Goal: Task Accomplishment & Management: Manage account settings

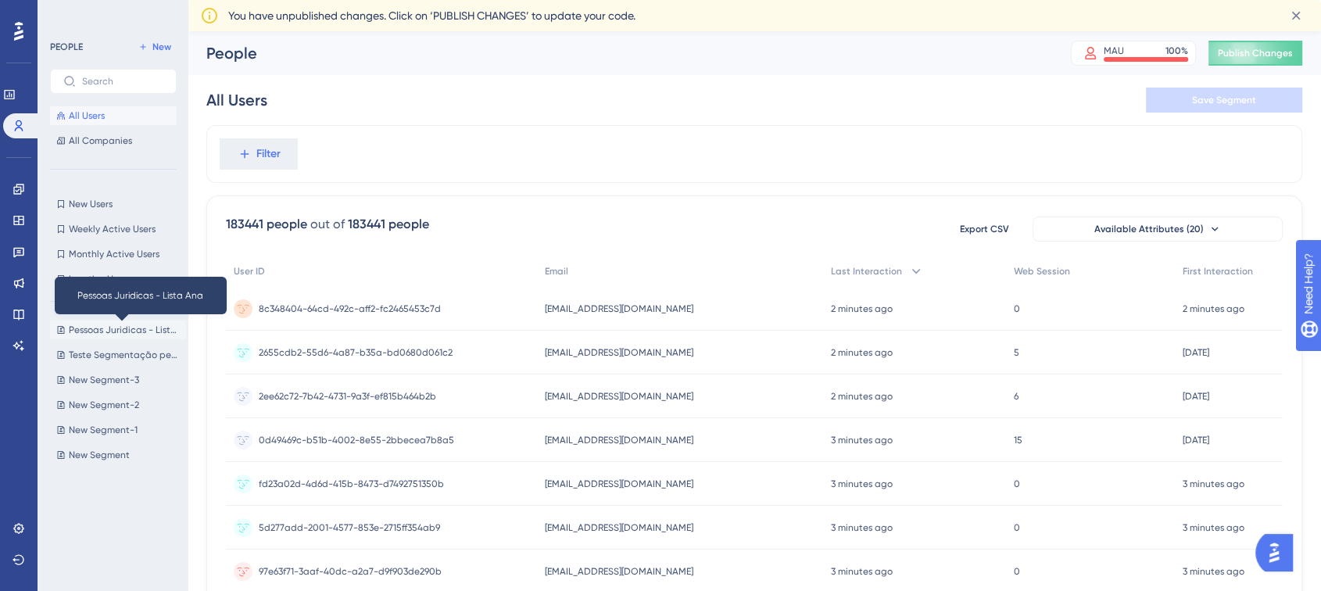
click at [159, 330] on span "Pessoas Juridicas - Lista Ana" at bounding box center [124, 330] width 111 height 13
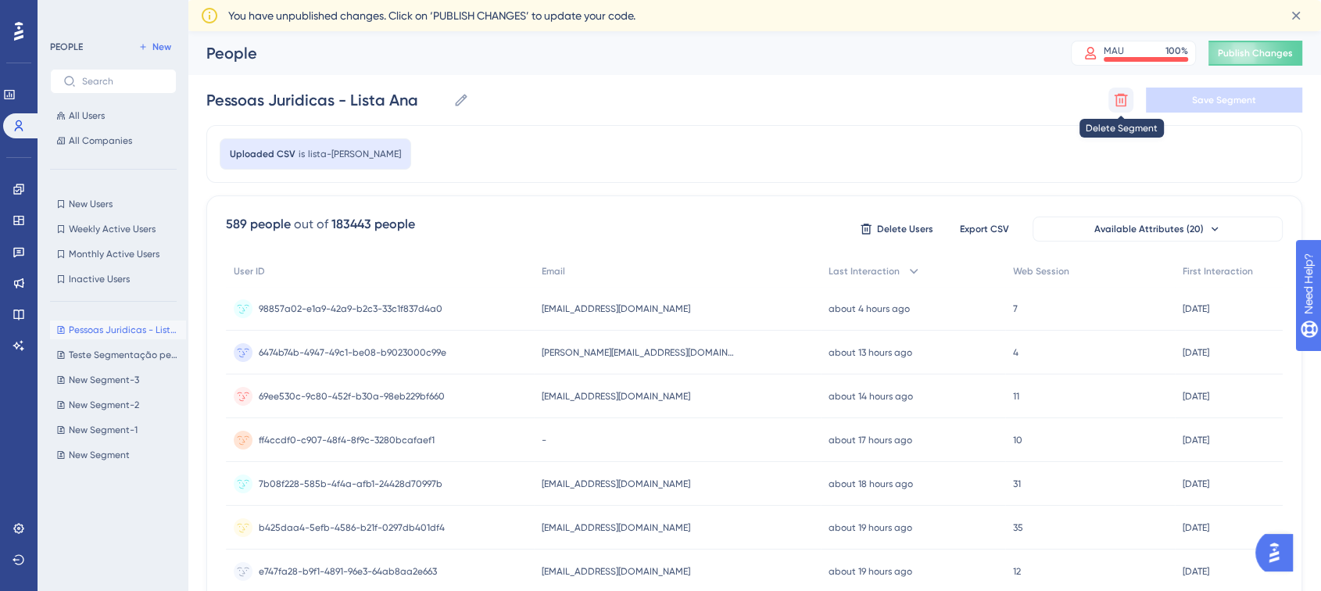
click at [1126, 94] on icon at bounding box center [1121, 100] width 16 height 16
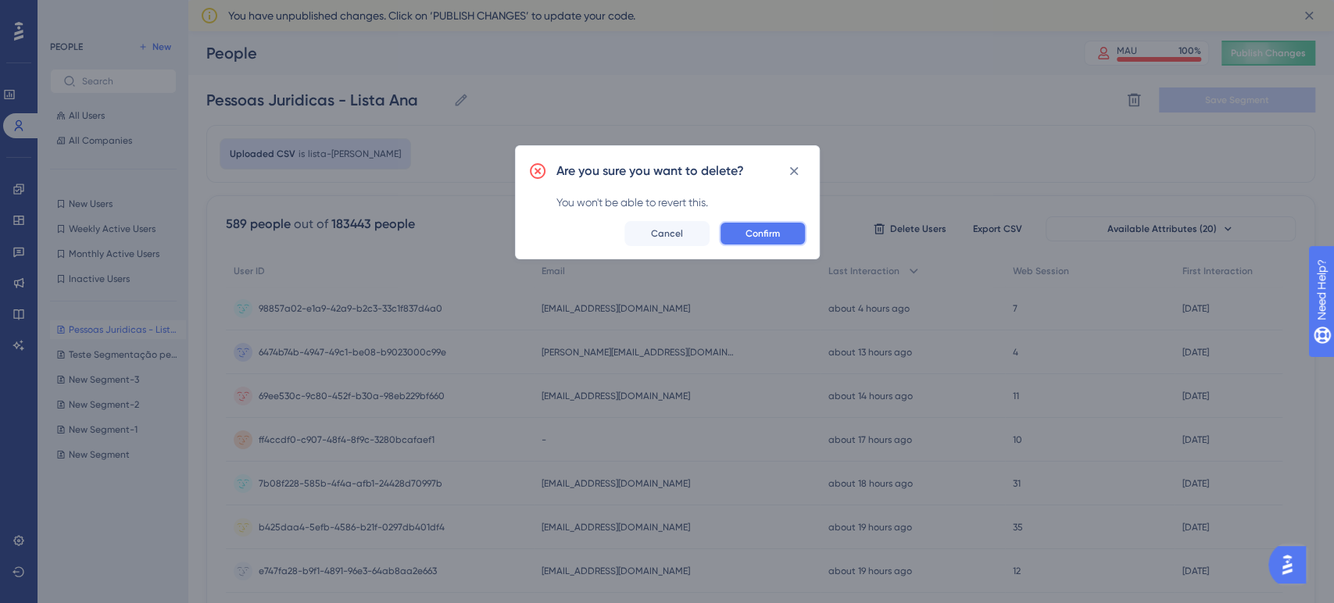
click at [790, 237] on button "Confirm" at bounding box center [763, 233] width 88 height 25
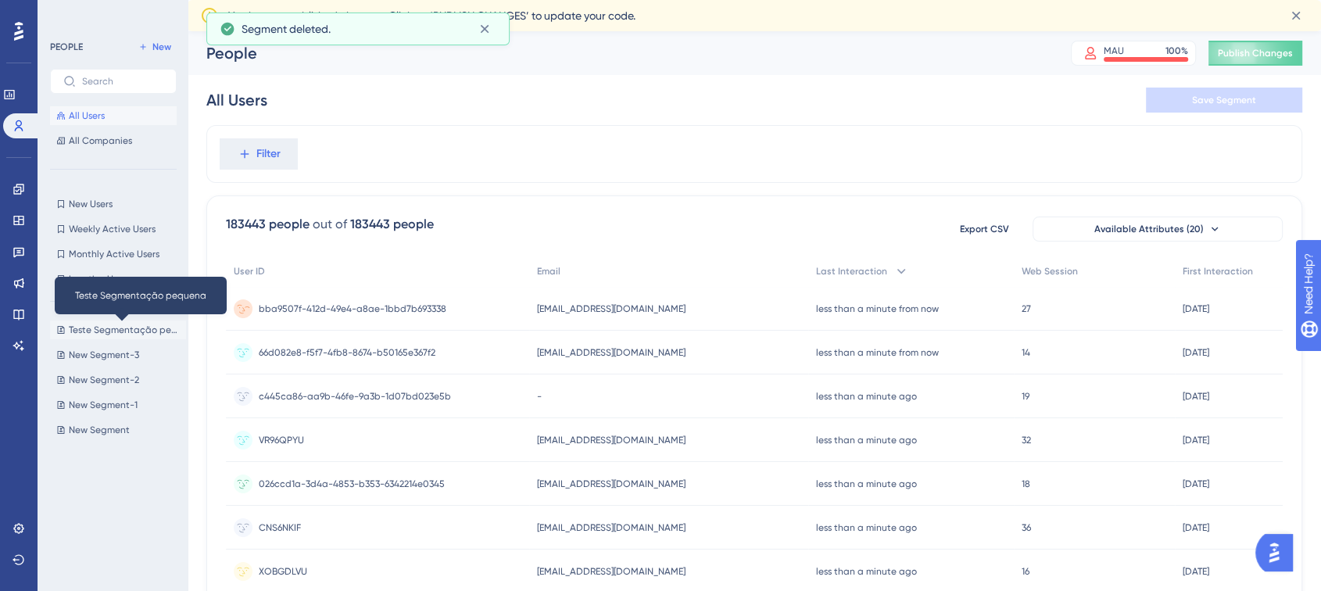
click at [119, 327] on span "Teste Segmentação pequena" at bounding box center [124, 330] width 111 height 13
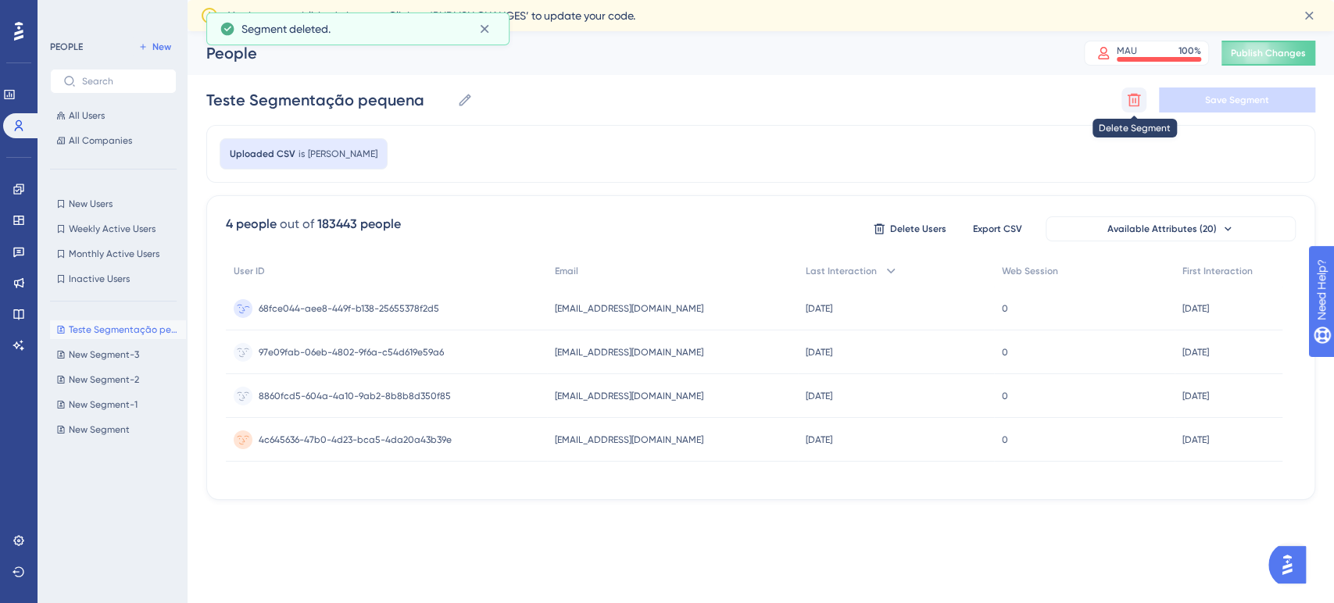
click at [1140, 94] on icon at bounding box center [1134, 100] width 16 height 16
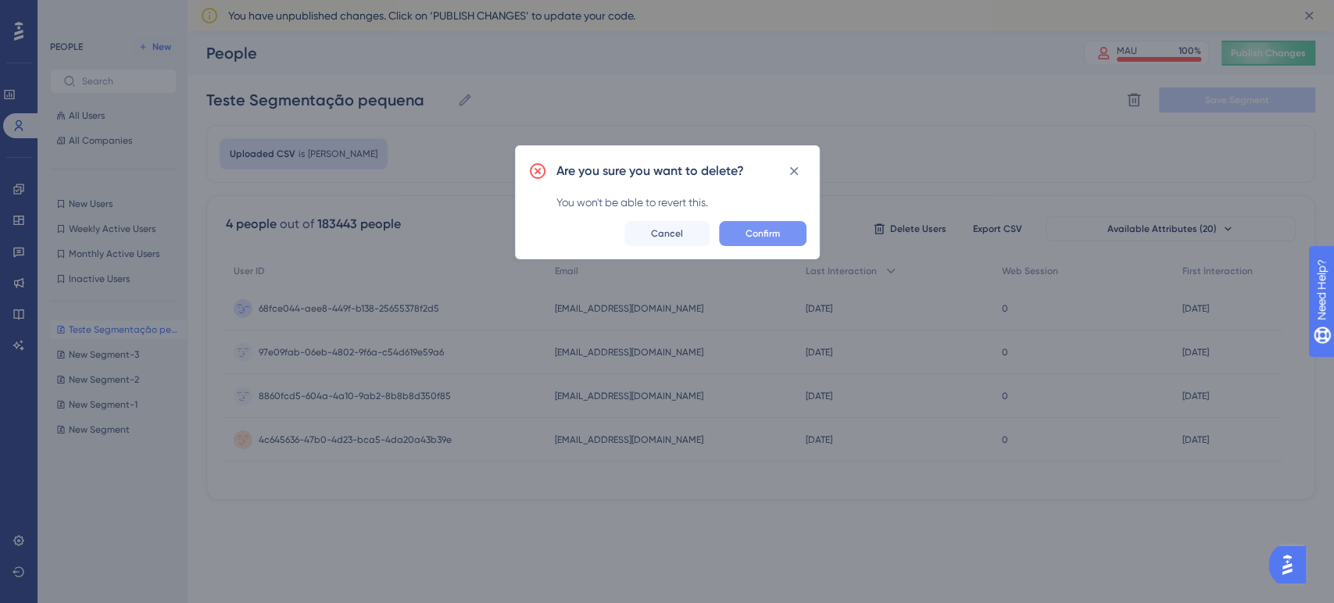
click at [778, 231] on span "Confirm" at bounding box center [763, 233] width 34 height 13
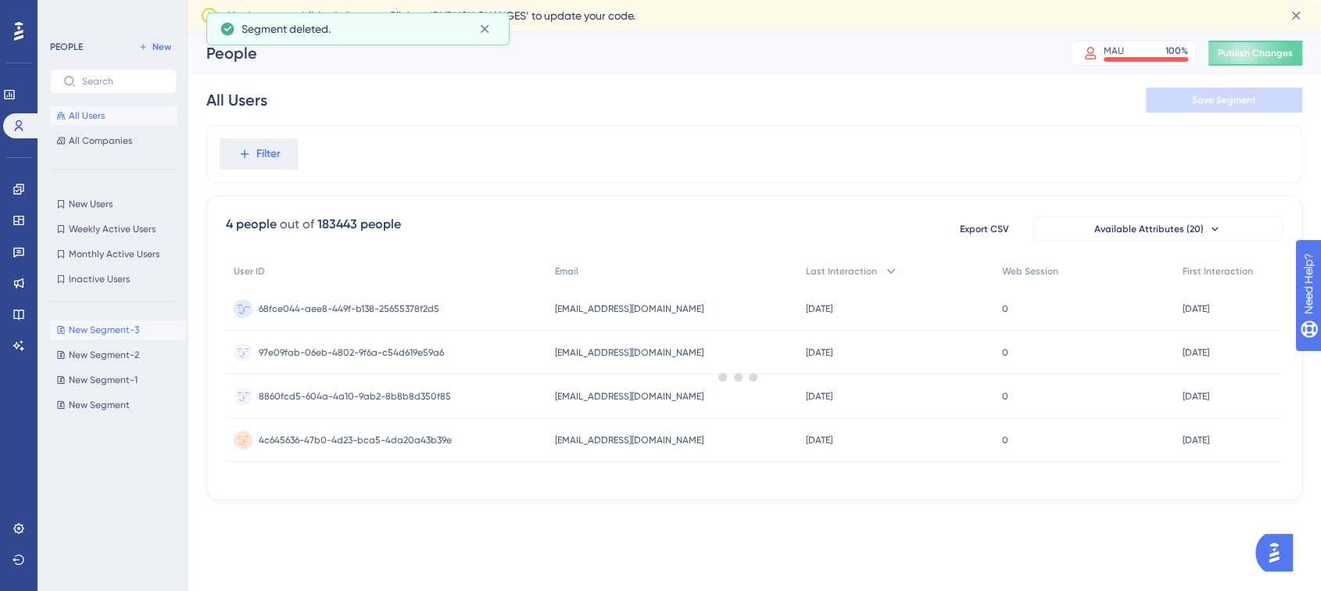
click at [107, 335] on span "New Segment-3" at bounding box center [104, 330] width 70 height 13
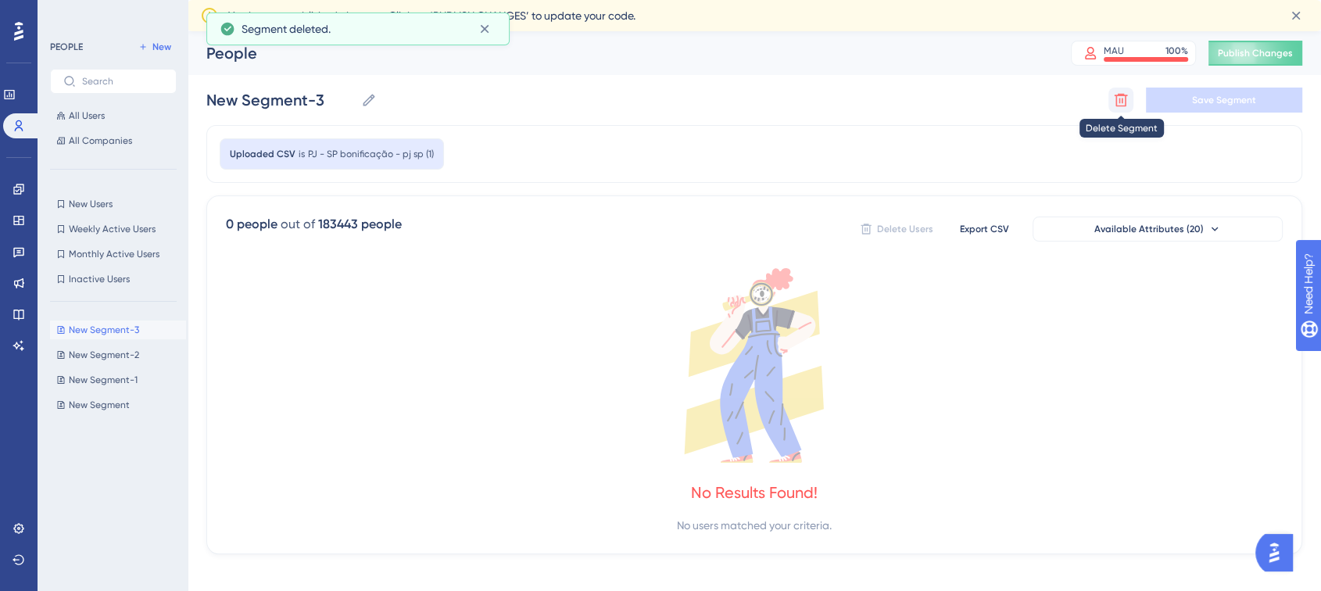
click at [1122, 107] on icon at bounding box center [1121, 100] width 16 height 16
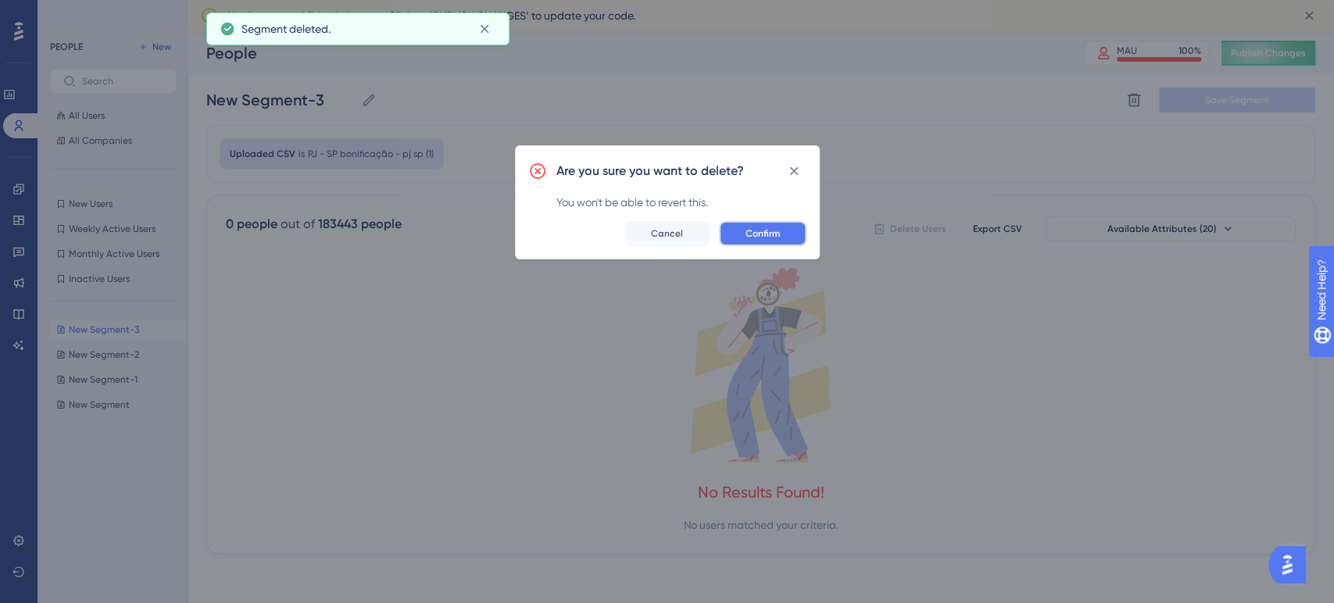
click at [751, 240] on button "Confirm" at bounding box center [763, 233] width 88 height 25
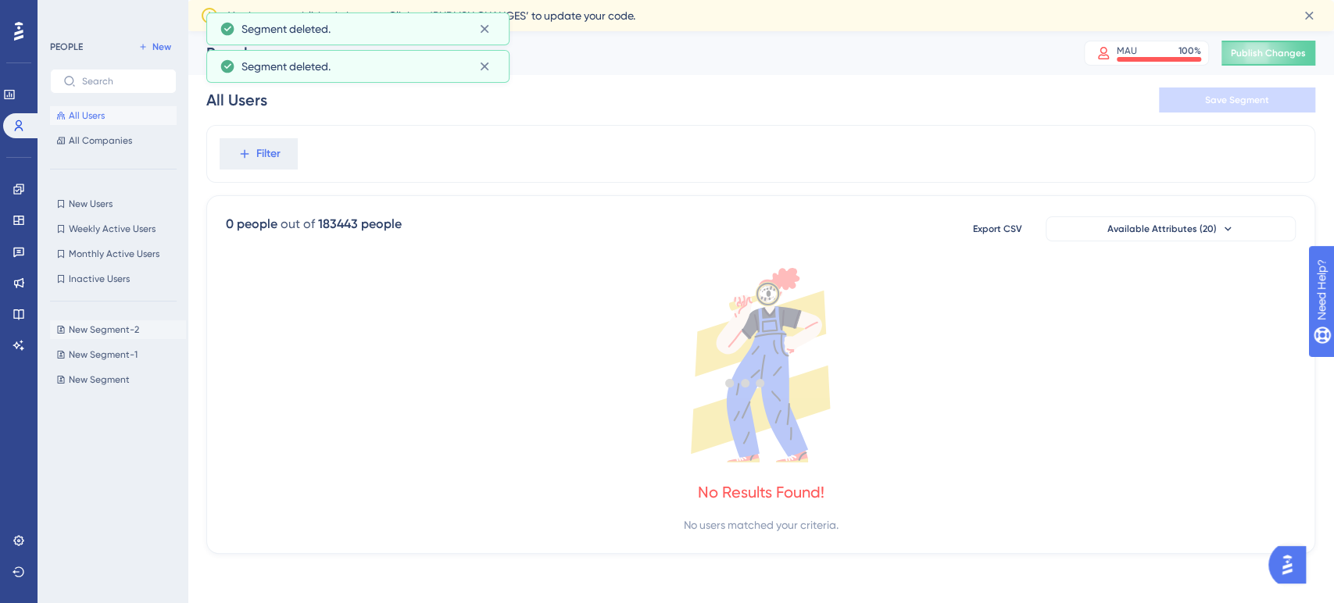
click at [115, 335] on span "New Segment-2" at bounding box center [104, 330] width 70 height 13
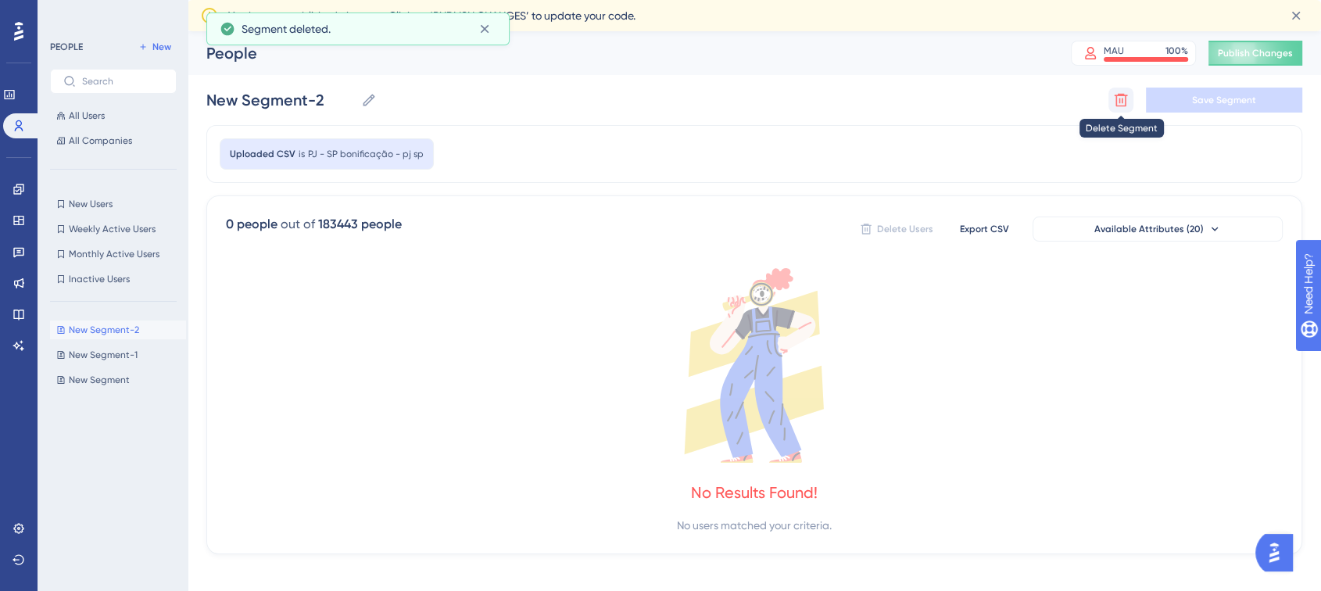
click at [1118, 103] on icon at bounding box center [1121, 100] width 16 height 16
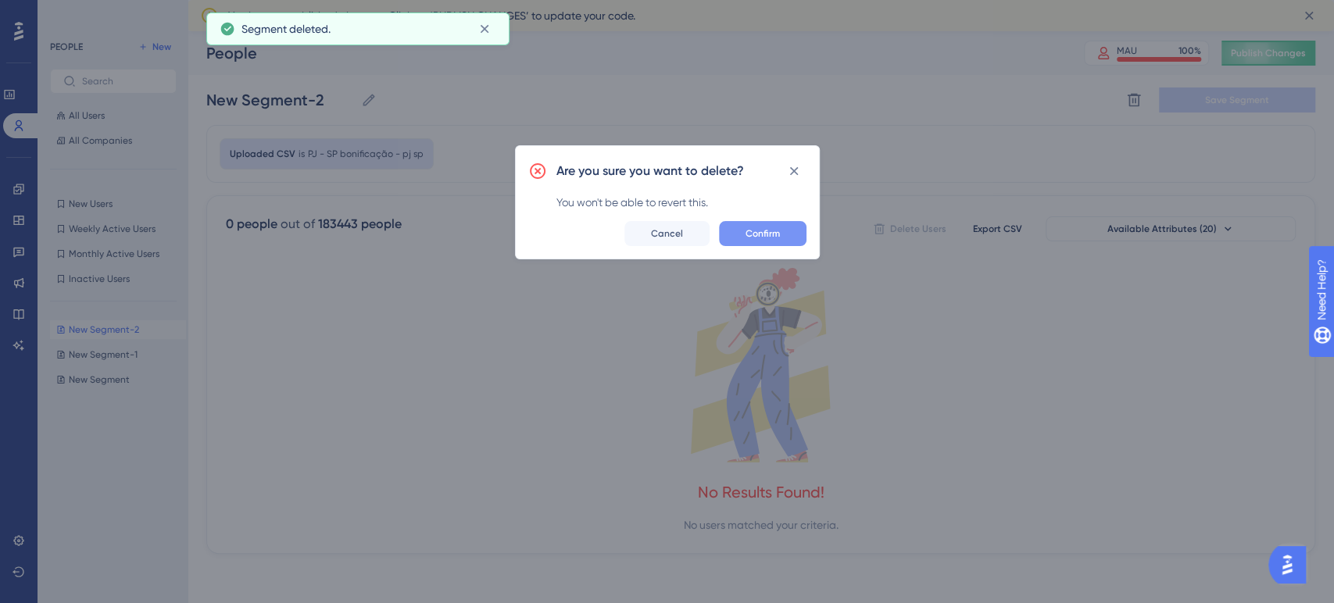
click at [781, 221] on div "Are you sure you want to delete? You won't be able to revert this. Confirm Canc…" at bounding box center [667, 202] width 305 height 114
click at [769, 229] on span "Confirm" at bounding box center [763, 233] width 34 height 13
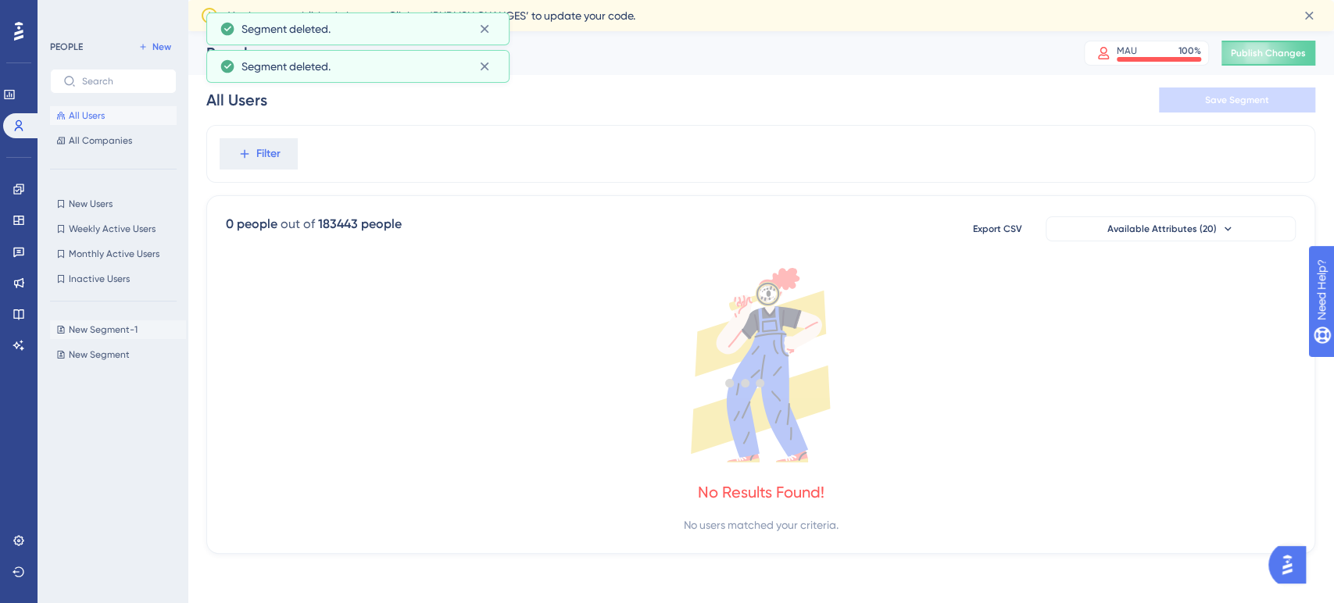
click at [124, 328] on span "New Segment-1" at bounding box center [103, 330] width 69 height 13
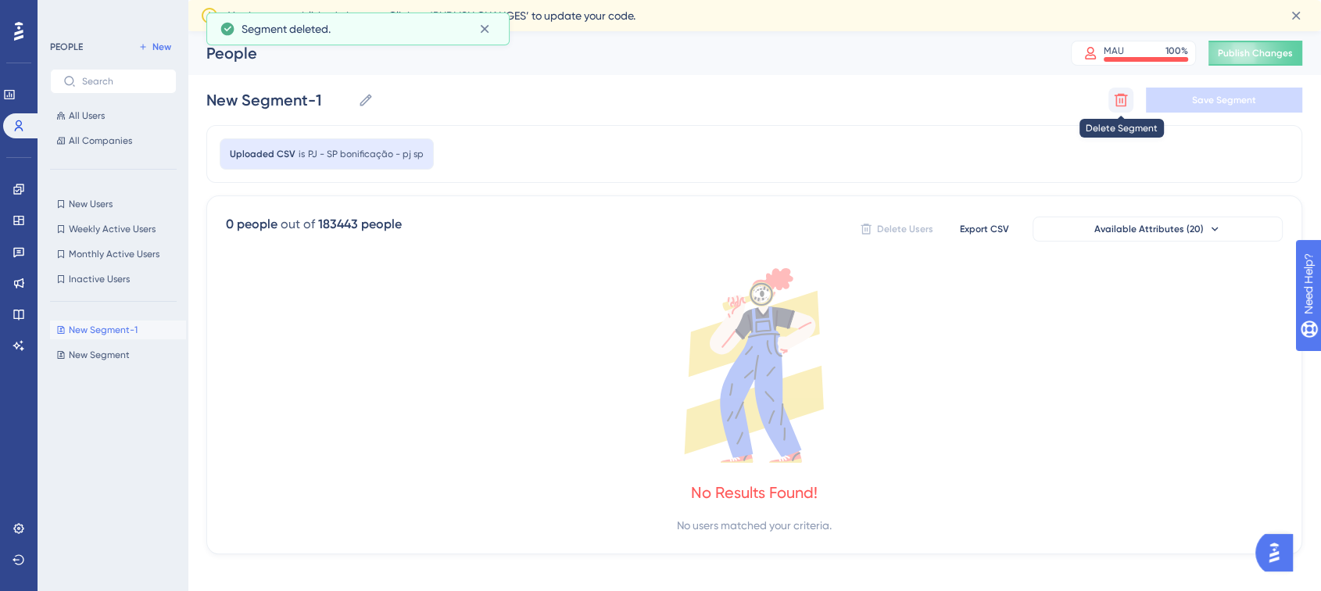
click at [1124, 105] on icon at bounding box center [1121, 100] width 13 height 13
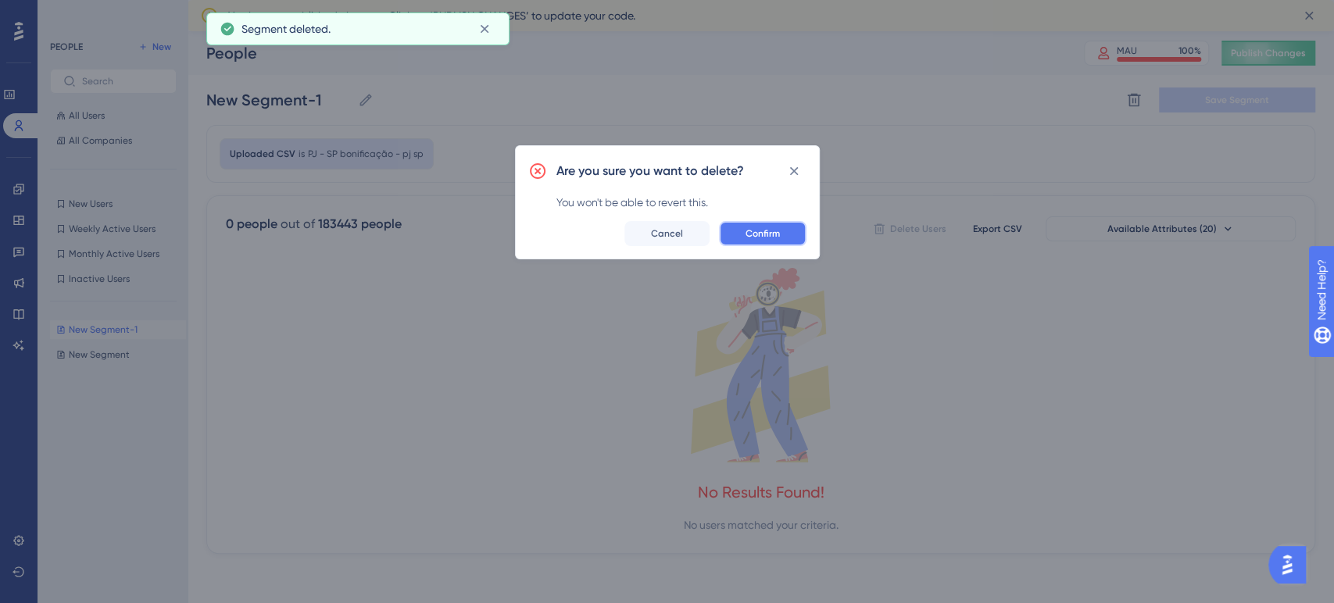
click at [769, 230] on span "Confirm" at bounding box center [763, 233] width 34 height 13
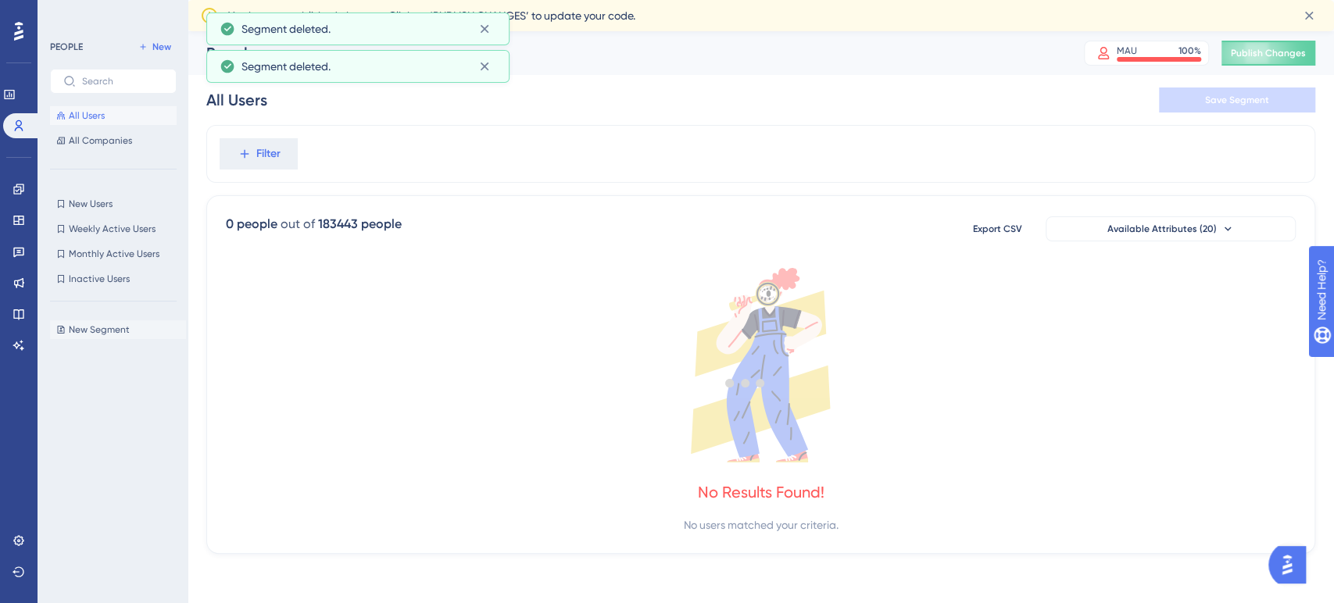
click at [109, 336] on button "New Segment New Segment" at bounding box center [118, 330] width 136 height 19
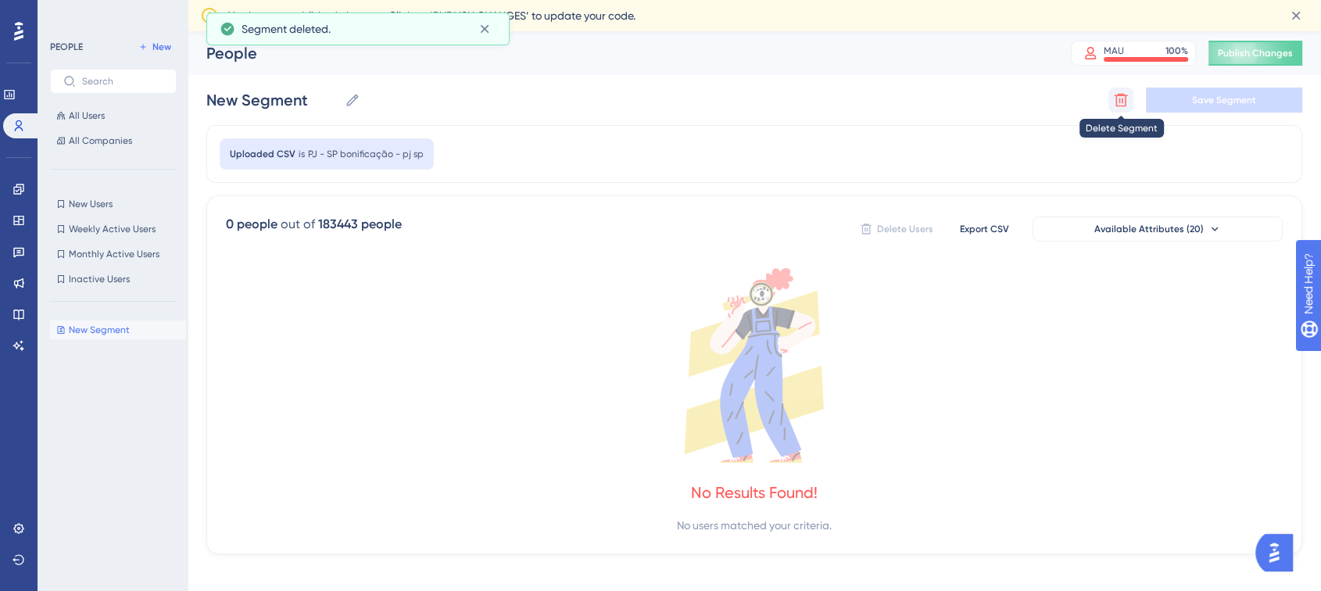
click at [1130, 104] on button at bounding box center [1120, 100] width 25 height 25
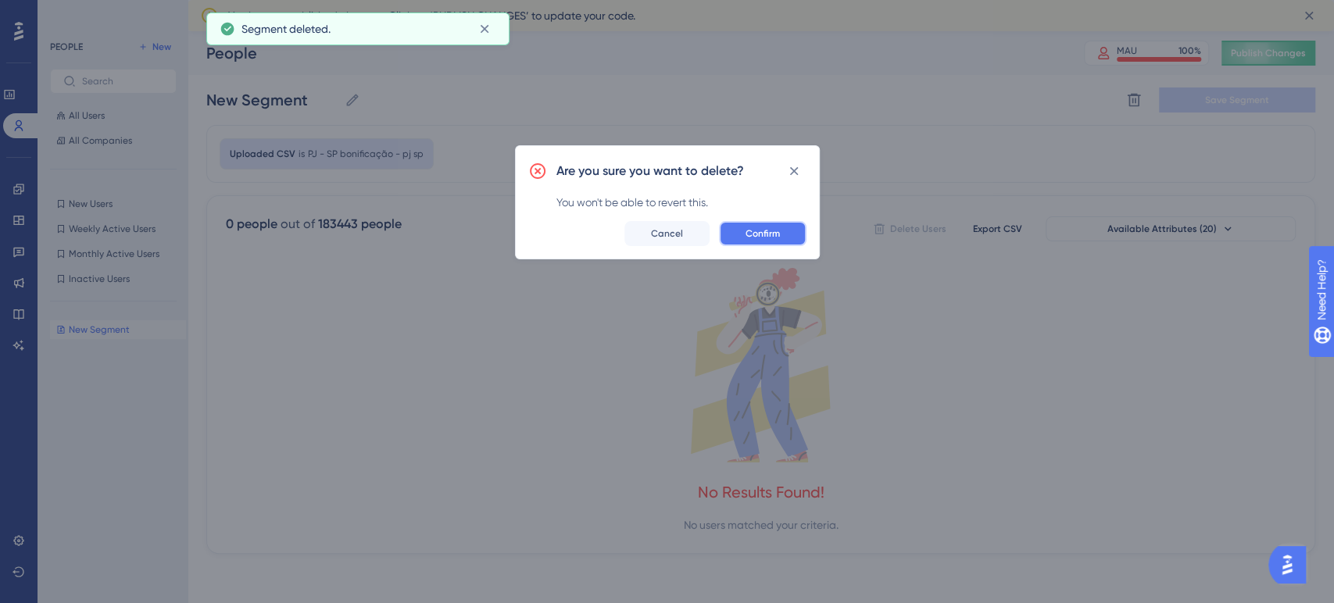
click at [793, 231] on button "Confirm" at bounding box center [763, 233] width 88 height 25
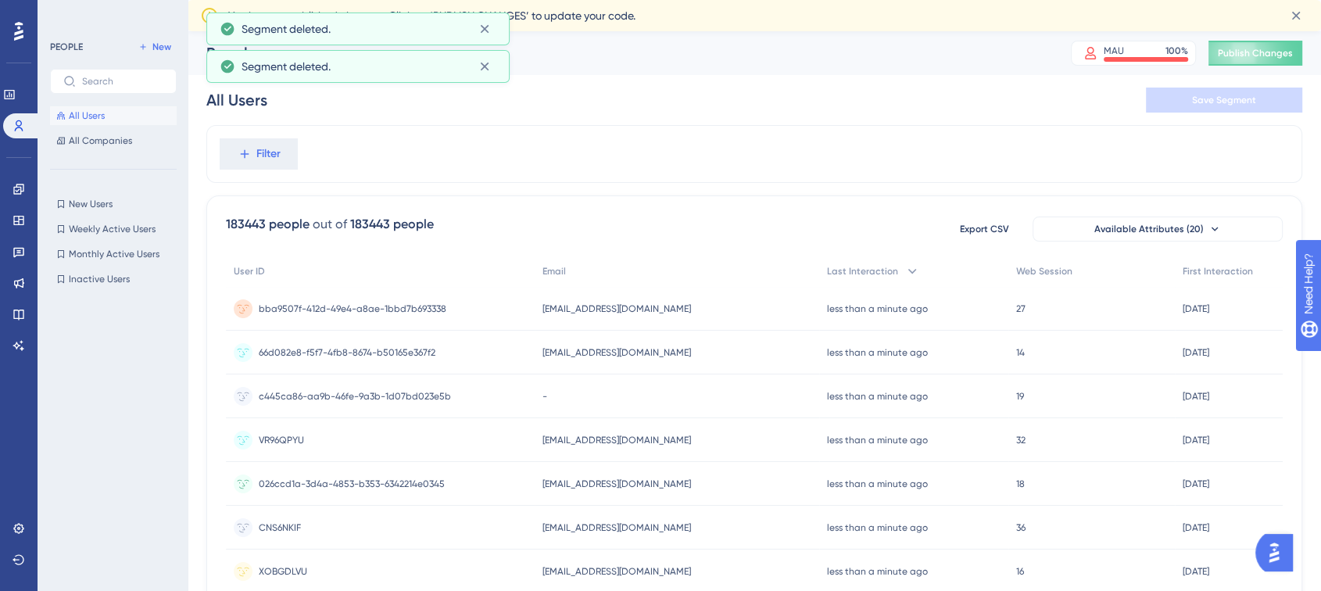
click at [91, 368] on div at bounding box center [118, 412] width 136 height 249
click at [156, 46] on span "New" at bounding box center [161, 47] width 19 height 13
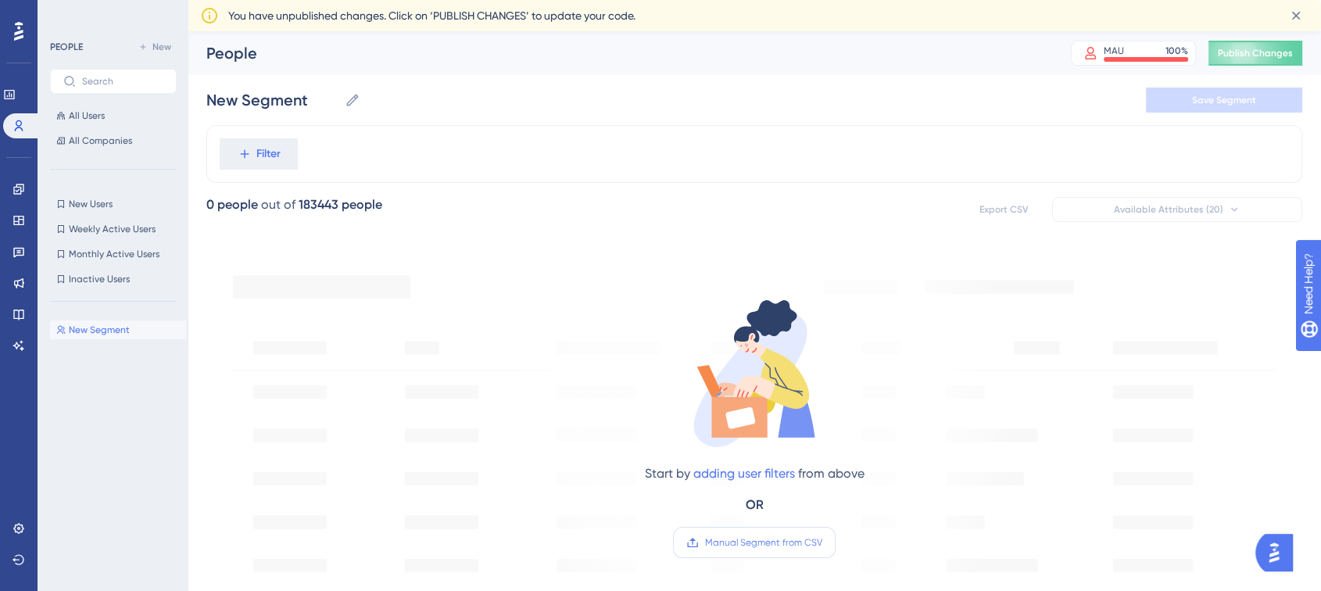
click at [780, 544] on span "Manual Segment from CSV" at bounding box center [763, 542] width 117 height 13
click at [822, 543] on input "Manual Segment from CSV" at bounding box center [822, 543] width 0 height 0
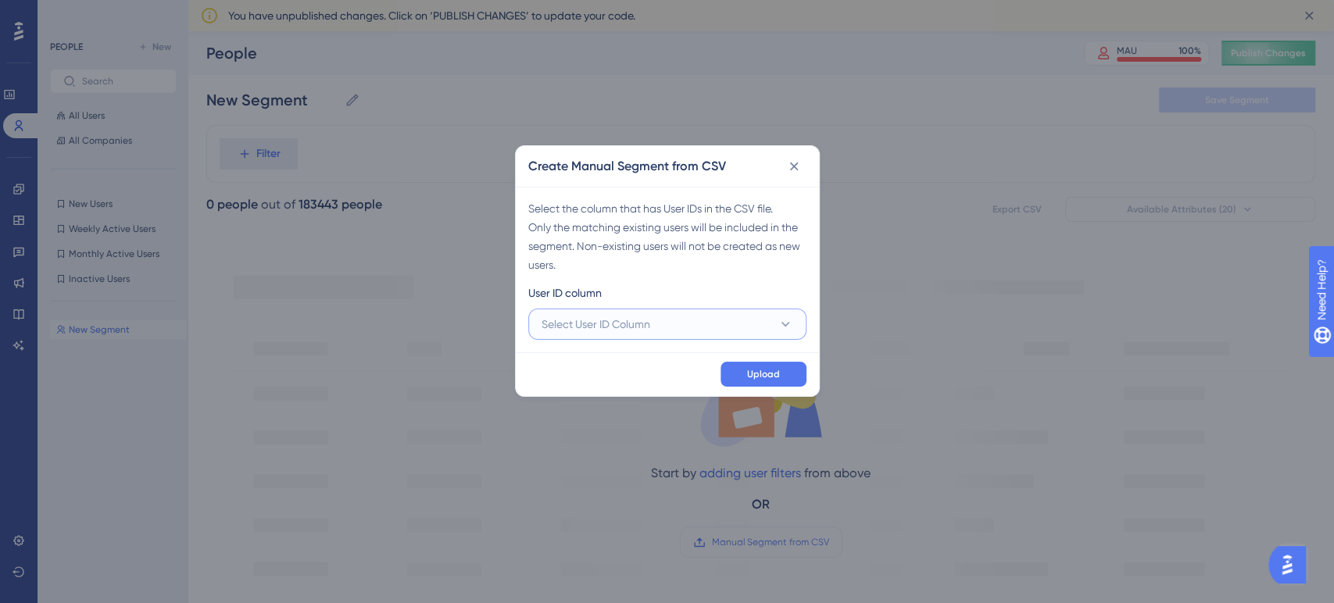
click at [686, 321] on button "Select User ID Column" at bounding box center [667, 324] width 278 height 31
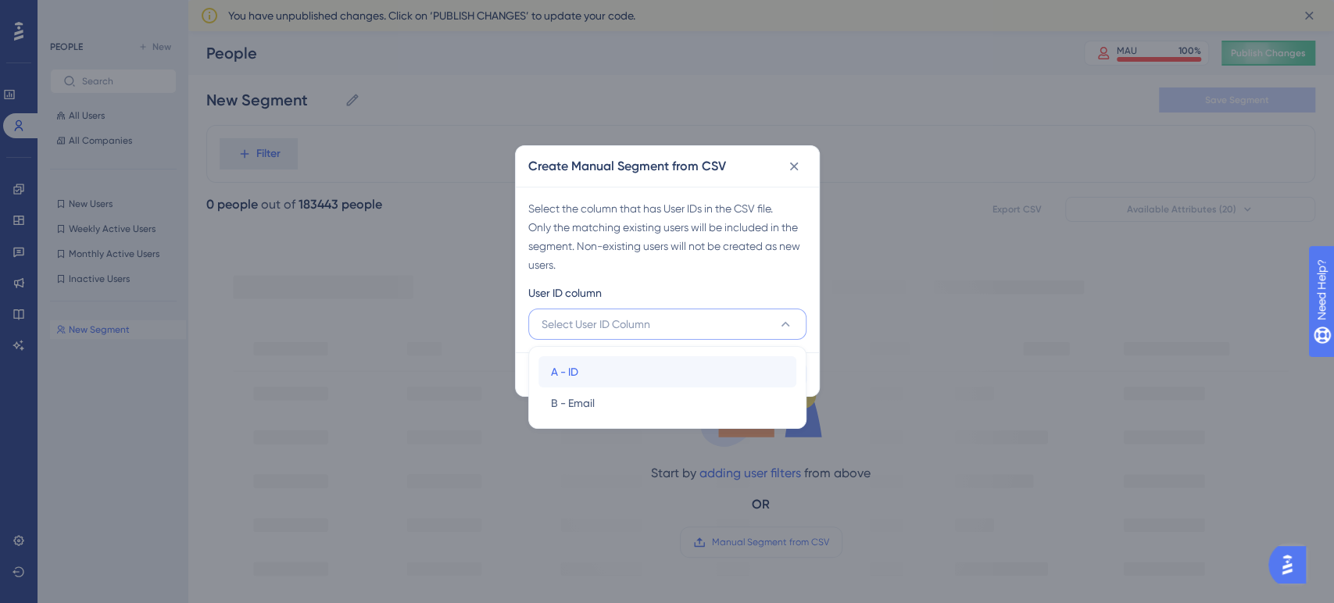
click at [641, 364] on div "A - ID A - ID" at bounding box center [667, 371] width 233 height 31
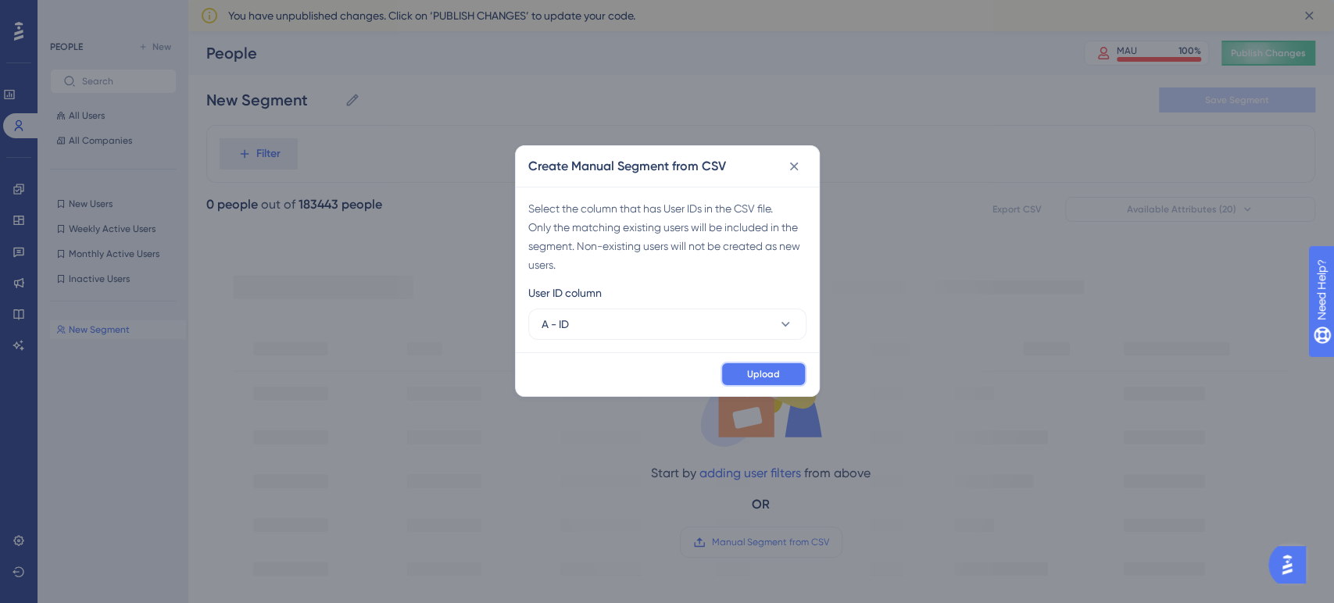
click at [759, 378] on span "Upload" at bounding box center [763, 374] width 33 height 13
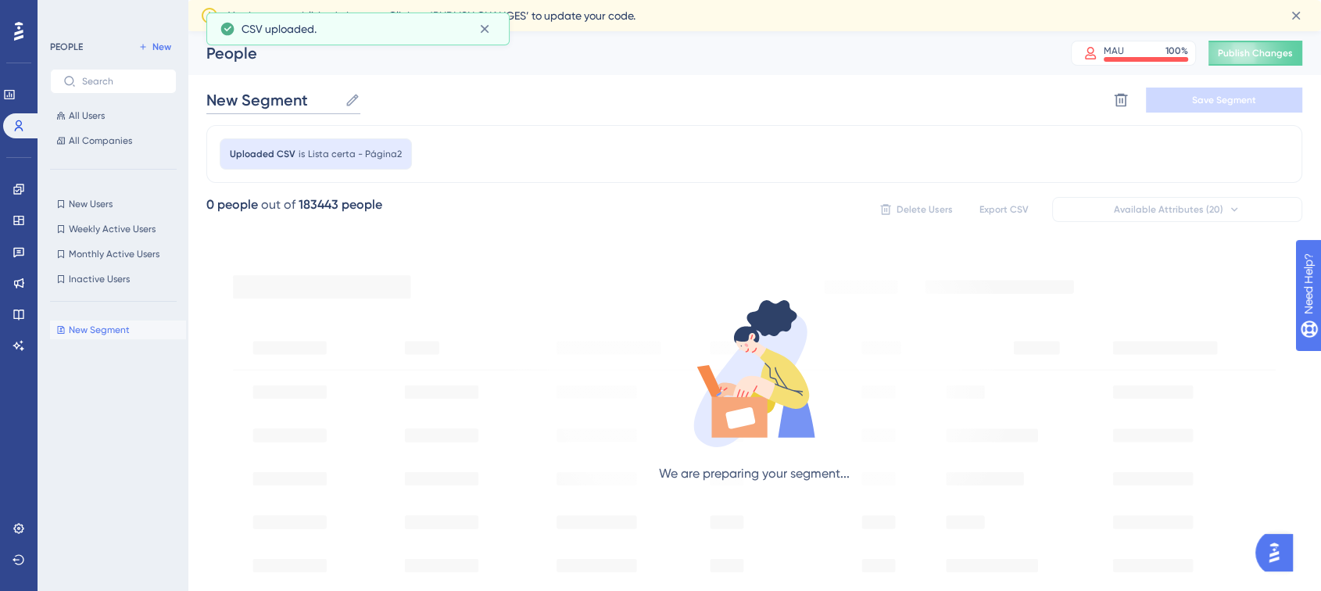
click at [266, 103] on input "New Segment" at bounding box center [272, 100] width 132 height 22
click at [266, 102] on input "New Segment" at bounding box center [272, 100] width 132 height 22
type input "M"
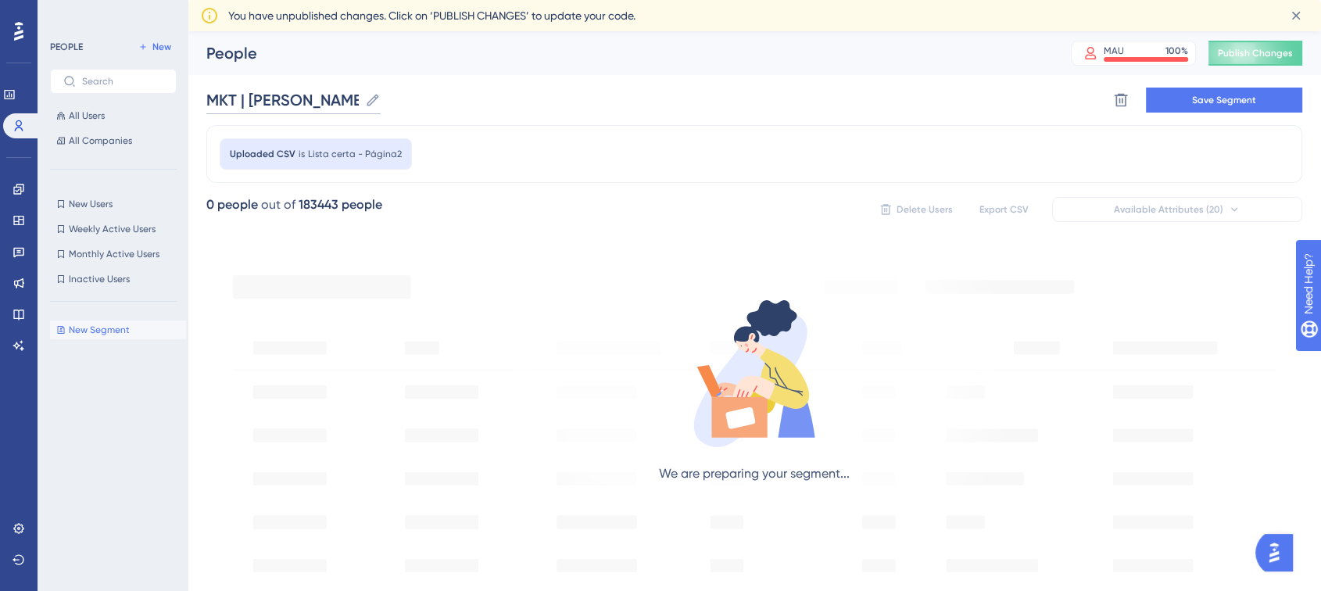
click at [300, 106] on input "MKT | PJ ativo SP" at bounding box center [282, 100] width 152 height 22
click at [264, 98] on input "MKT | PJ ativo SP" at bounding box center [282, 100] width 152 height 22
click at [306, 98] on input "MKT | PJs ativo SP" at bounding box center [285, 100] width 159 height 22
click at [311, 99] on input "MKT | PJs ativo SP" at bounding box center [285, 100] width 159 height 22
drag, startPoint x: 325, startPoint y: 97, endPoint x: 341, endPoint y: 98, distance: 15.7
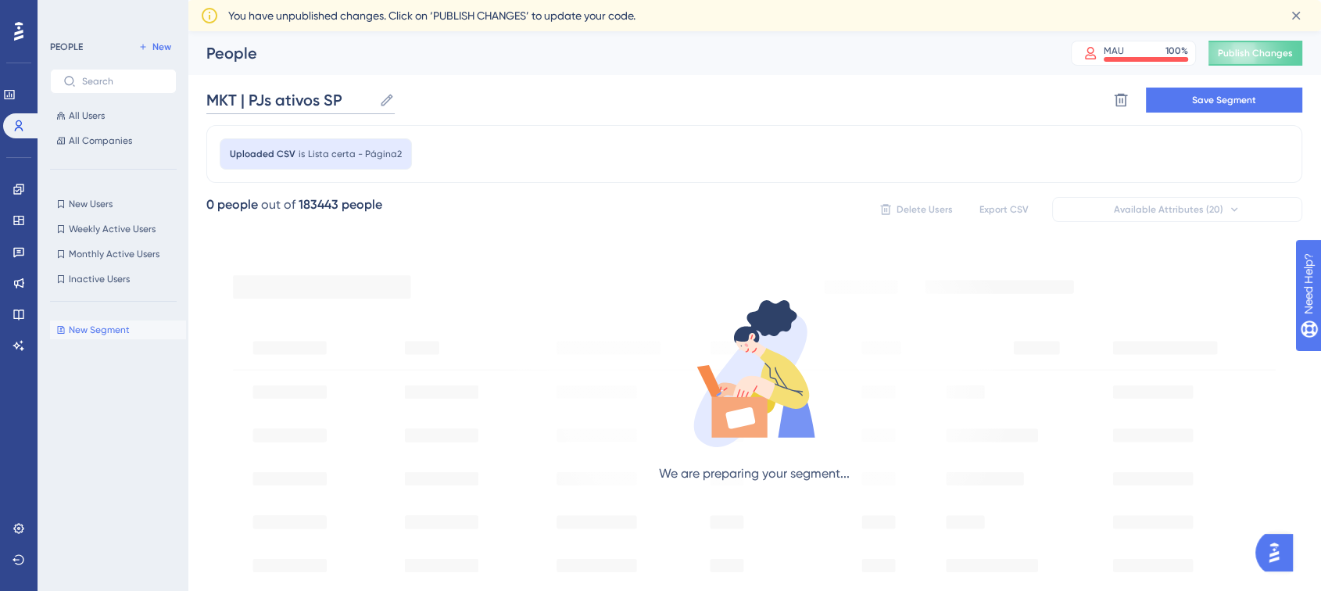
click at [341, 98] on input "MKT | PJs ativos SP" at bounding box center [289, 100] width 167 height 22
click at [343, 98] on input "MKT | PJs ativos SP" at bounding box center [289, 100] width 167 height 22
click at [320, 98] on input "MKT | PJs ativos SP" at bounding box center [289, 100] width 167 height 22
click at [567, 117] on div "MKT | PJs ativos SP MKT | PJs ativos SP Delete Segment Save Segment" at bounding box center [754, 100] width 1096 height 50
click at [134, 474] on div "New Segment New Segment" at bounding box center [118, 438] width 136 height 249
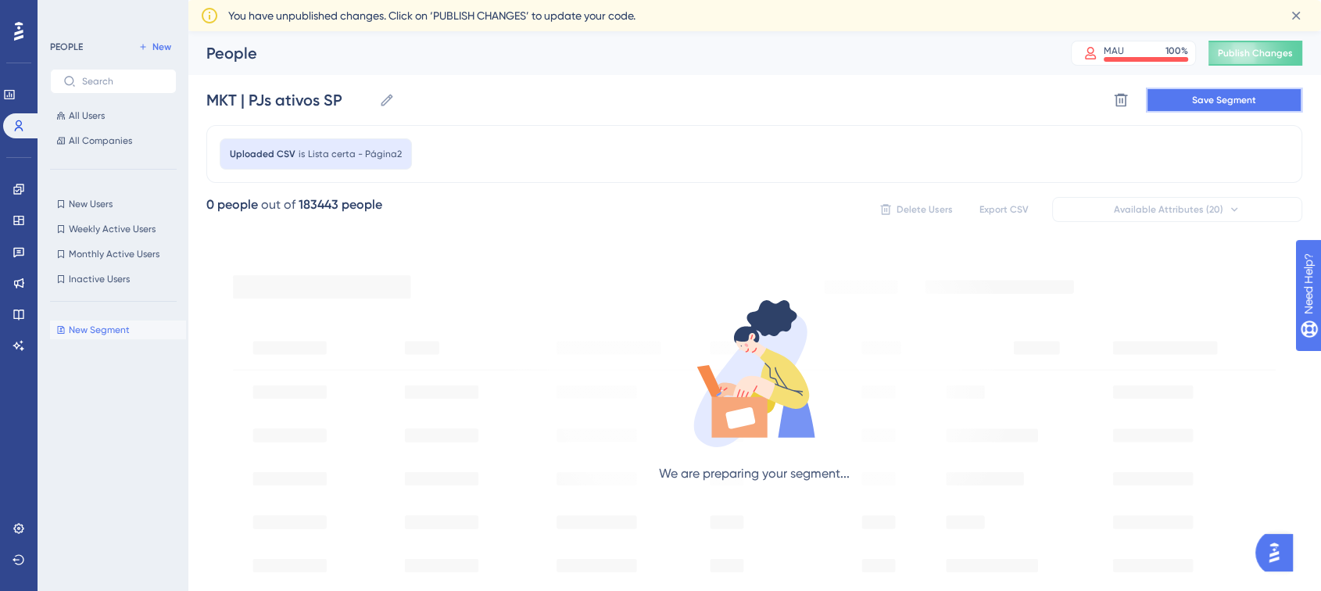
click at [1254, 98] on span "Save Segment" at bounding box center [1224, 100] width 64 height 13
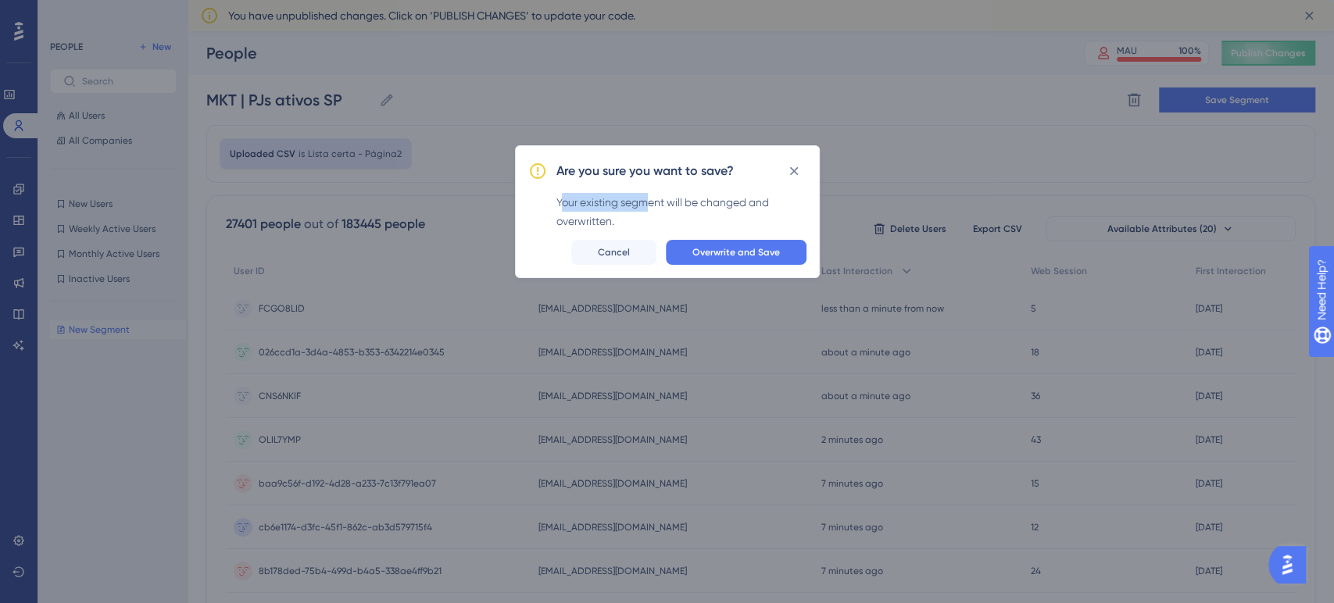
drag, startPoint x: 564, startPoint y: 203, endPoint x: 662, endPoint y: 199, distance: 98.6
click at [647, 201] on div "Your existing segment will be changed and overwritten." at bounding box center [682, 212] width 250 height 38
click at [670, 199] on div "Your existing segment will be changed and overwritten." at bounding box center [682, 212] width 250 height 38
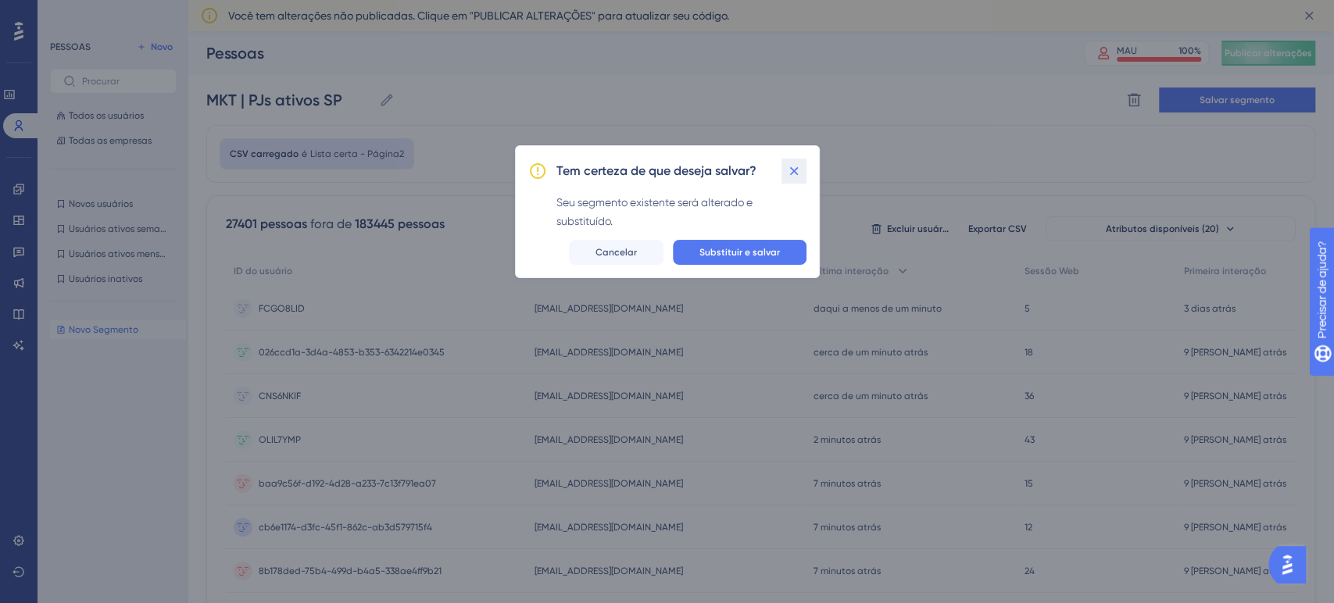
click at [793, 170] on icon at bounding box center [794, 171] width 9 height 9
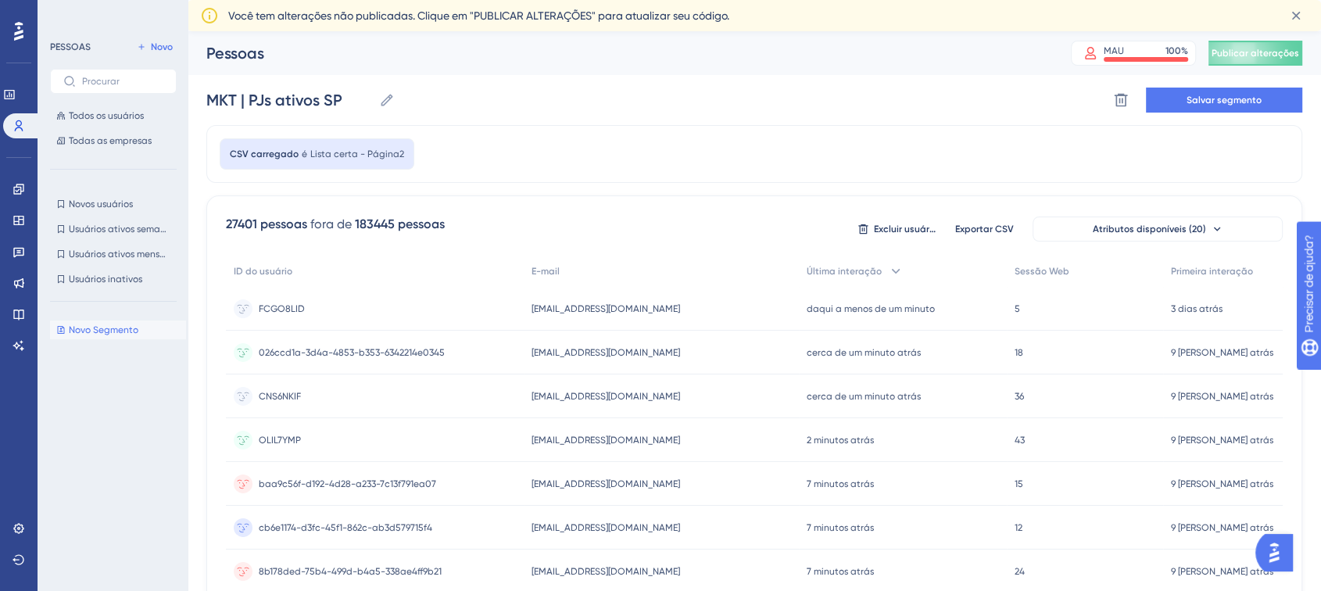
click at [936, 113] on div "MKT | PJs ativos SP MKT | PJs ativos SP Excluir segmento Salvar segmento" at bounding box center [754, 100] width 1096 height 50
click at [127, 386] on div "Novo Segmento Novo Segmento" at bounding box center [118, 438] width 136 height 249
click at [116, 334] on font "Novo Segmento" at bounding box center [104, 329] width 70 height 11
click at [1251, 95] on font "Salvar segmento" at bounding box center [1224, 100] width 75 height 11
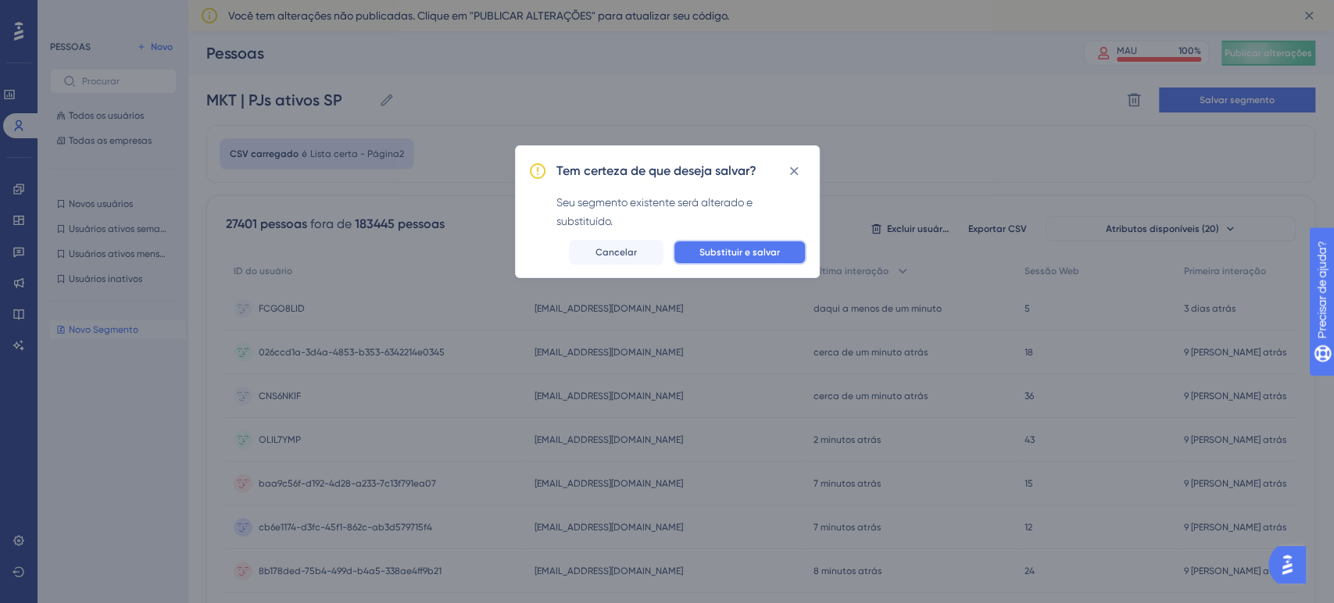
click at [757, 248] on font "Substituir e salvar" at bounding box center [740, 252] width 81 height 11
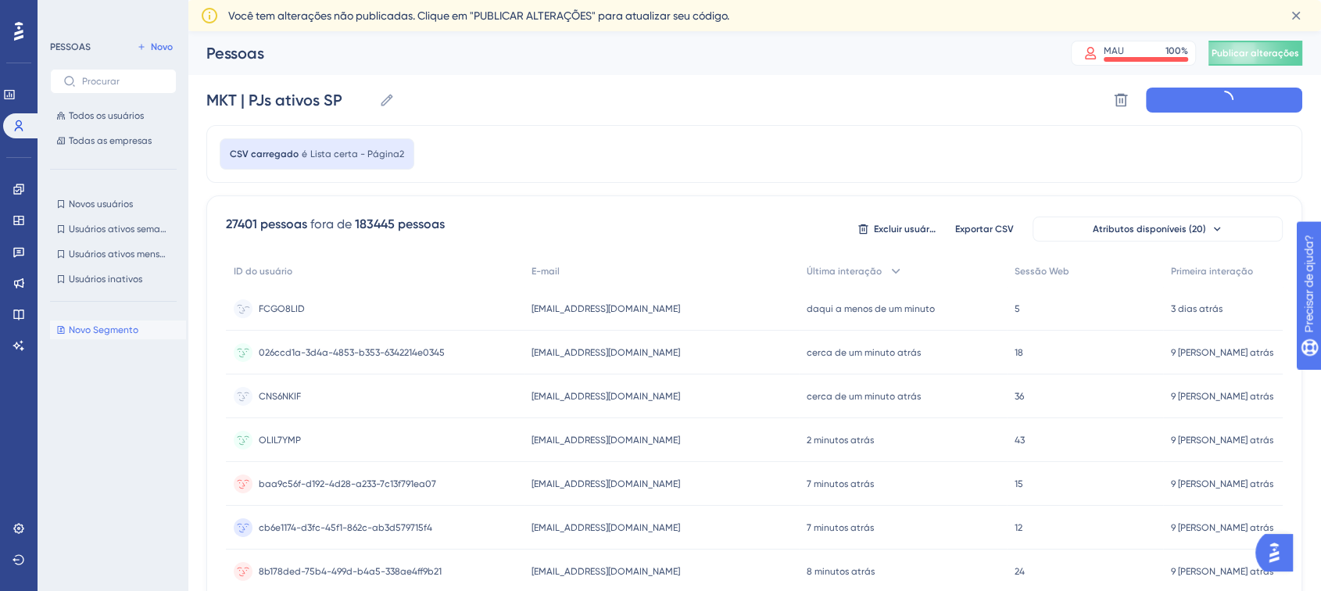
type input "MKT | PJs ativos SP"
drag, startPoint x: 228, startPoint y: 221, endPoint x: 259, endPoint y: 222, distance: 30.5
click at [257, 222] on font "27401" at bounding box center [241, 224] width 31 height 15
click at [266, 222] on font "pessoas" at bounding box center [283, 224] width 47 height 15
drag, startPoint x: 263, startPoint y: 223, endPoint x: 306, endPoint y: 224, distance: 43.0
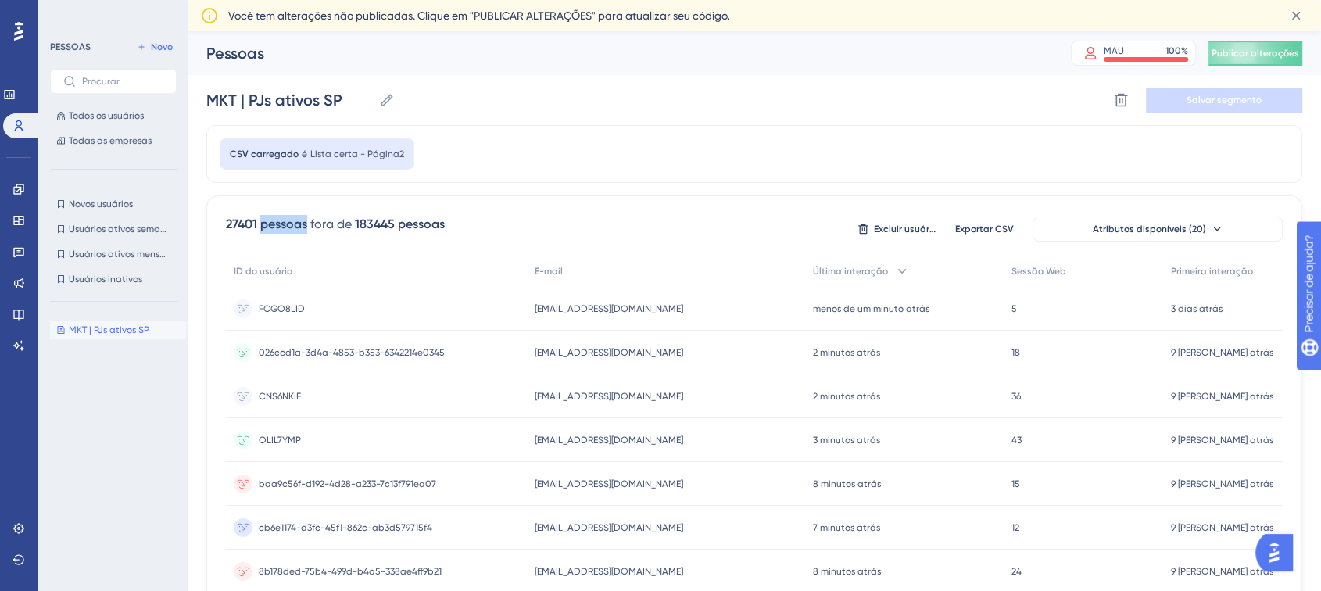
click at [306, 224] on font "pessoas" at bounding box center [283, 224] width 47 height 15
drag, startPoint x: 356, startPoint y: 222, endPoint x: 391, endPoint y: 223, distance: 35.2
click at [391, 223] on font "183445" at bounding box center [375, 224] width 40 height 15
drag, startPoint x: 414, startPoint y: 223, endPoint x: 463, endPoint y: 223, distance: 48.5
click at [457, 223] on div "27401 pessoas fora de 183445 pessoas Excluir usuários Exportar CSV Atributos di…" at bounding box center [754, 229] width 1057 height 28
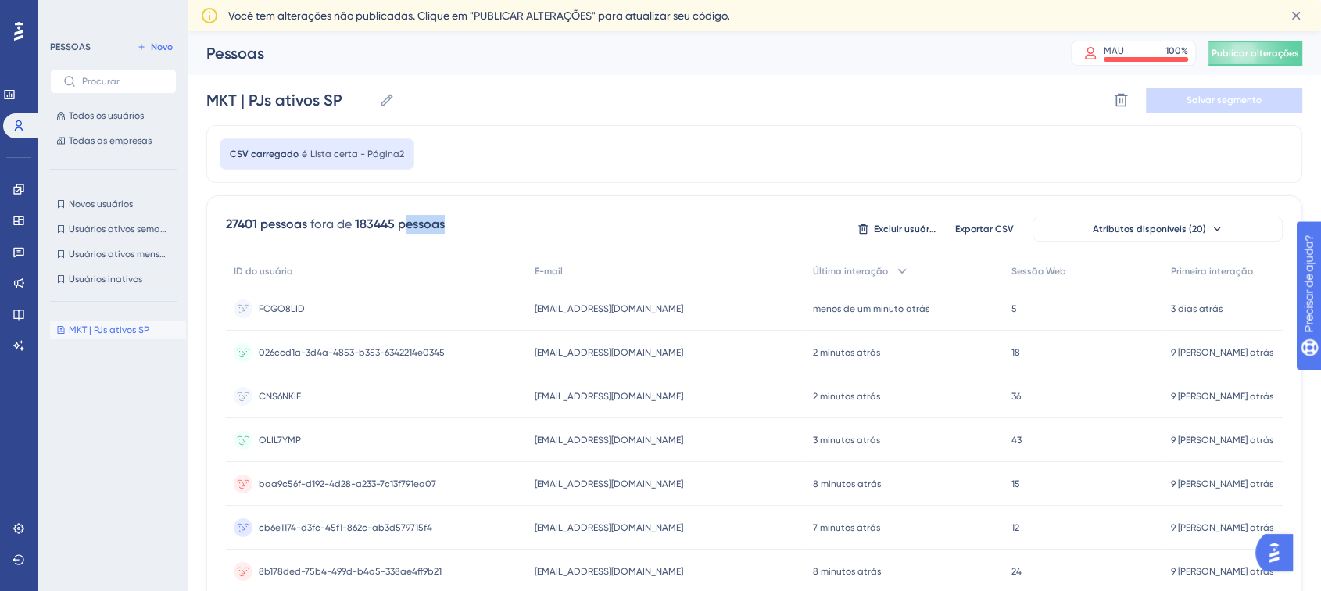
click at [485, 220] on div "27401 pessoas fora de 183445 pessoas Excluir usuários Exportar CSV Atributos di…" at bounding box center [754, 229] width 1057 height 28
click at [372, 224] on font "183445" at bounding box center [375, 224] width 40 height 15
click at [106, 437] on div "MKT | PJs ativos SP MKT | PJs ativos SP" at bounding box center [118, 438] width 136 height 249
click at [230, 227] on font "27401" at bounding box center [241, 224] width 31 height 15
drag, startPoint x: 13, startPoint y: 214, endPoint x: 21, endPoint y: 236, distance: 23.5
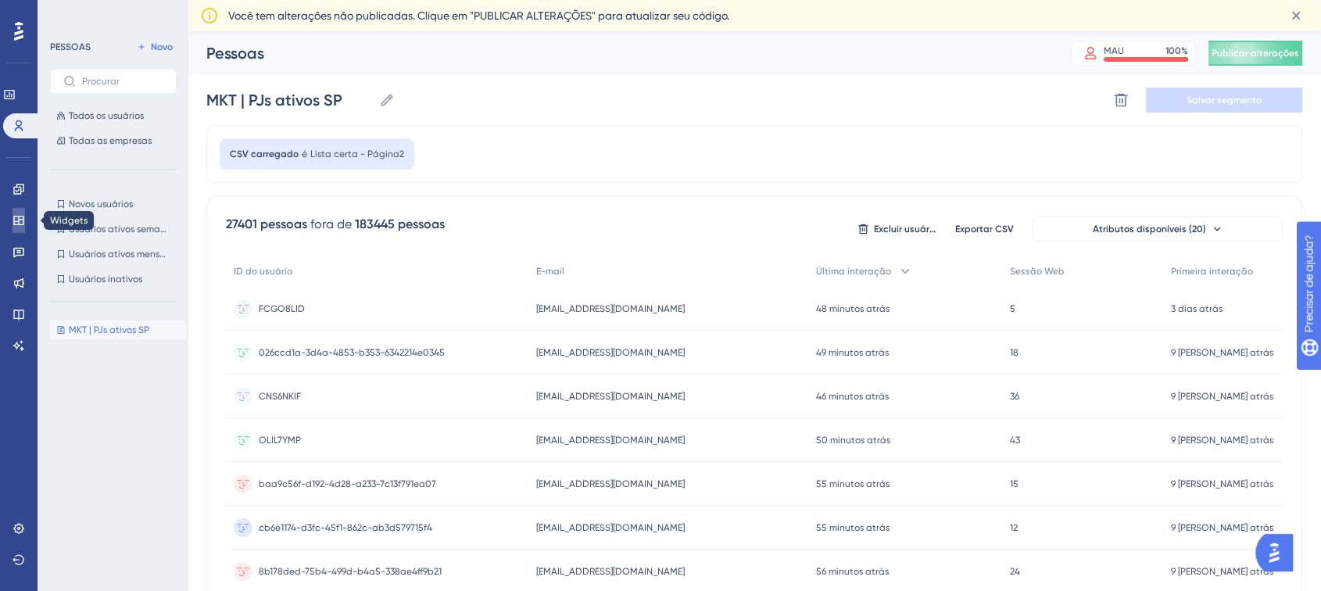
click at [13, 214] on icon at bounding box center [19, 220] width 13 height 13
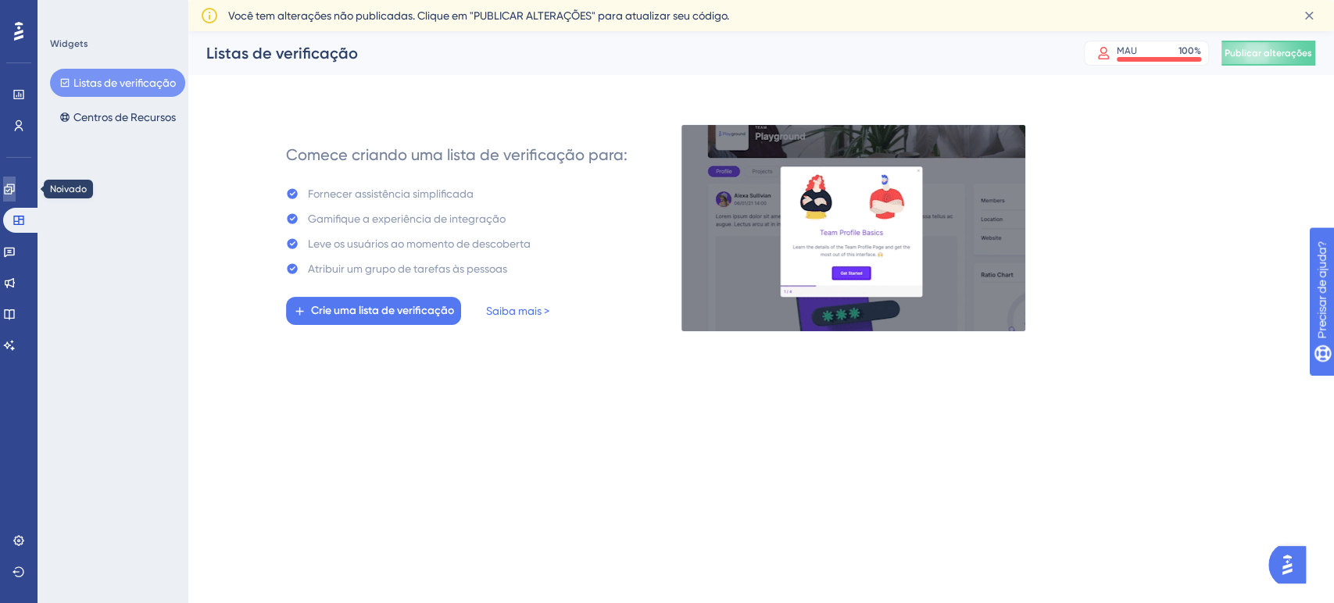
click at [11, 188] on link at bounding box center [9, 189] width 13 height 25
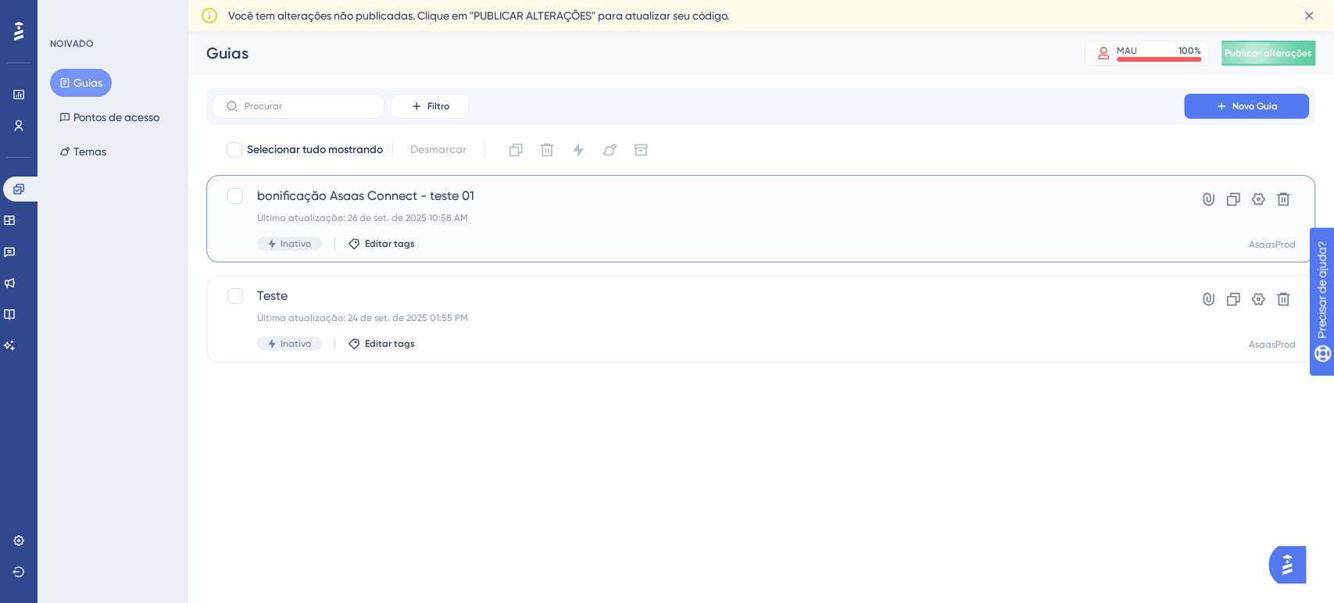
click at [494, 201] on span "bonificação Asaas Connect - teste 01" at bounding box center [698, 196] width 883 height 19
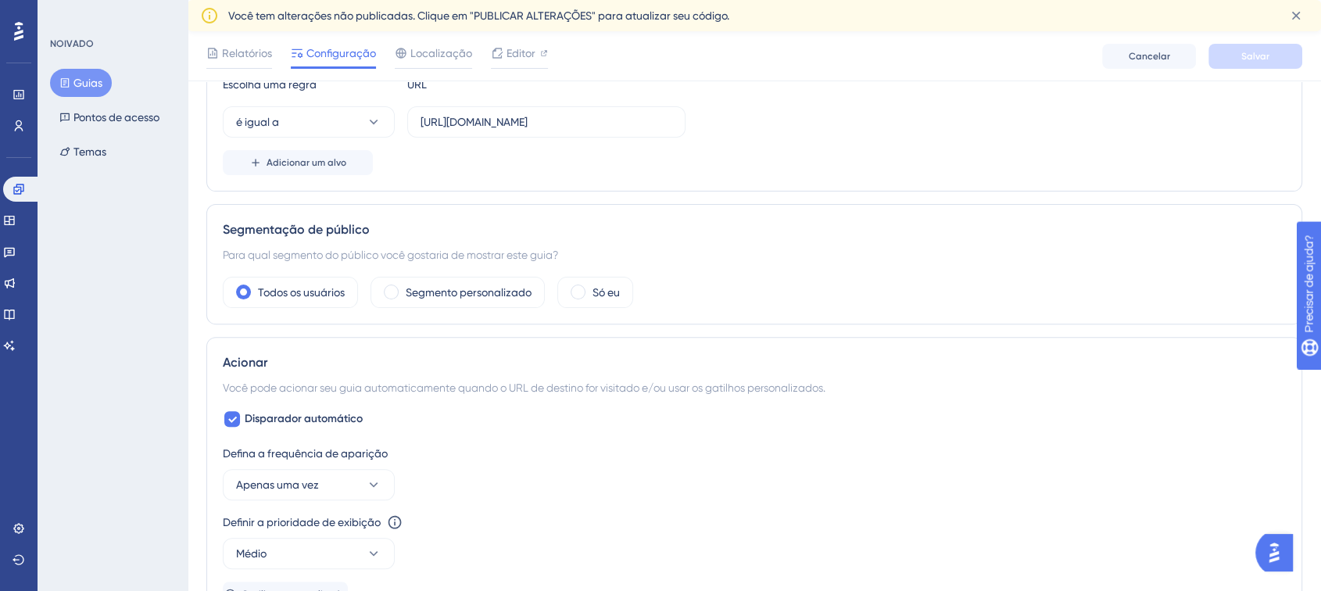
scroll to position [694, 0]
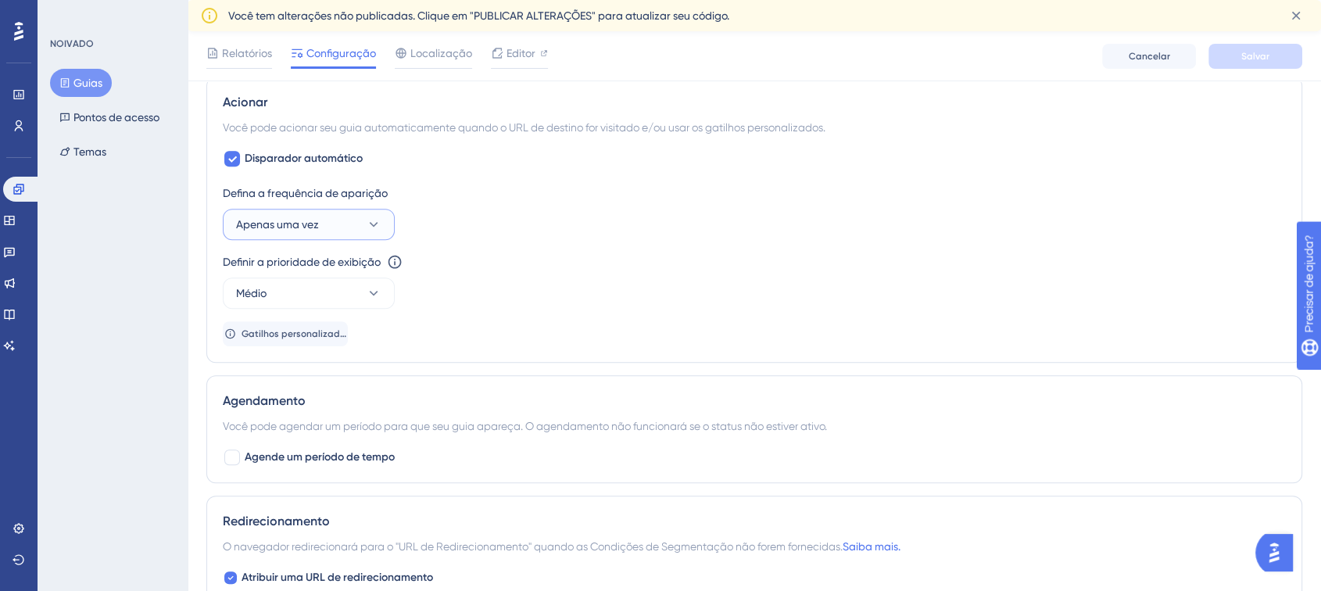
click at [288, 231] on button "Apenas uma vez" at bounding box center [309, 224] width 172 height 31
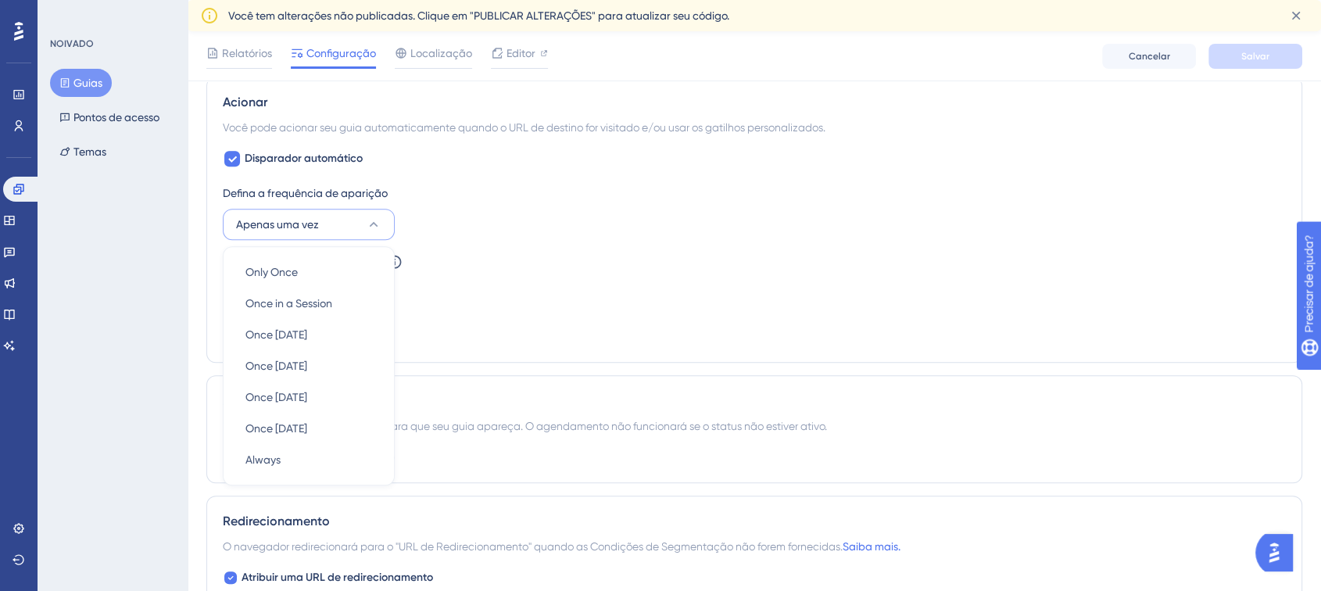
scroll to position [761, 0]
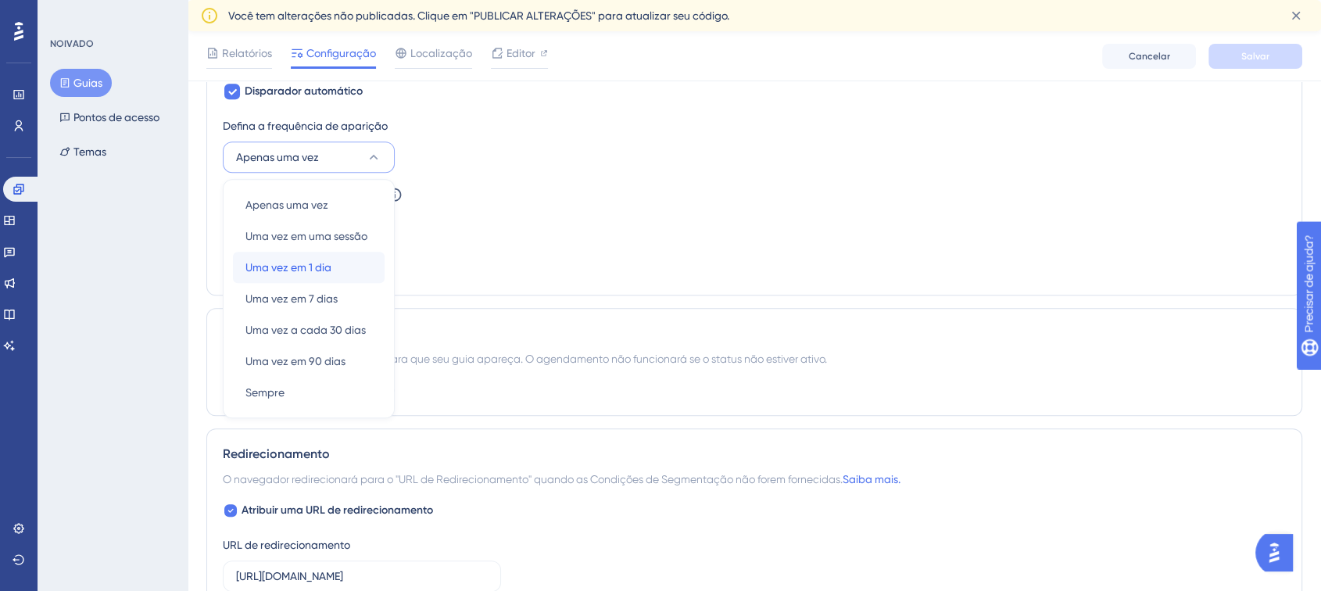
click at [291, 267] on font "Uma vez em 1 dia" at bounding box center [288, 267] width 86 height 13
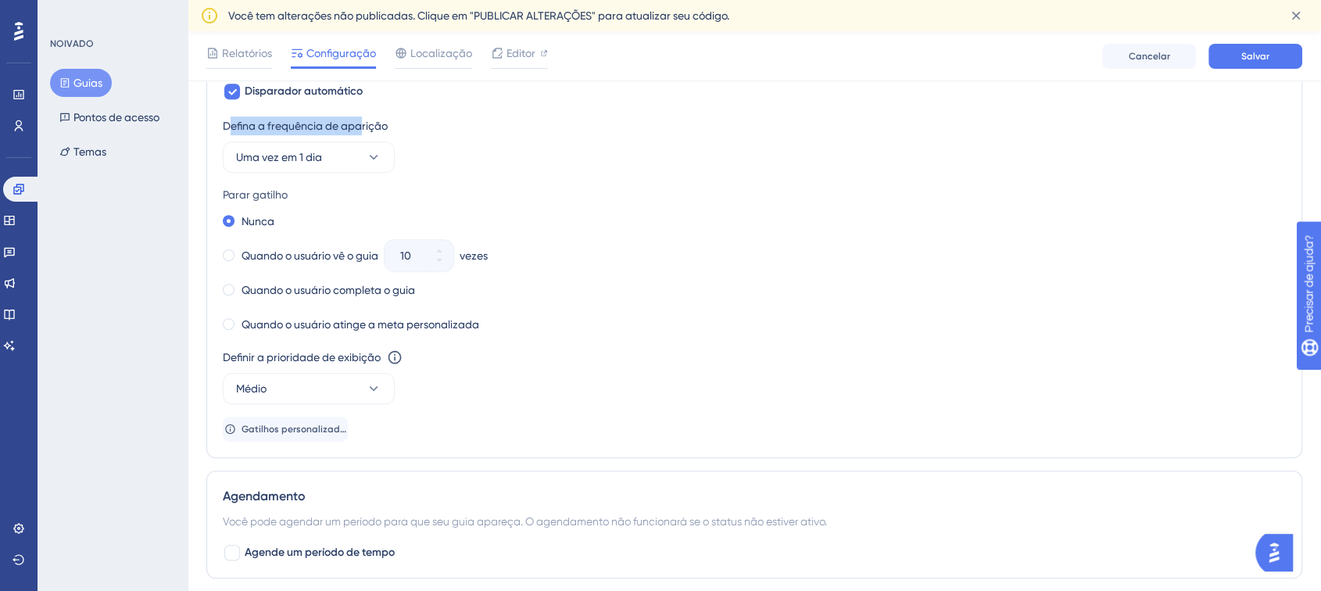
drag, startPoint x: 227, startPoint y: 130, endPoint x: 363, endPoint y: 120, distance: 135.6
click at [363, 120] on font "Defina a frequência de aparição" at bounding box center [305, 126] width 165 height 13
click at [251, 162] on font "Uma vez em 1 dia" at bounding box center [279, 157] width 86 height 13
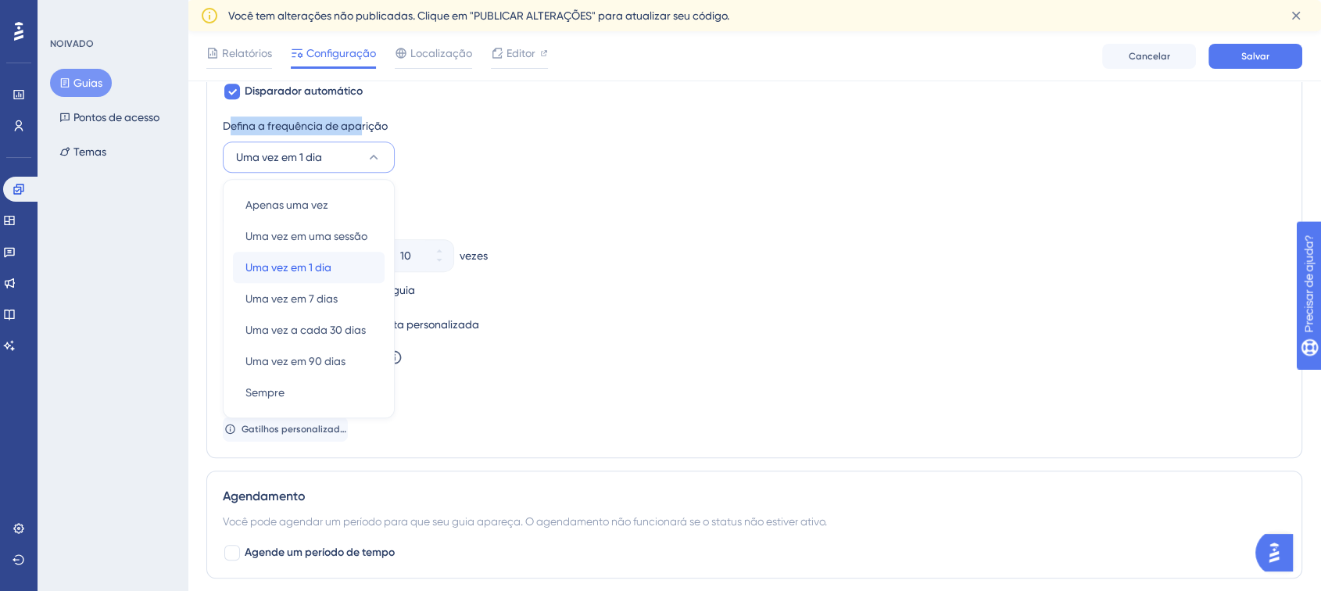
click at [299, 267] on font "Uma vez em 1 dia" at bounding box center [288, 267] width 86 height 13
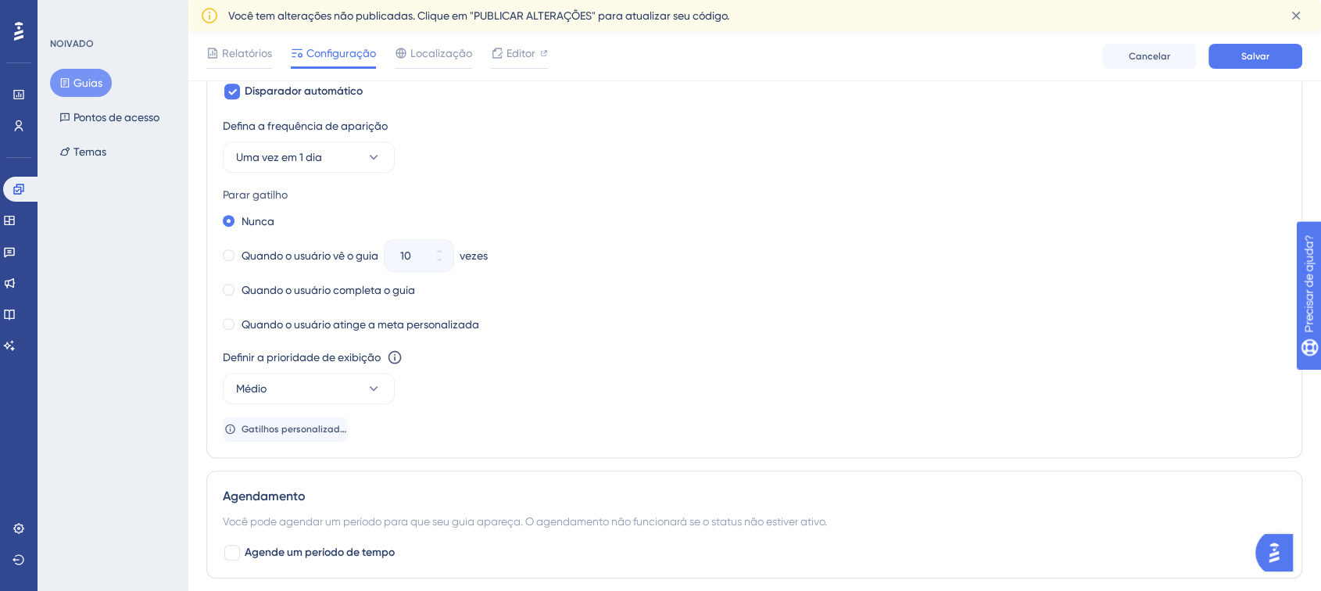
click at [385, 249] on div "Quando o usuário vê o guia 10 vezes" at bounding box center [754, 256] width 1063 height 22
click at [291, 382] on button "Médio" at bounding box center [309, 388] width 172 height 31
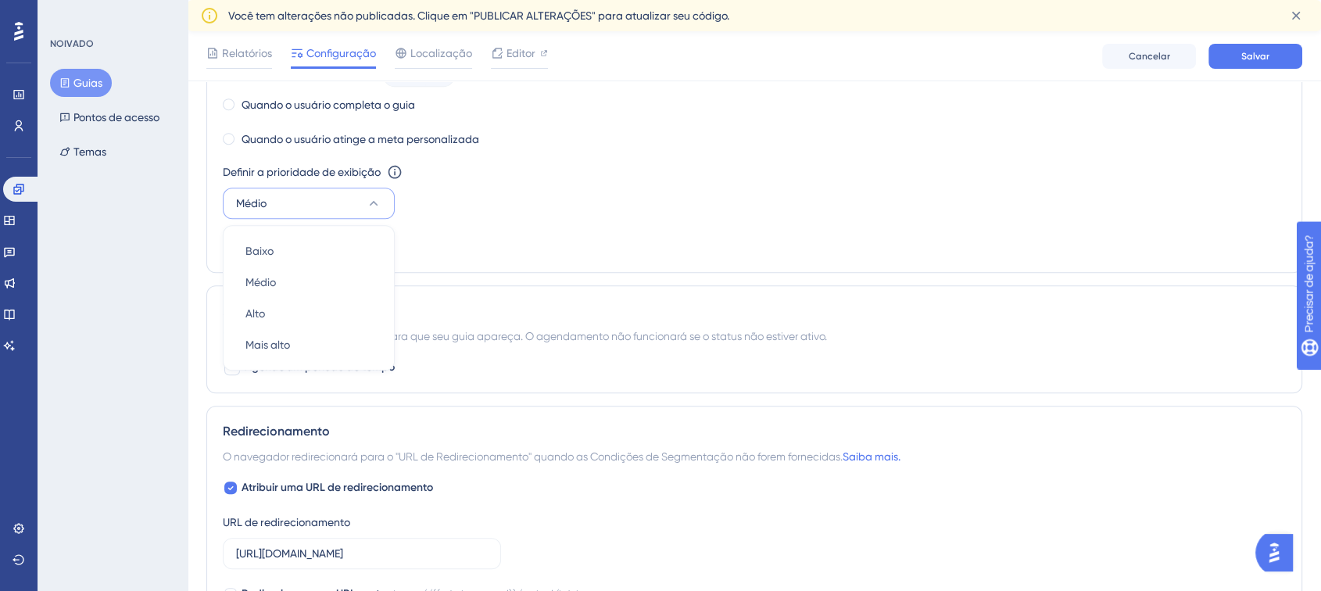
click at [562, 212] on div "Definir a prioridade de exibição Esta opção definirá a prioridade de exibição e…" at bounding box center [754, 191] width 1063 height 56
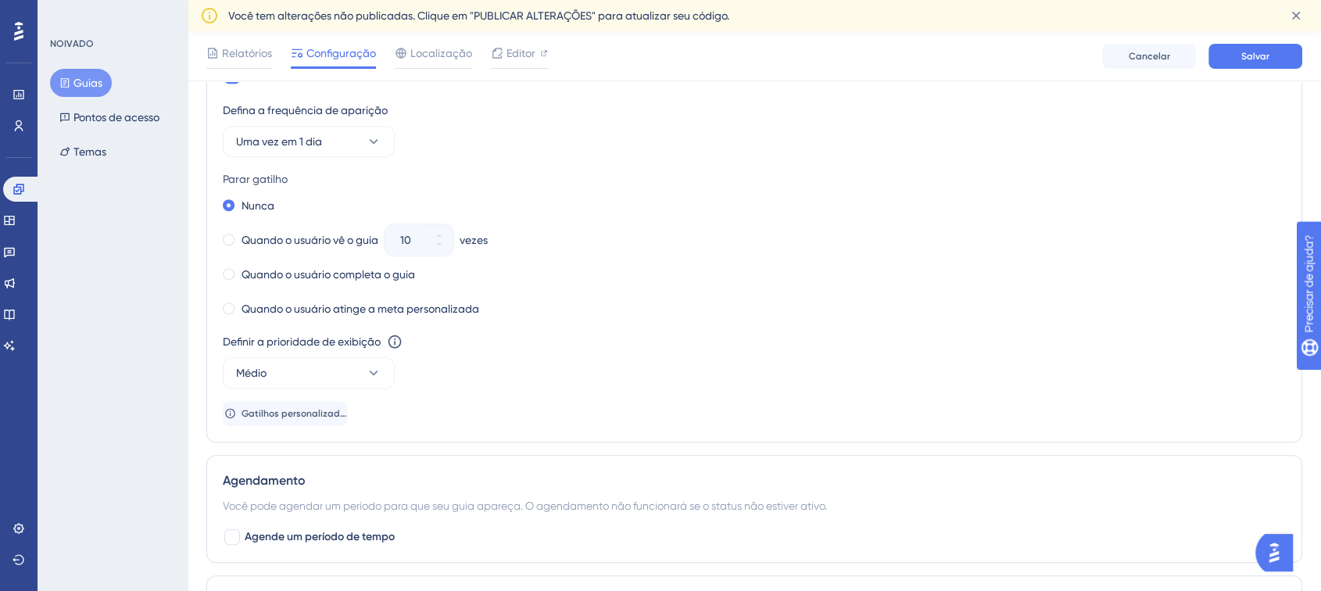
scroll to position [773, 0]
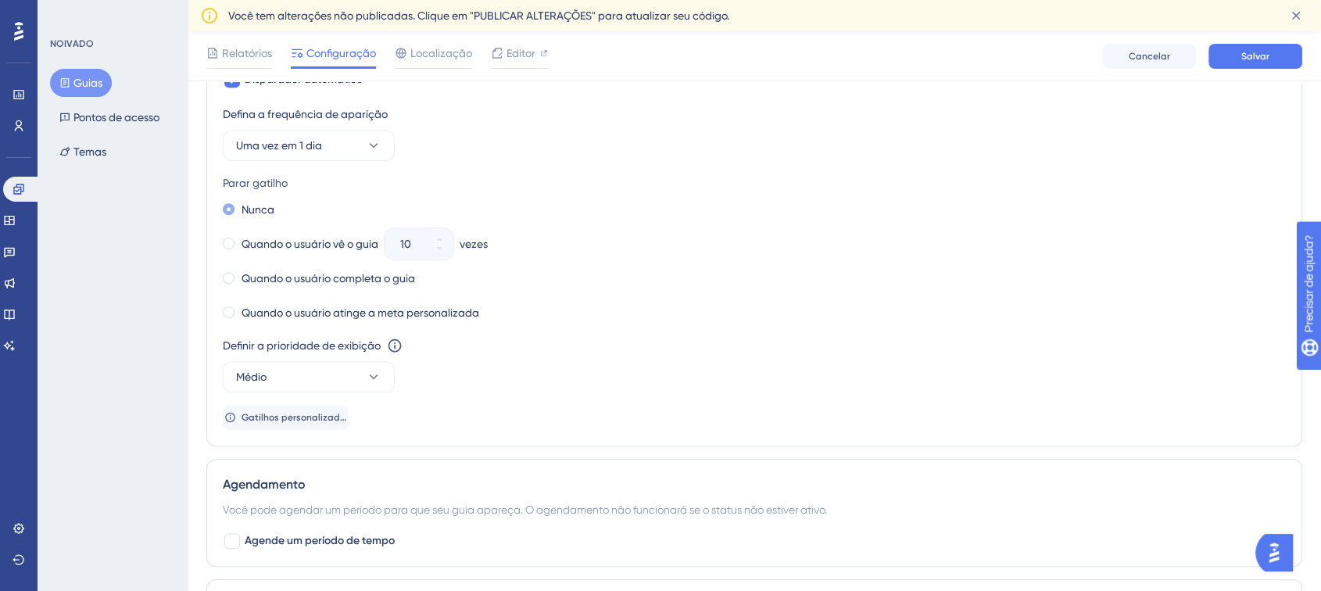
click at [249, 208] on font "Nunca" at bounding box center [258, 209] width 33 height 13
click at [240, 251] on div "Quando o usuário vê o guia" at bounding box center [301, 244] width 156 height 22
click at [240, 281] on div "Quando o usuário completa o guia" at bounding box center [319, 278] width 192 height 22
click at [240, 309] on div "Quando o usuário atinge a meta personalizada" at bounding box center [351, 313] width 256 height 22
click at [242, 230] on div "Nunca Quando o usuário vê o guia 10 vezes Quando o usuário completa o guia Quan…" at bounding box center [754, 261] width 1063 height 125
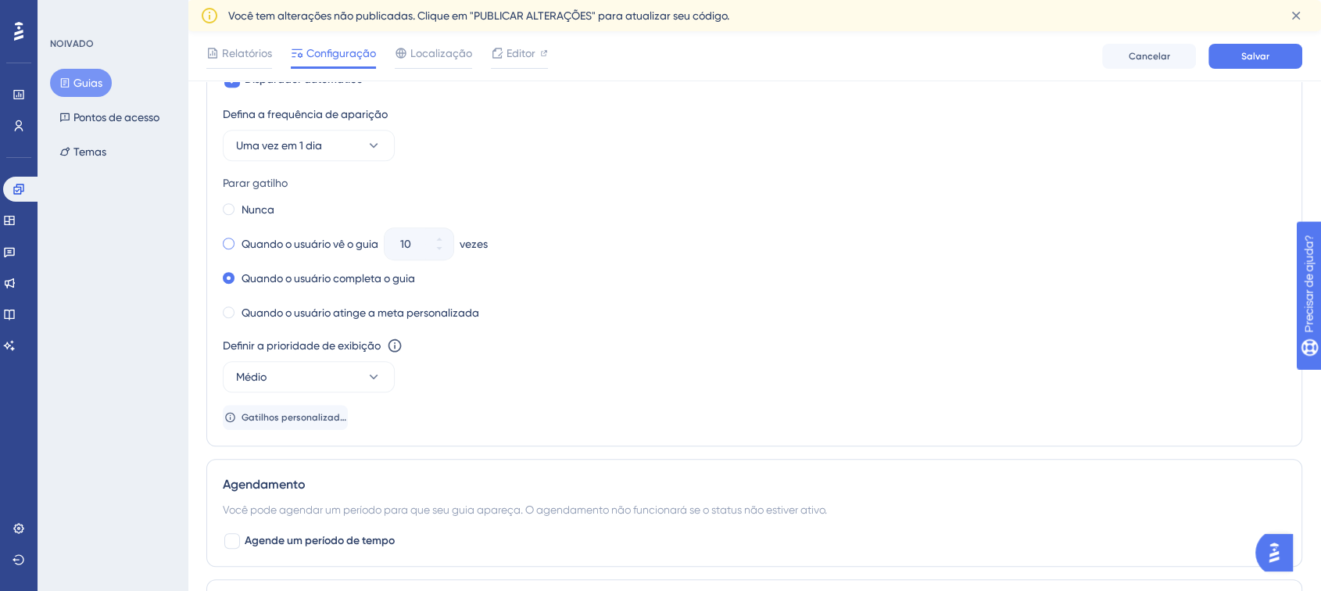
click at [235, 245] on div "Quando o usuário vê o guia" at bounding box center [301, 244] width 156 height 22
click at [231, 241] on span at bounding box center [229, 244] width 12 height 12
click at [239, 240] on input "radio" at bounding box center [239, 240] width 0 height 0
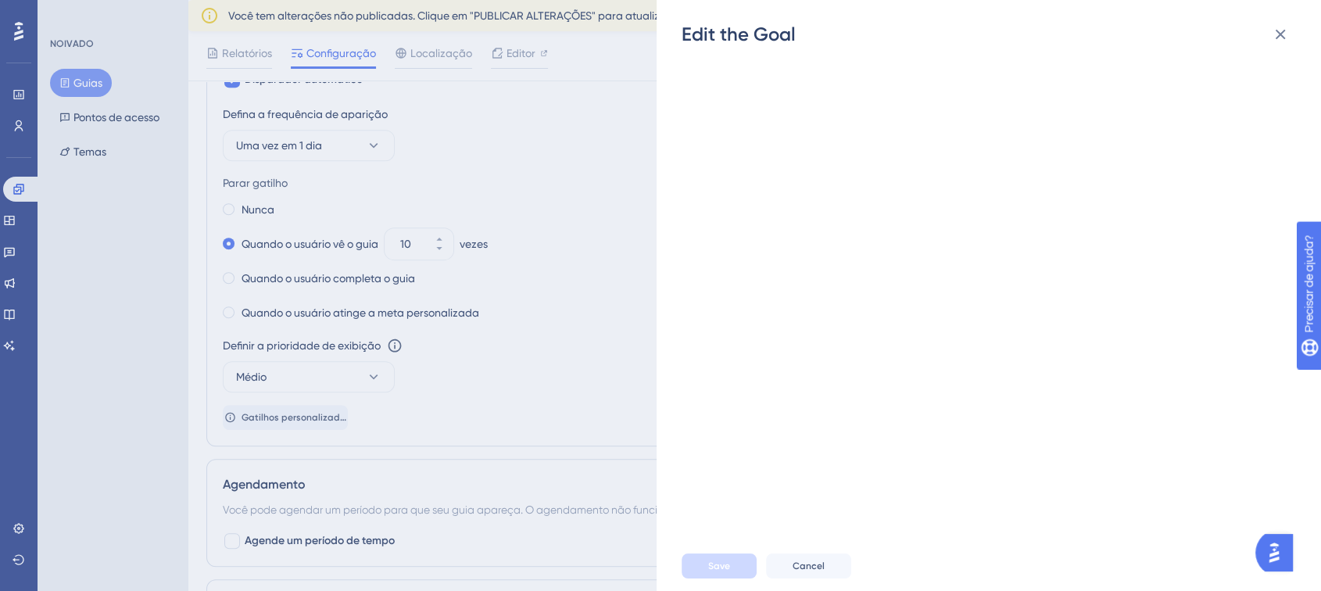
click at [227, 248] on div "Edit the Goal Save Cancel" at bounding box center [660, 295] width 1321 height 591
click at [1278, 31] on icon at bounding box center [1281, 35] width 10 height 10
click at [401, 245] on div "Editar a meta Salvar Cancelar" at bounding box center [660, 295] width 1321 height 591
click at [1291, 33] on button at bounding box center [1280, 34] width 31 height 31
click at [552, 267] on div "Editar a meta Salvar Cancelar" at bounding box center [660, 295] width 1321 height 591
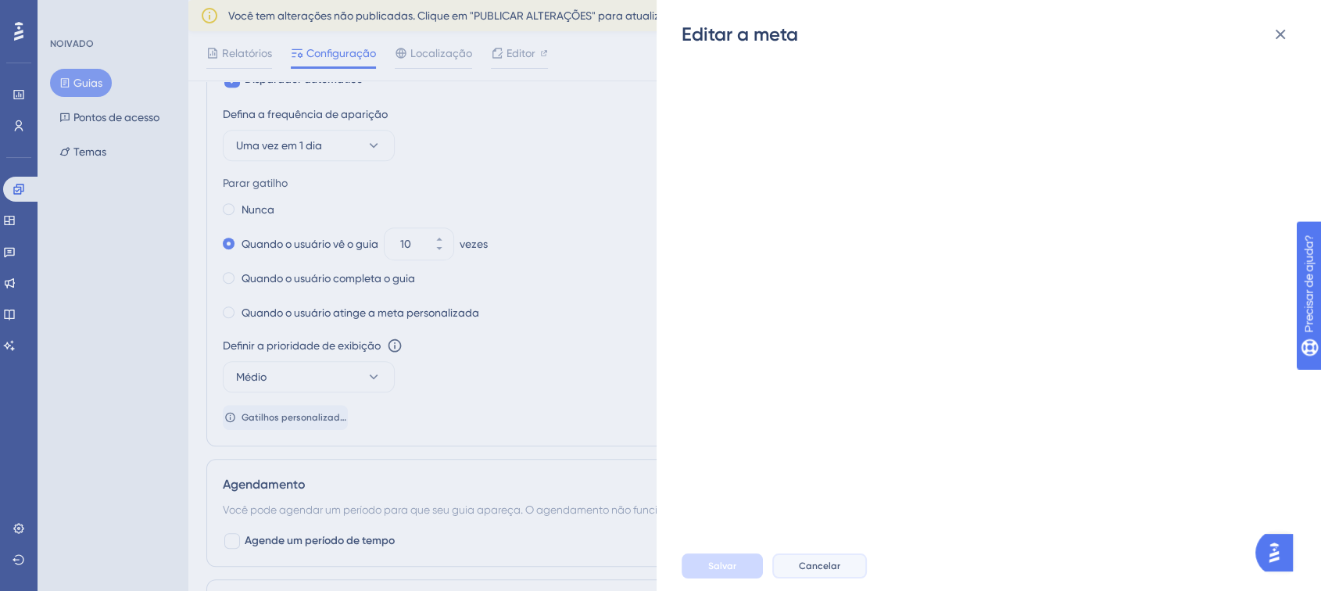
click at [833, 571] on font "Cancelar" at bounding box center [819, 565] width 41 height 11
click at [1287, 27] on icon at bounding box center [1280, 34] width 19 height 19
click at [483, 227] on div "Editar a meta Salvar Cancelar" at bounding box center [660, 295] width 1321 height 591
click at [541, 167] on div "Editar a meta Salvar Cancelar" at bounding box center [660, 295] width 1321 height 591
click at [544, 165] on div "Editar a meta Salvar Cancelar" at bounding box center [660, 295] width 1321 height 591
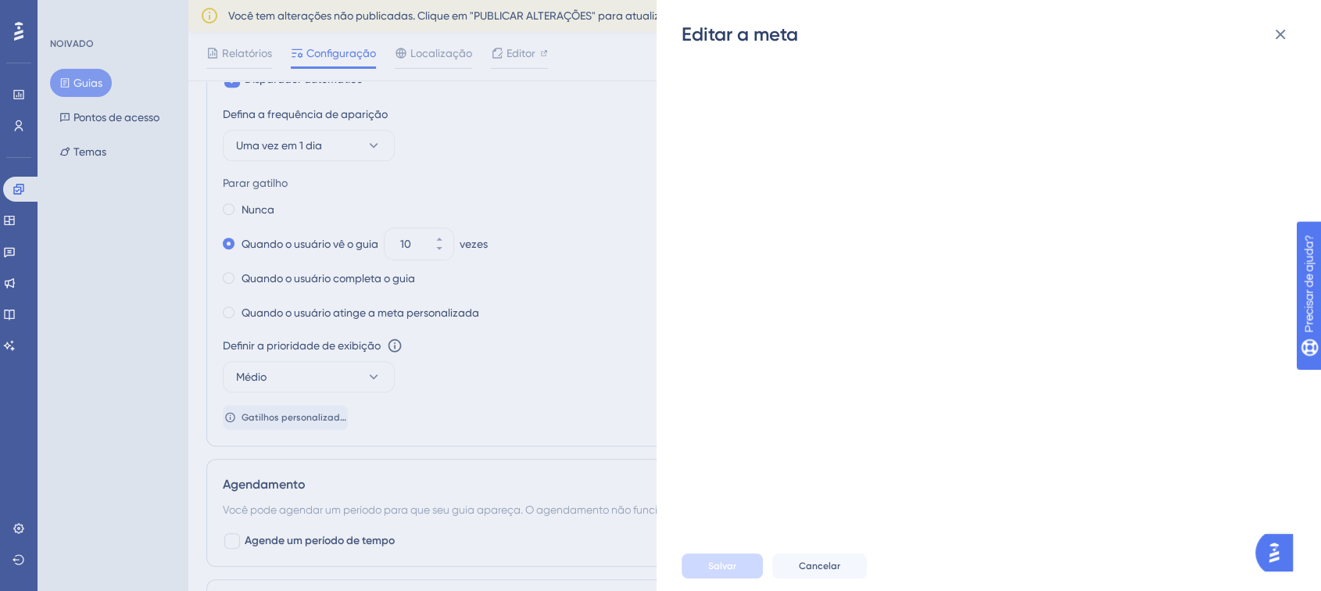
click at [565, 161] on div "Editar a meta Salvar Cancelar" at bounding box center [660, 295] width 1321 height 591
click at [1295, 29] on button at bounding box center [1280, 34] width 31 height 31
drag, startPoint x: 429, startPoint y: 213, endPoint x: 602, endPoint y: 440, distance: 285.0
click at [429, 214] on div "Editar a meta Salvar Cancelar" at bounding box center [660, 295] width 1321 height 591
click at [793, 578] on button "Cancelar" at bounding box center [819, 565] width 95 height 25
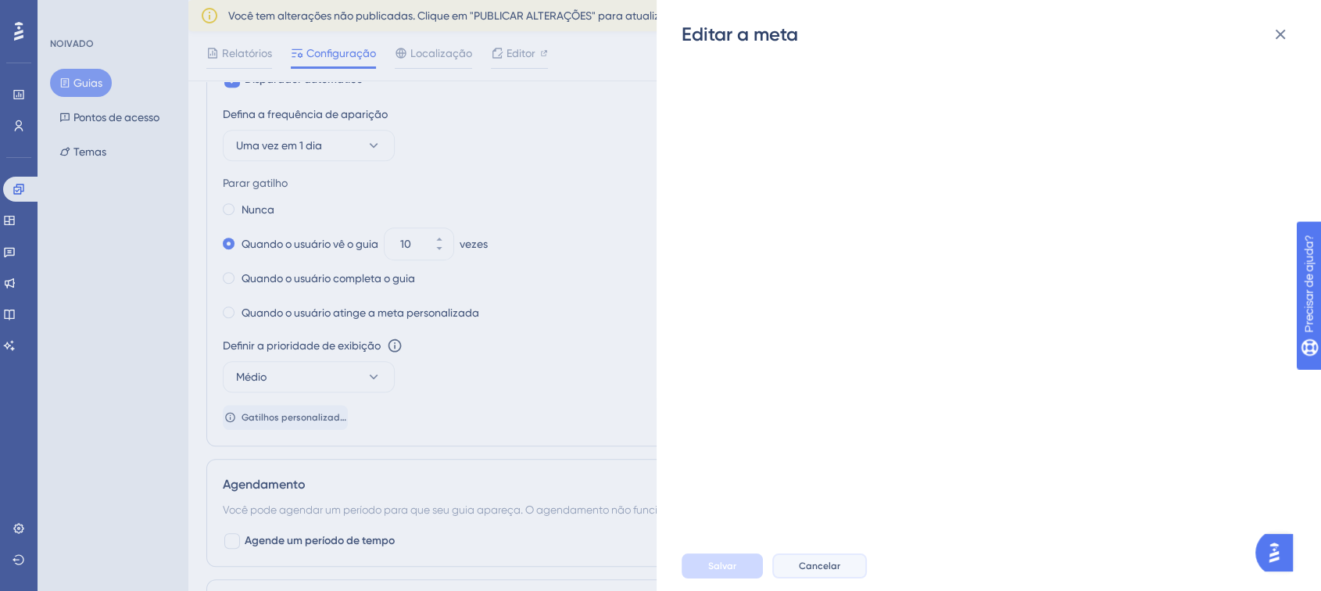
click at [793, 578] on button "Cancelar" at bounding box center [819, 565] width 95 height 25
click at [571, 293] on div "Editar a meta Salvar Cancelar" at bounding box center [660, 295] width 1321 height 591
drag, startPoint x: 1302, startPoint y: 23, endPoint x: 1299, endPoint y: 32, distance: 9.7
click at [1302, 29] on div "Editar a meta Salvar Cancelar" at bounding box center [989, 295] width 664 height 591
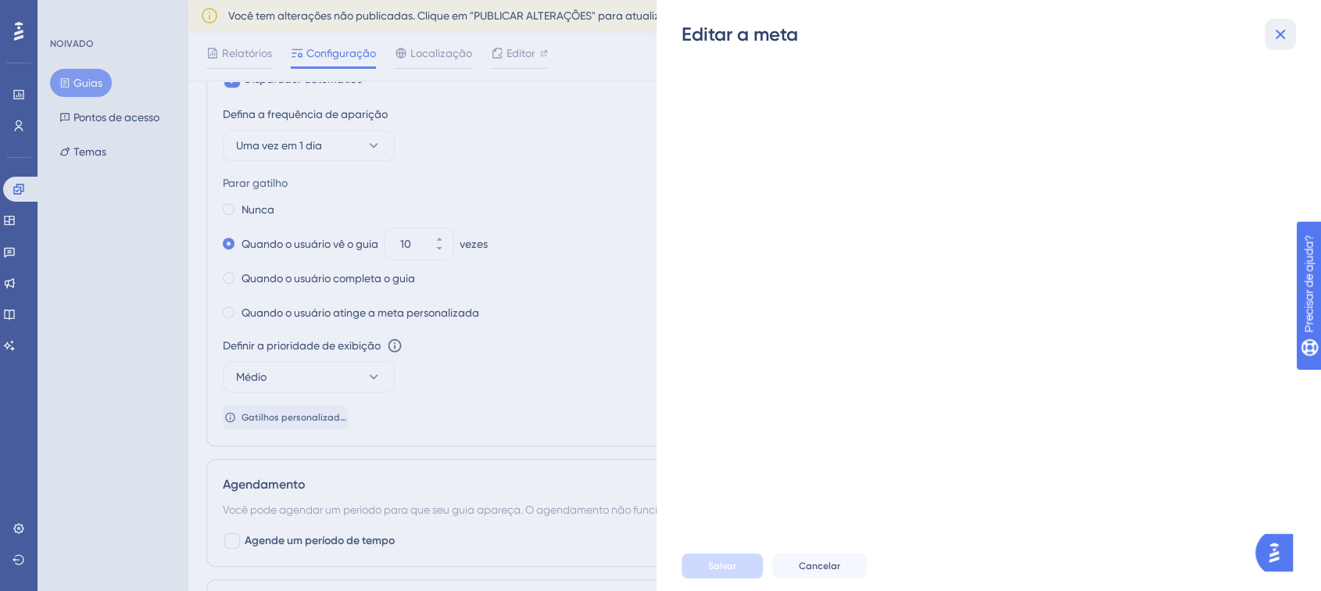
click at [1295, 34] on button at bounding box center [1280, 34] width 31 height 31
click at [824, 571] on font "Cancelar" at bounding box center [819, 565] width 41 height 11
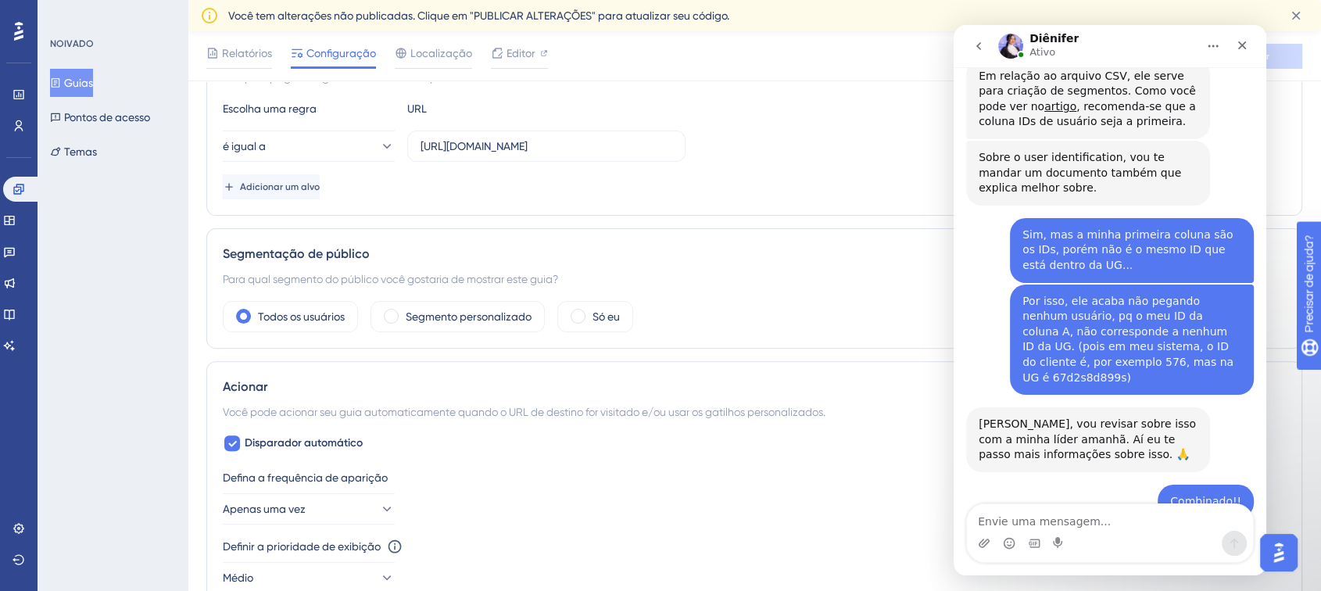
scroll to position [323, 0]
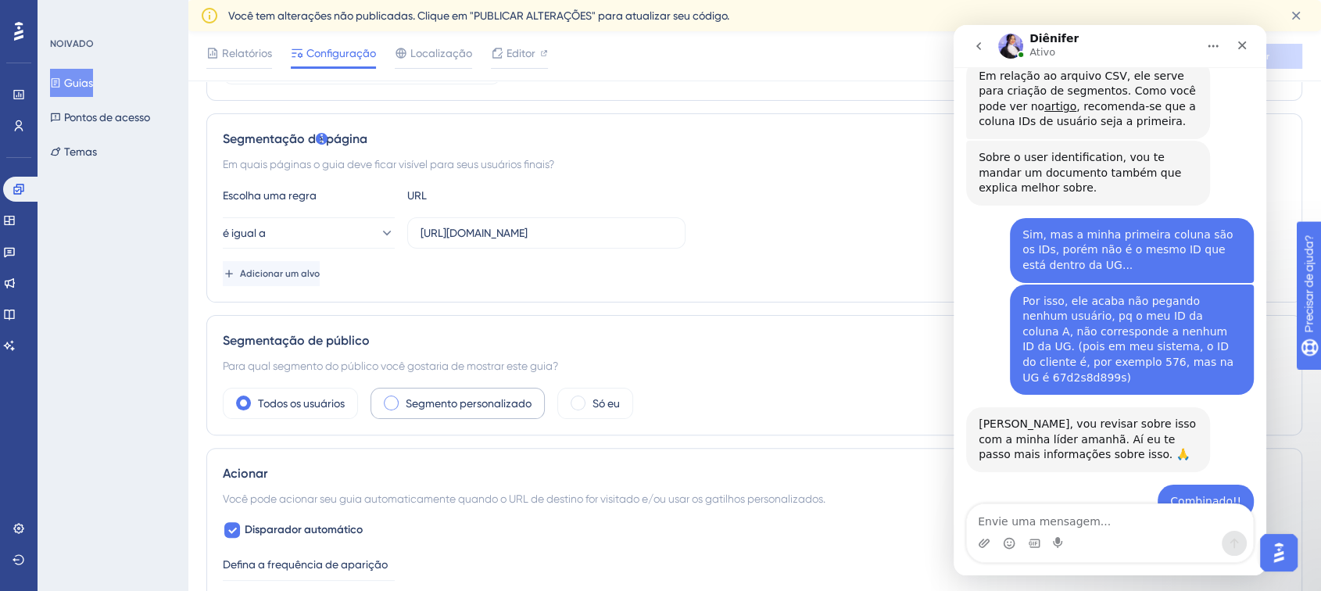
click at [446, 413] on div "Segmento personalizado" at bounding box center [458, 403] width 174 height 31
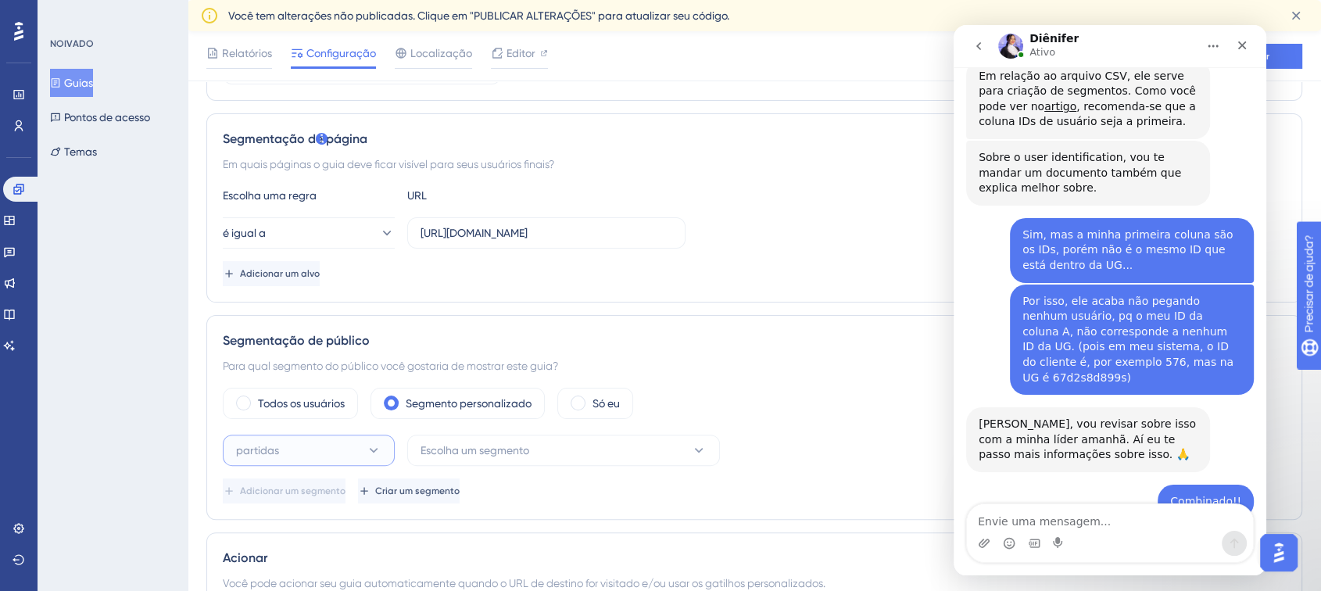
click at [296, 452] on button "partidas" at bounding box center [309, 450] width 172 height 31
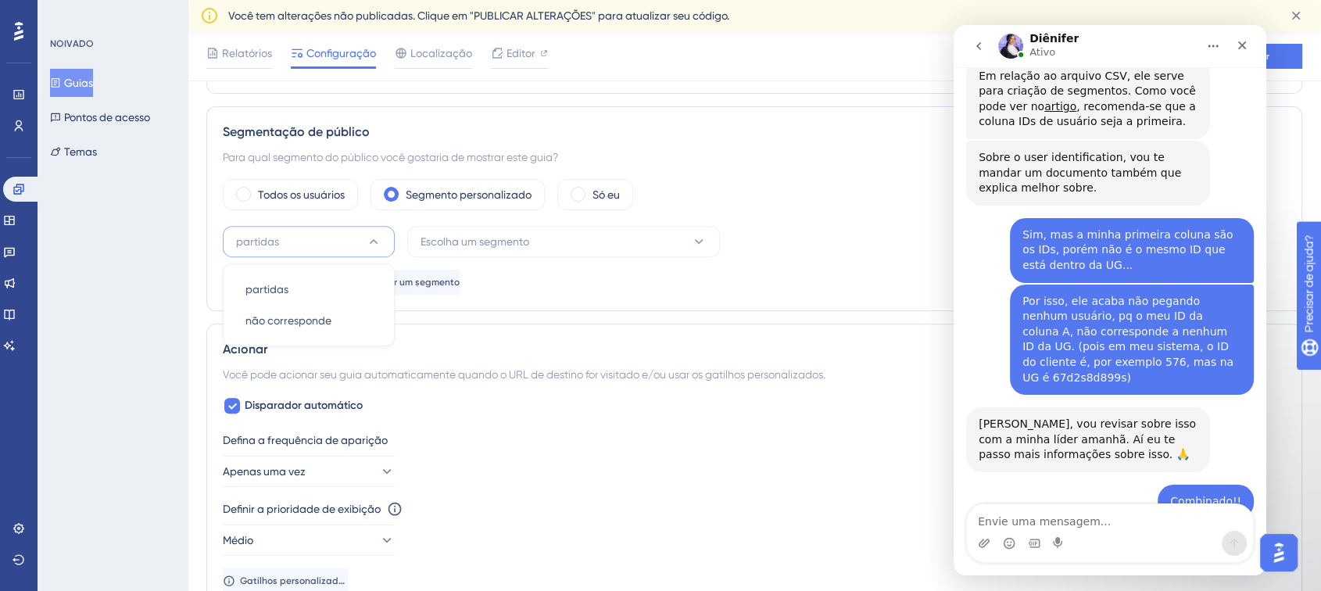
click at [621, 378] on font "Você pode acionar seu guia automaticamente quando o URL de destino for visitado…" at bounding box center [524, 374] width 603 height 13
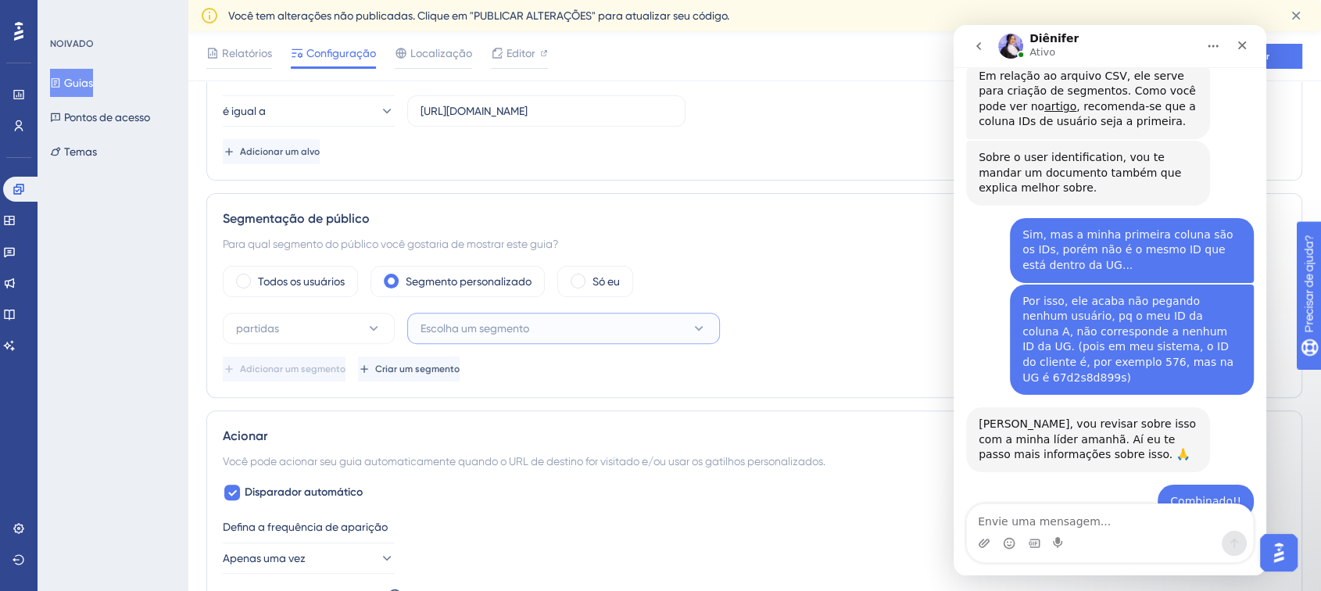
click at [505, 331] on font "Escolha um segmento" at bounding box center [475, 328] width 109 height 13
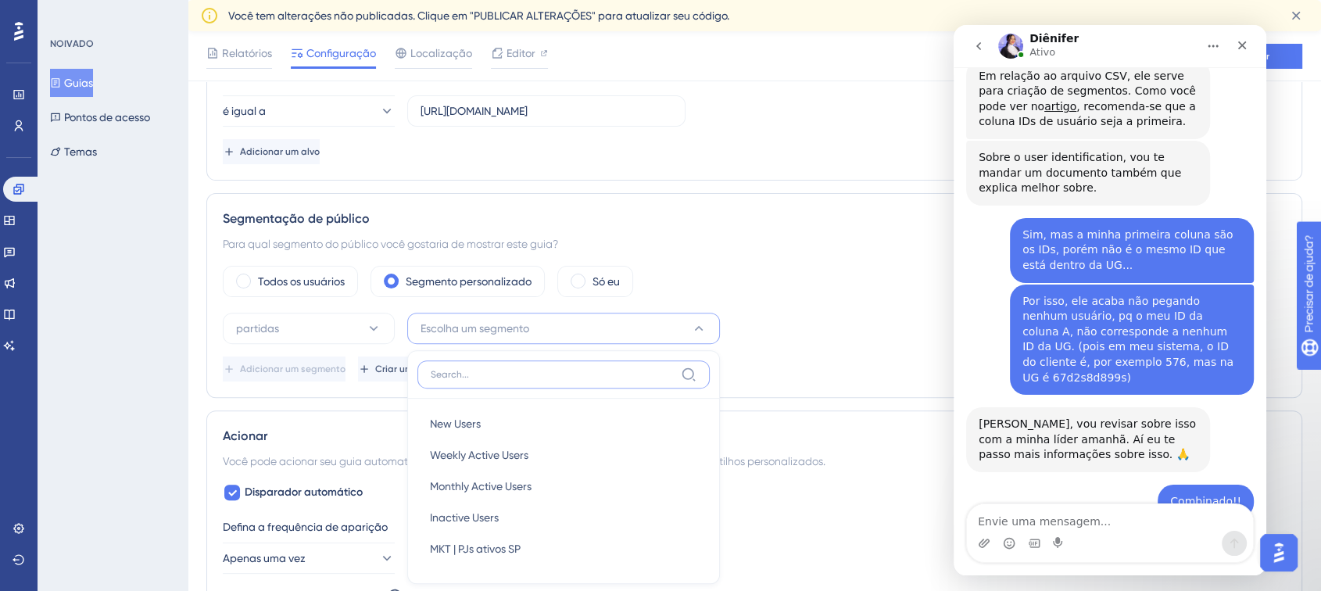
scroll to position [607, 0]
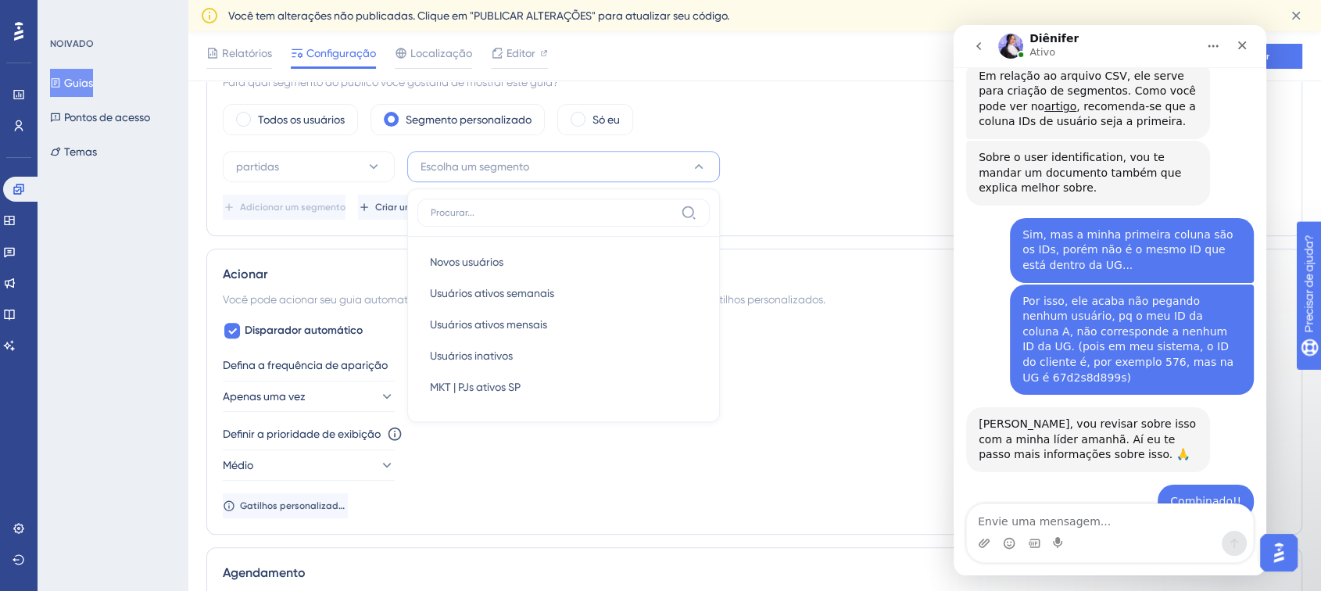
click at [798, 356] on div "Defina a frequência de aparição" at bounding box center [754, 365] width 1063 height 19
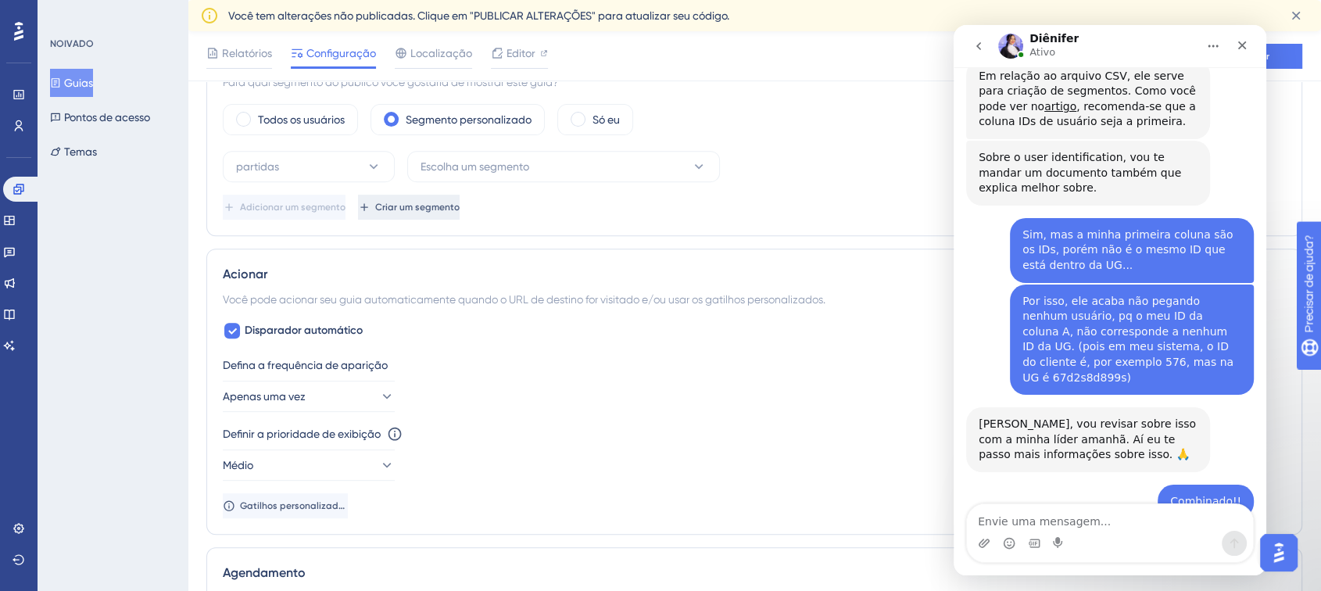
click at [458, 208] on font "Criar um segmento" at bounding box center [417, 207] width 84 height 11
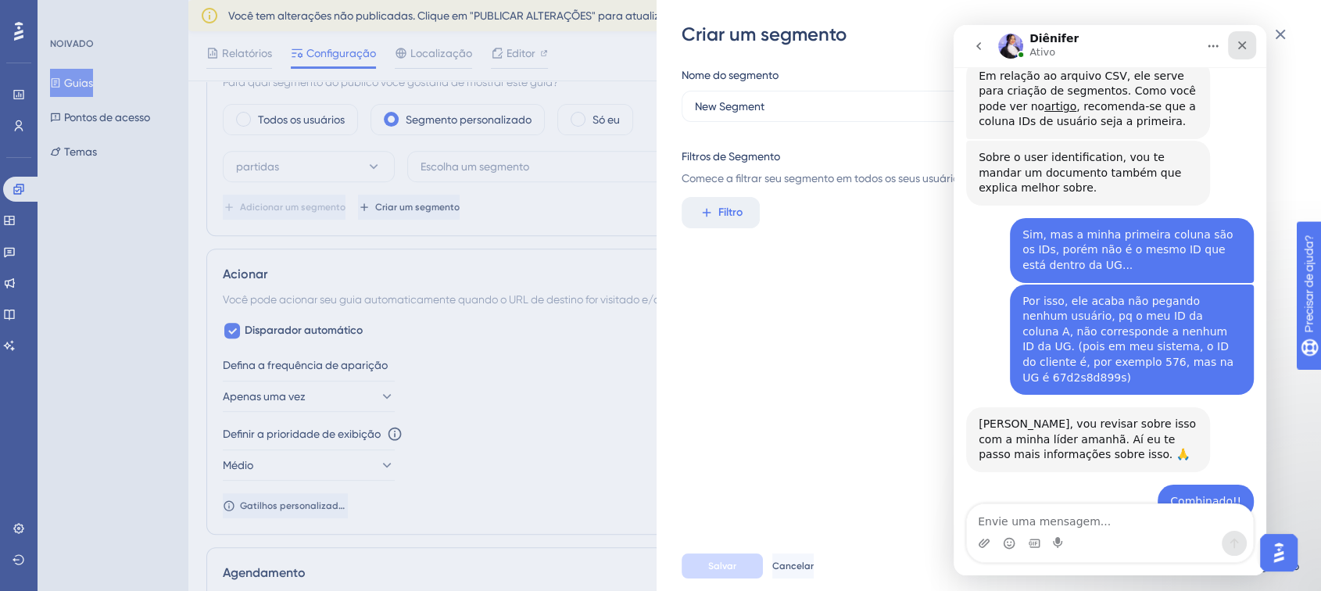
click at [1248, 48] on icon "Fechar" at bounding box center [1242, 45] width 13 height 13
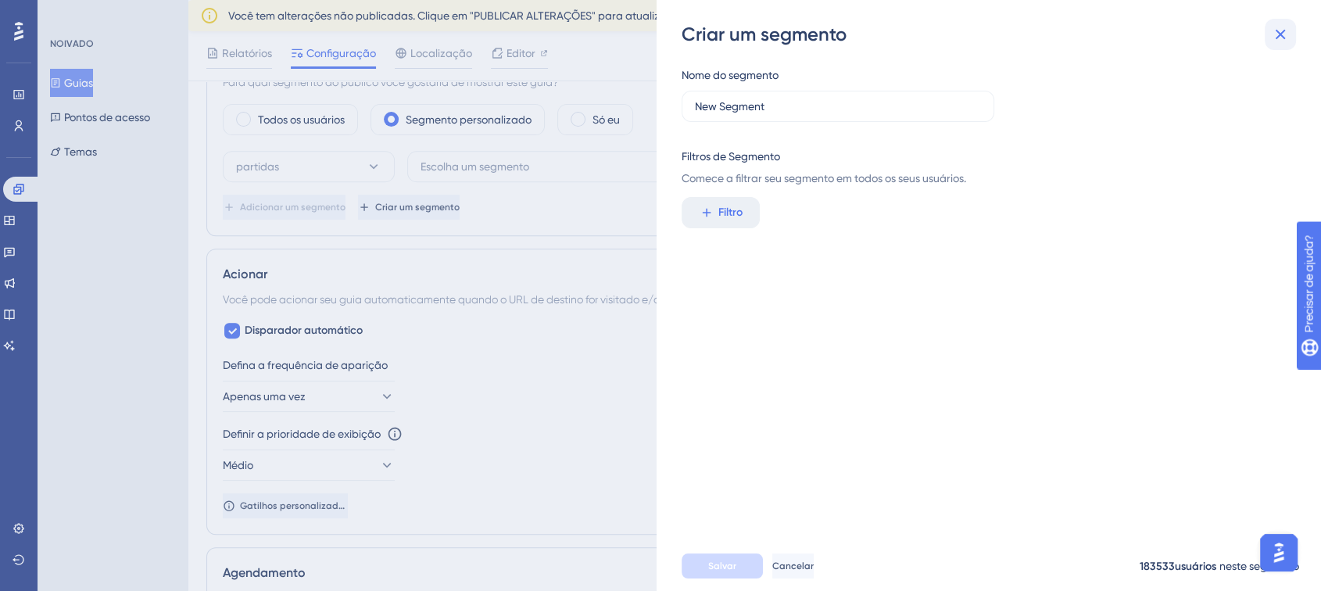
scroll to position [3687, 0]
click at [1288, 33] on icon at bounding box center [1280, 34] width 19 height 19
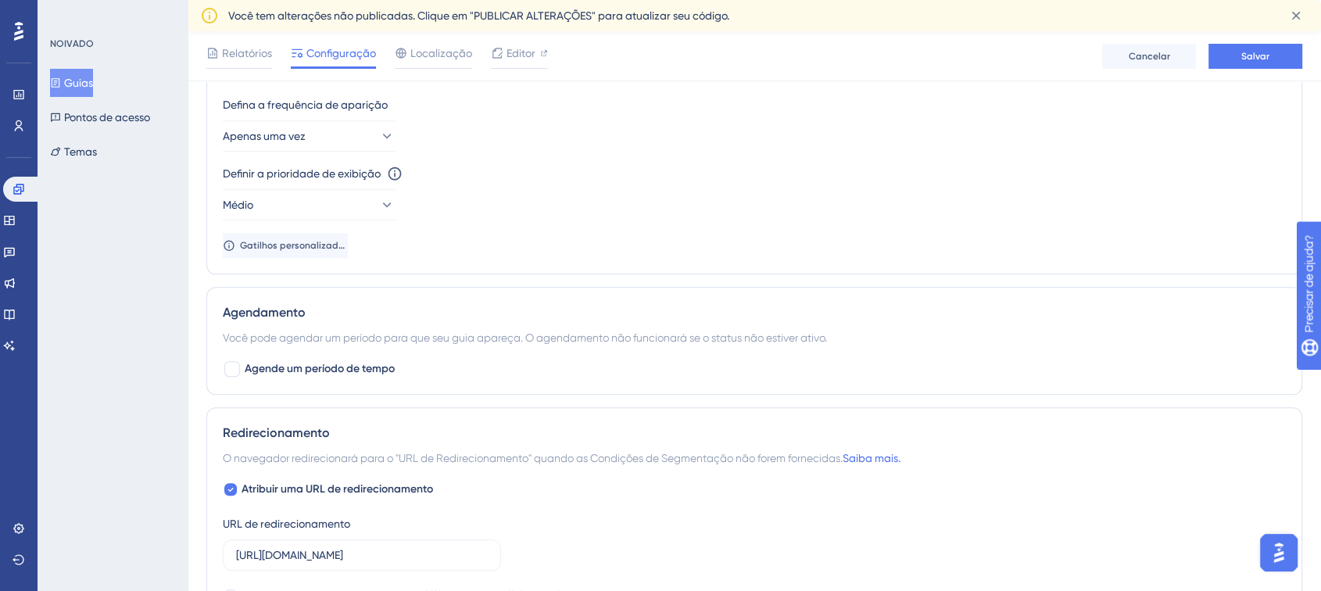
scroll to position [1188, 0]
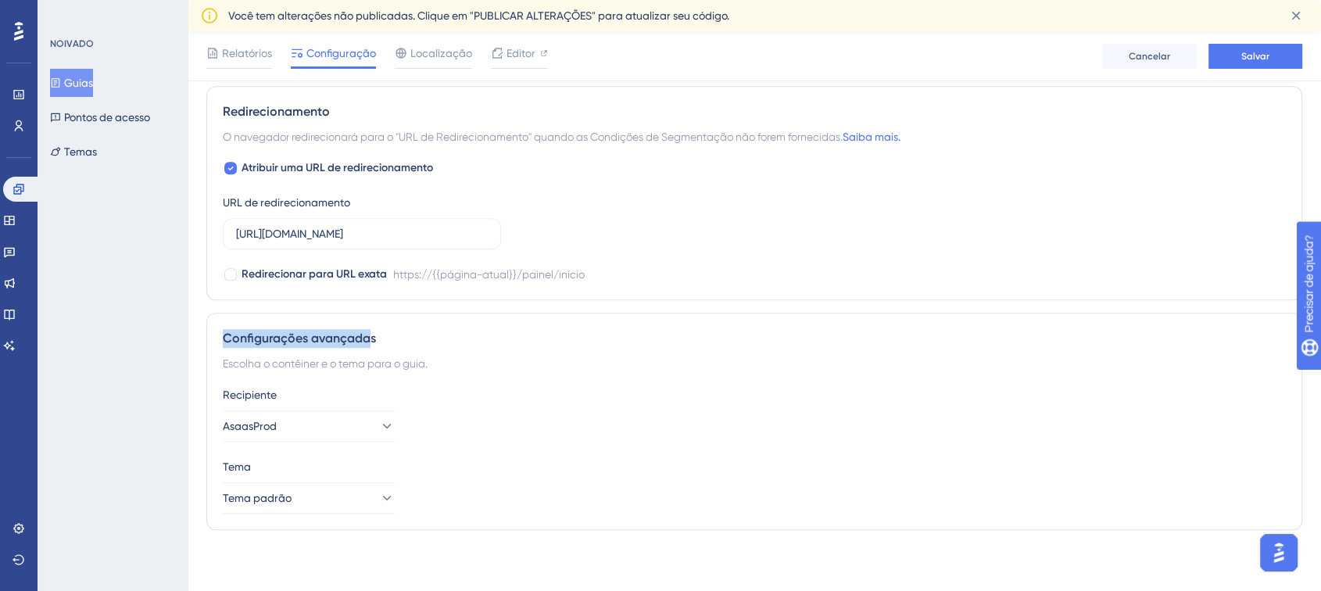
drag, startPoint x: 225, startPoint y: 341, endPoint x: 369, endPoint y: 335, distance: 143.9
click at [369, 335] on font "Configurações avançadas" at bounding box center [299, 338] width 153 height 15
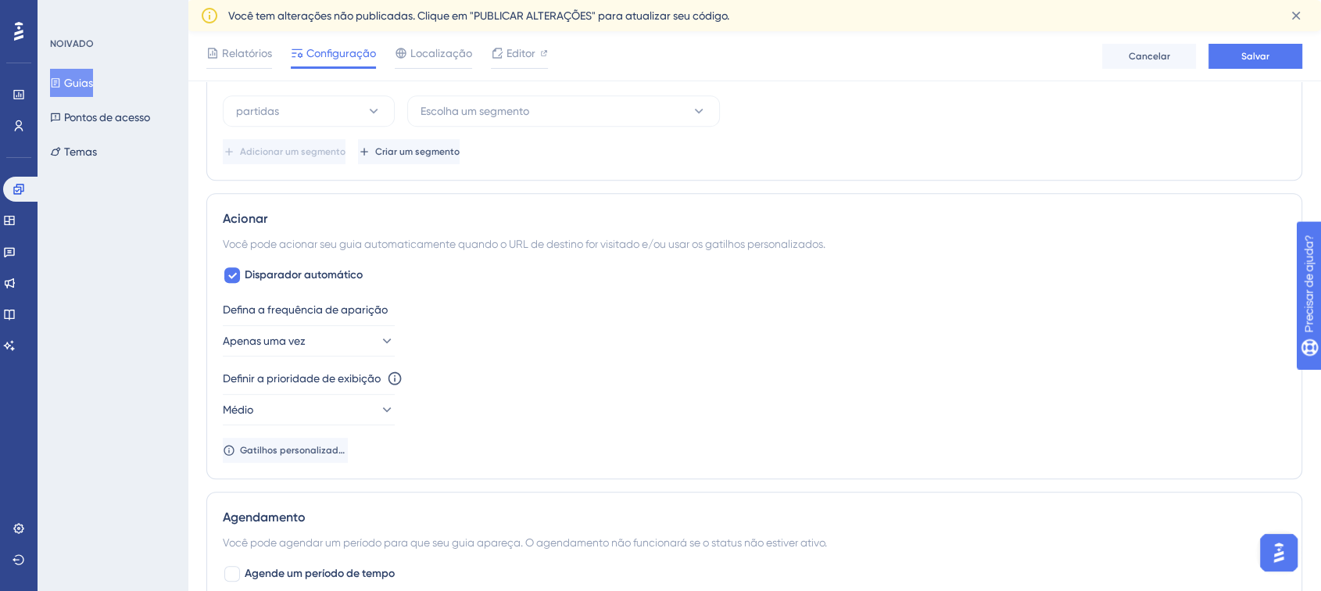
scroll to position [406, 0]
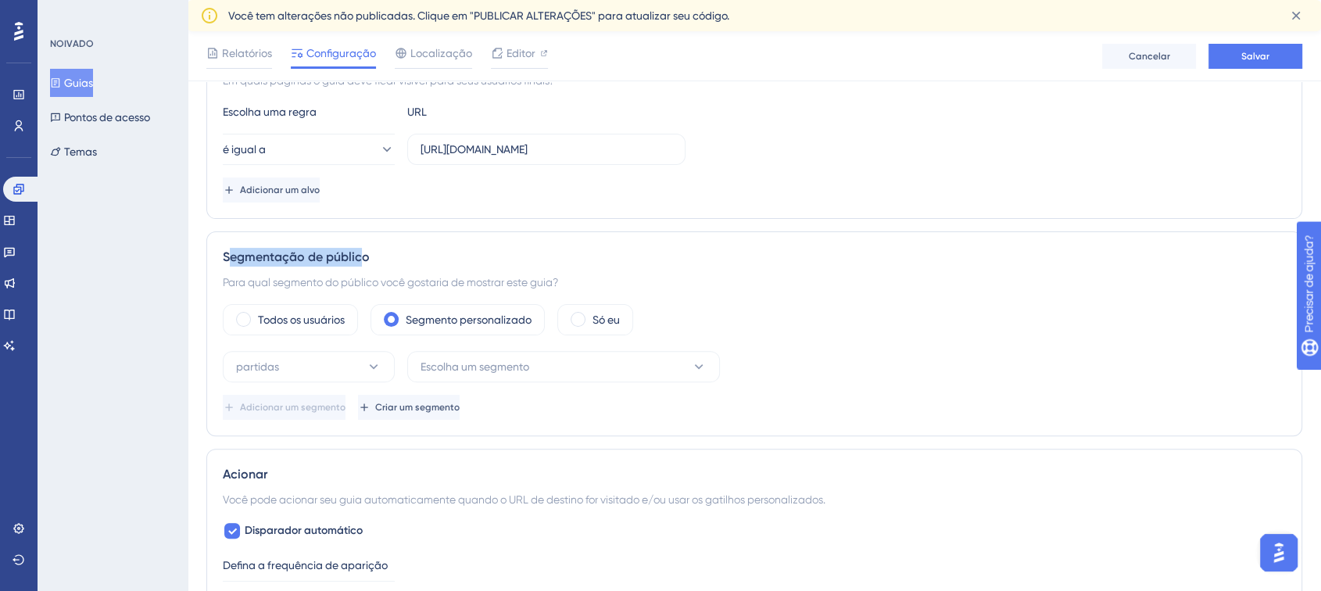
drag, startPoint x: 233, startPoint y: 257, endPoint x: 365, endPoint y: 252, distance: 132.2
click at [365, 252] on font "Segmentação de público" at bounding box center [296, 256] width 147 height 15
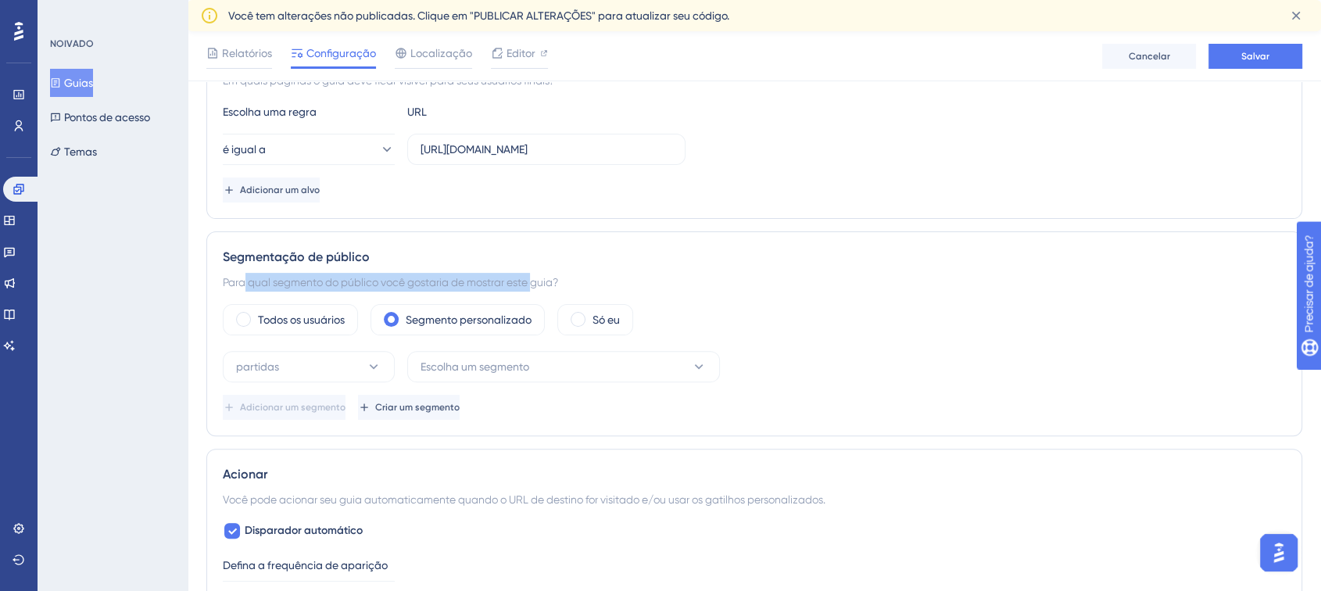
drag, startPoint x: 244, startPoint y: 281, endPoint x: 541, endPoint y: 278, distance: 297.1
click at [540, 278] on font "Para qual segmento do público você gostaria de mostrar este guia?" at bounding box center [390, 282] width 335 height 13
click at [500, 362] on font "Escolha um segmento" at bounding box center [475, 366] width 109 height 13
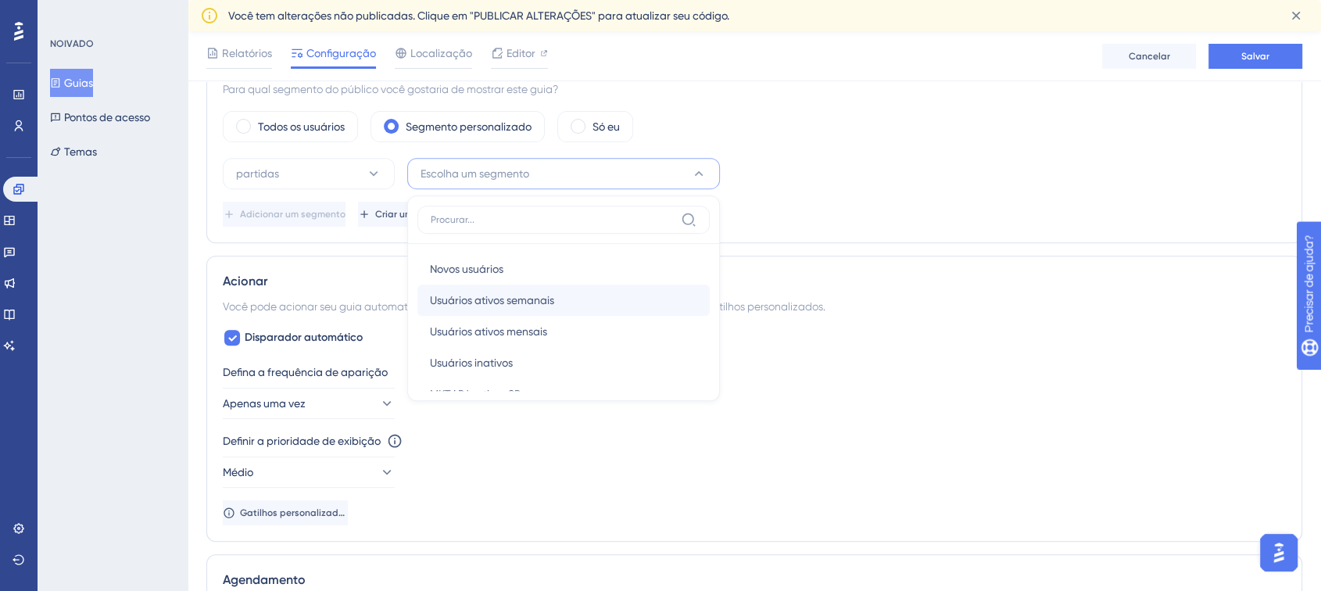
scroll to position [27, 0]
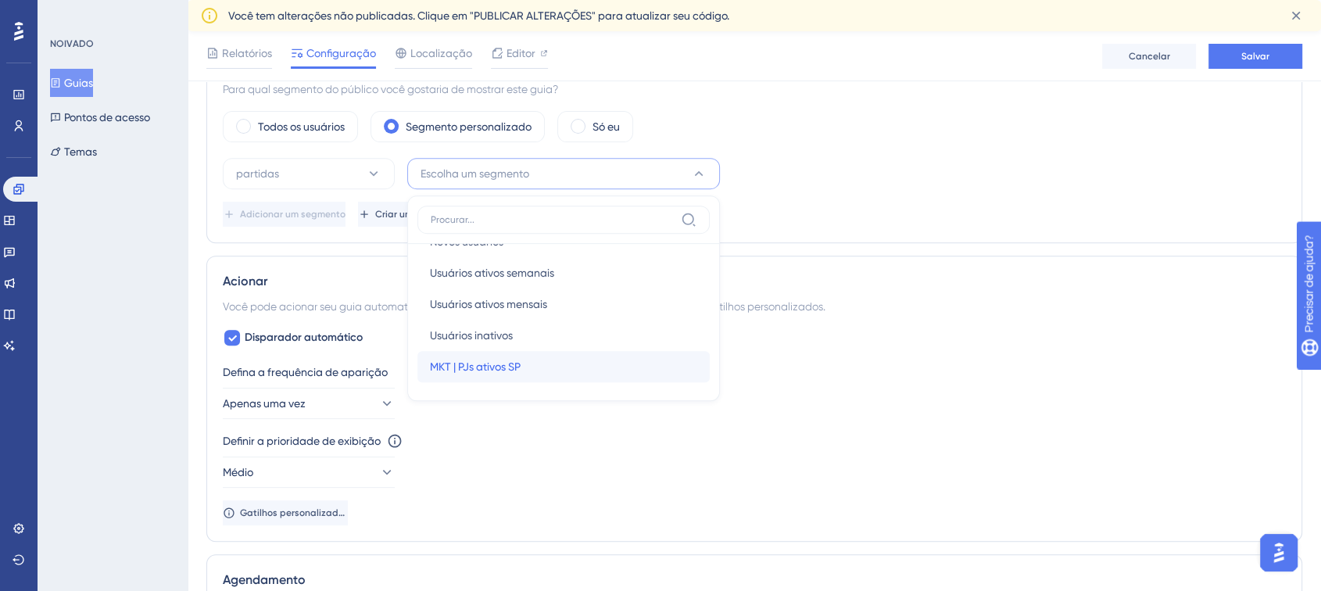
click at [539, 360] on div "MKT | PJs ativos SP MKT | PJs ativos SP" at bounding box center [563, 366] width 267 height 31
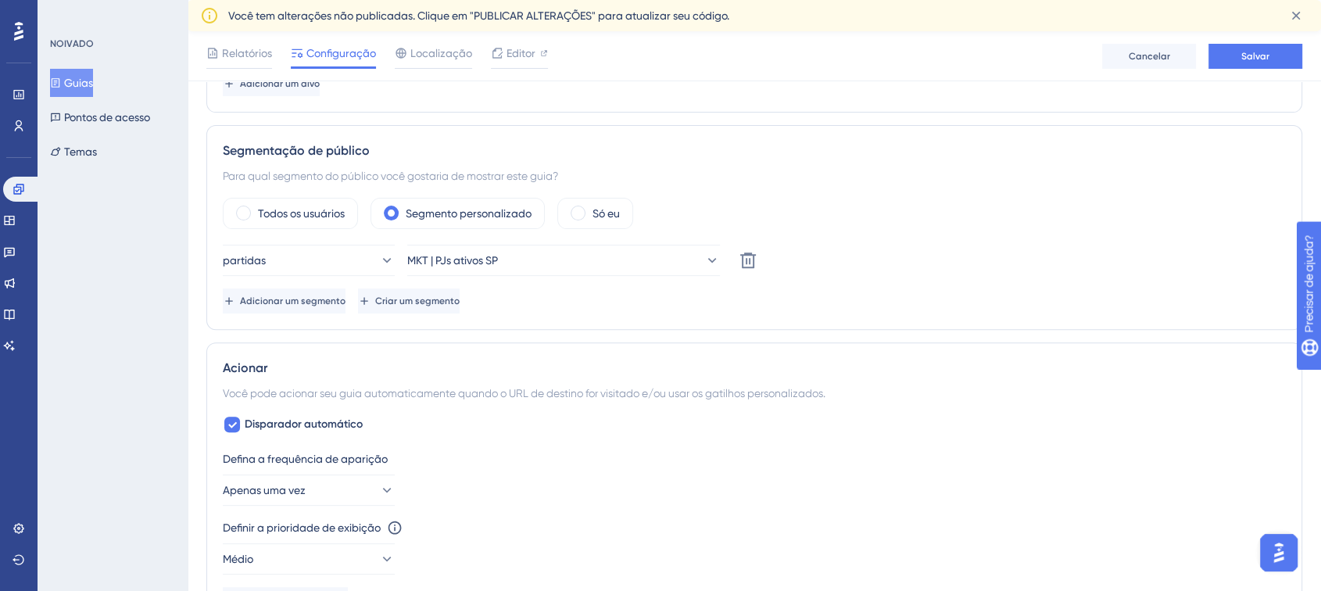
scroll to position [425, 0]
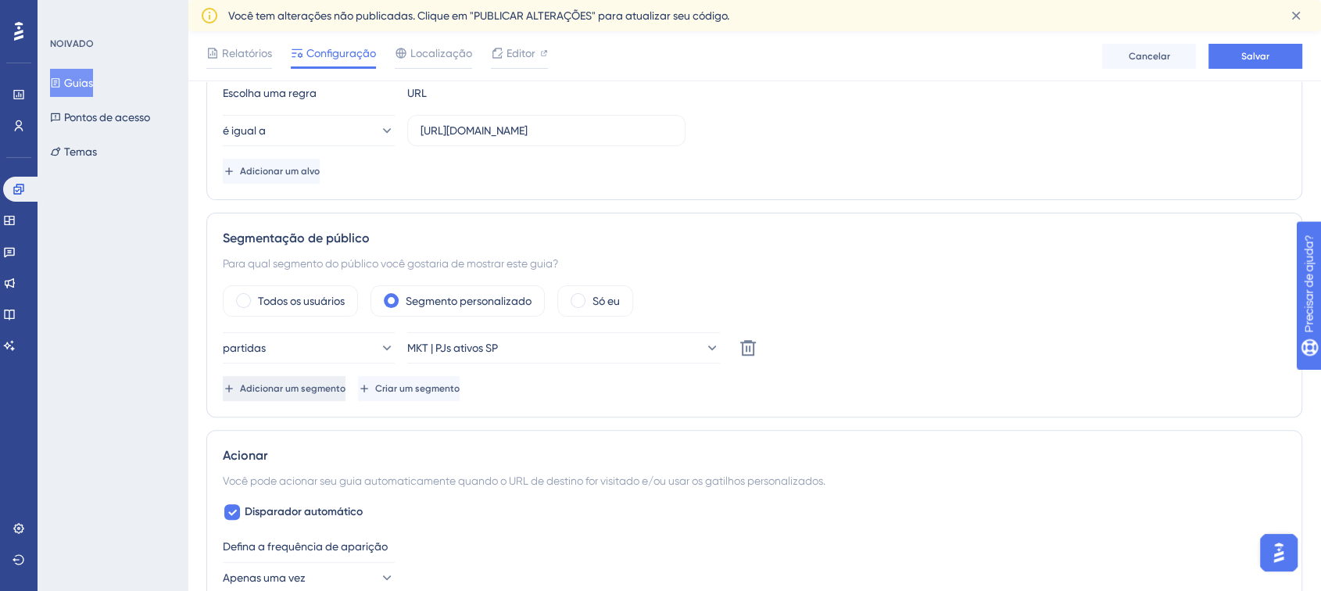
click at [312, 386] on font "Adicionar um segmento" at bounding box center [293, 388] width 106 height 11
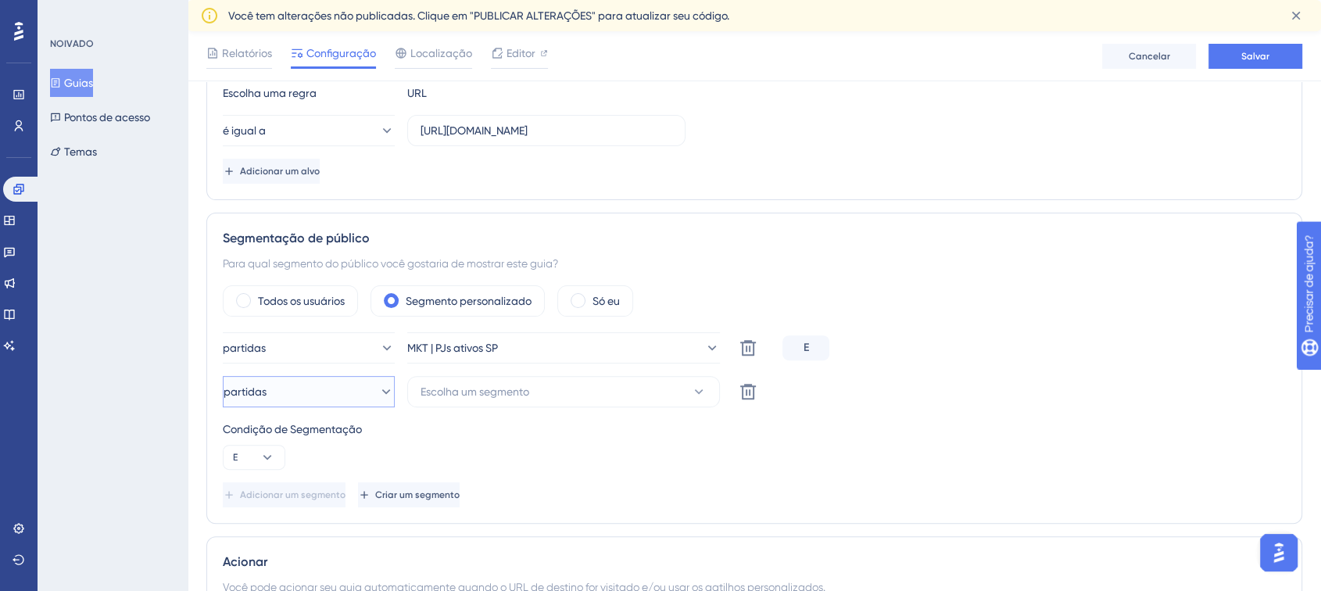
click at [306, 391] on button "partidas" at bounding box center [309, 391] width 172 height 31
click at [575, 465] on div "Condição de Segmentação E" at bounding box center [754, 445] width 1063 height 50
click at [242, 461] on button "E" at bounding box center [254, 457] width 63 height 25
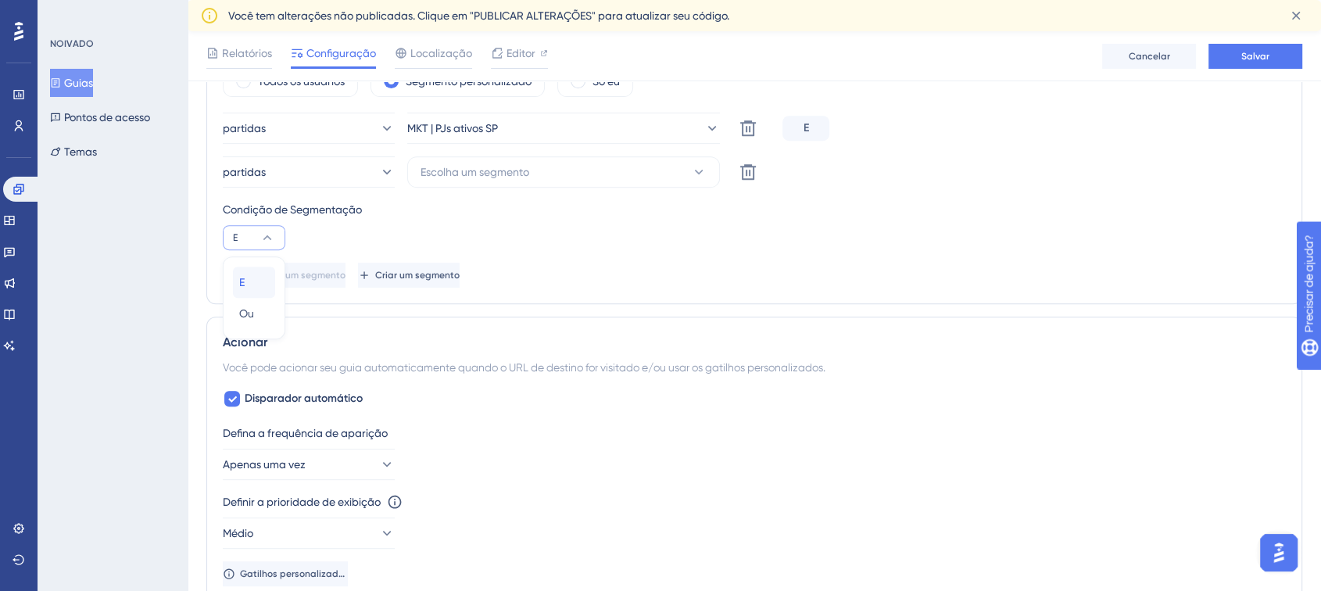
click at [257, 280] on div "E E" at bounding box center [254, 282] width 30 height 31
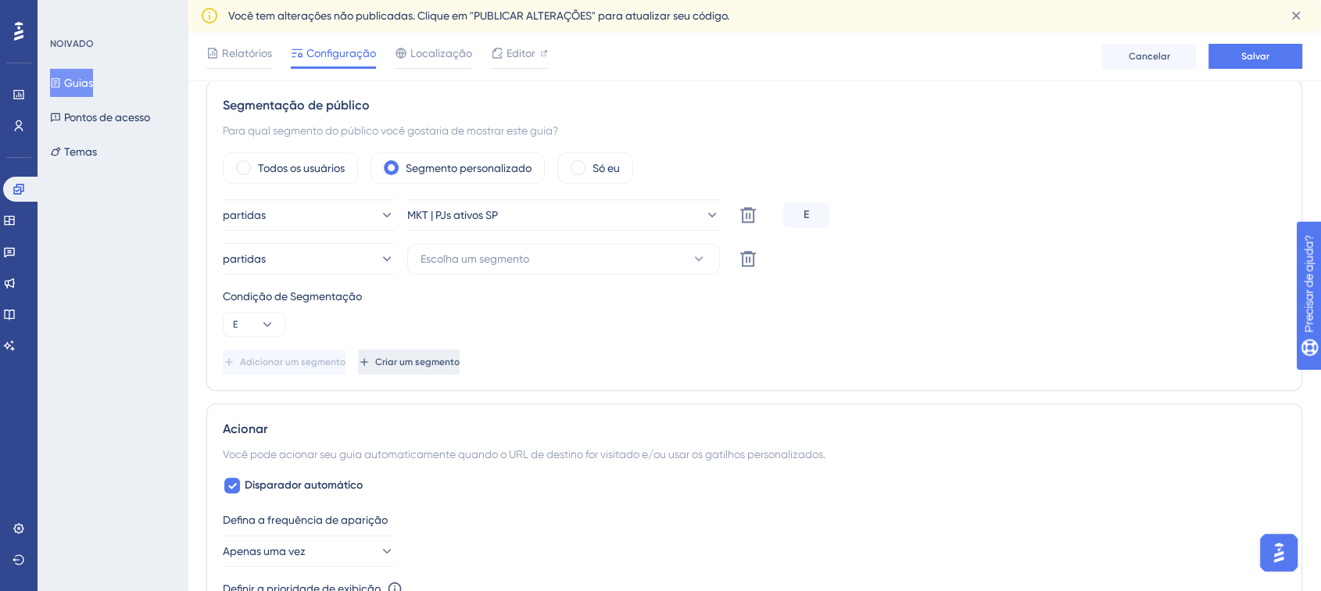
click at [460, 360] on font "Criar um segmento" at bounding box center [417, 361] width 84 height 11
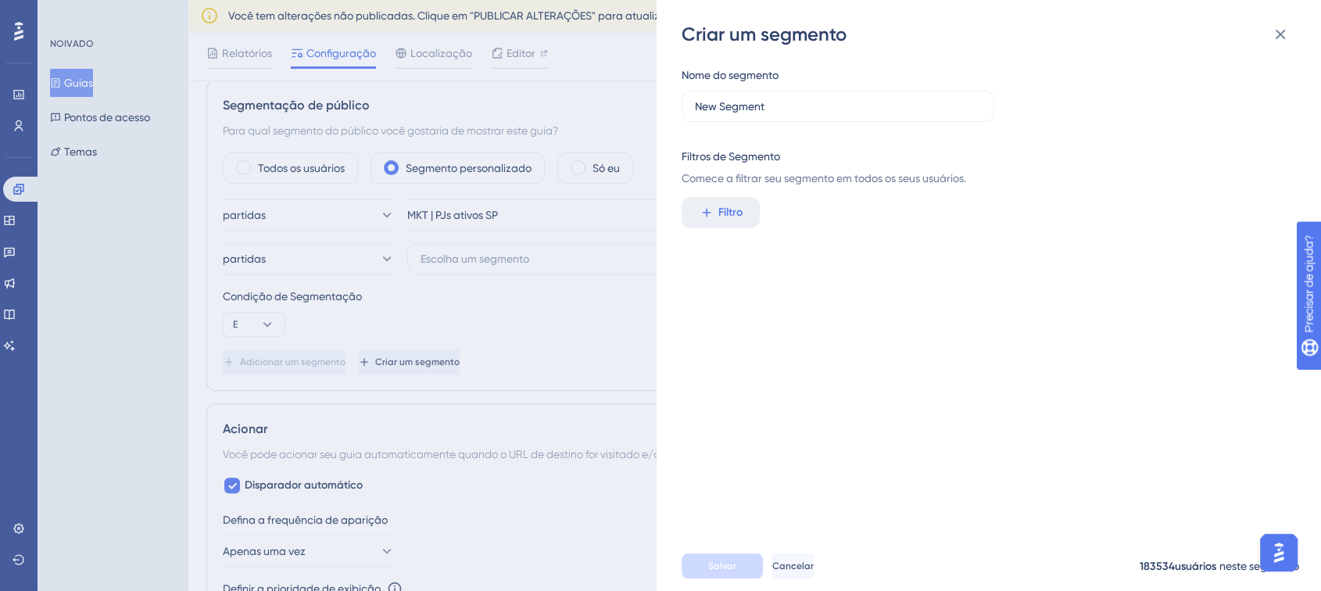
click at [1284, 34] on icon at bounding box center [1280, 34] width 19 height 19
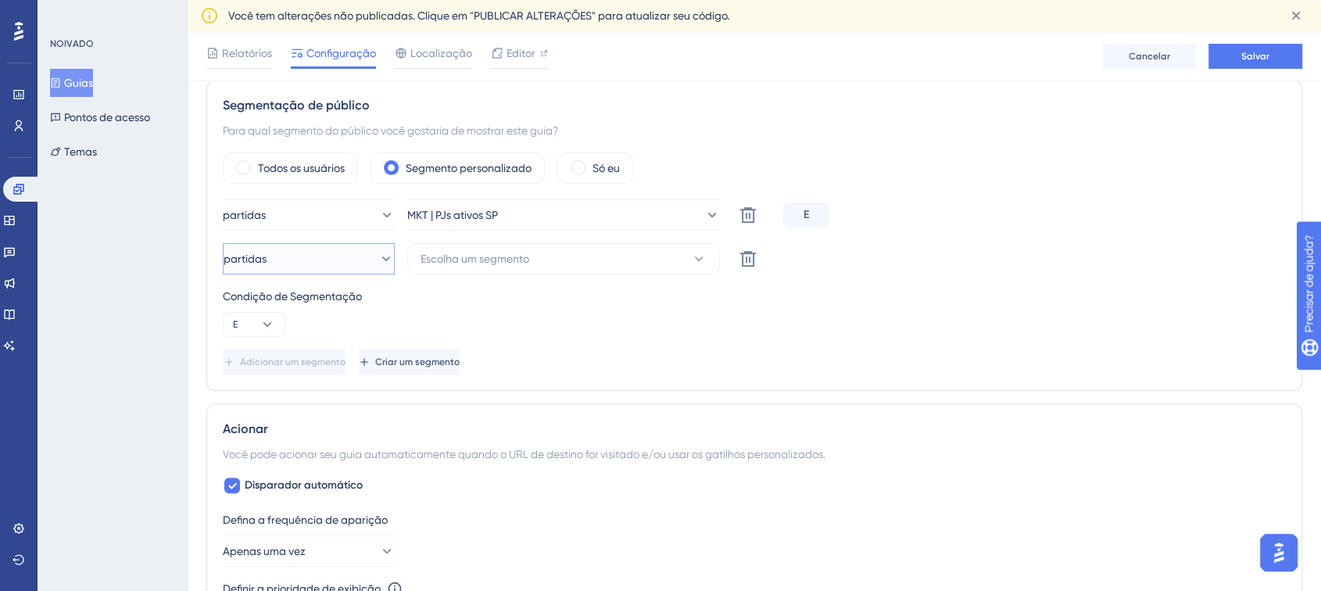
click at [334, 262] on button "partidas" at bounding box center [309, 258] width 172 height 31
click at [302, 340] on font "não corresponde" at bounding box center [288, 337] width 86 height 13
click at [504, 256] on font "Escolha um segmento" at bounding box center [475, 258] width 109 height 13
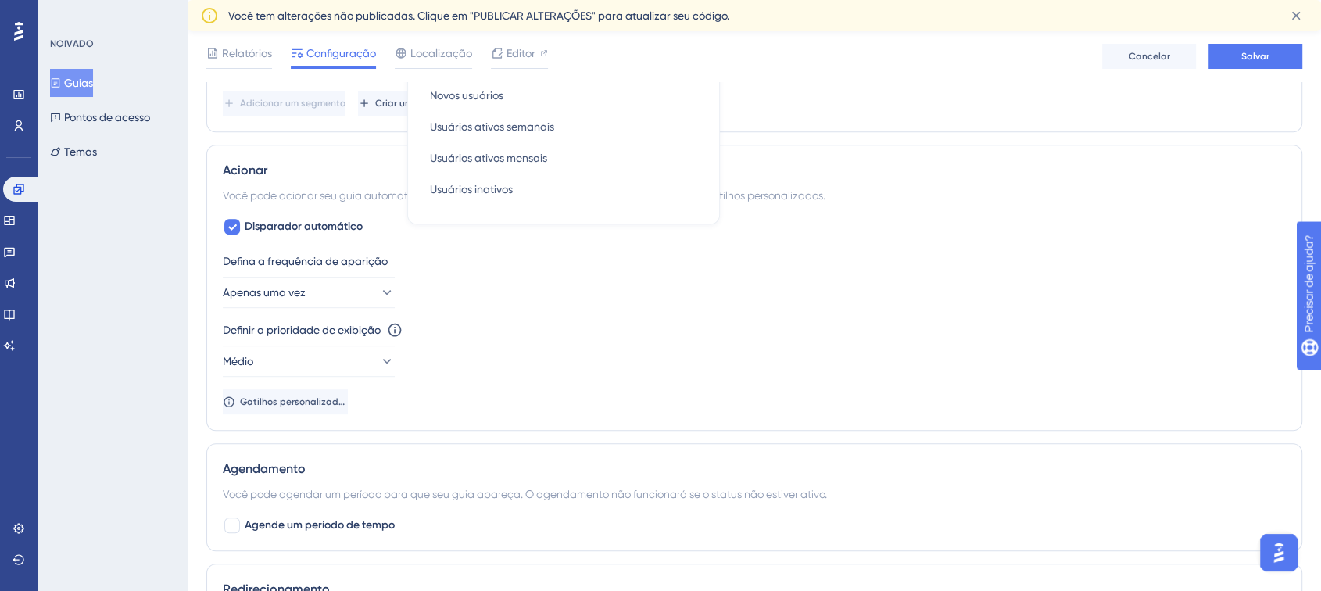
scroll to position [557, 0]
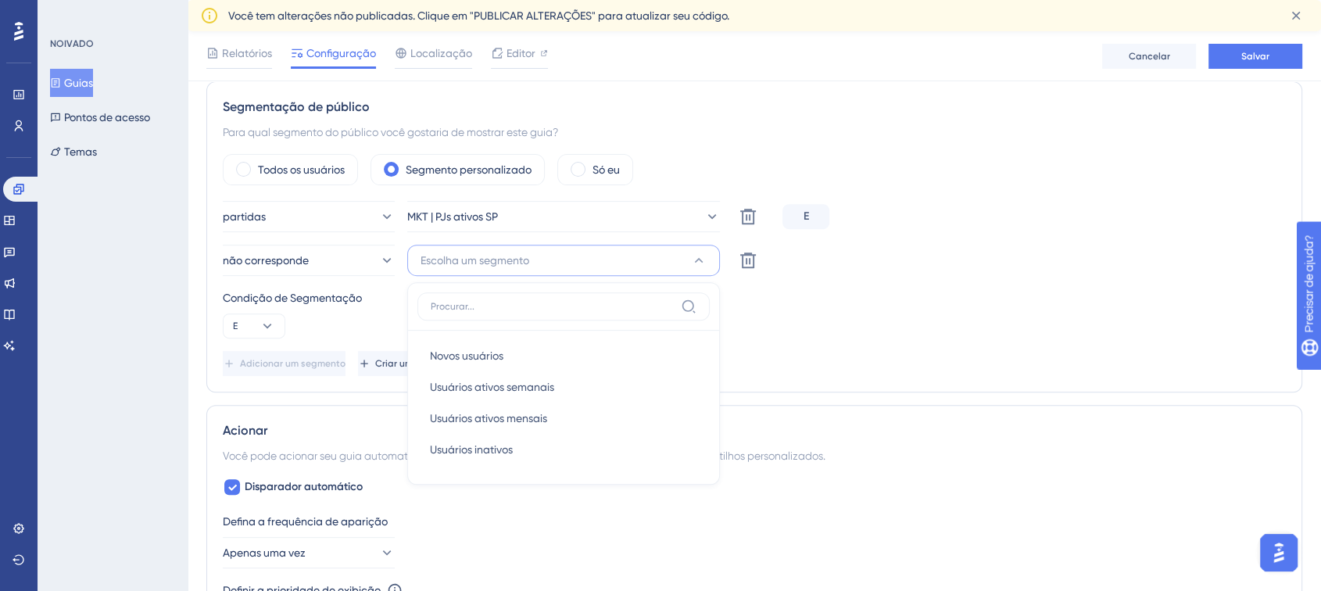
click at [1014, 353] on div "Adicionar um segmento Criar um segmento" at bounding box center [754, 363] width 1063 height 25
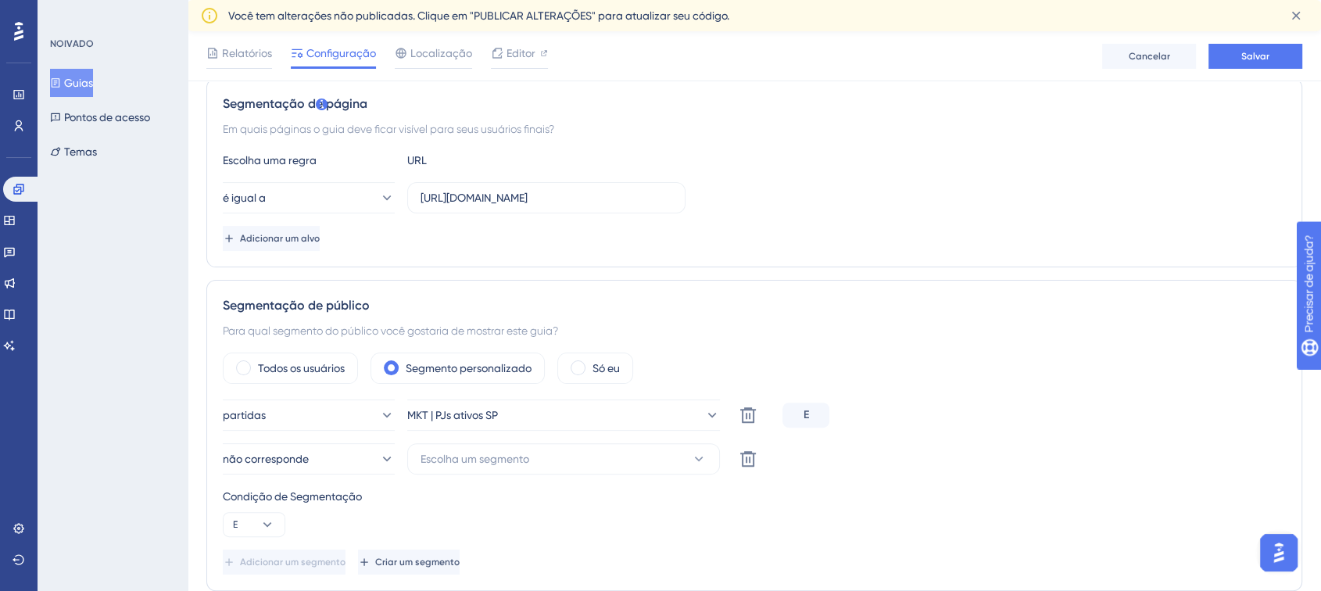
scroll to position [434, 0]
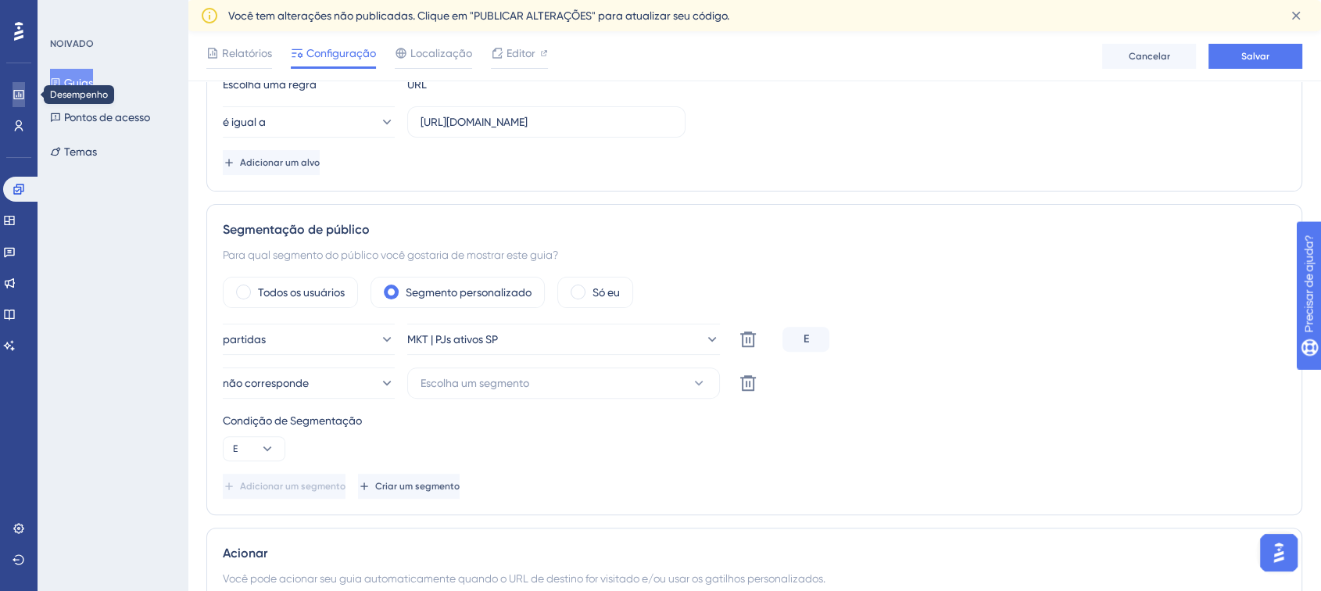
click at [20, 93] on icon at bounding box center [19, 94] width 13 height 13
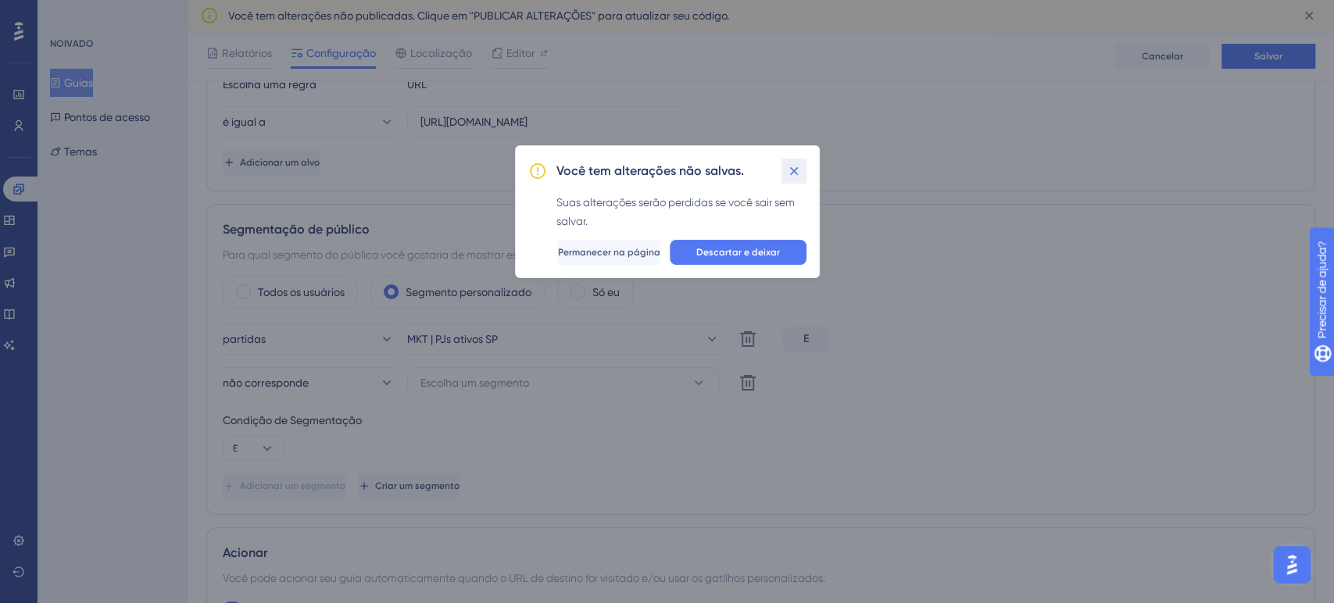
click at [796, 169] on icon at bounding box center [794, 171] width 9 height 9
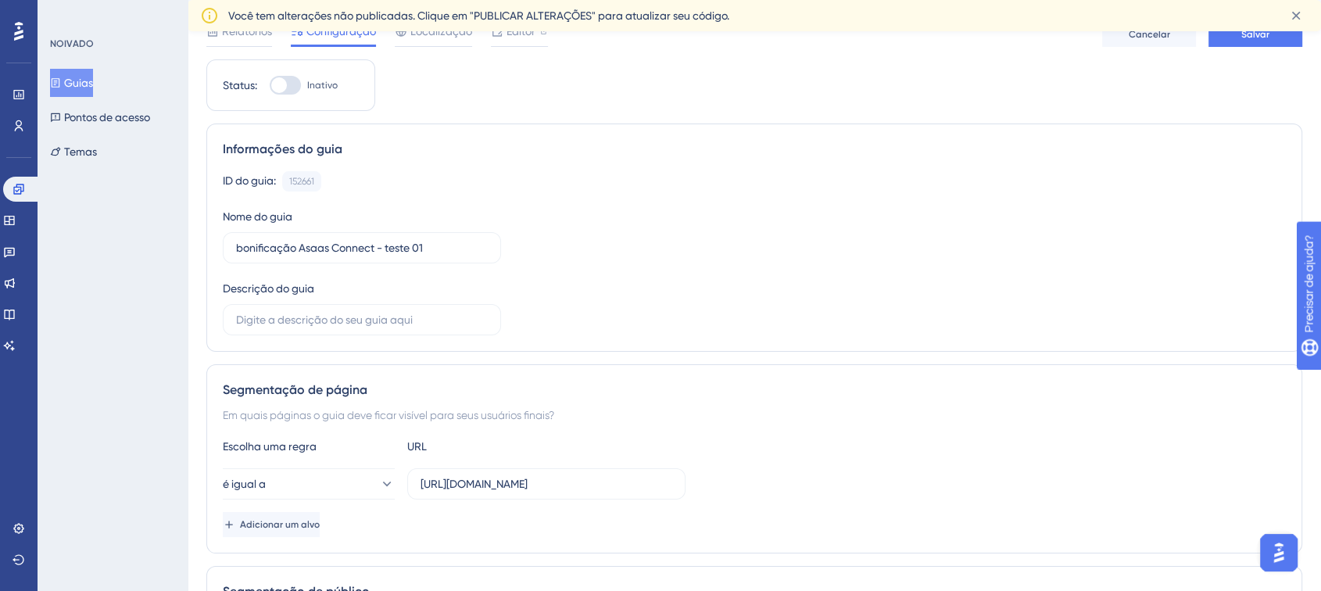
scroll to position [0, 0]
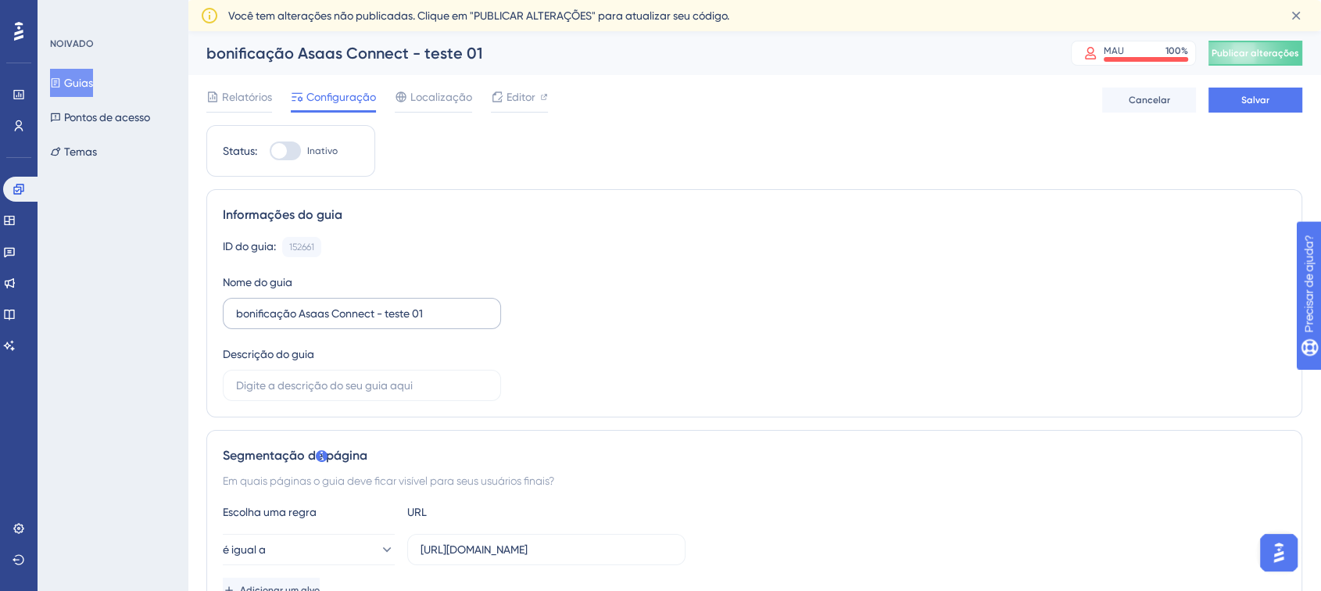
click at [413, 322] on label "bonificação Asaas Connect - teste 01" at bounding box center [362, 313] width 278 height 31
click at [413, 322] on input "bonificação Asaas Connect - teste 01" at bounding box center [362, 313] width 252 height 17
drag, startPoint x: 385, startPoint y: 315, endPoint x: 524, endPoint y: 321, distance: 139.3
click at [524, 321] on div "ID do guia: 152661 Cópia Nome do guia bonificação Asaas Connect - teste 01 Desc…" at bounding box center [754, 319] width 1063 height 164
click at [563, 332] on div "ID do guia: 152661 Cópia Nome do guia bonificação Asaas Connect - PJ SP Descriç…" at bounding box center [754, 319] width 1063 height 164
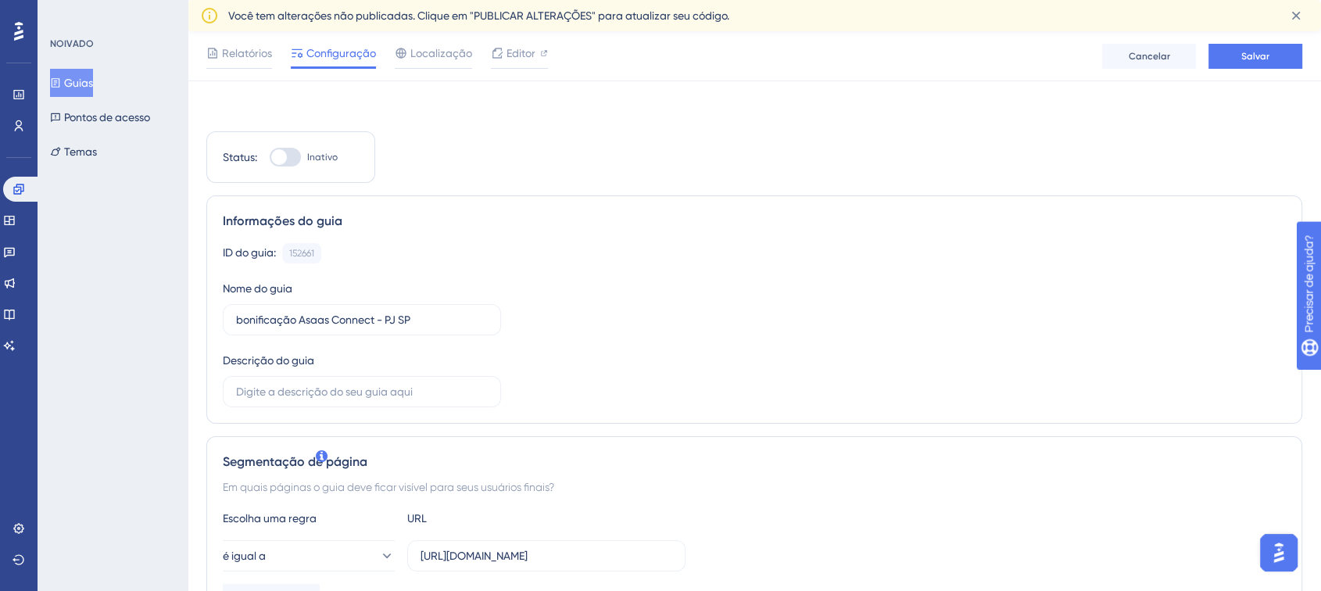
scroll to position [87, 0]
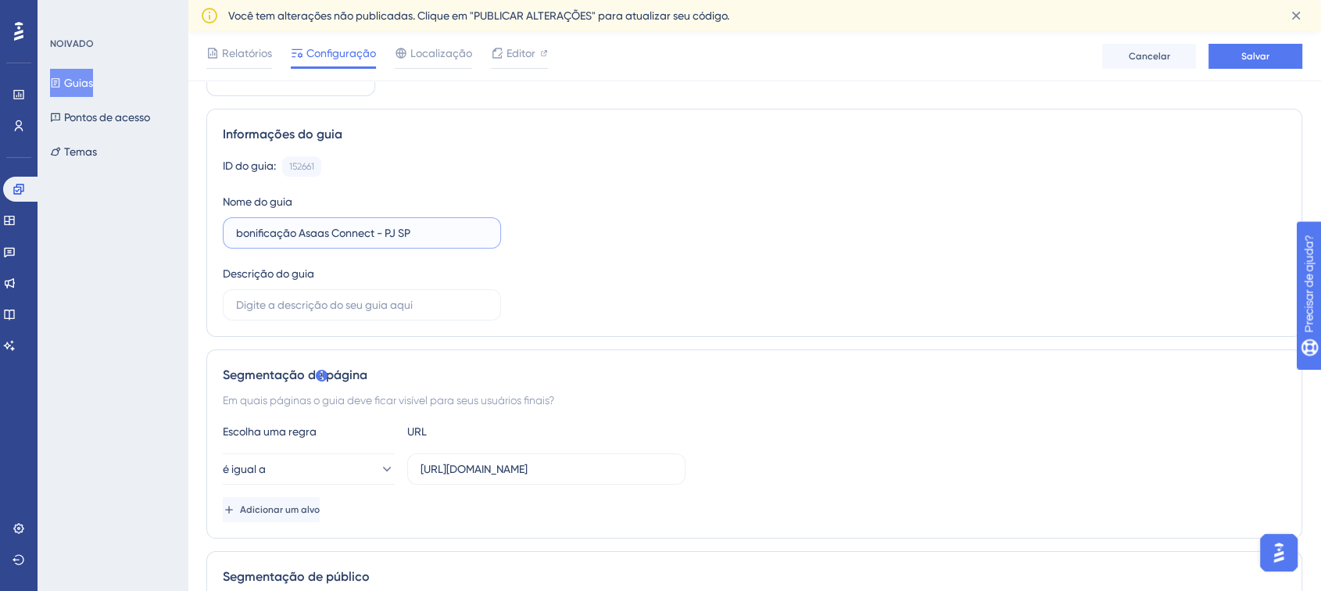
click at [240, 231] on input "bonificação Asaas Connect - PJ SP" at bounding box center [362, 232] width 252 height 17
drag, startPoint x: 238, startPoint y: 238, endPoint x: 414, endPoint y: 236, distance: 176.7
click at [410, 237] on input "Bonificação Asaas Connect - PJ SP" at bounding box center [362, 232] width 252 height 17
click at [423, 235] on input "Bonificação Asaas Connect - PJ SP" at bounding box center [362, 232] width 252 height 17
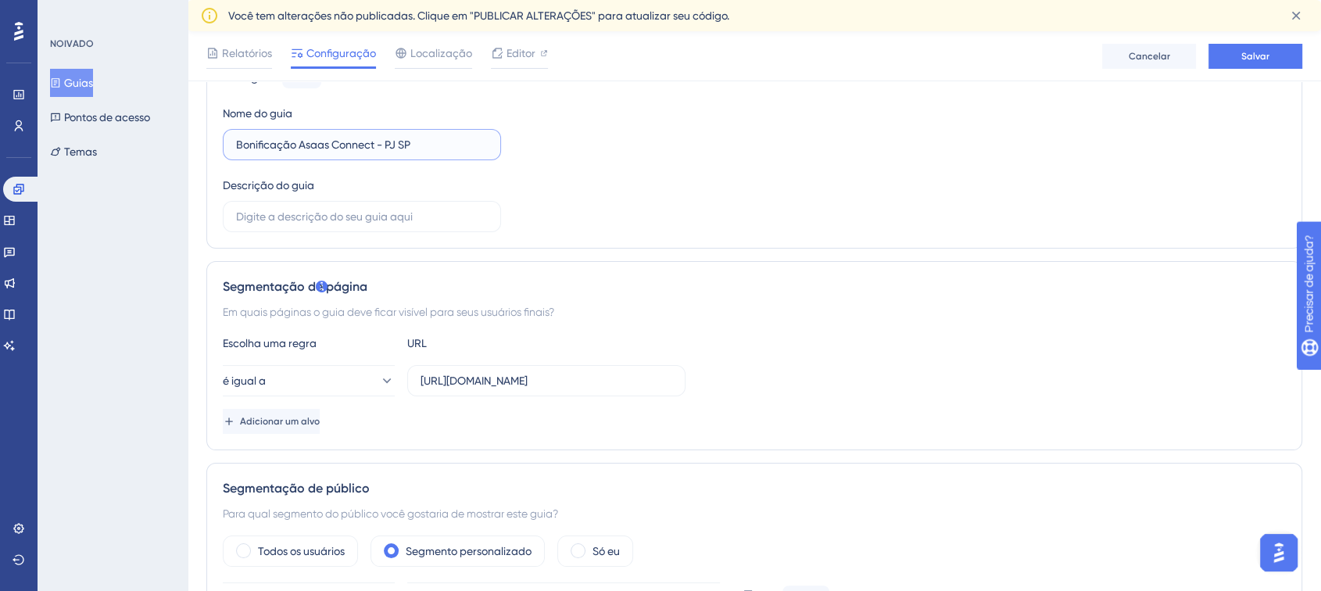
scroll to position [260, 0]
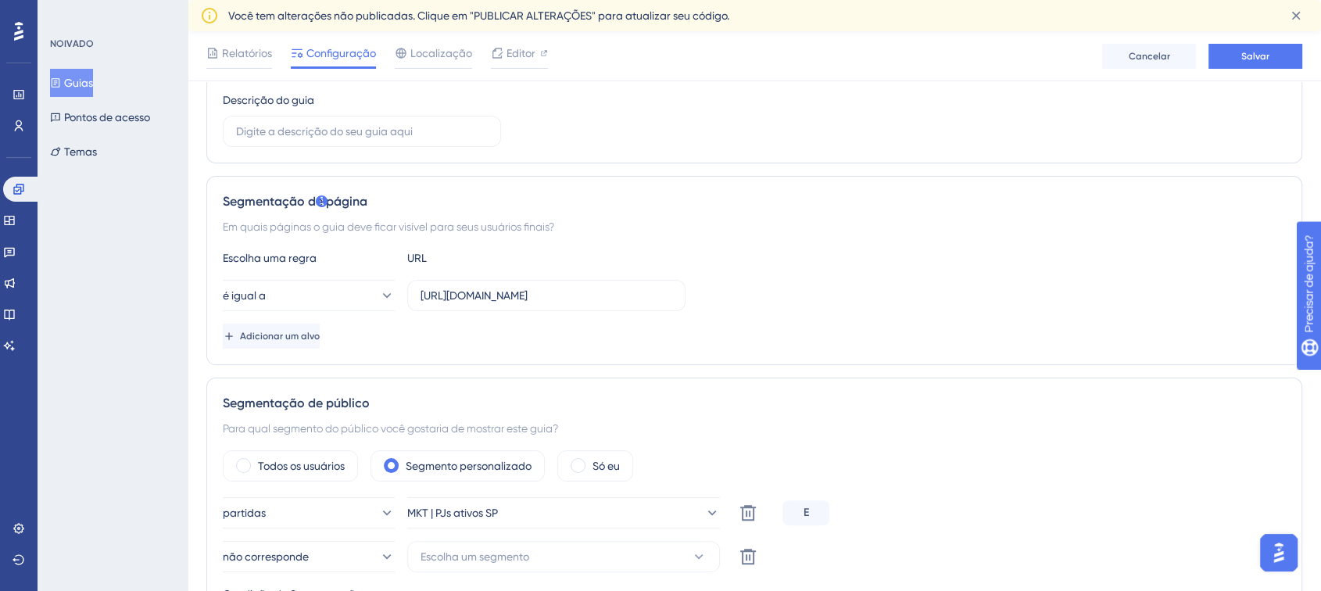
type input "Bonificação Asaas Connect - PJ SP"
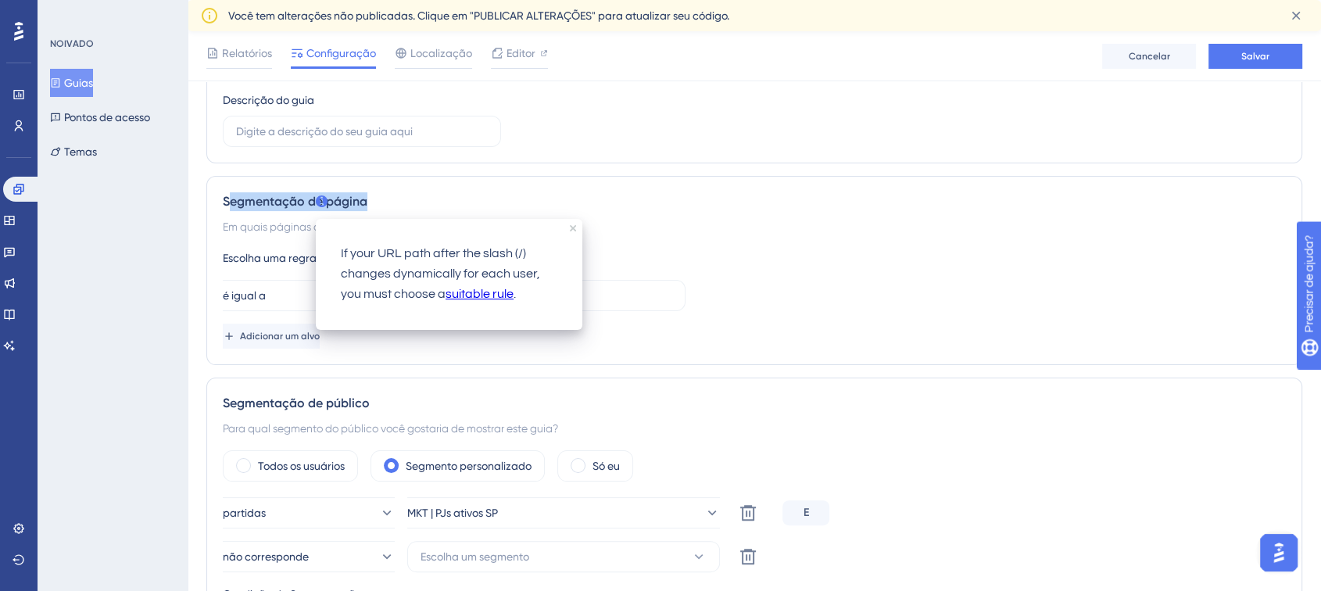
drag, startPoint x: 228, startPoint y: 199, endPoint x: 400, endPoint y: 195, distance: 172.0
click at [394, 194] on div "Segmentação de página" at bounding box center [754, 201] width 1063 height 19
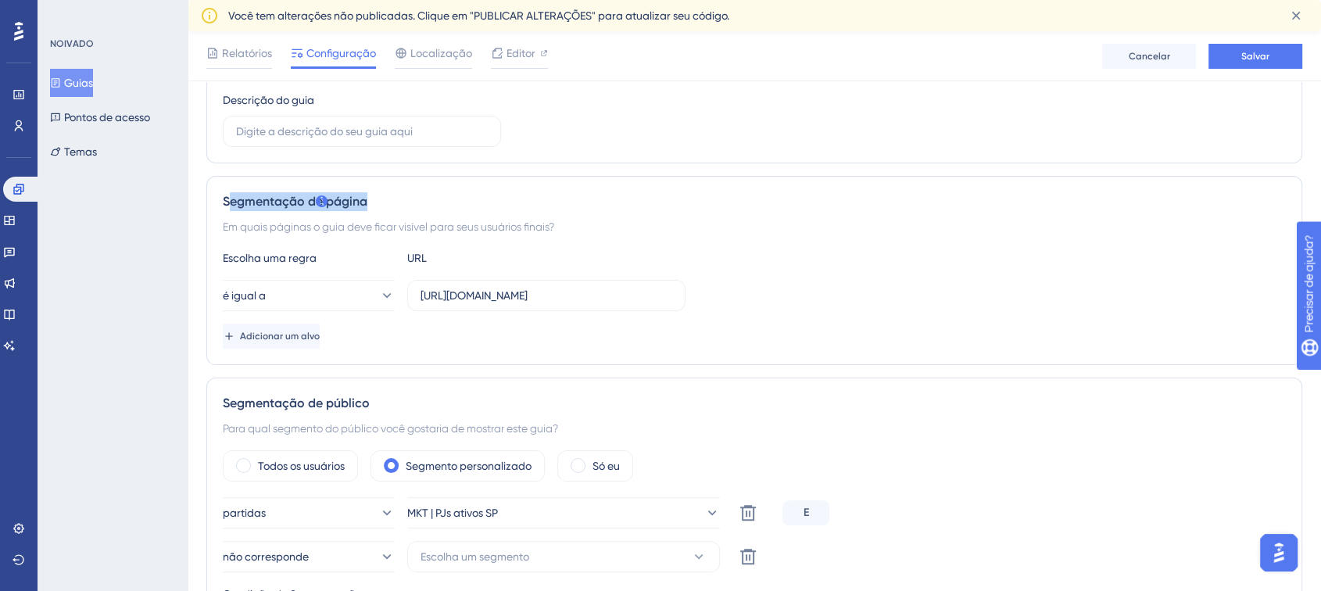
click at [404, 199] on div "Segmentação de página" at bounding box center [754, 201] width 1063 height 19
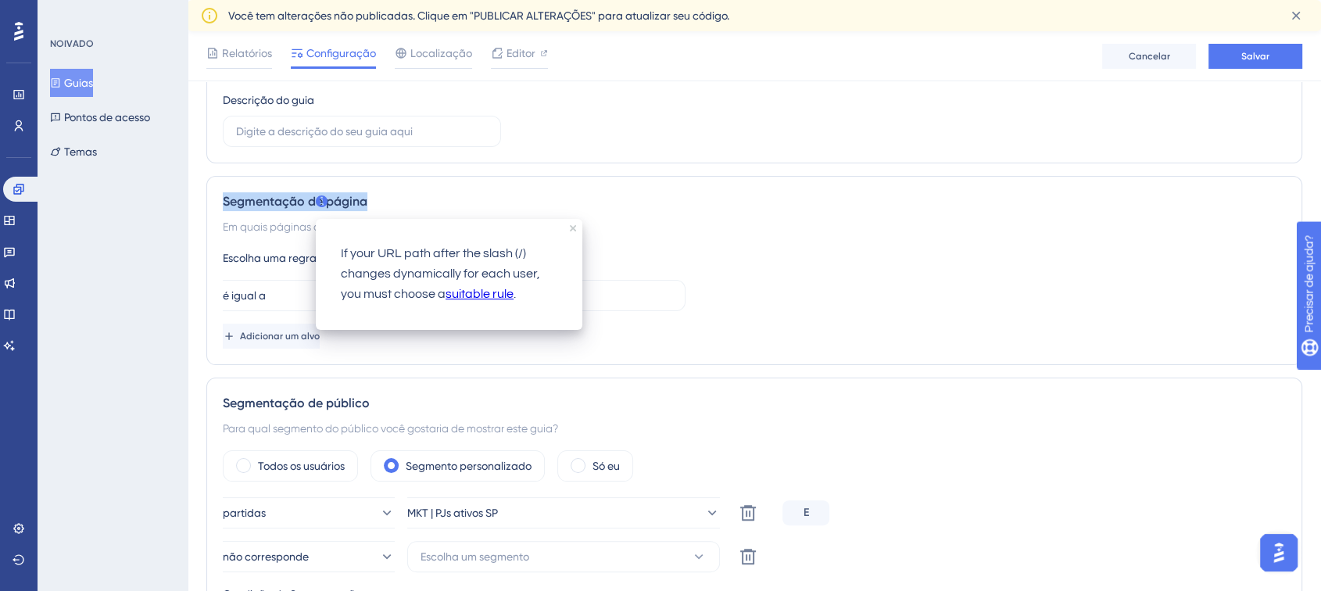
drag, startPoint x: 224, startPoint y: 201, endPoint x: 442, endPoint y: 199, distance: 218.9
click at [442, 199] on div "Segmentação de página" at bounding box center [754, 201] width 1063 height 19
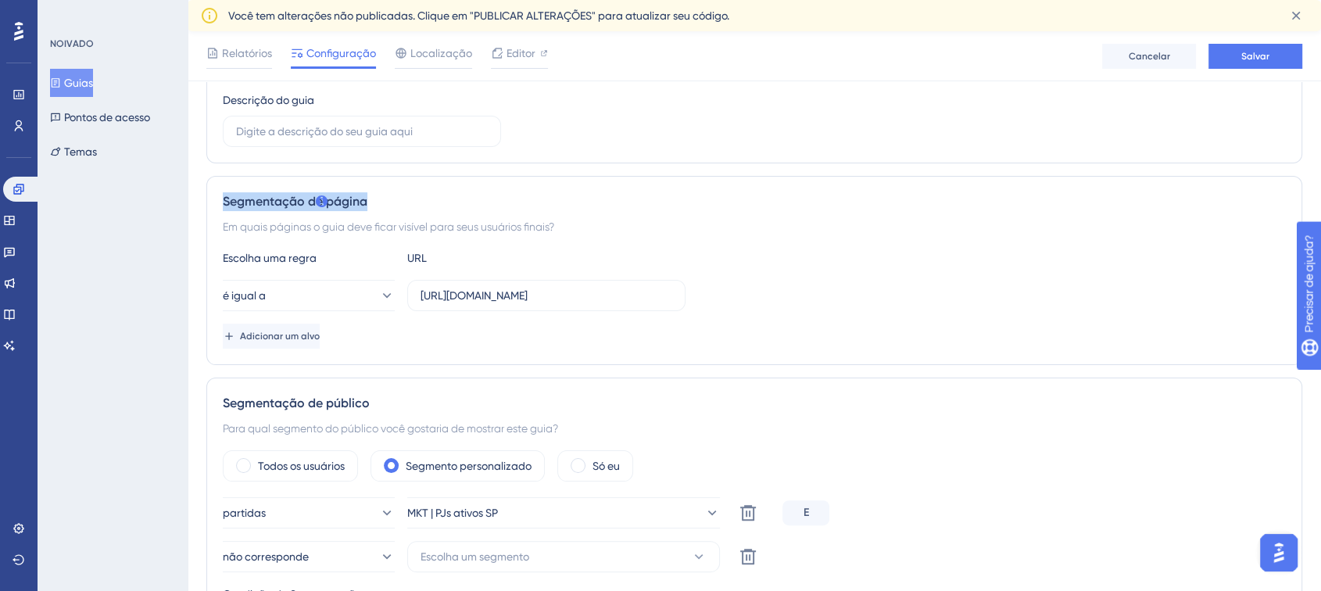
click at [459, 198] on div "Segmentação de página" at bounding box center [754, 201] width 1063 height 19
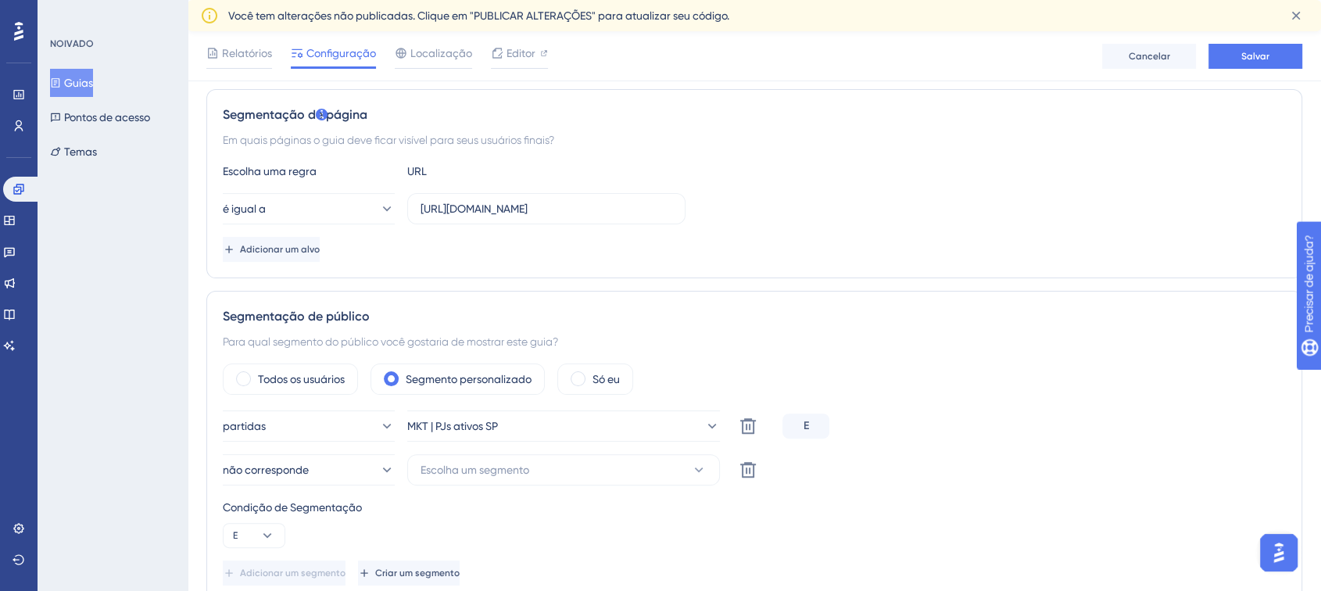
drag, startPoint x: 239, startPoint y: 142, endPoint x: 518, endPoint y: 147, distance: 278.3
click at [540, 135] on font "Em quais páginas o guia deve ficar visível para seus usuários finais?" at bounding box center [388, 140] width 331 height 13
click at [510, 213] on input "https://www.asaas.com/dashboard/home" at bounding box center [547, 208] width 252 height 17
drag, startPoint x: 507, startPoint y: 211, endPoint x: 622, endPoint y: 211, distance: 114.9
click at [622, 211] on input "https://www.asaas.com/dashboard/home" at bounding box center [547, 208] width 252 height 17
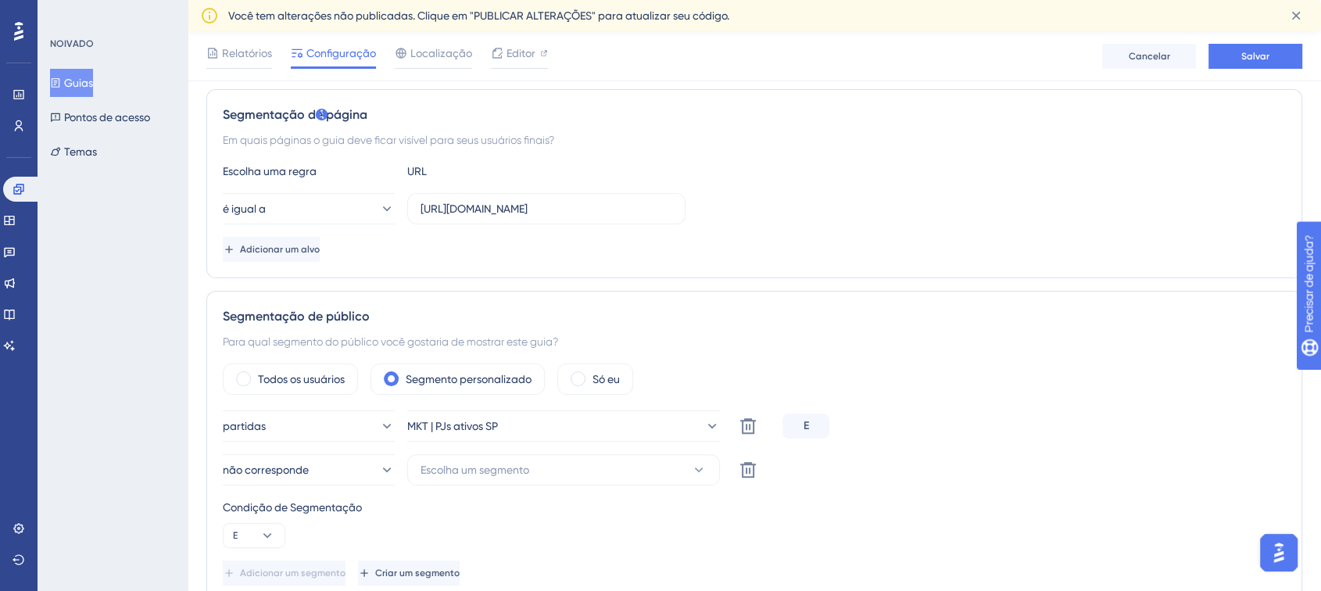
click at [786, 205] on div "é igual a https://www.asaas.com/dashboard/home" at bounding box center [754, 208] width 1063 height 31
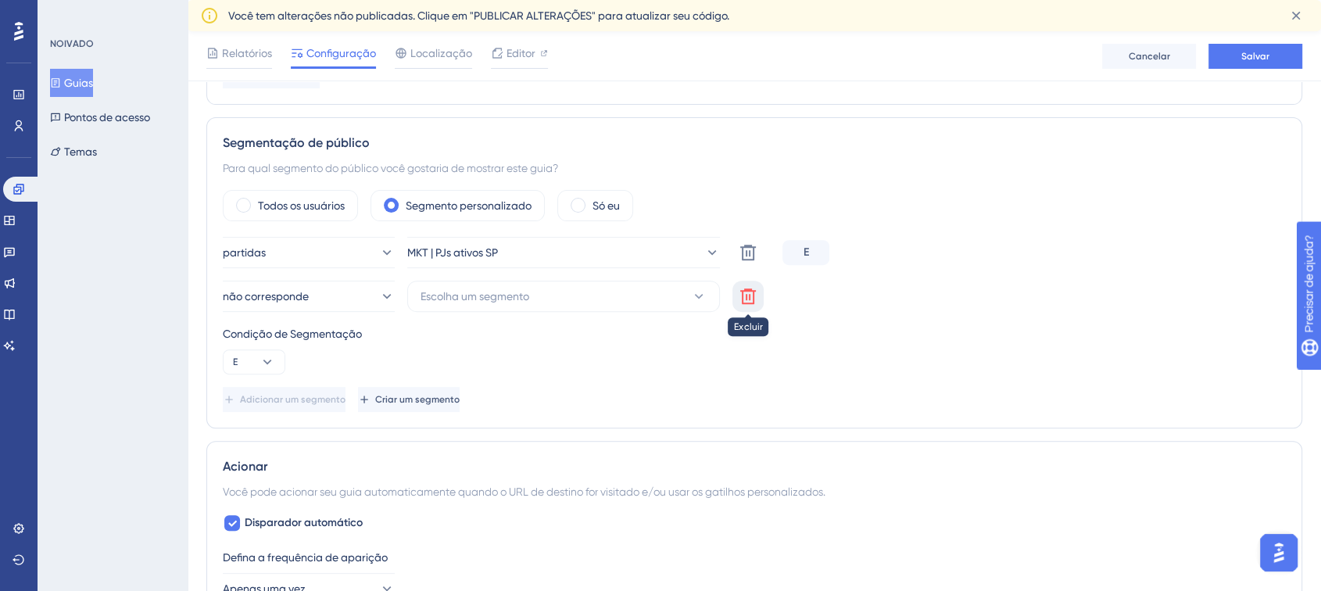
drag, startPoint x: 752, startPoint y: 292, endPoint x: 682, endPoint y: 282, distance: 70.3
click at [752, 292] on icon at bounding box center [748, 296] width 19 height 19
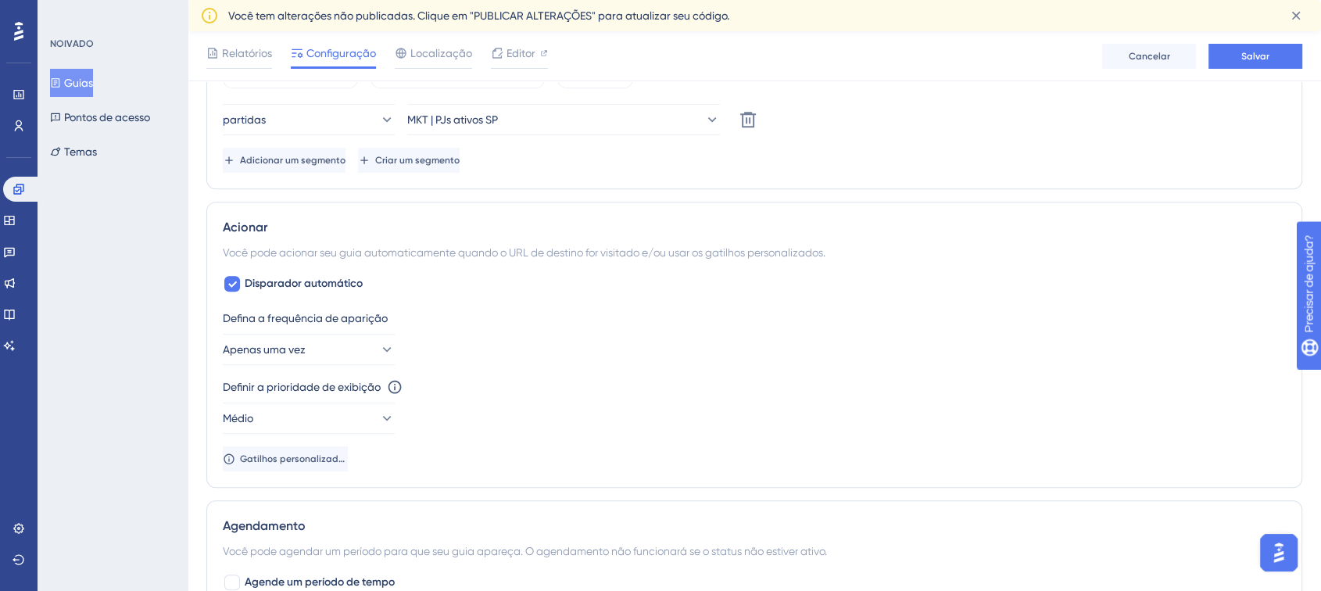
scroll to position [694, 0]
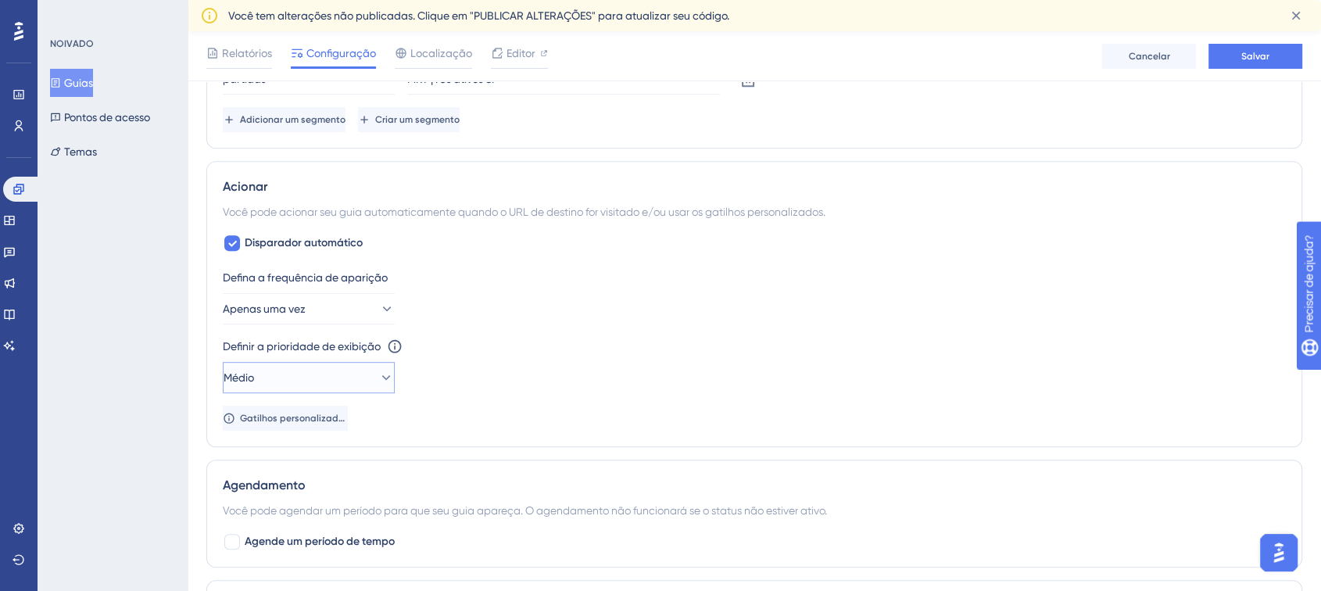
click at [328, 364] on button "Médio" at bounding box center [309, 377] width 172 height 31
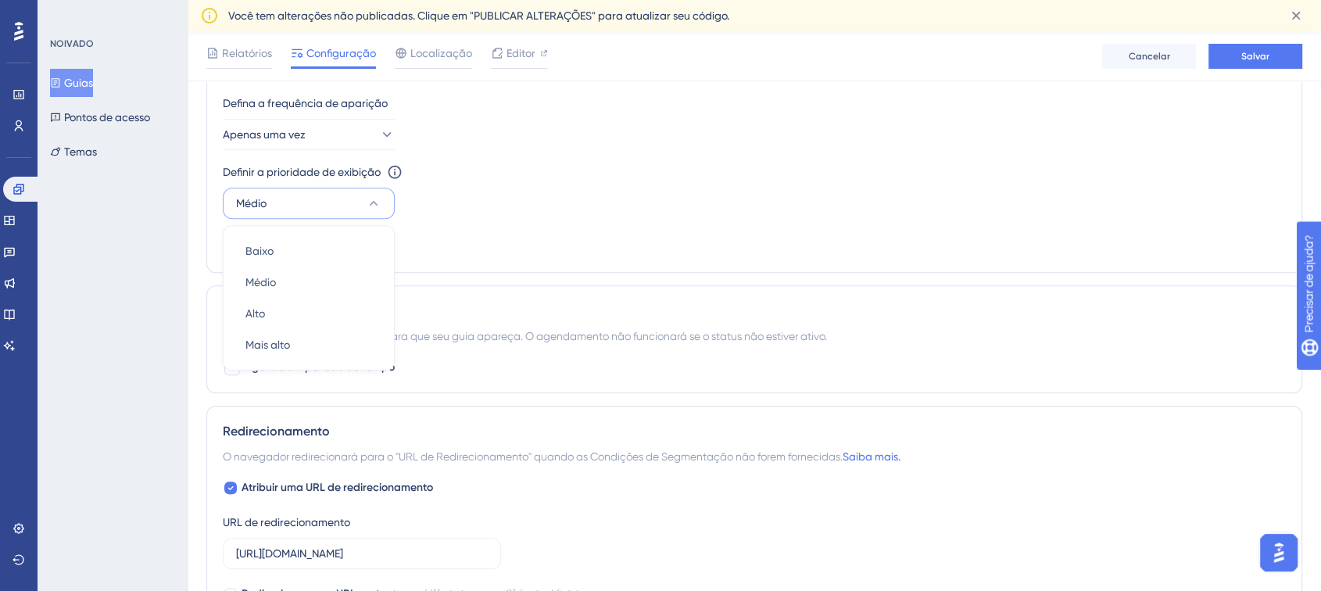
click at [539, 239] on div "Defina a frequência de aparição Apenas uma vez Definir a prioridade de exibição…" at bounding box center [754, 175] width 1063 height 163
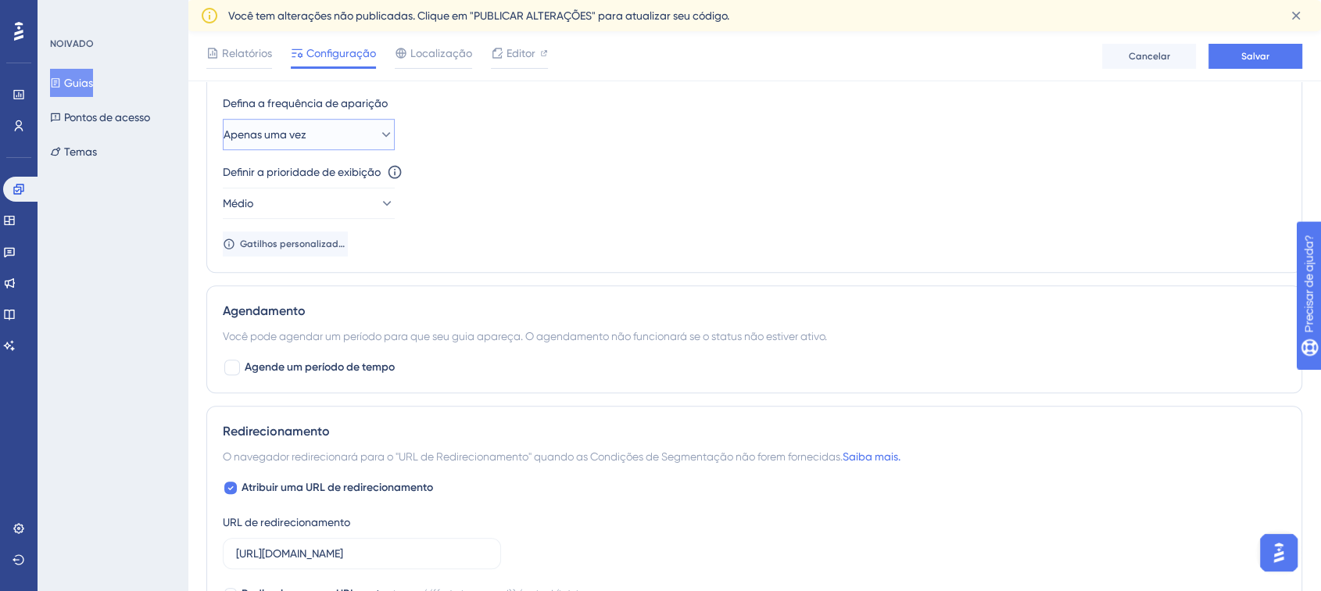
click at [309, 147] on button "Apenas uma vez" at bounding box center [309, 134] width 172 height 31
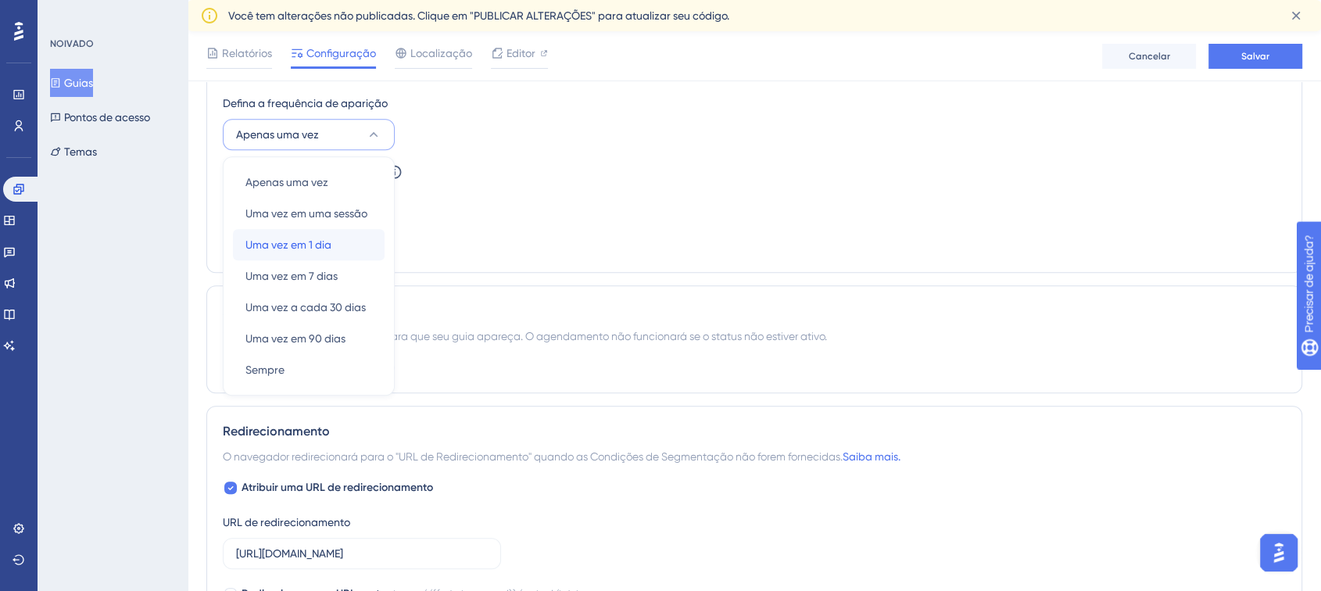
click at [258, 248] on font "Uma vez em 1 dia" at bounding box center [288, 244] width 86 height 13
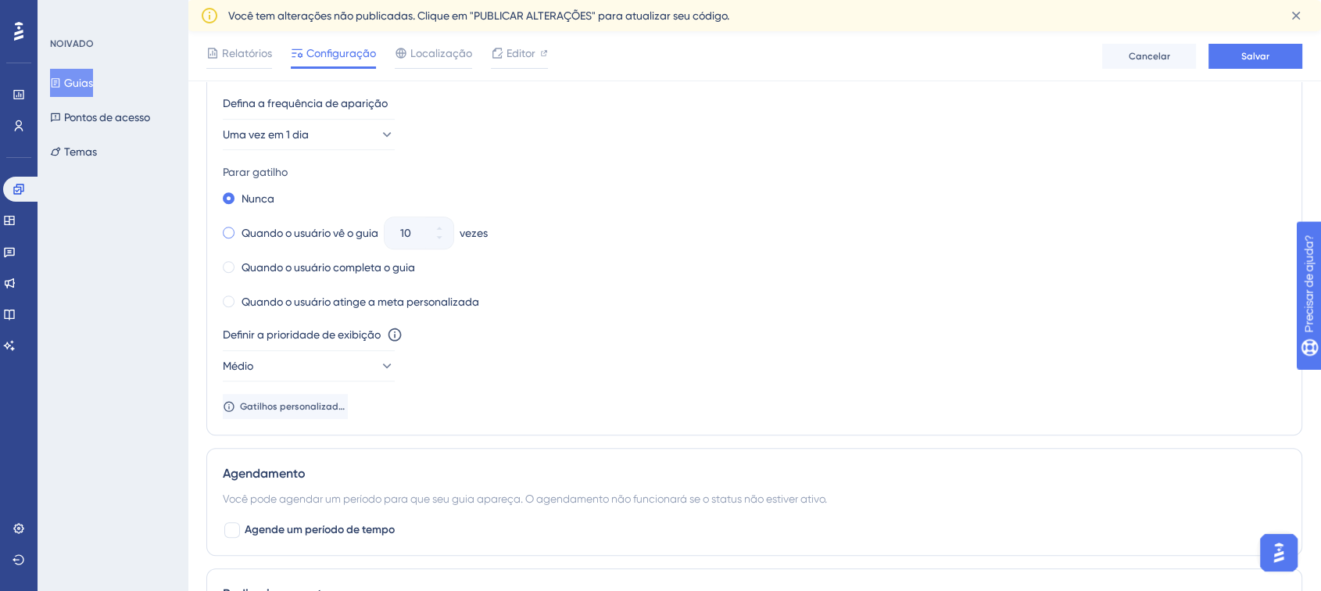
click at [282, 235] on font "Quando o usuário vê o guia" at bounding box center [310, 233] width 137 height 13
click at [439, 237] on icon at bounding box center [439, 237] width 9 height 9
click at [440, 237] on icon at bounding box center [439, 237] width 9 height 9
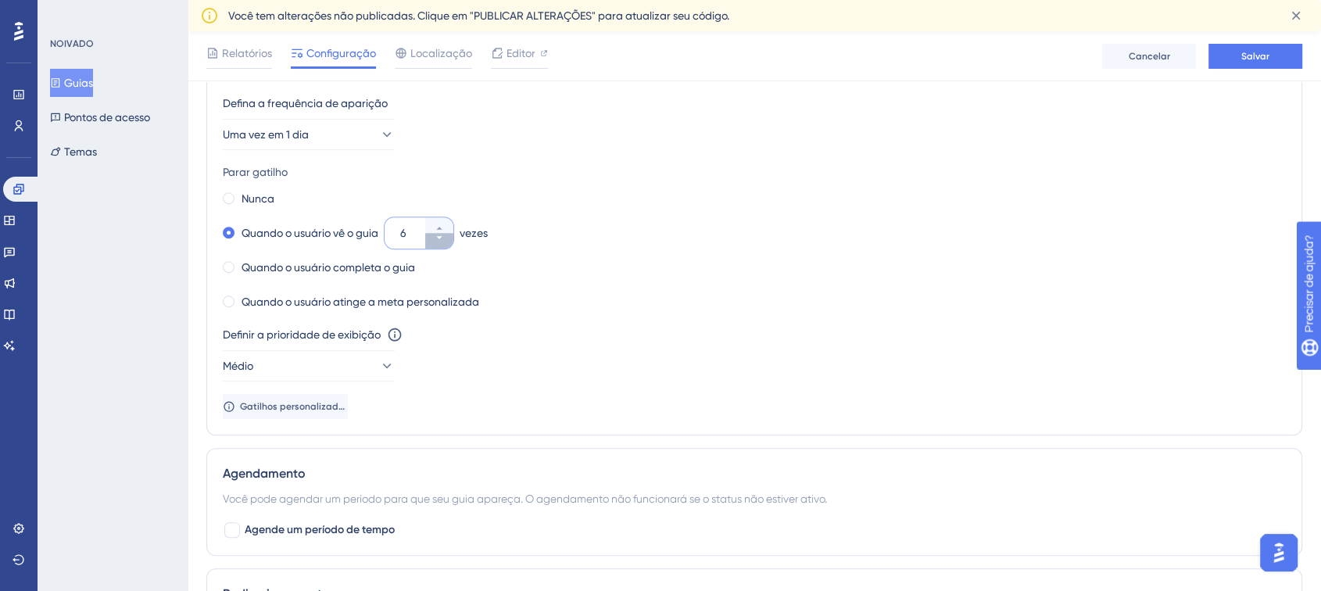
click at [440, 237] on icon at bounding box center [439, 237] width 9 height 9
type input "3"
click at [287, 141] on span "Uma vez em 1 dia" at bounding box center [267, 134] width 86 height 19
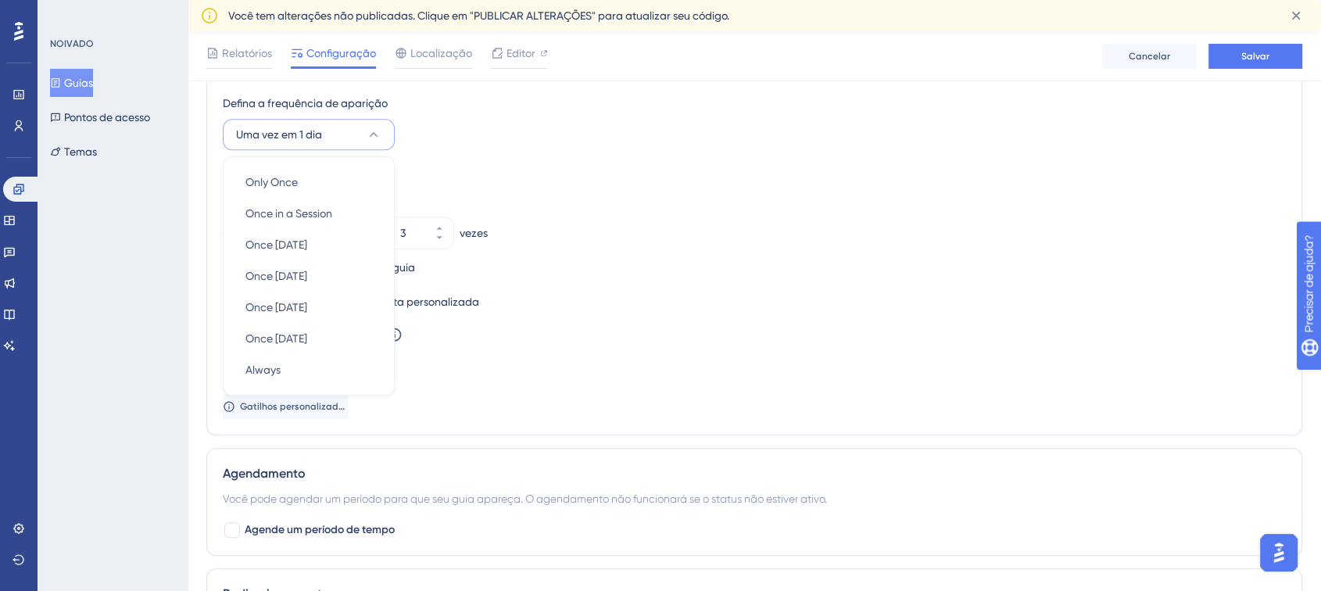
scroll to position [845, 0]
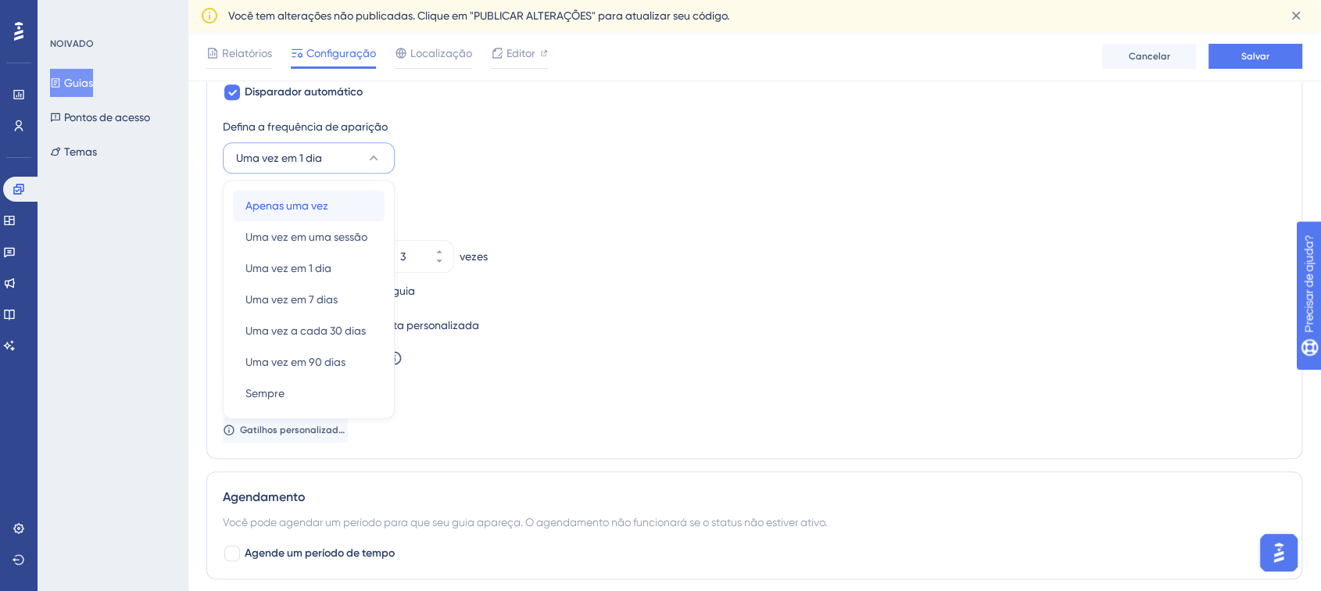
click at [316, 210] on span "Apenas uma vez" at bounding box center [286, 205] width 83 height 19
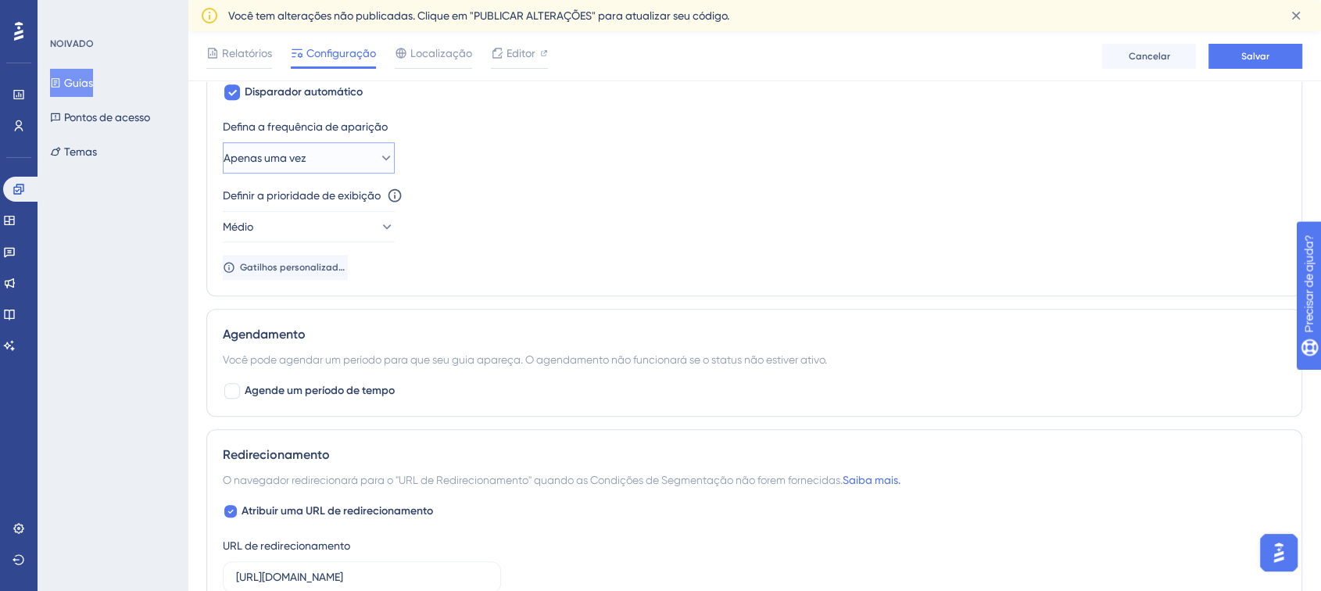
click at [289, 157] on font "Apenas uma vez" at bounding box center [265, 158] width 83 height 13
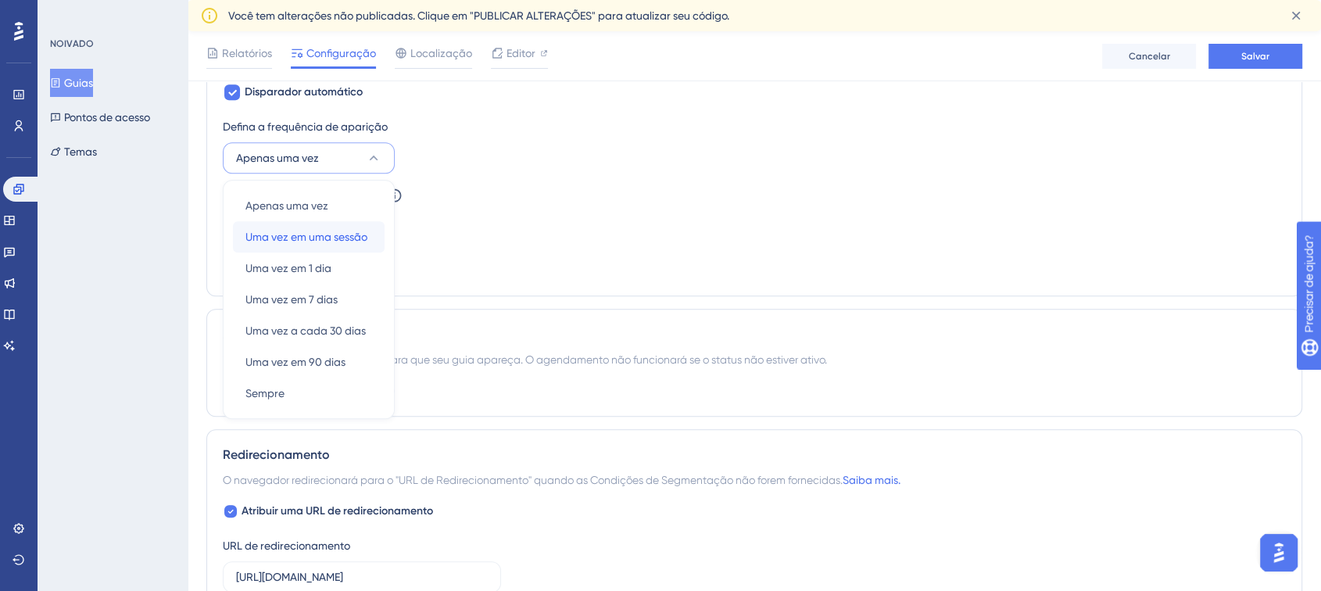
click at [317, 241] on font "Uma vez em uma sessão" at bounding box center [306, 237] width 122 height 13
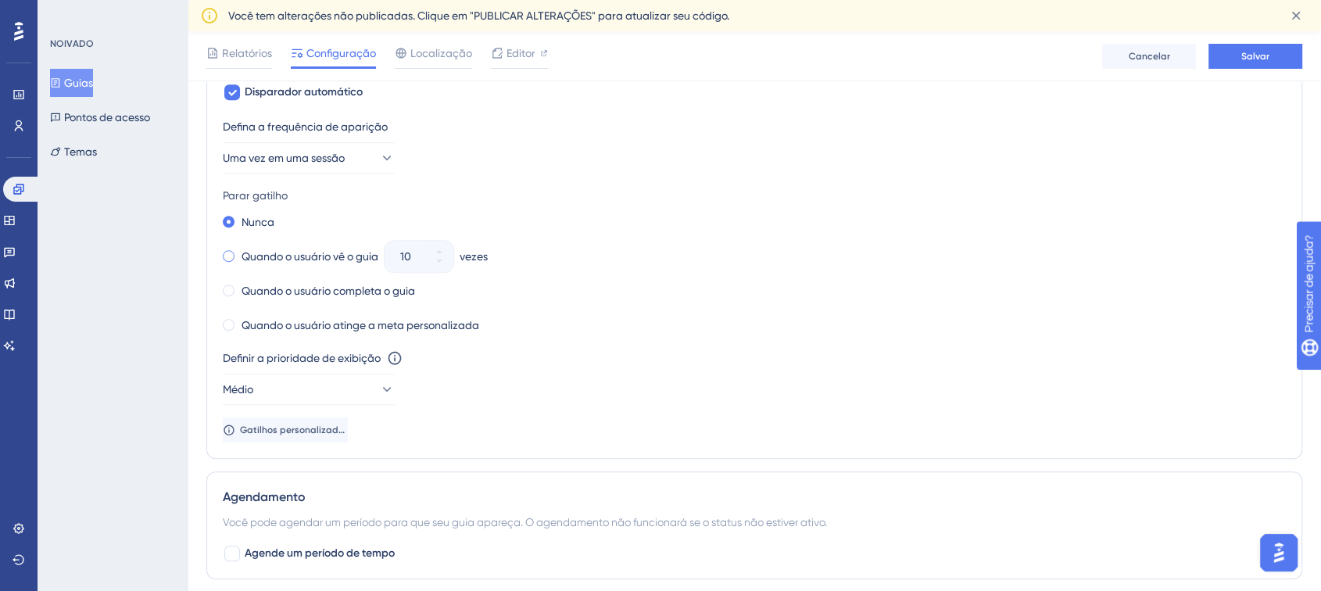
click at [262, 247] on label "Quando o usuário vê o guia" at bounding box center [310, 256] width 137 height 19
click at [444, 259] on icon at bounding box center [439, 260] width 9 height 9
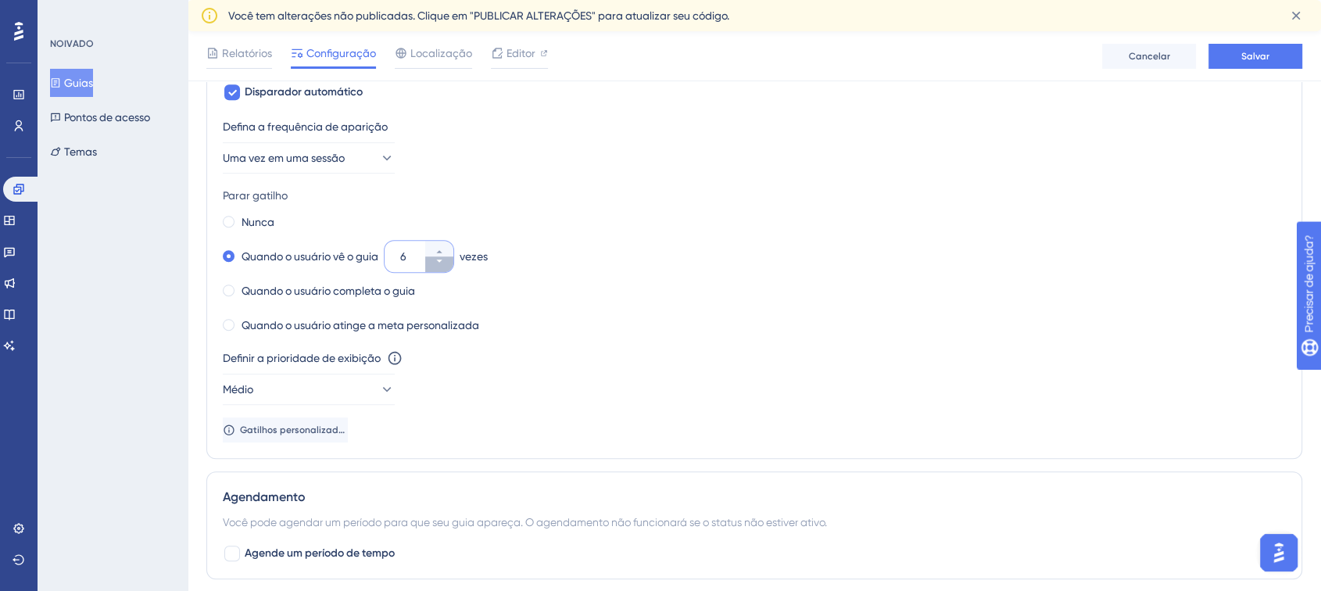
click at [444, 259] on icon at bounding box center [439, 260] width 9 height 9
click at [442, 260] on icon at bounding box center [438, 261] width 5 height 3
click at [539, 257] on div "Quando o usuário vê o guia 3 vezes" at bounding box center [754, 256] width 1063 height 22
click at [438, 260] on icon at bounding box center [439, 260] width 9 height 9
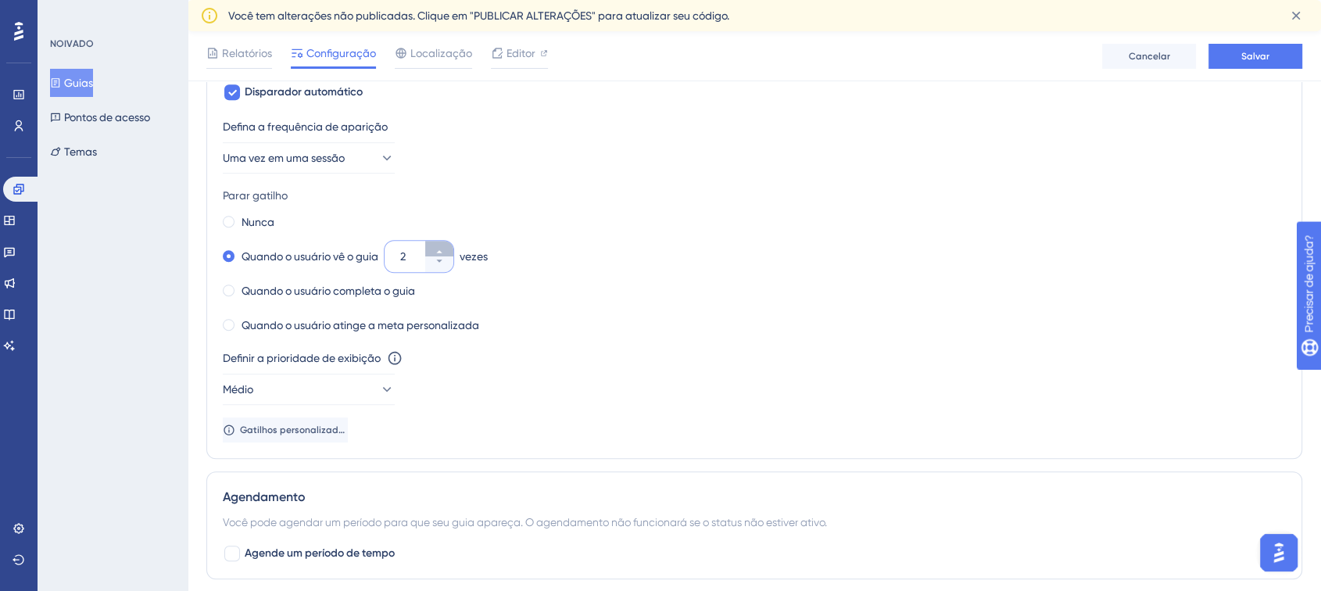
click at [431, 242] on button "2" at bounding box center [439, 249] width 28 height 16
type input "3"
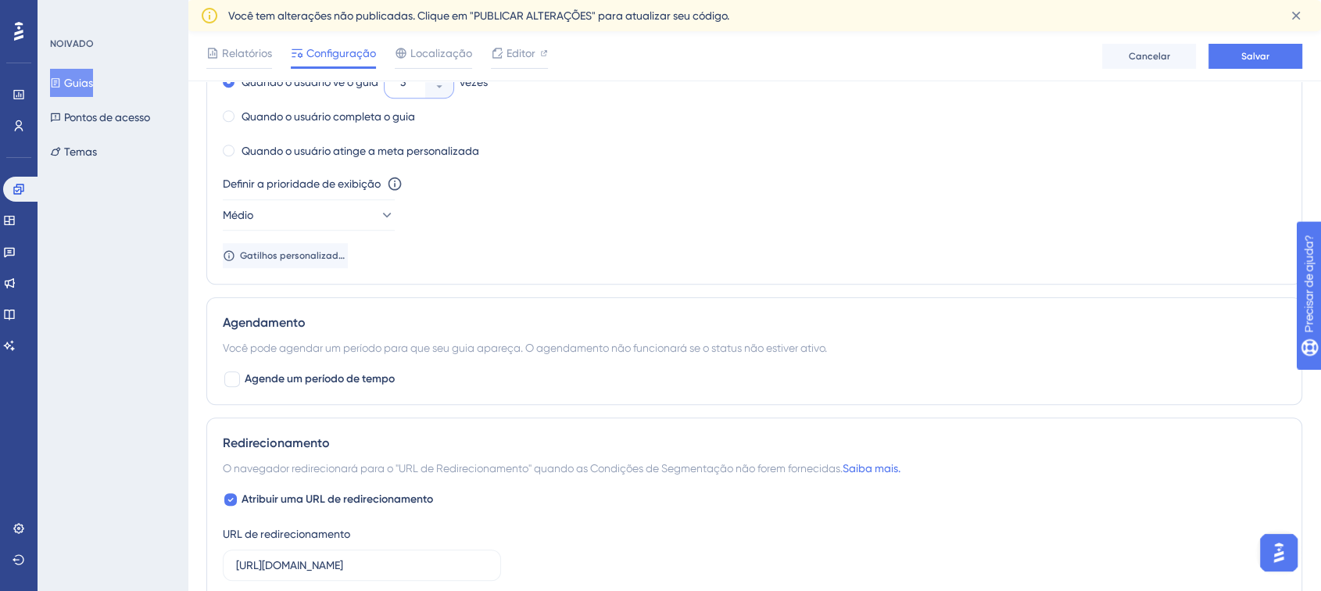
scroll to position [1193, 0]
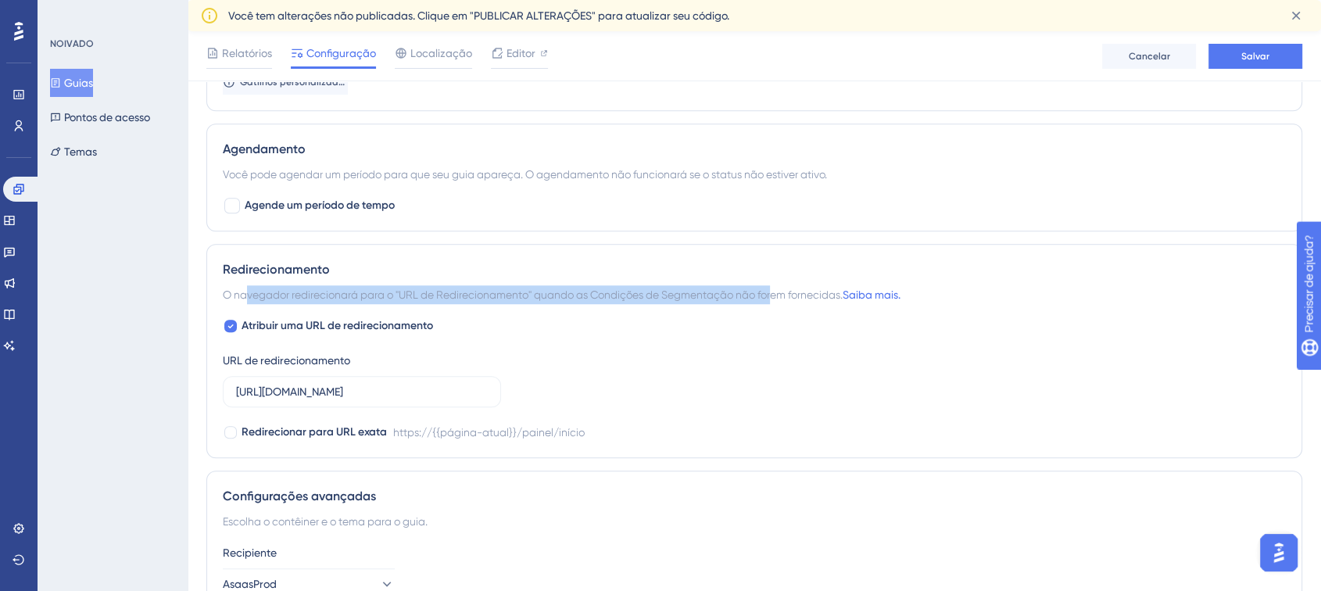
drag, startPoint x: 254, startPoint y: 293, endPoint x: 767, endPoint y: 295, distance: 512.8
click at [779, 293] on font "O navegador redirecionará para o "URL de Redirecionamento" quando as Condições …" at bounding box center [533, 294] width 620 height 13
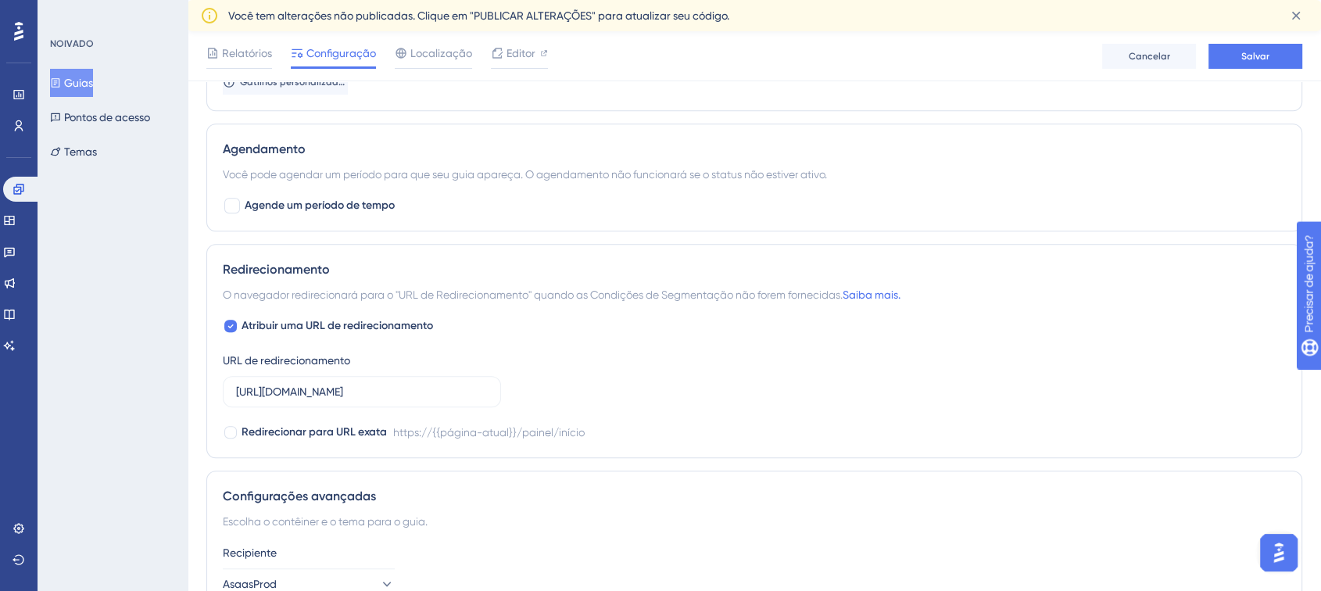
click at [254, 267] on font "Redirecionamento" at bounding box center [276, 269] width 107 height 15
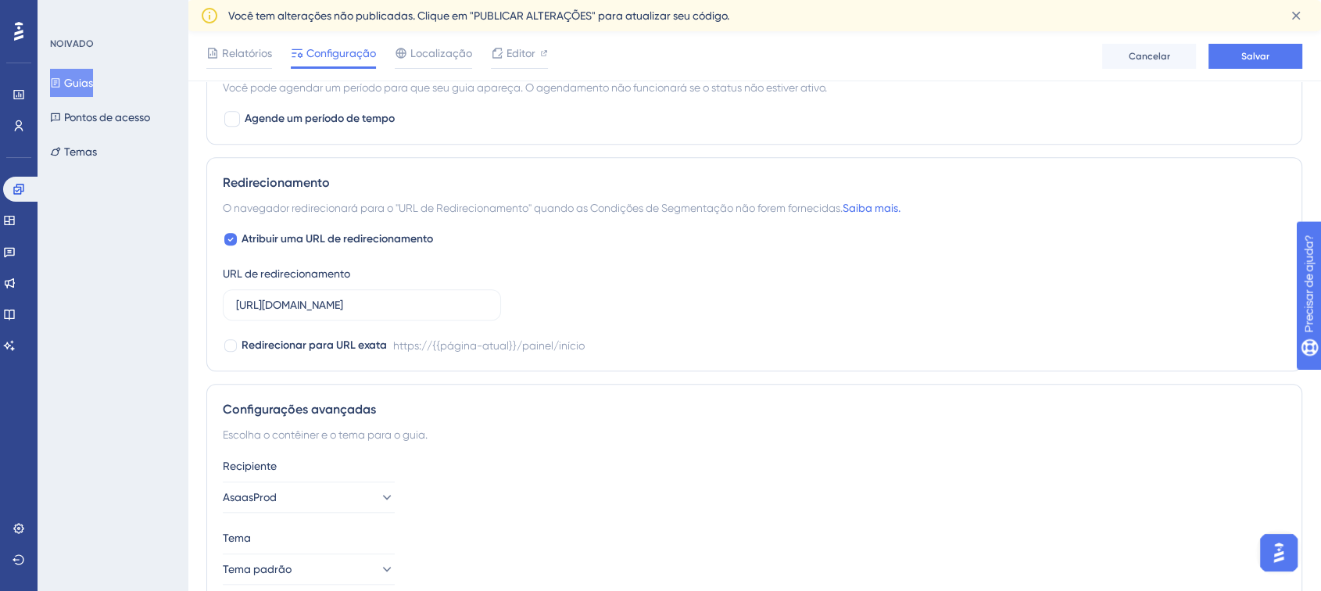
scroll to position [1351, 0]
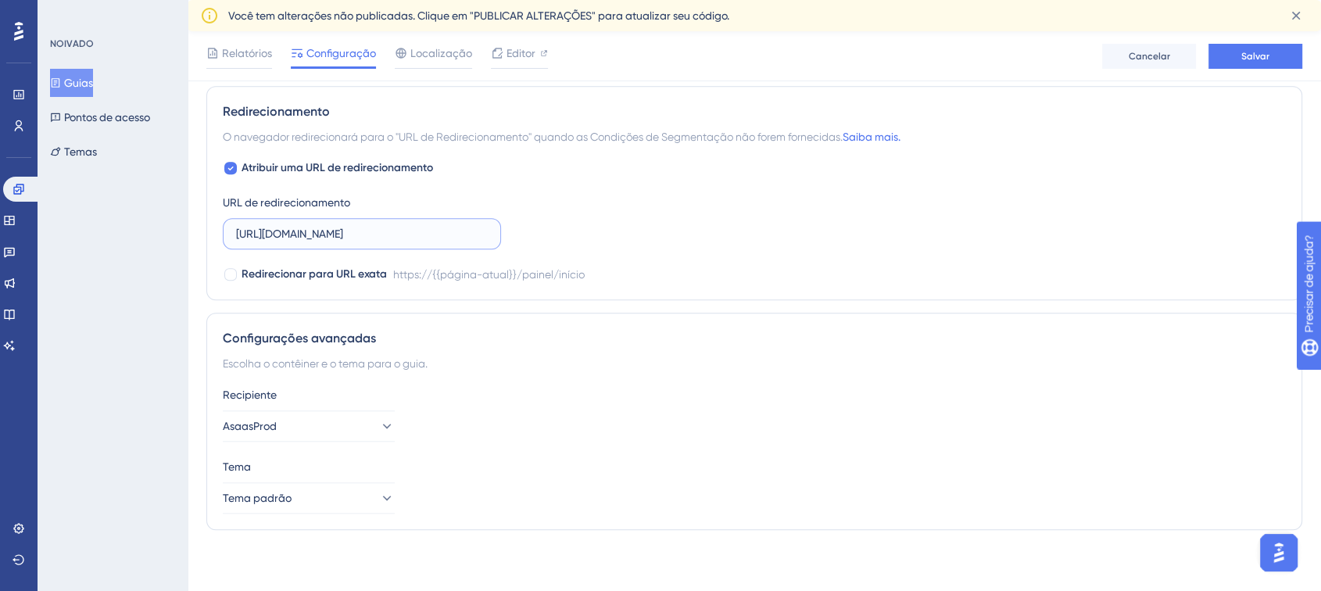
click at [351, 233] on input "https://www.asaas.com/dashboard/home" at bounding box center [362, 233] width 252 height 17
click at [351, 232] on input "https://www.asaas.com/dashboard/home" at bounding box center [362, 233] width 252 height 17
paste input "checkout.asaasconnect.com.br/pay/bonificacoes-clientes-asaas"
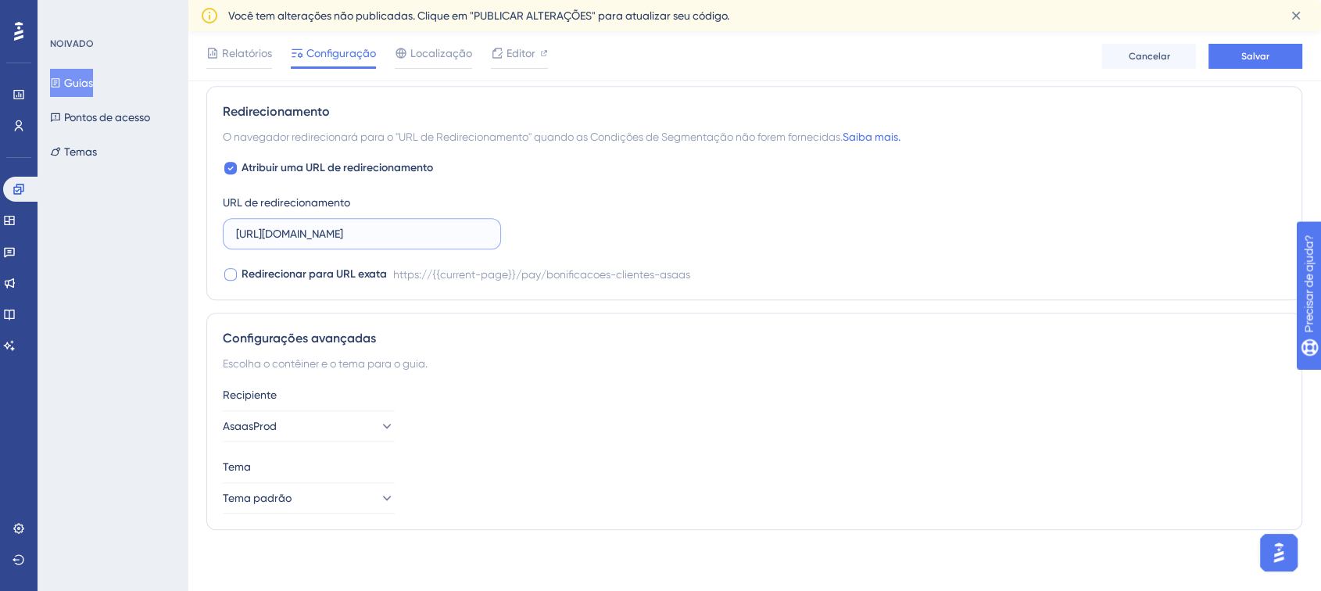
type input "https://checkout.asaasconnect.com.br/pay/bonificacoes-clientes-asaas"
click at [316, 273] on font "Redirecionar para URL exata" at bounding box center [314, 273] width 145 height 13
checkbox input "true"
click at [407, 238] on input "https://checkout.asaasconnect.com.br/pay/bonificacoes-clientes-asaas" at bounding box center [362, 233] width 252 height 17
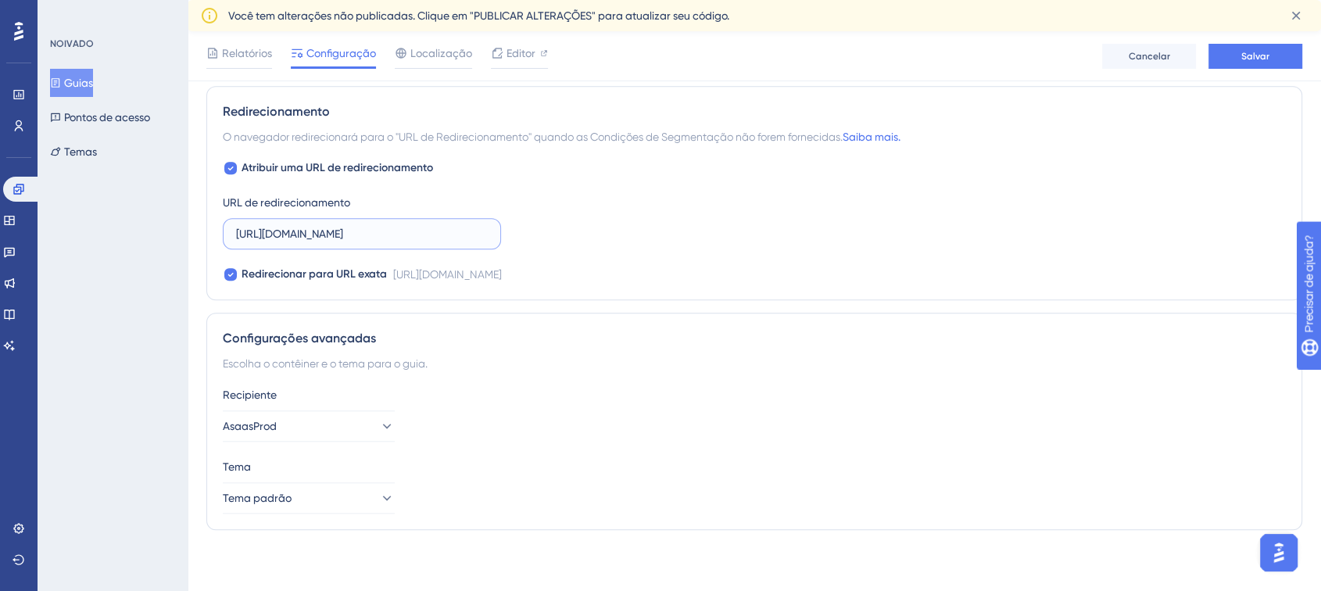
scroll to position [0, 120]
drag, startPoint x: 336, startPoint y: 235, endPoint x: 582, endPoint y: 224, distance: 245.7
click at [582, 224] on div "Atribuir uma URL de redirecionamento URL de redirecionamento https://checkout.a…" at bounding box center [754, 221] width 1063 height 125
click at [594, 249] on div "Atribuir uma URL de redirecionamento URL de redirecionamento https://checkout.a…" at bounding box center [754, 221] width 1063 height 125
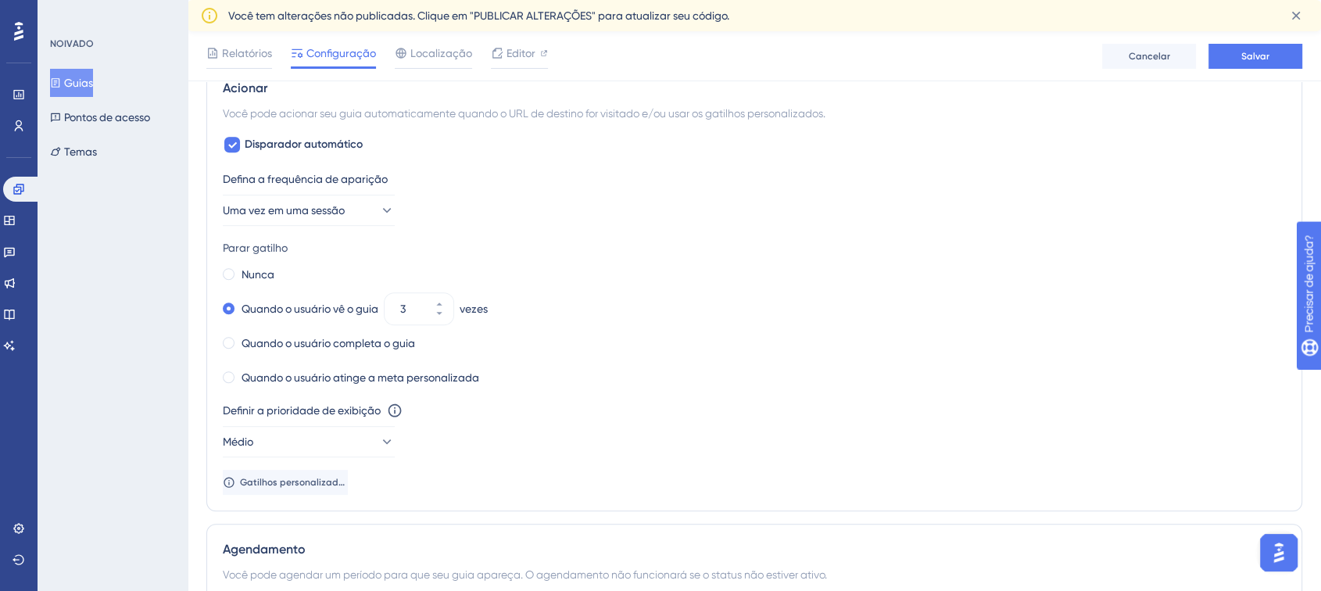
scroll to position [743, 0]
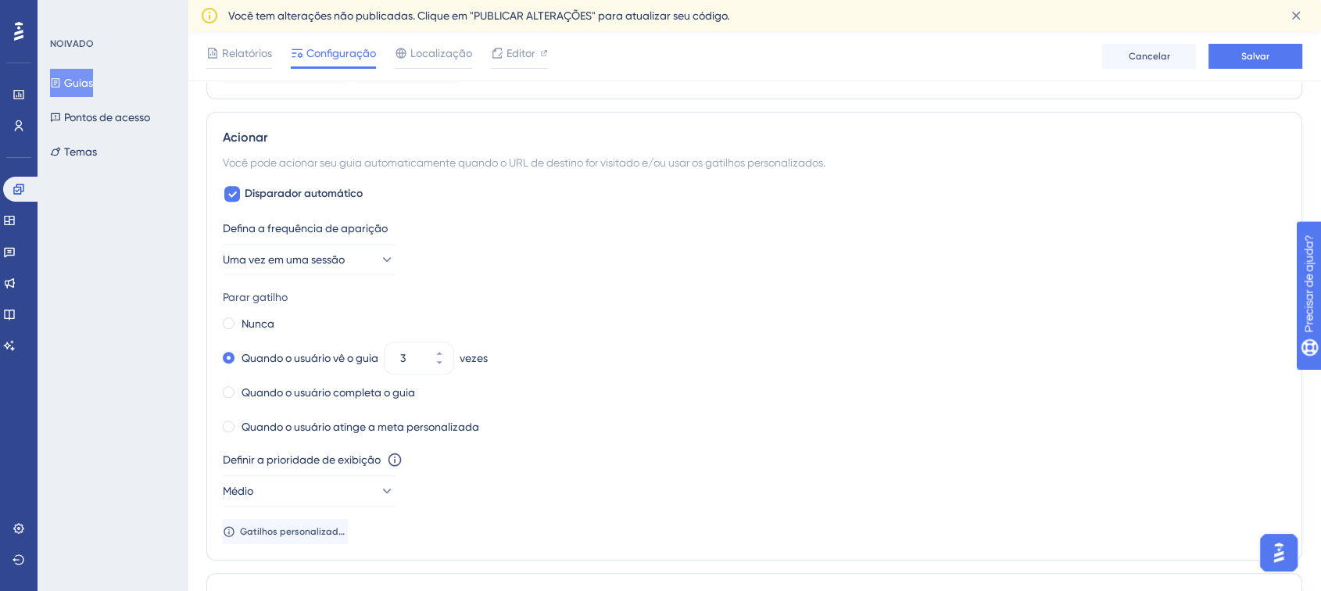
click at [553, 52] on div "Relatórios Configuração Localização Editor Cancelar Salvar" at bounding box center [755, 56] width 1134 height 50
click at [536, 53] on div "Editor" at bounding box center [519, 53] width 57 height 19
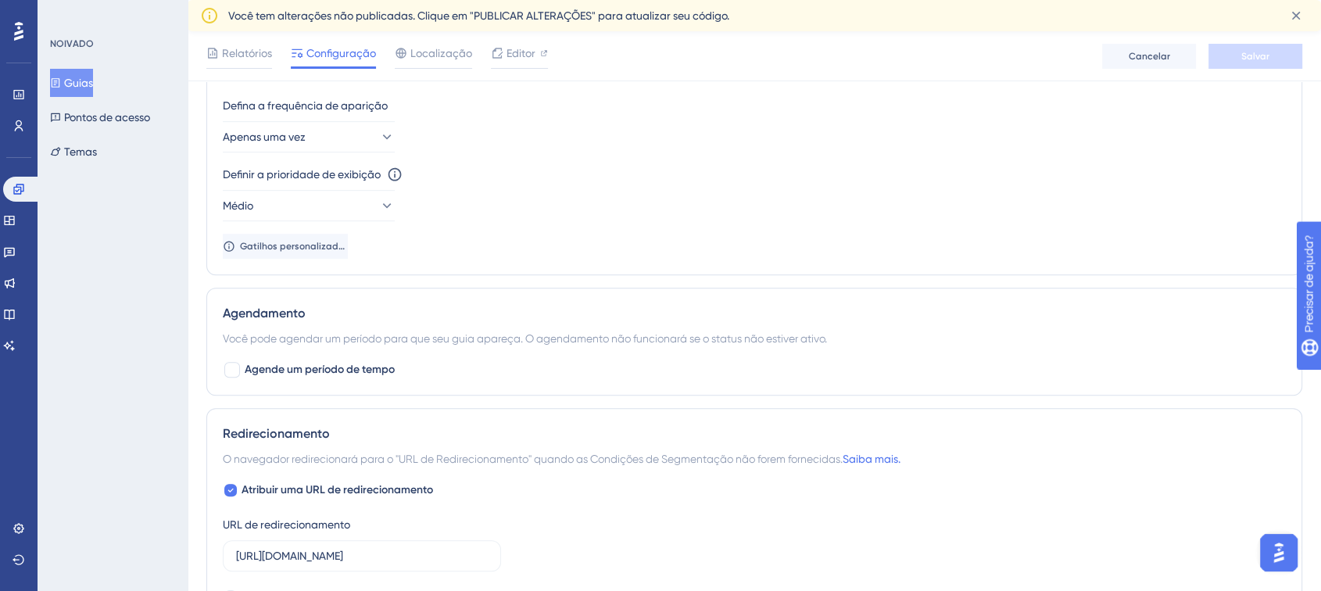
scroll to position [1105, 0]
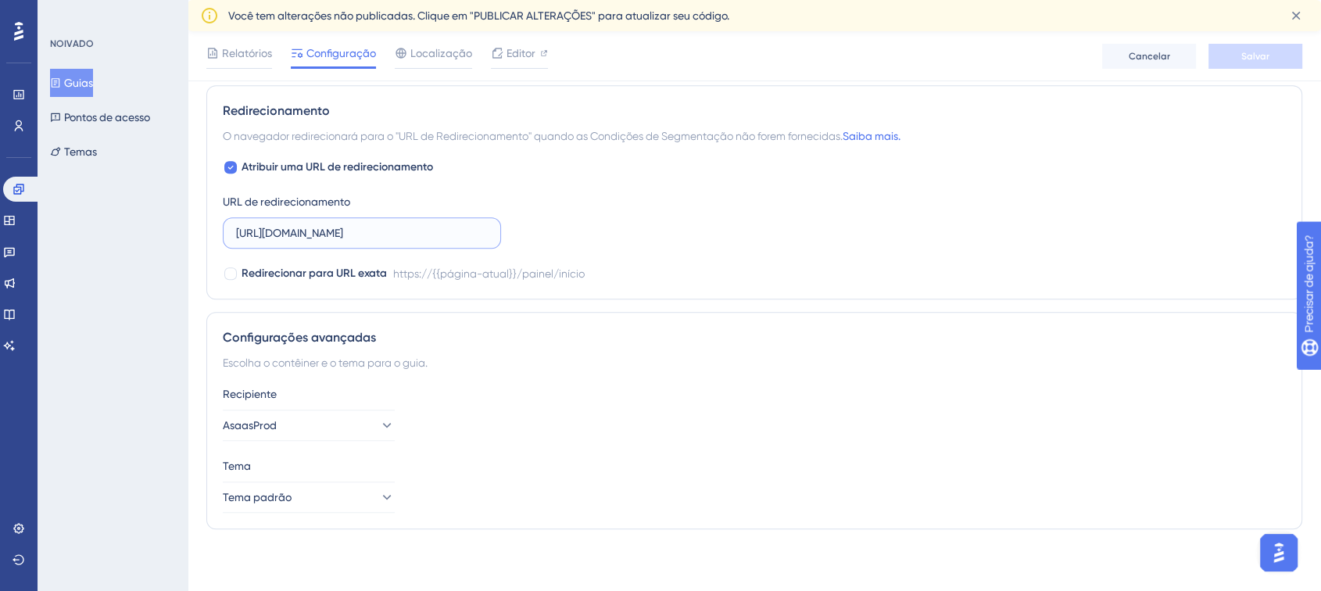
click at [349, 230] on input "https://www.asaas.com/dashboard/home" at bounding box center [362, 232] width 252 height 17
click at [278, 271] on font "Redirecionar para URL exata" at bounding box center [314, 273] width 145 height 13
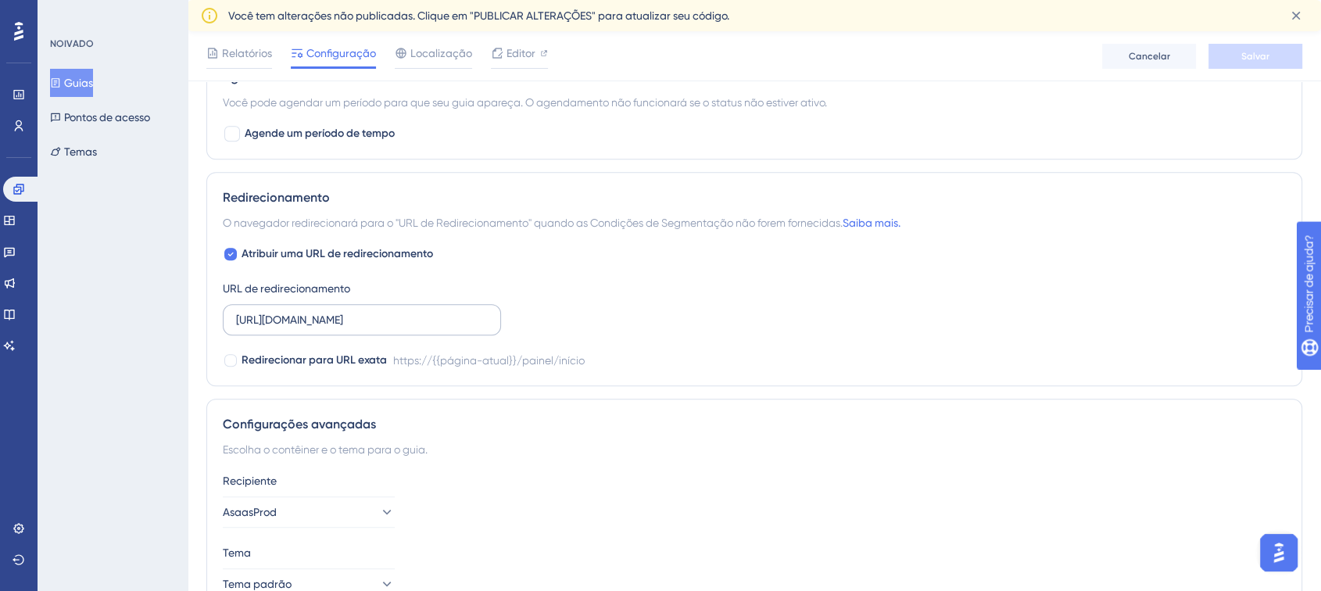
click at [320, 330] on label "https://www.asaas.com/dashboard/home" at bounding box center [362, 319] width 278 height 31
click at [320, 328] on input "https://www.asaas.com/dashboard/home" at bounding box center [362, 319] width 252 height 17
click at [320, 330] on label "https://www.asaas.com/dashboard/home" at bounding box center [362, 319] width 278 height 31
click at [320, 328] on input "https://www.asaas.com/dashboard/home" at bounding box center [362, 319] width 252 height 17
click at [320, 330] on label "https://www.asaas.com/dashboard/home" at bounding box center [362, 319] width 278 height 31
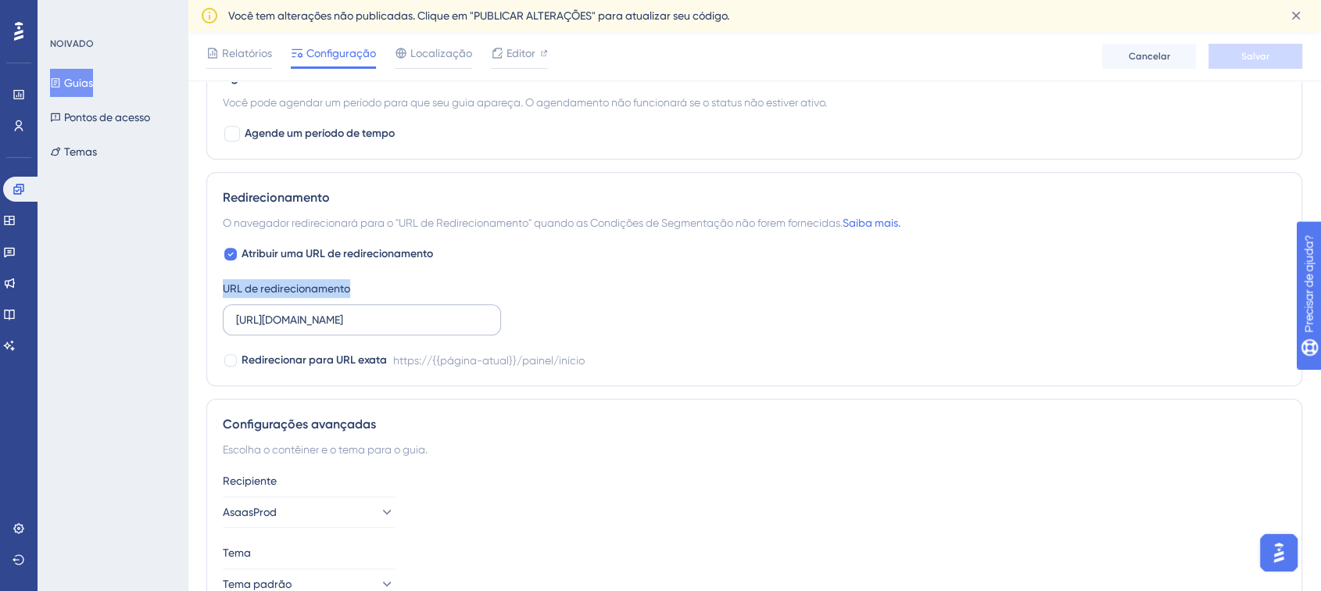
click at [320, 328] on input "https://www.asaas.com/dashboard/home" at bounding box center [362, 319] width 252 height 17
click at [331, 317] on input "https://www.asaas.com/dashboard/home" at bounding box center [362, 319] width 252 height 17
click at [244, 367] on span "Redirecionar para URL exata" at bounding box center [314, 360] width 145 height 19
checkbox input "true"
click at [280, 314] on input "https://www.asaas.com/dashboard/home" at bounding box center [362, 319] width 252 height 17
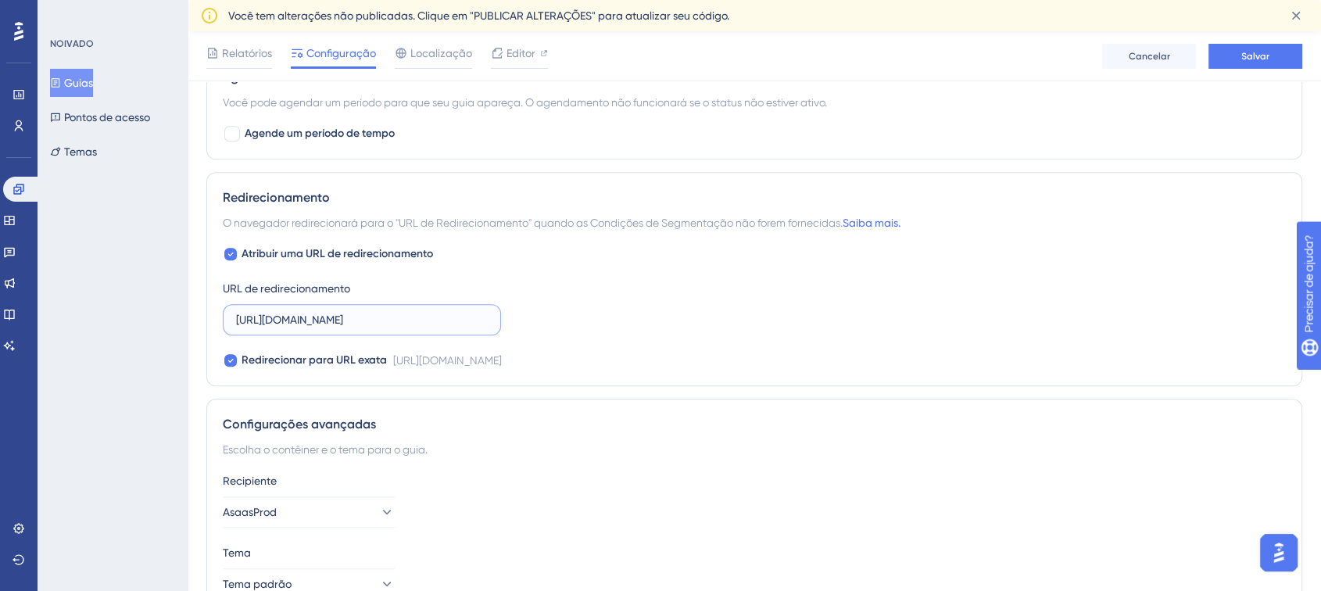
click at [280, 314] on input "https://www.asaas.com/dashboard/home" at bounding box center [362, 319] width 252 height 17
paste input "checkout.asaasconnect.com.br/pay/bonificacoes-clientes-asaas?utm_campaign=asaas…"
type input "https://checkout.asaasconnect.com.br/pay/bonificacoes-clientes-asaas?utm_campai…"
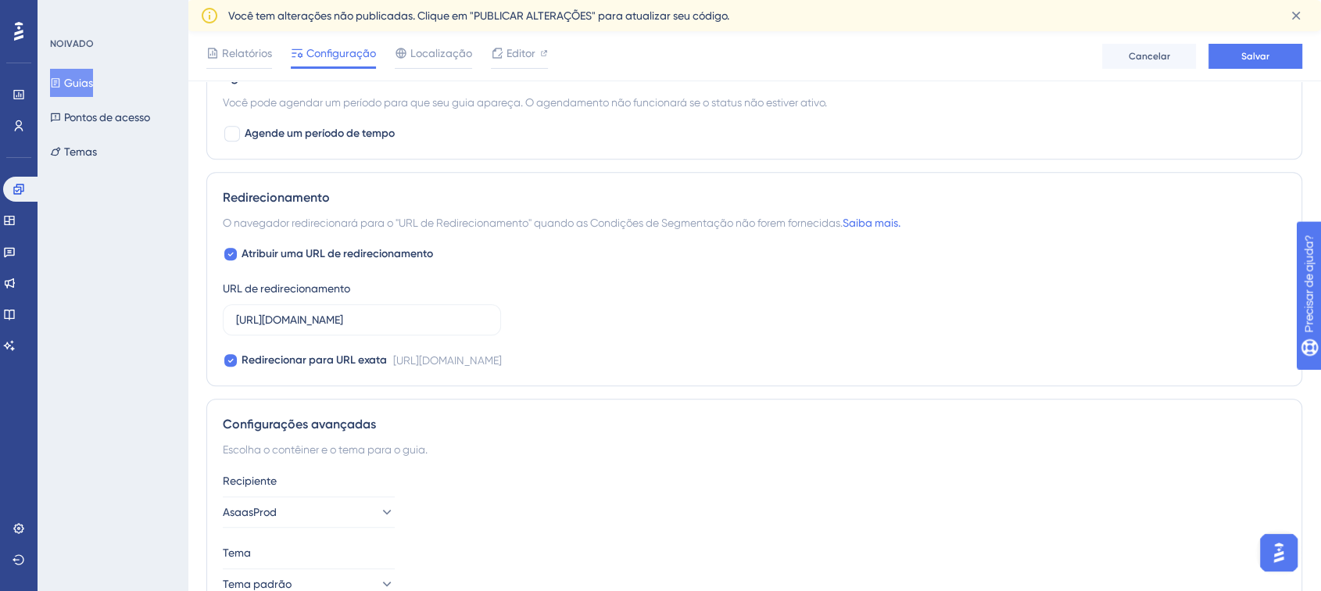
click at [643, 386] on div "Redirecionamento O navegador redirecionará para o "URL de Redirecionamento" qua…" at bounding box center [754, 279] width 1096 height 214
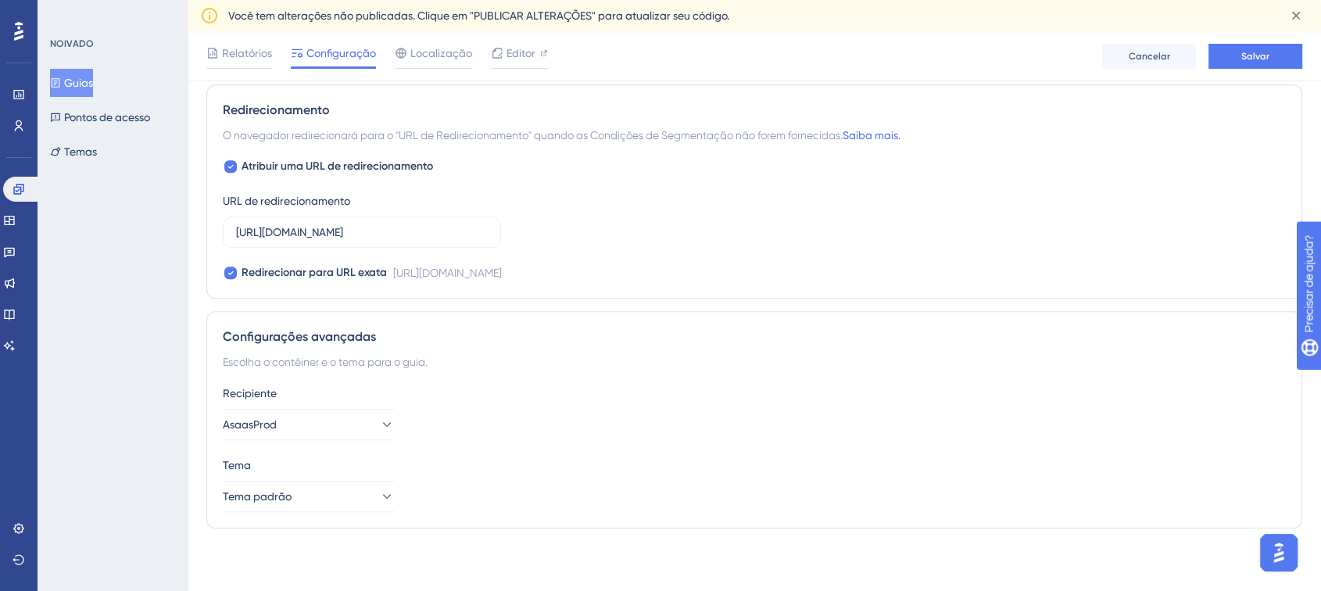
click at [655, 399] on div "Recipiente" at bounding box center [754, 393] width 1063 height 19
click at [1262, 55] on font "Salvar" at bounding box center [1255, 56] width 28 height 11
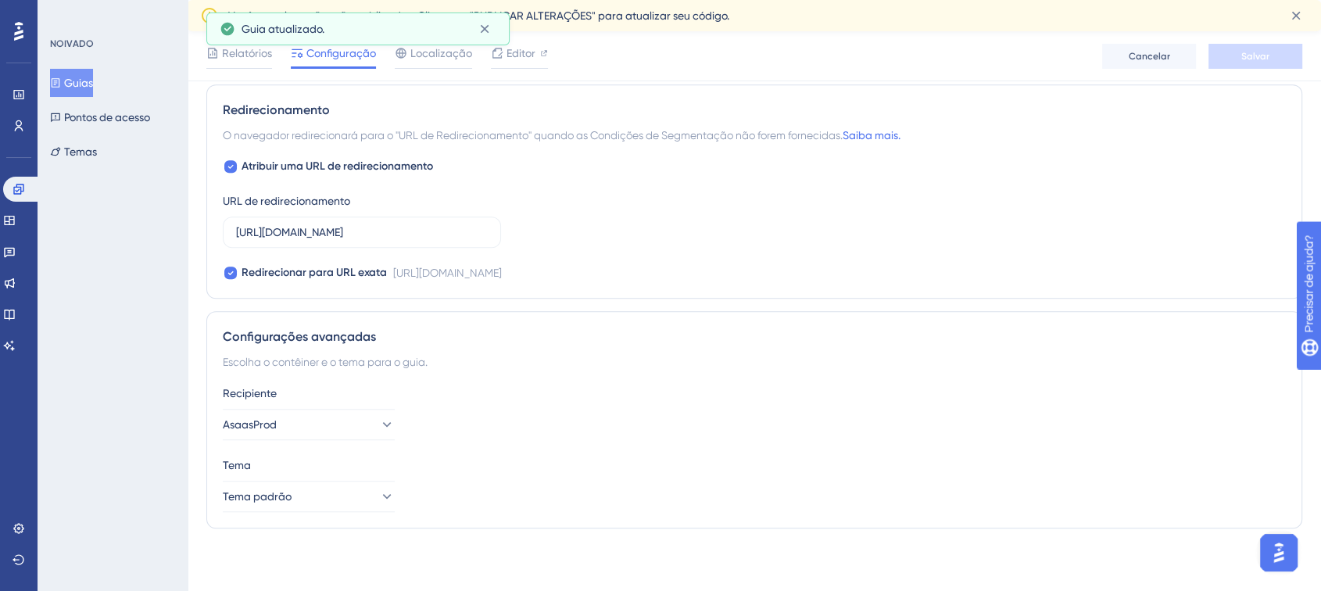
scroll to position [1037, 0]
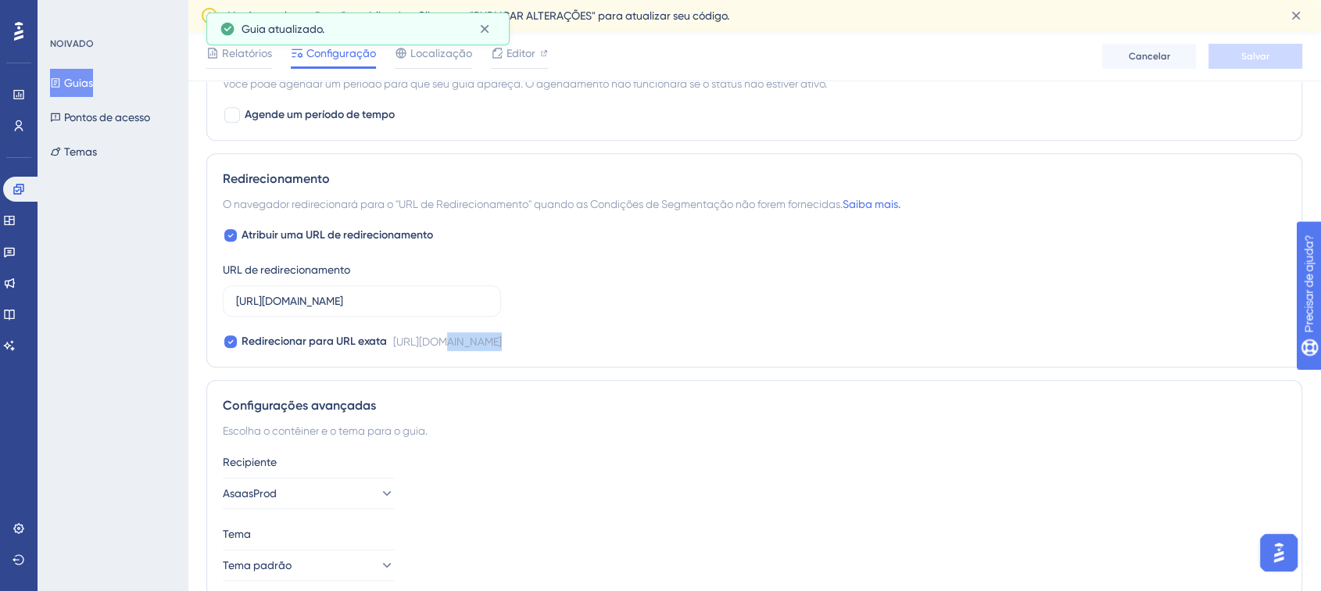
drag, startPoint x: 457, startPoint y: 340, endPoint x: 488, endPoint y: 350, distance: 32.9
click at [487, 350] on div "https://checkout.asaasconnect.com.br/pay/bonificacoes-clientes-asaas?utm_campai…" at bounding box center [447, 341] width 109 height 19
click at [502, 348] on font "https://checkout.asaasconnect.com.br/pay/bonificacoes-clientes-asaas?utm_campai…" at bounding box center [447, 341] width 109 height 13
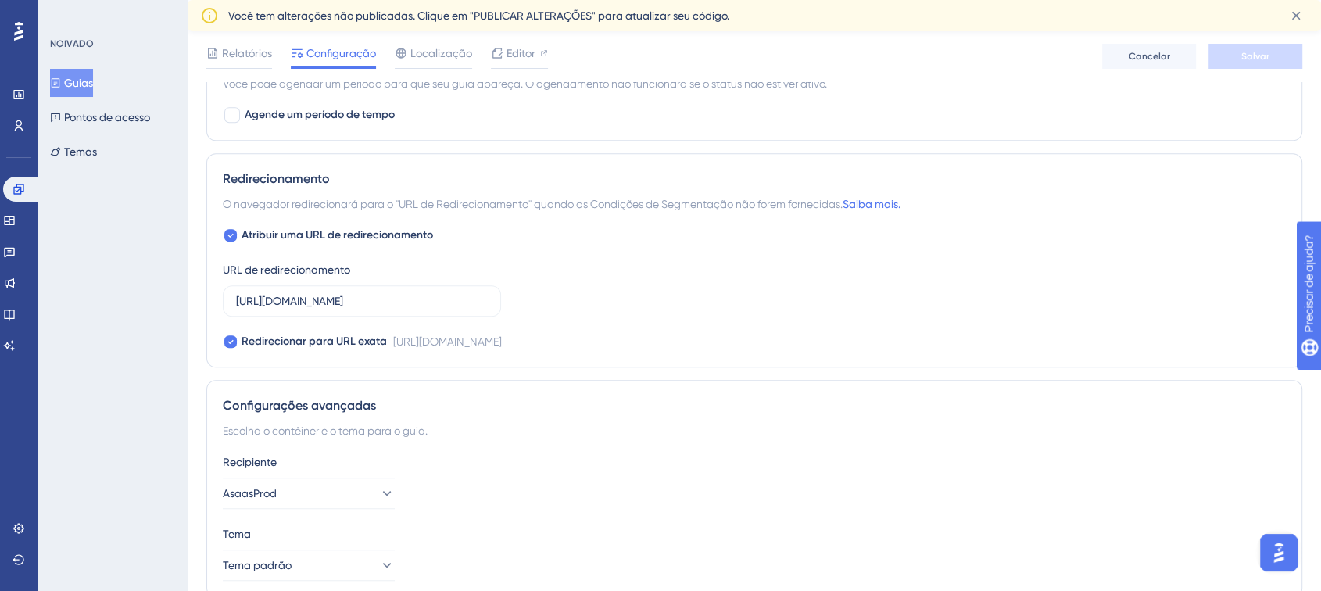
drag, startPoint x: 1057, startPoint y: 342, endPoint x: 1088, endPoint y: 340, distance: 31.3
click at [502, 337] on font "https://checkout.asaasconnect.com.br/pay/bonificacoes-clientes-asaas?utm_campai…" at bounding box center [447, 341] width 109 height 13
click at [629, 367] on div "Redirecionamento O navegador redirecionará para o "URL de Redirecionamento" qua…" at bounding box center [754, 260] width 1096 height 214
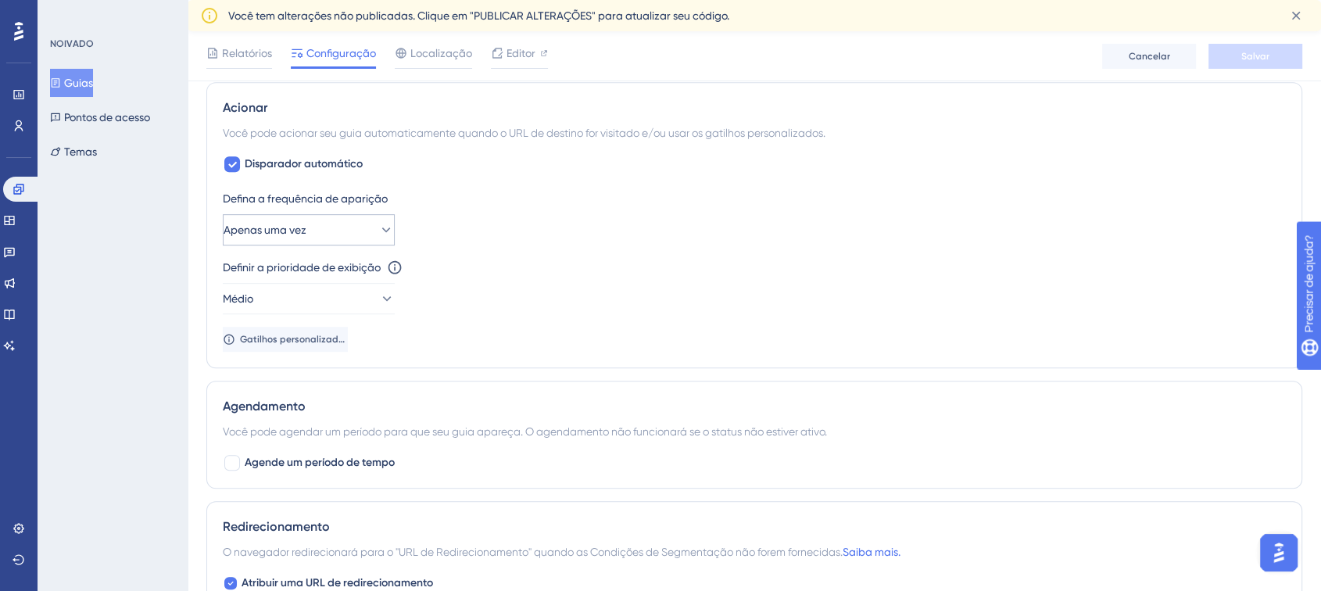
scroll to position [602, 0]
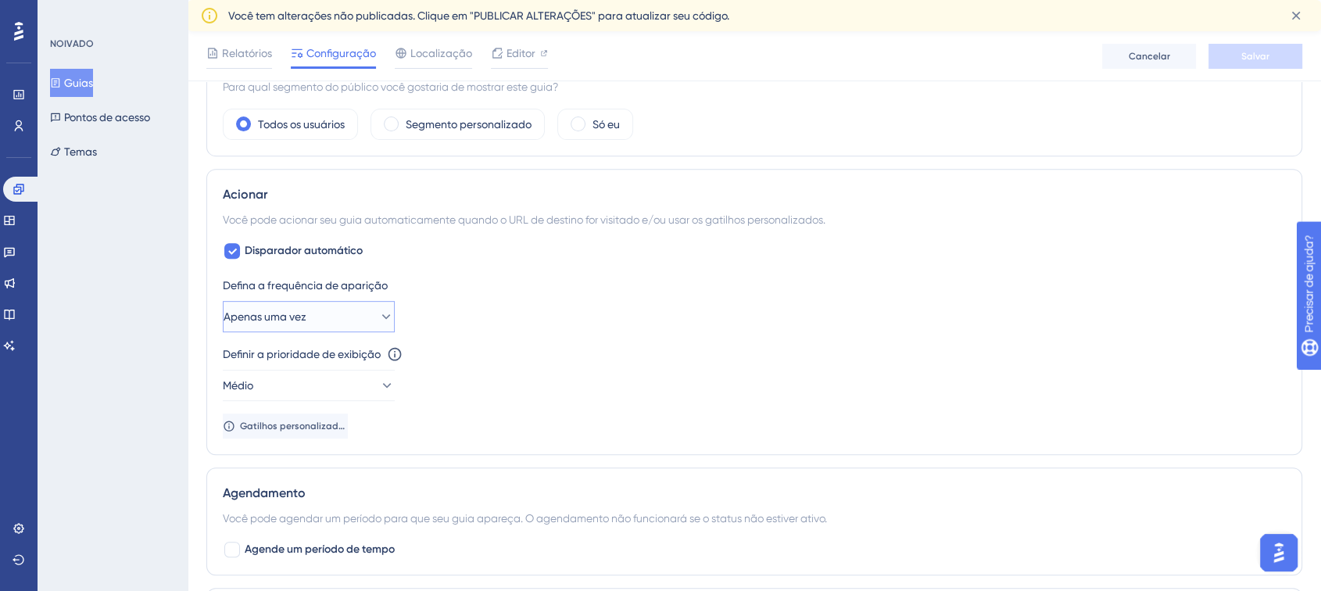
click at [271, 315] on font "Apenas uma vez" at bounding box center [265, 316] width 83 height 13
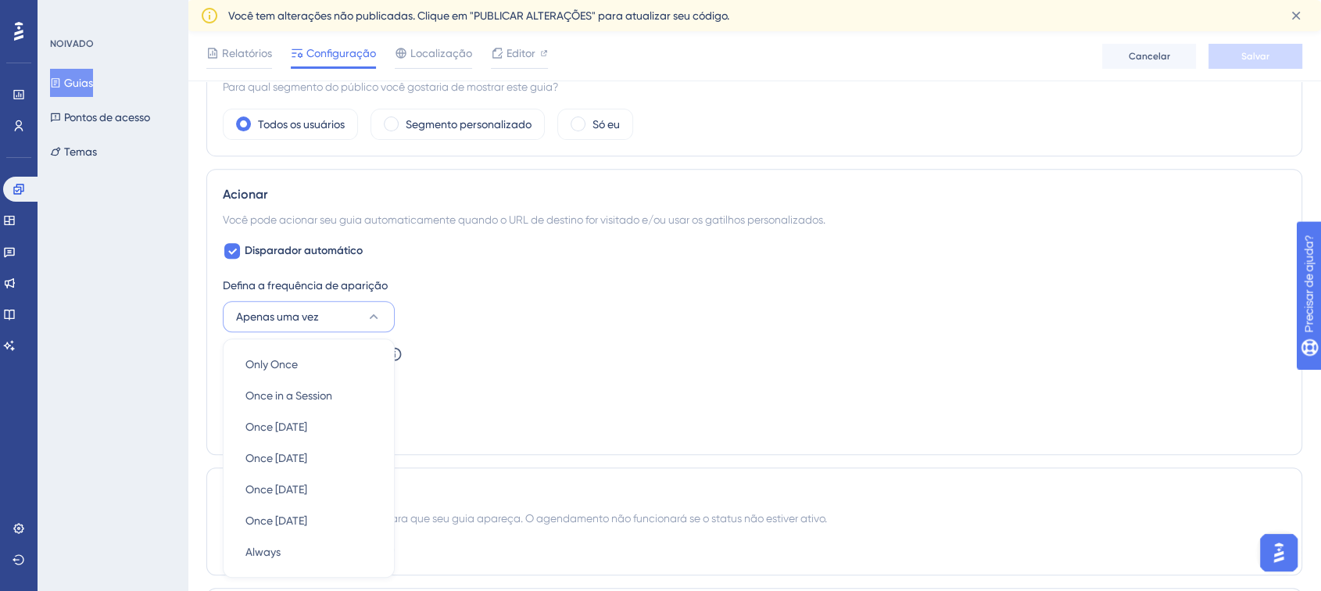
scroll to position [761, 0]
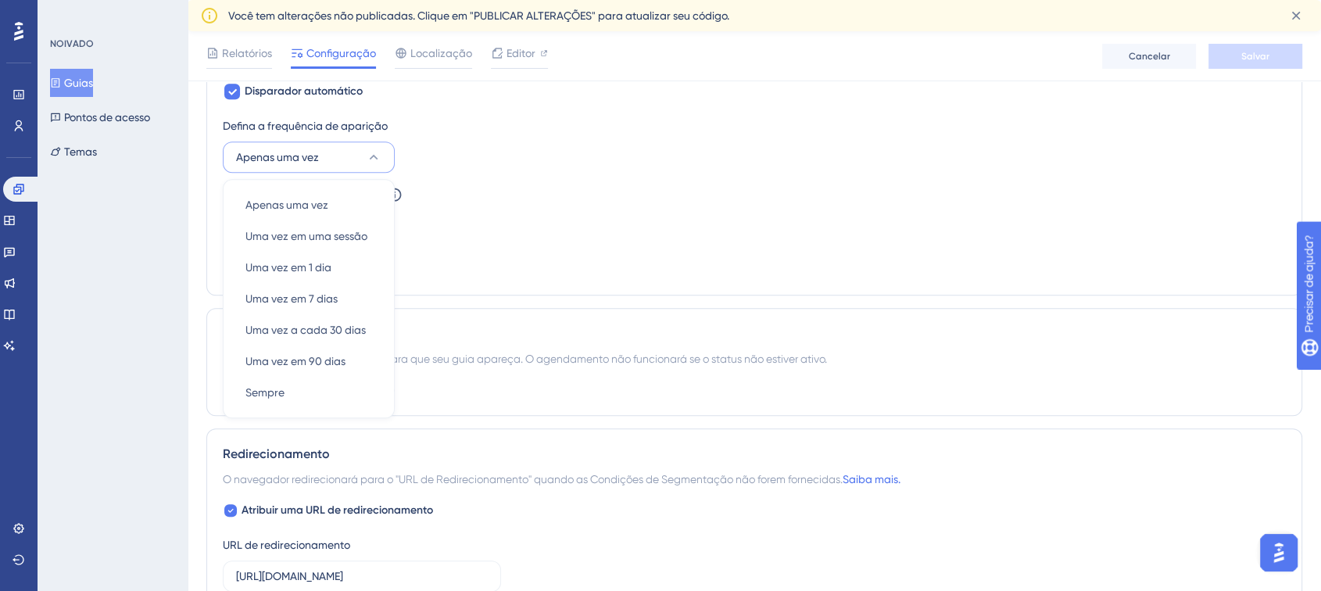
click at [600, 411] on div "Agendamento Você pode agendar um período para que seu guia apareça. O agendamen…" at bounding box center [754, 362] width 1096 height 108
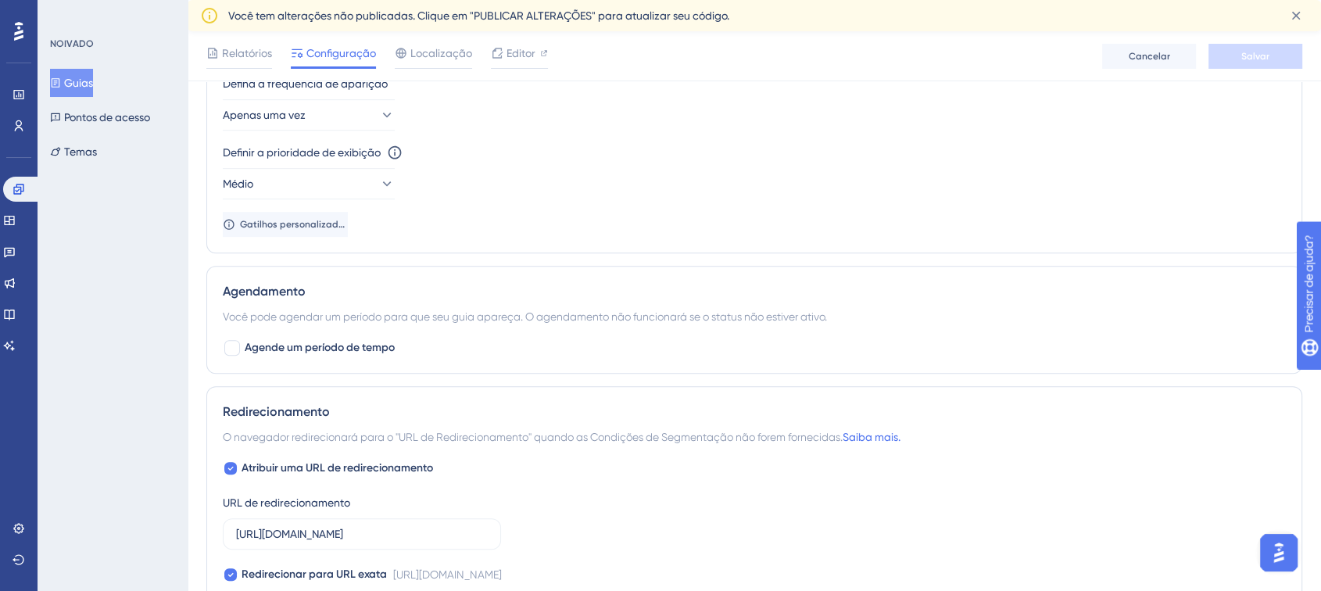
scroll to position [675, 0]
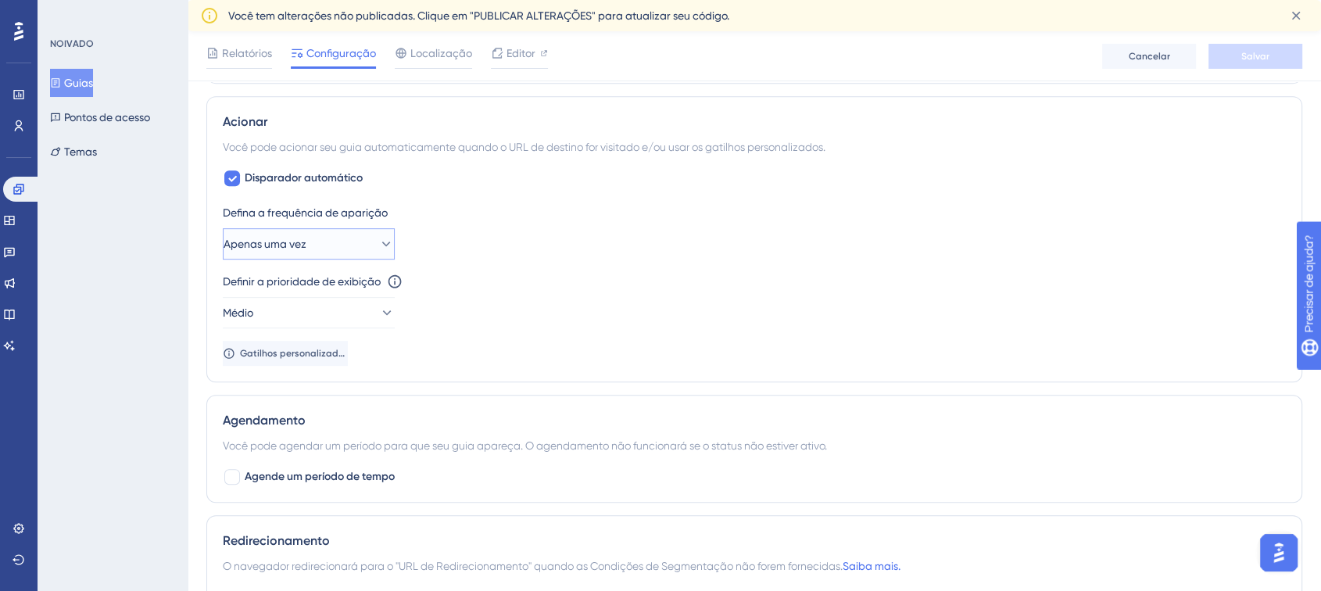
click at [267, 252] on button "Apenas uma vez" at bounding box center [309, 243] width 172 height 31
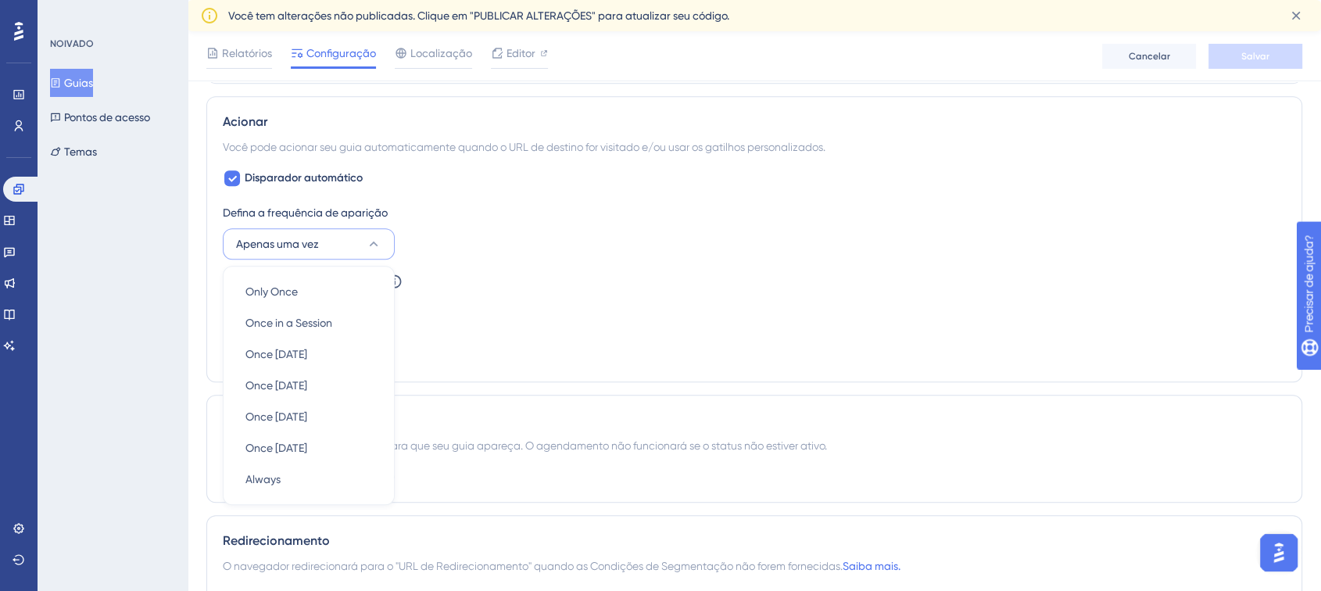
scroll to position [754, 0]
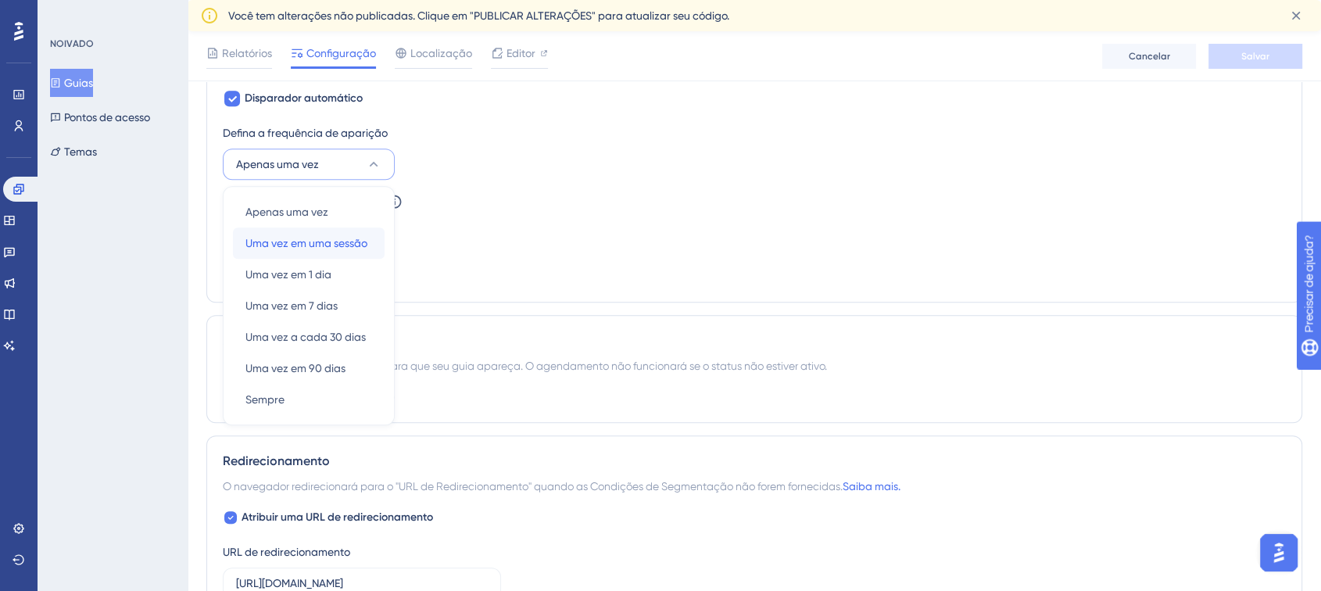
click at [331, 242] on font "Uma vez em uma sessão" at bounding box center [306, 243] width 122 height 13
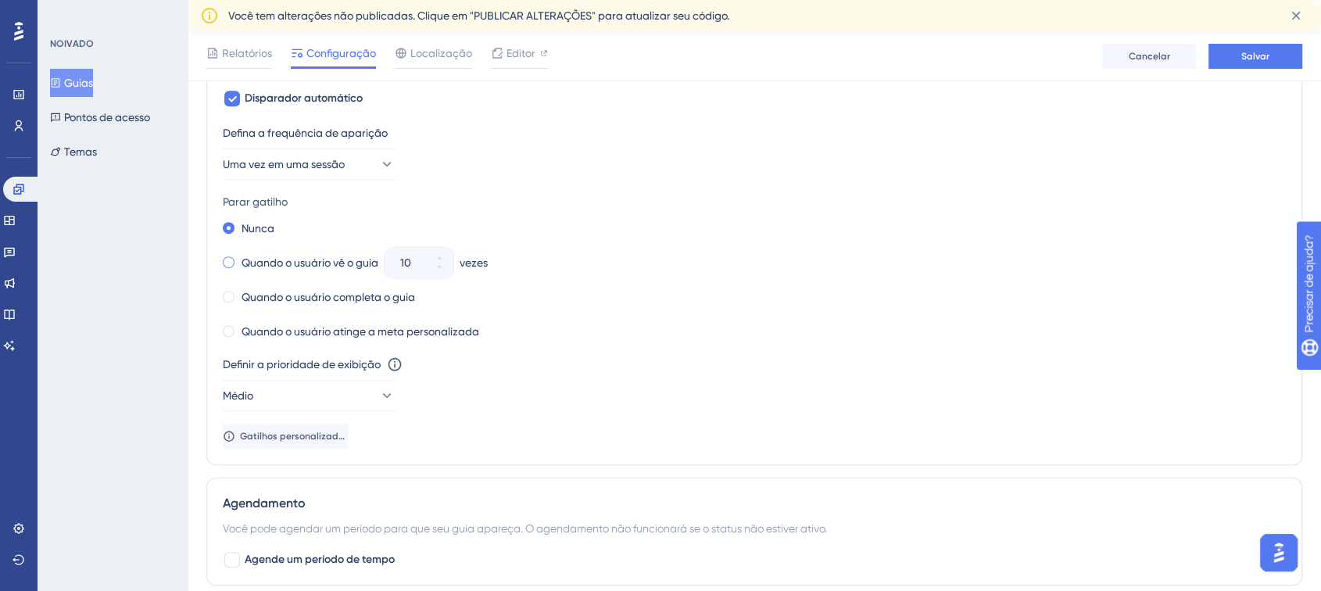
click at [234, 270] on div "Quando o usuário vê o guia" at bounding box center [301, 263] width 156 height 22
click at [412, 262] on input "10" at bounding box center [411, 262] width 22 height 19
click at [407, 261] on input "10" at bounding box center [411, 262] width 22 height 19
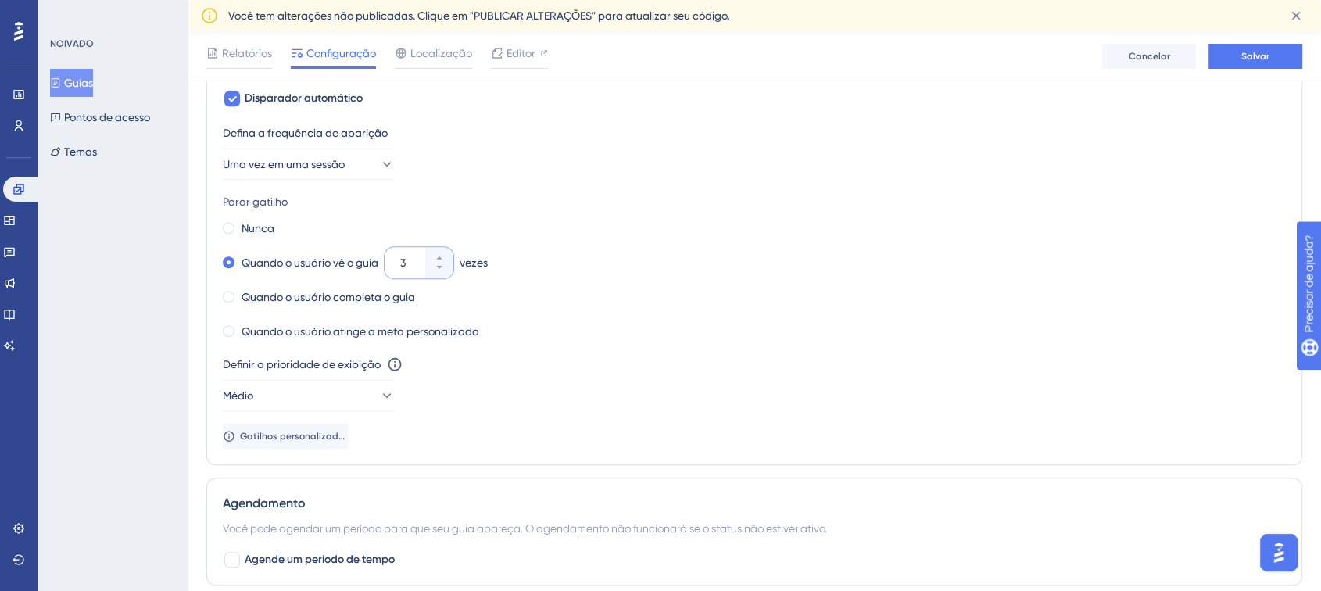
type input "3"
click at [560, 271] on div "Quando o usuário vê o guia 3 vezes" at bounding box center [754, 263] width 1063 height 22
click at [1250, 65] on button "Salvar" at bounding box center [1256, 56] width 94 height 25
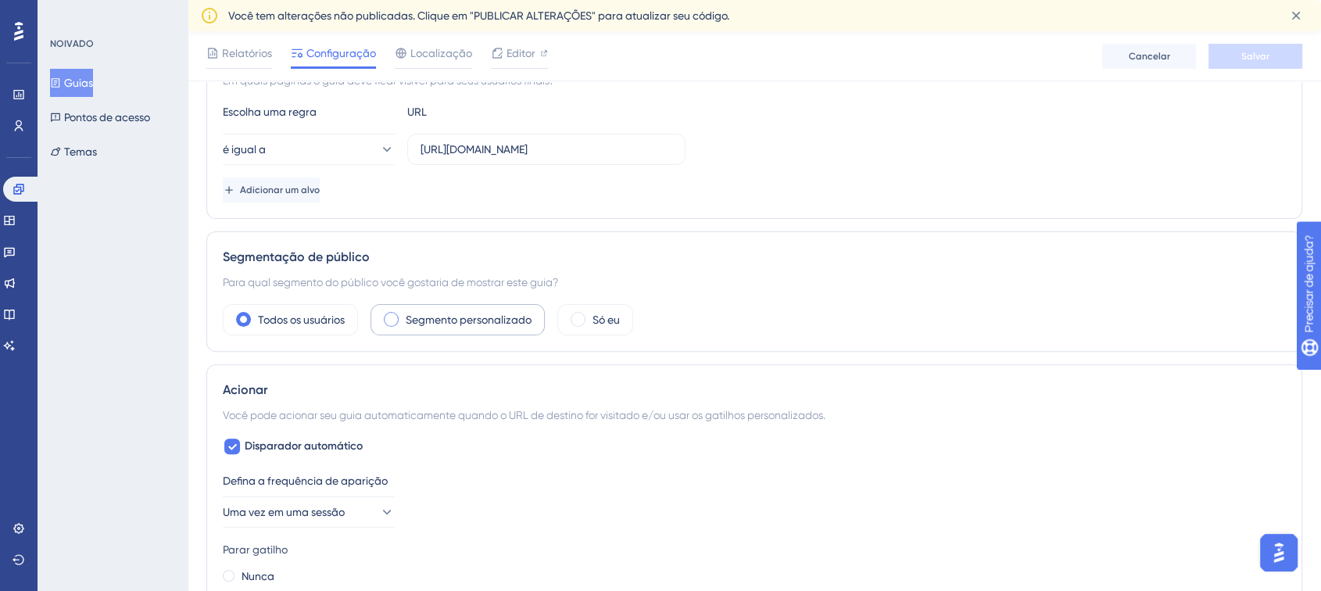
click at [432, 335] on div "Segmento personalizado" at bounding box center [458, 319] width 174 height 31
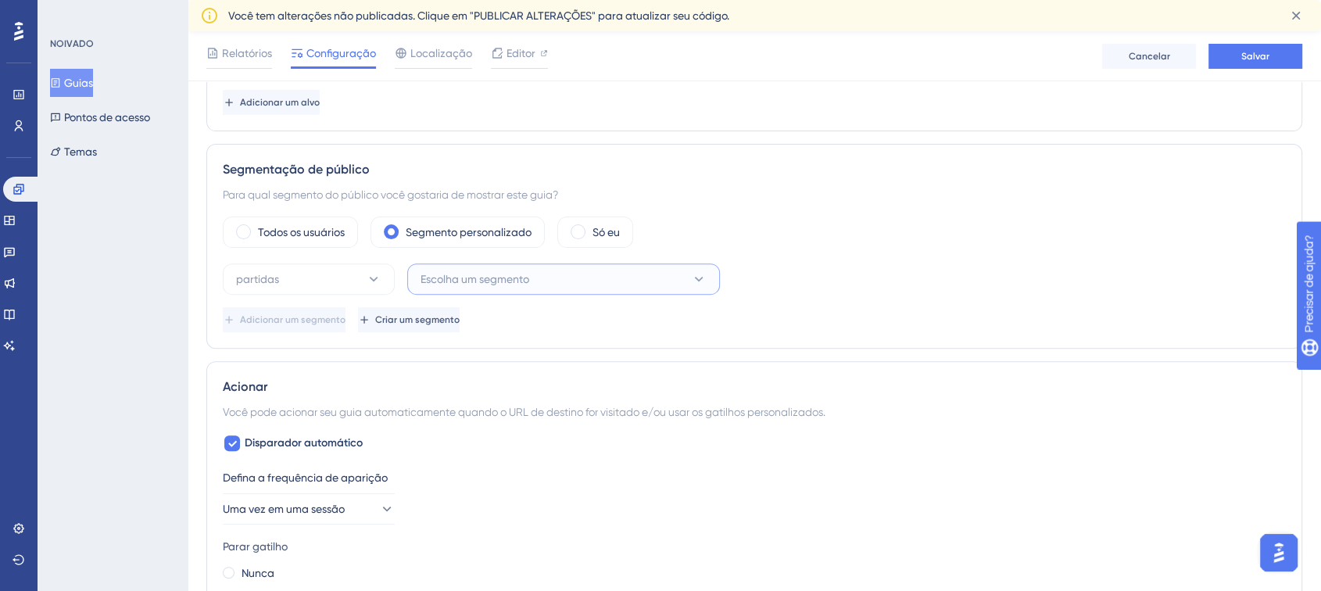
click at [474, 270] on span "Escolha um segmento" at bounding box center [475, 279] width 109 height 19
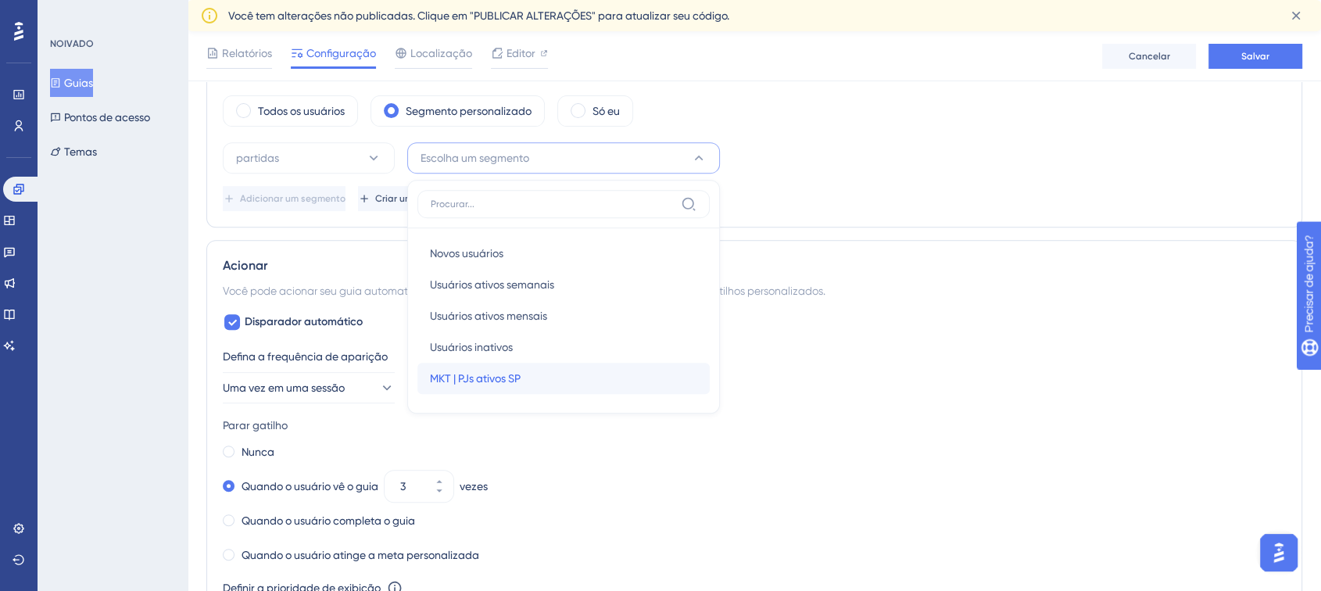
click at [475, 381] on font "MKT | PJs ativos SP" at bounding box center [475, 378] width 91 height 13
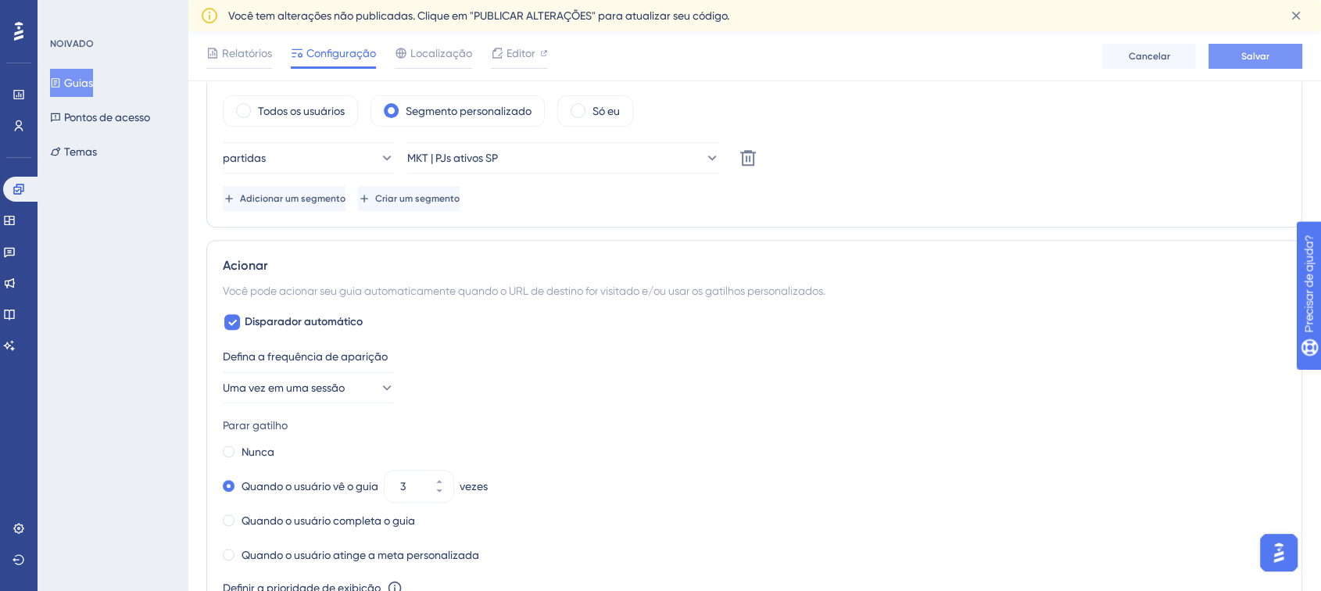
click at [1259, 63] on button "Salvar" at bounding box center [1256, 56] width 94 height 25
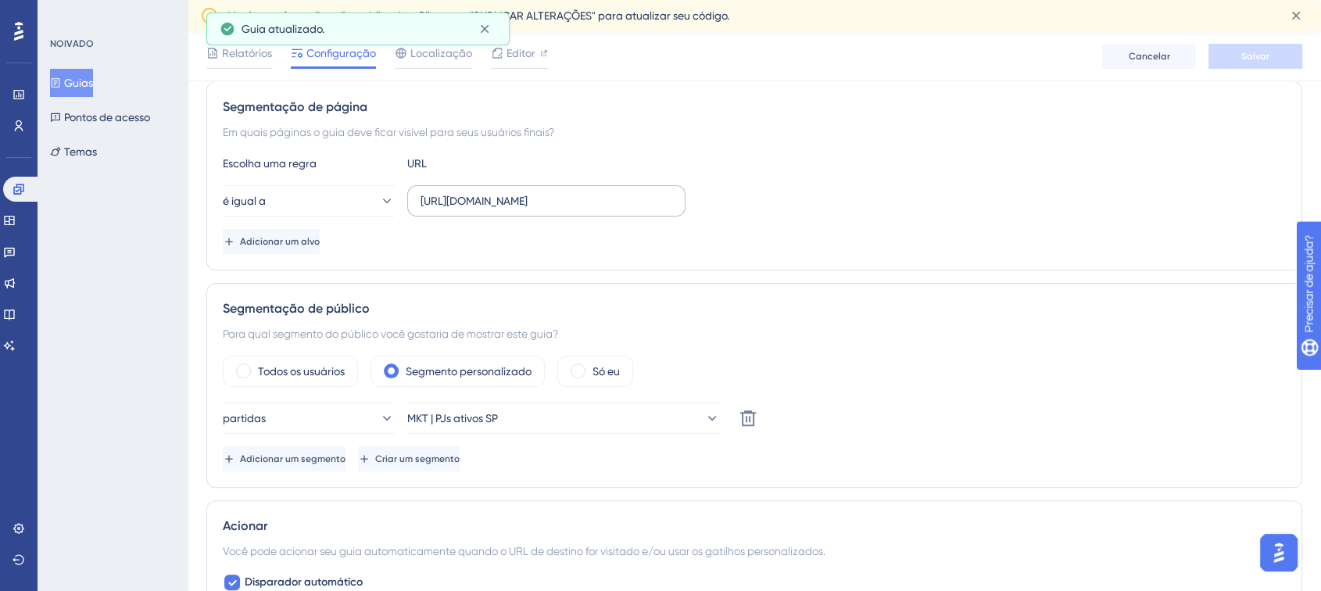
scroll to position [181, 0]
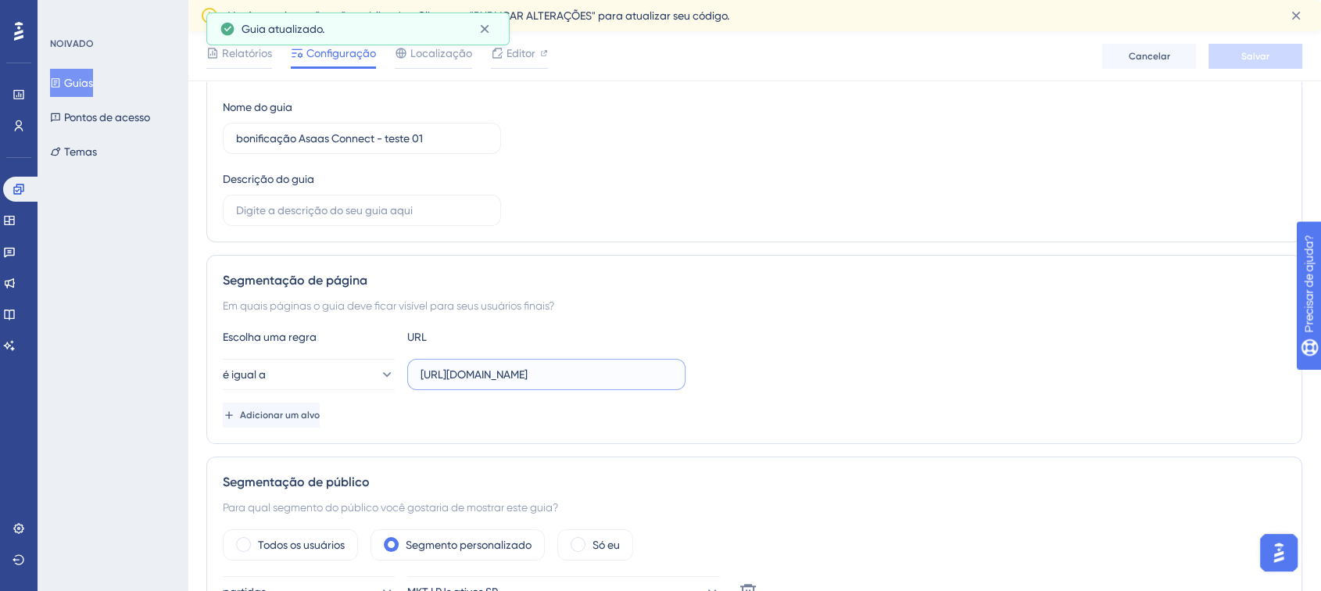
click at [485, 372] on input "https://www.asaas.com/dashboard/home" at bounding box center [547, 374] width 252 height 17
drag, startPoint x: 435, startPoint y: 378, endPoint x: 625, endPoint y: 381, distance: 190.8
click at [625, 381] on input "https://www.asaas.com/dashboard/home" at bounding box center [547, 374] width 252 height 17
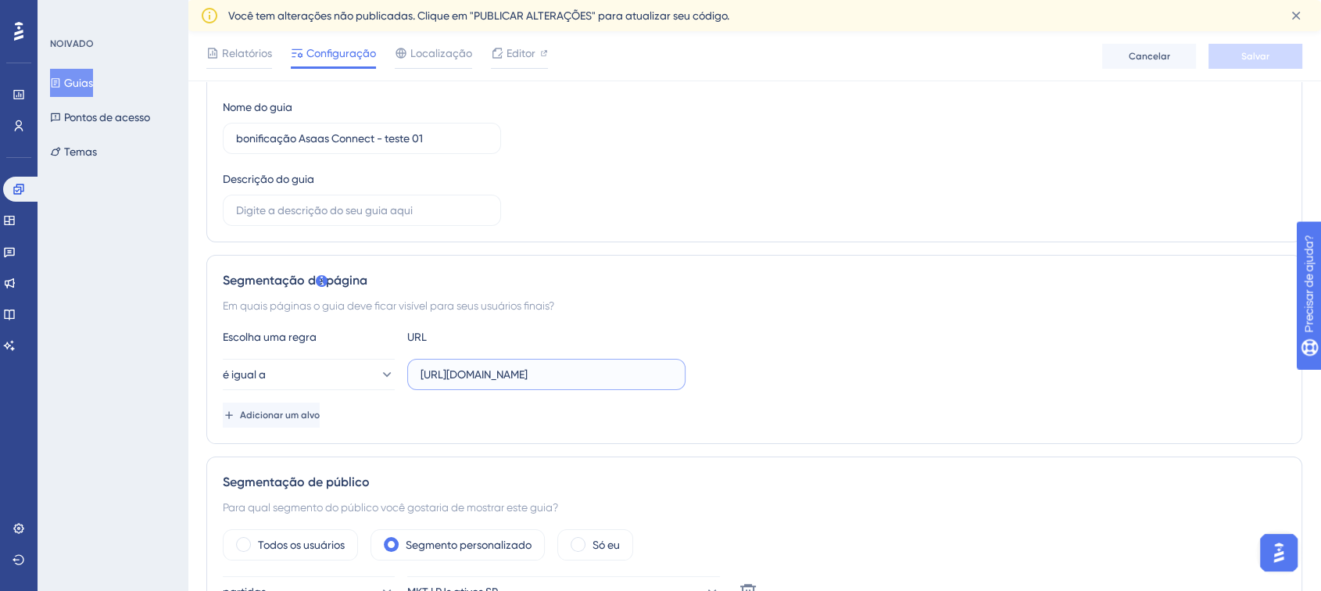
click at [628, 380] on input "https://www.asaas.com/dashboard/home" at bounding box center [547, 374] width 252 height 17
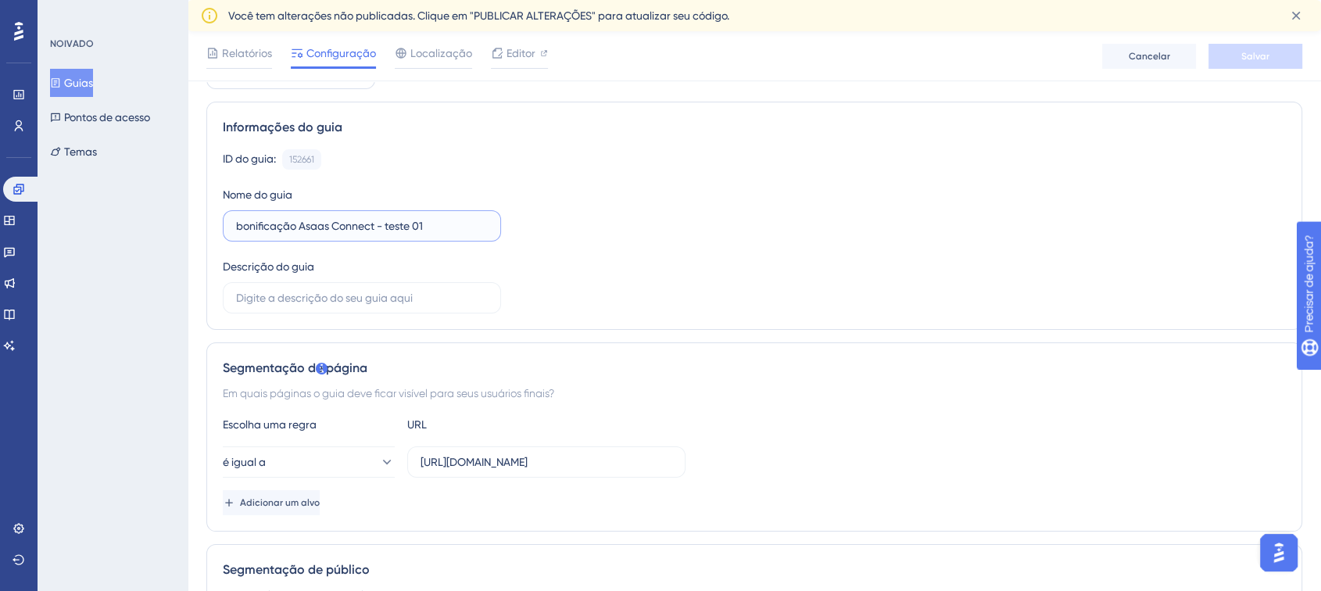
click at [400, 227] on input "bonificação Asaas Connect - teste 01" at bounding box center [362, 225] width 252 height 17
drag, startPoint x: 390, startPoint y: 225, endPoint x: 486, endPoint y: 219, distance: 96.4
click at [486, 219] on input "bonificação Asaas Connect - teste 01" at bounding box center [362, 225] width 252 height 17
type input "bonificação Asaas Connect - PJ SP"
click at [1023, 256] on div "ID do guia: 152661 Cópia Nome do guia bonificação Asaas Connect - PJ SP Descriç…" at bounding box center [754, 231] width 1063 height 164
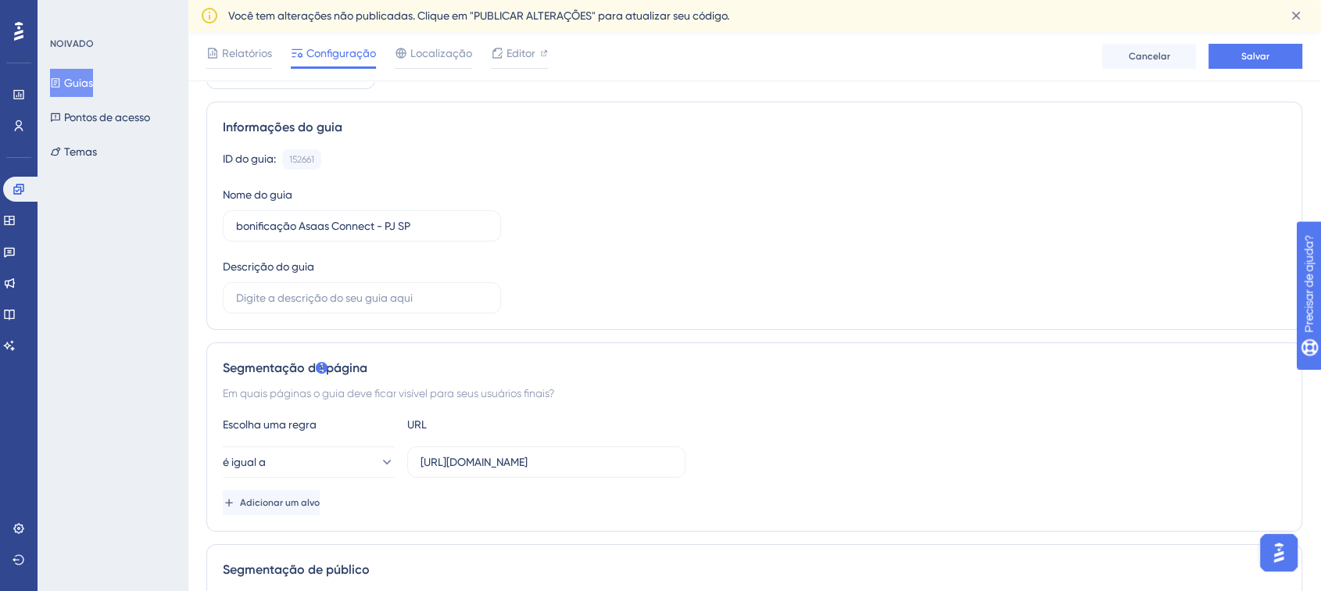
scroll to position [0, 0]
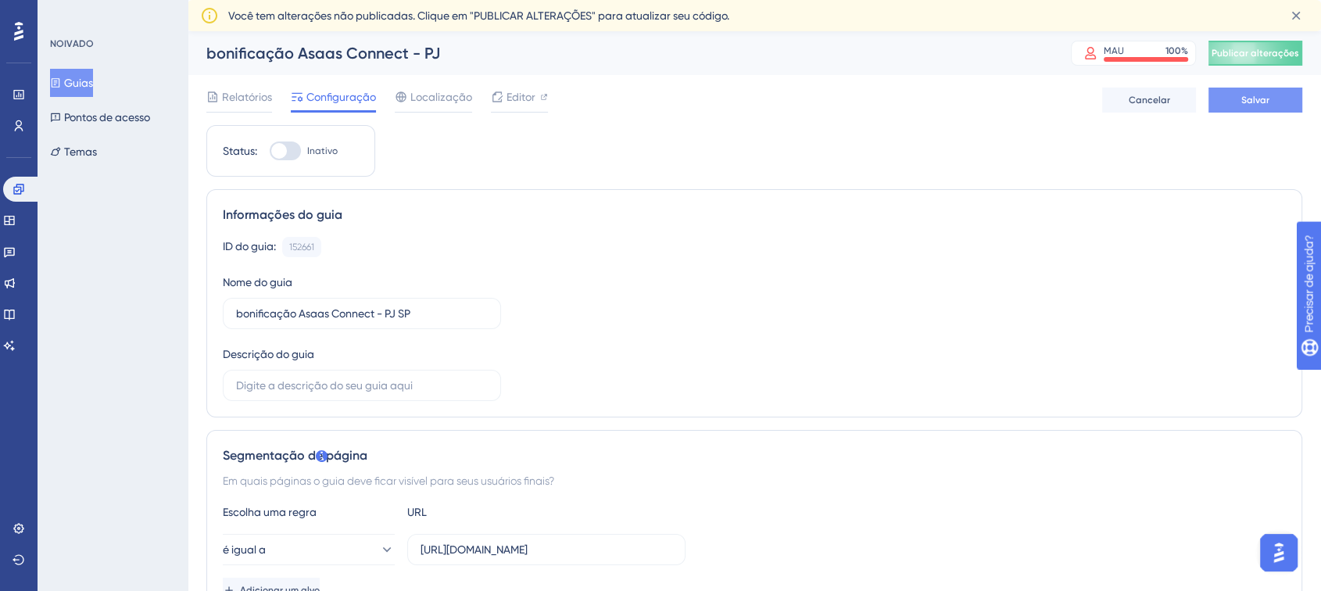
click at [1260, 95] on font "Salvar" at bounding box center [1255, 100] width 28 height 11
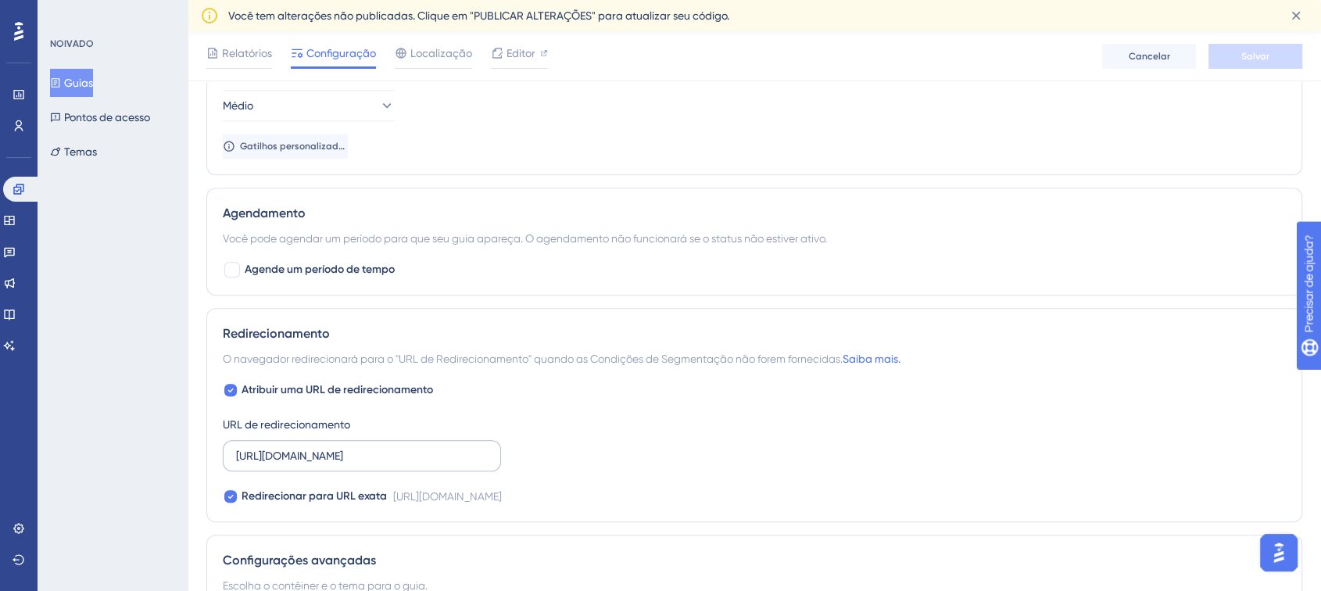
scroll to position [1216, 0]
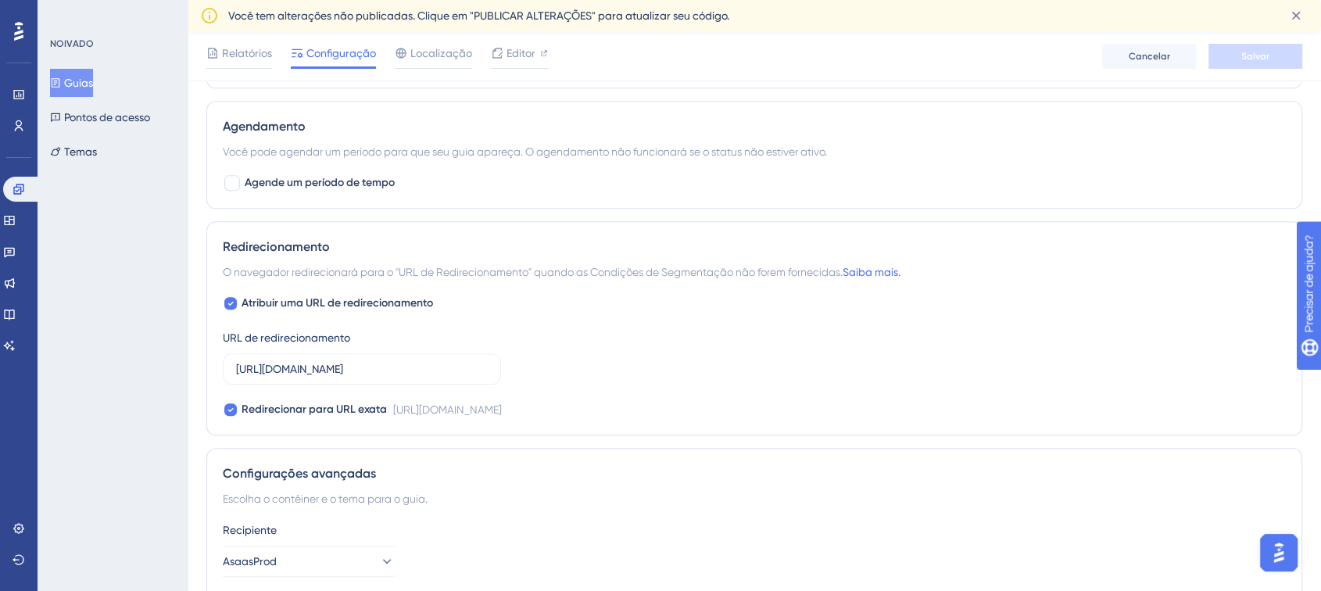
drag, startPoint x: 1000, startPoint y: 407, endPoint x: 1159, endPoint y: 409, distance: 158.7
click at [502, 409] on font "https://checkout.asaasconnect.com.br/pay/bonificacoes-clientes-asaas?utm_campai…" at bounding box center [447, 409] width 109 height 13
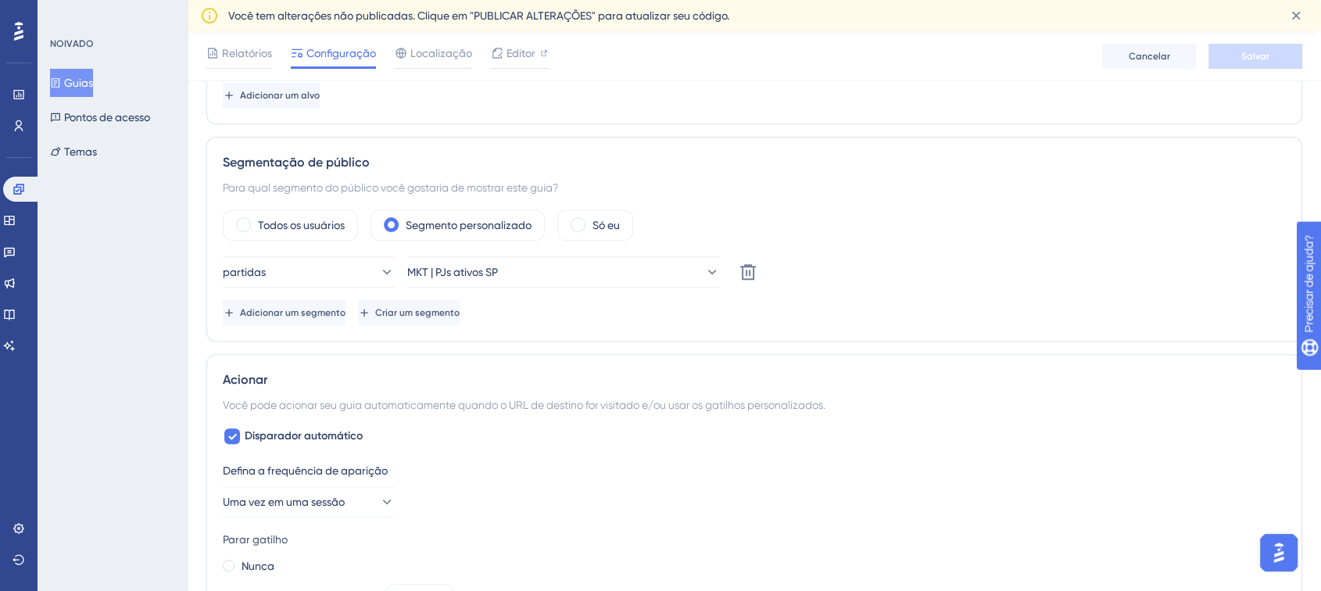
scroll to position [0, 0]
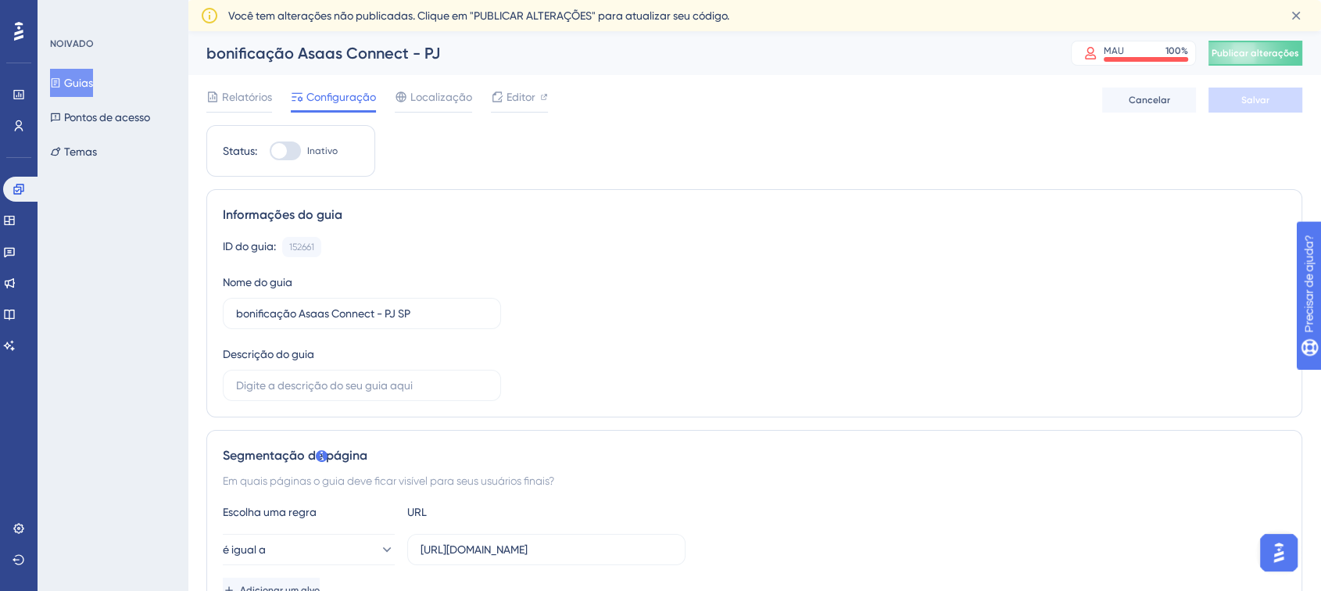
click at [277, 145] on div at bounding box center [279, 151] width 16 height 16
click at [270, 151] on input "Inativo" at bounding box center [269, 151] width 1 height 1
checkbox input "true"
click at [1270, 101] on button "Salvar" at bounding box center [1256, 100] width 94 height 25
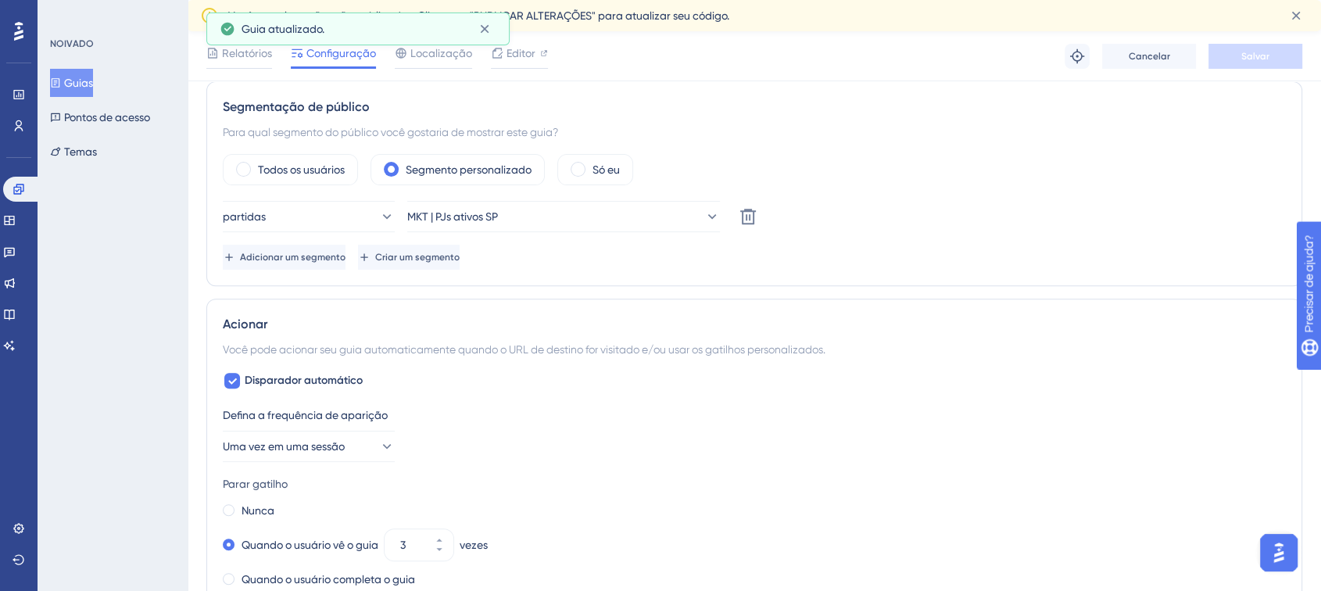
scroll to position [607, 0]
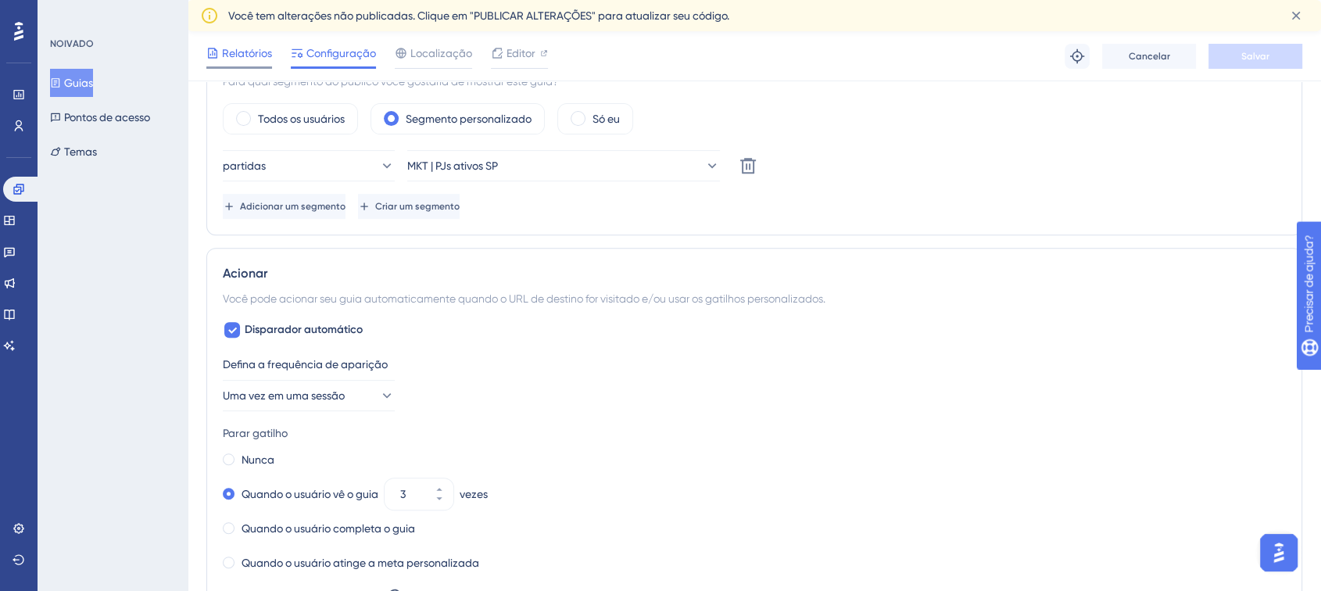
click at [235, 52] on font "Relatórios" at bounding box center [247, 53] width 50 height 13
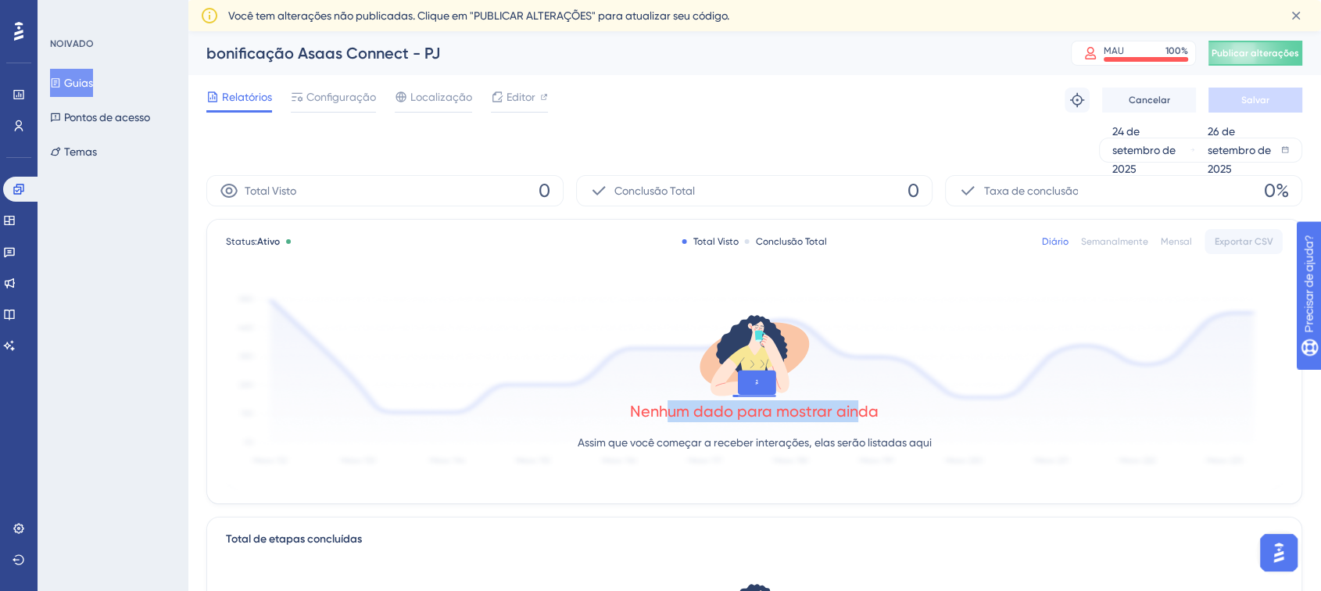
drag, startPoint x: 667, startPoint y: 405, endPoint x: 879, endPoint y: 403, distance: 212.6
click at [865, 403] on font "Nenhum dado para mostrar ainda" at bounding box center [754, 411] width 249 height 19
click at [877, 404] on div "Nenhum dado para mostrar ainda Assim que você começar a receber interações, ela…" at bounding box center [754, 386] width 1057 height 210
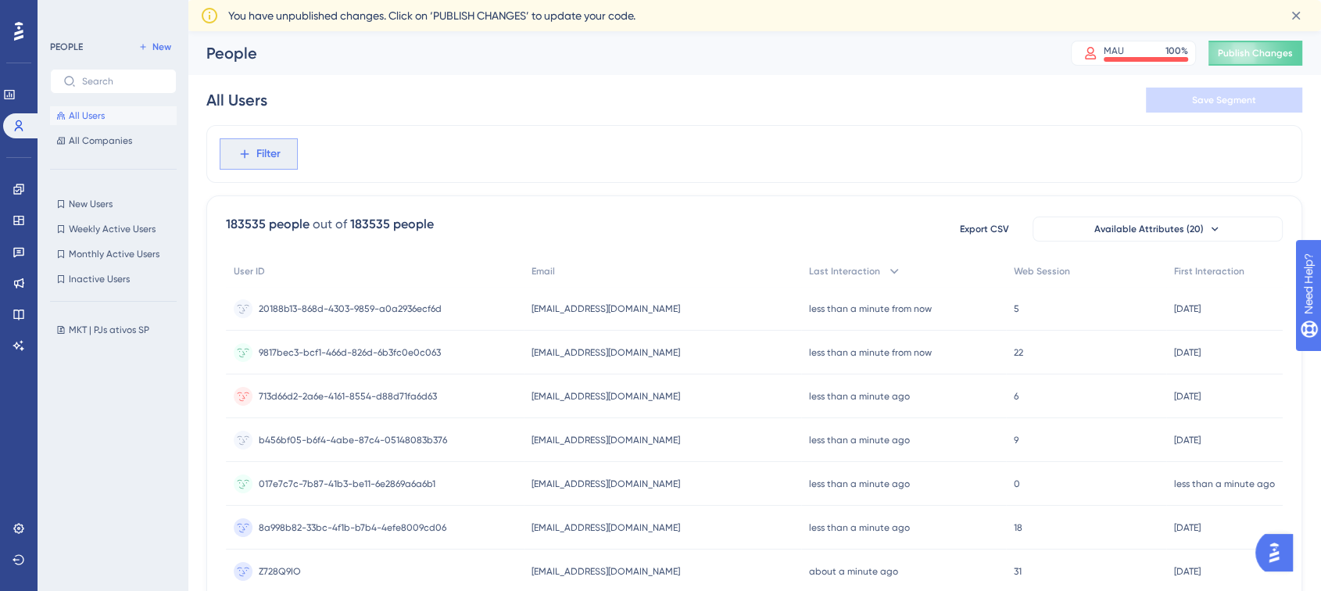
click at [249, 144] on button "Filter" at bounding box center [259, 153] width 78 height 31
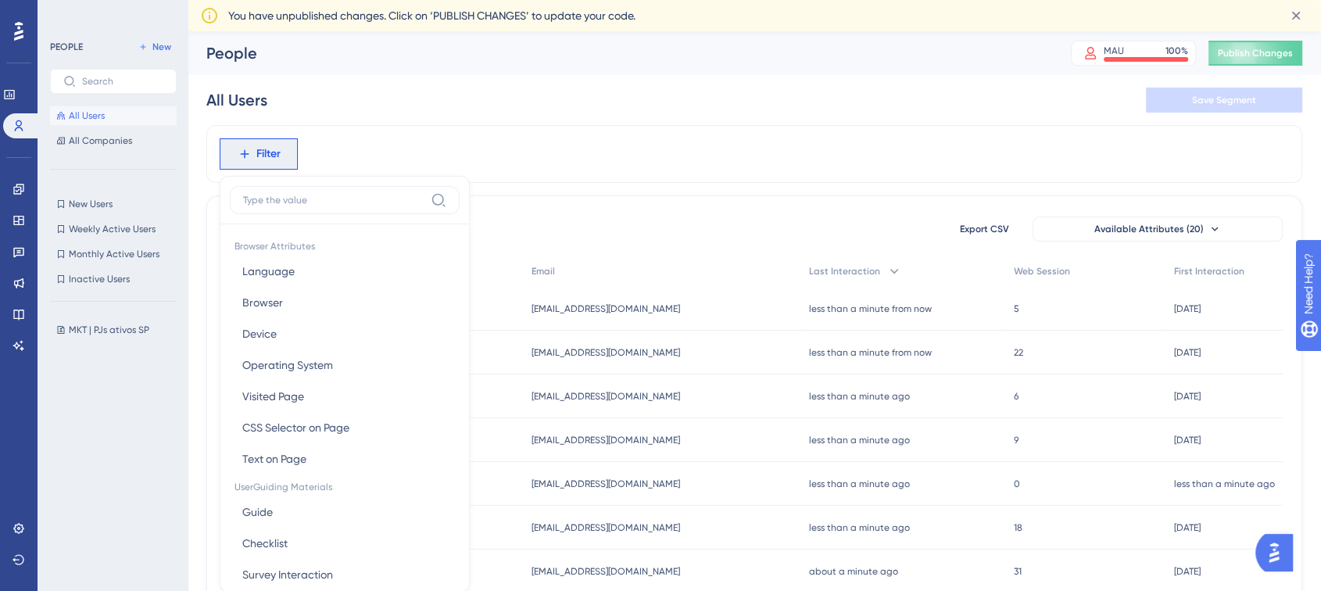
click at [122, 416] on div "MKT | PJs ativos SP MKT | PJs ativos SP" at bounding box center [118, 438] width 136 height 249
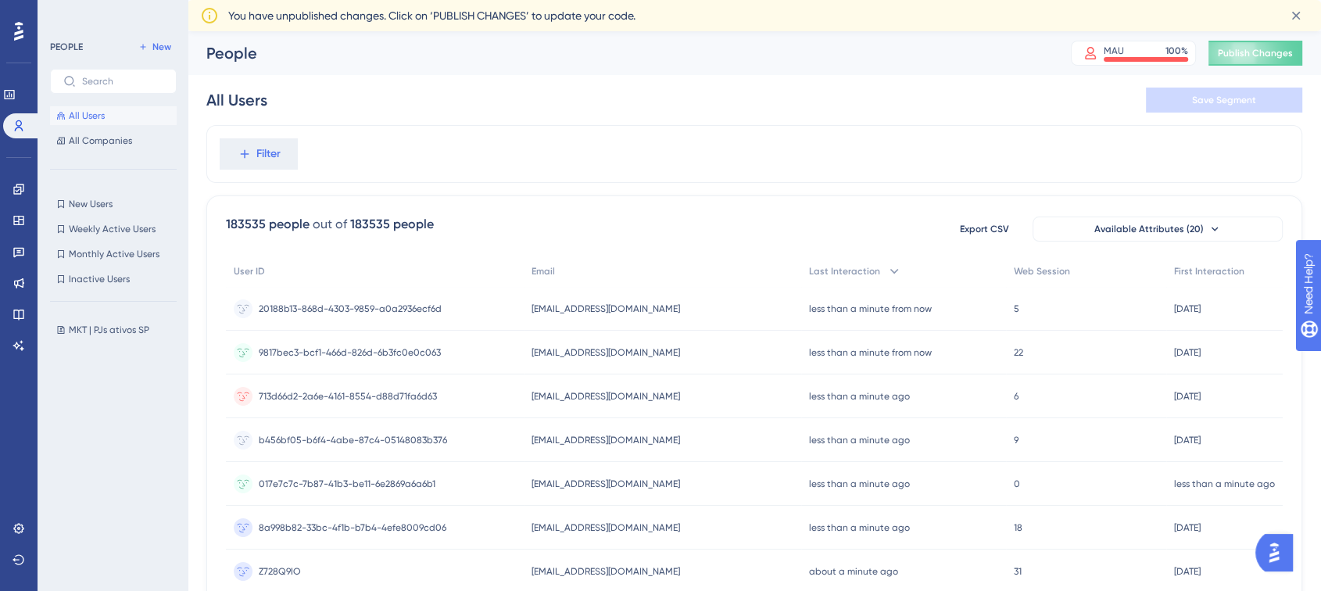
click at [63, 339] on div "MKT | PJs ativos SP MKT | PJs ativos SP" at bounding box center [118, 438] width 136 height 249
click at [81, 332] on span "MKT | PJs ativos SP" at bounding box center [109, 330] width 81 height 13
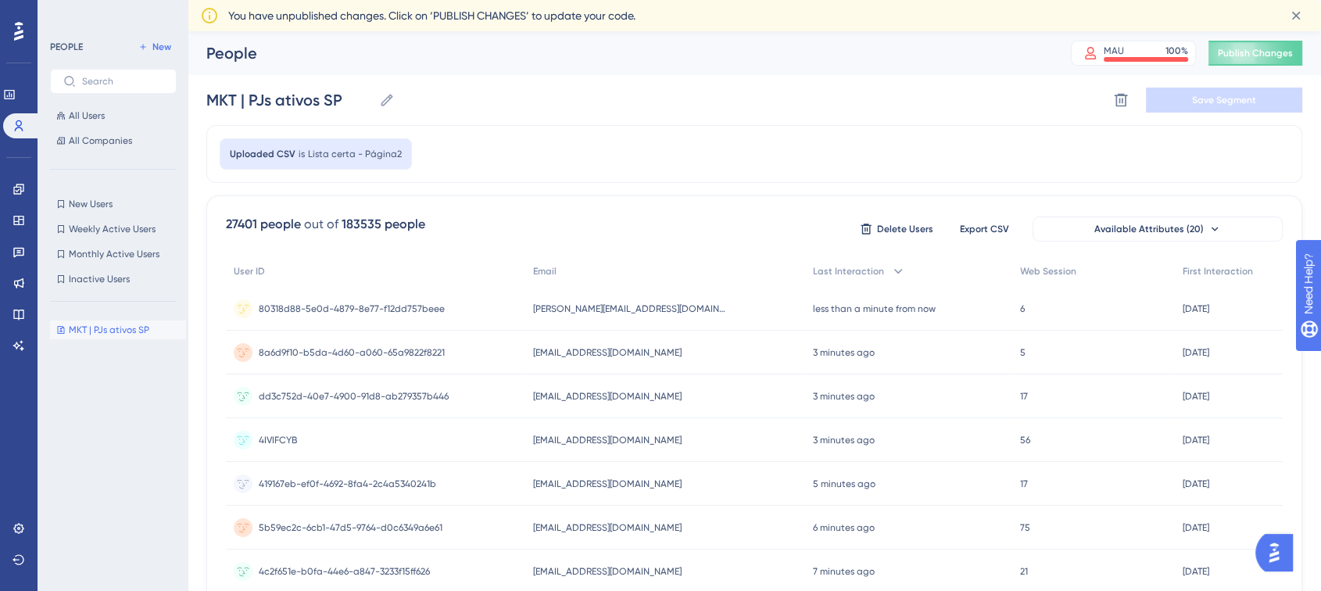
click at [375, 142] on div "Uploaded CSV is Lista certa - Página2" at bounding box center [316, 153] width 192 height 31
click at [98, 203] on span "New Users" at bounding box center [91, 204] width 44 height 13
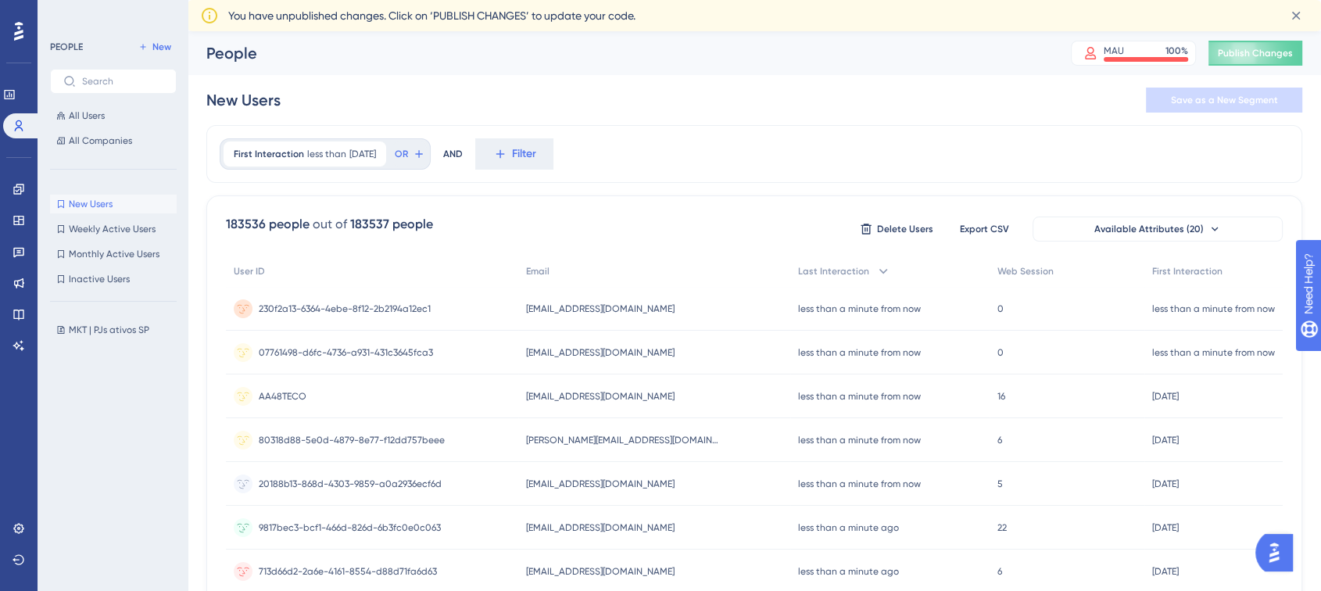
click at [93, 102] on div "PEOPLE New All Users All Companies" at bounding box center [113, 94] width 127 height 113
click at [92, 116] on span "All Users" at bounding box center [87, 115] width 36 height 13
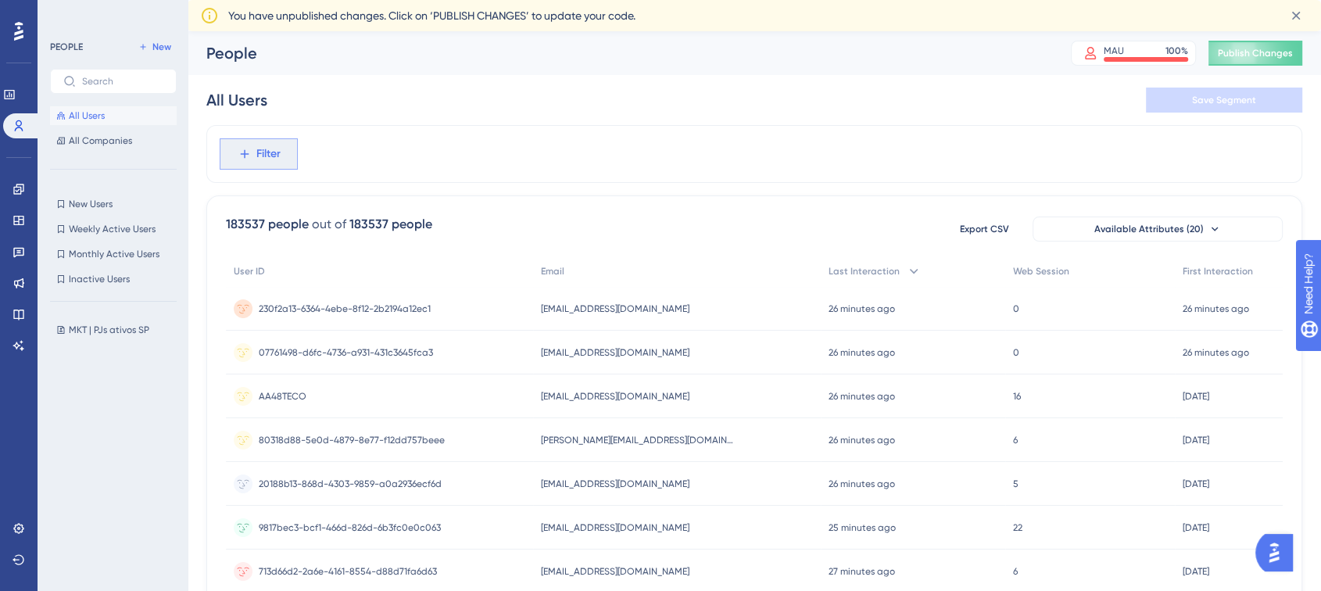
click at [263, 155] on span "Filter" at bounding box center [268, 154] width 24 height 19
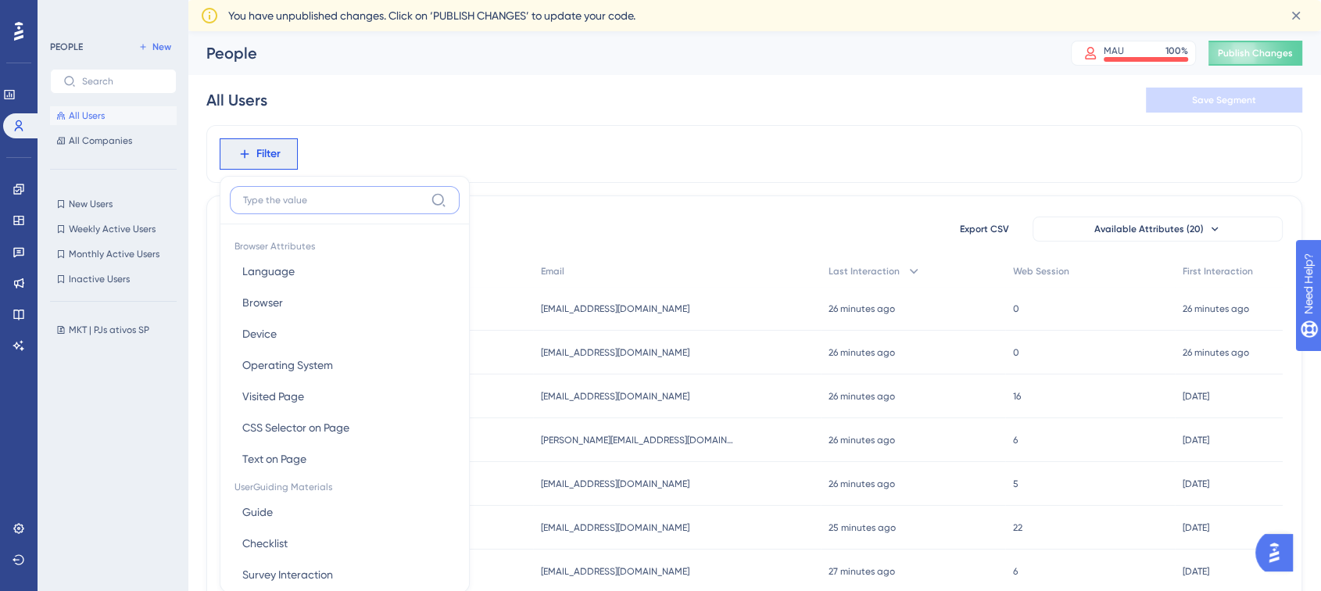
scroll to position [88, 0]
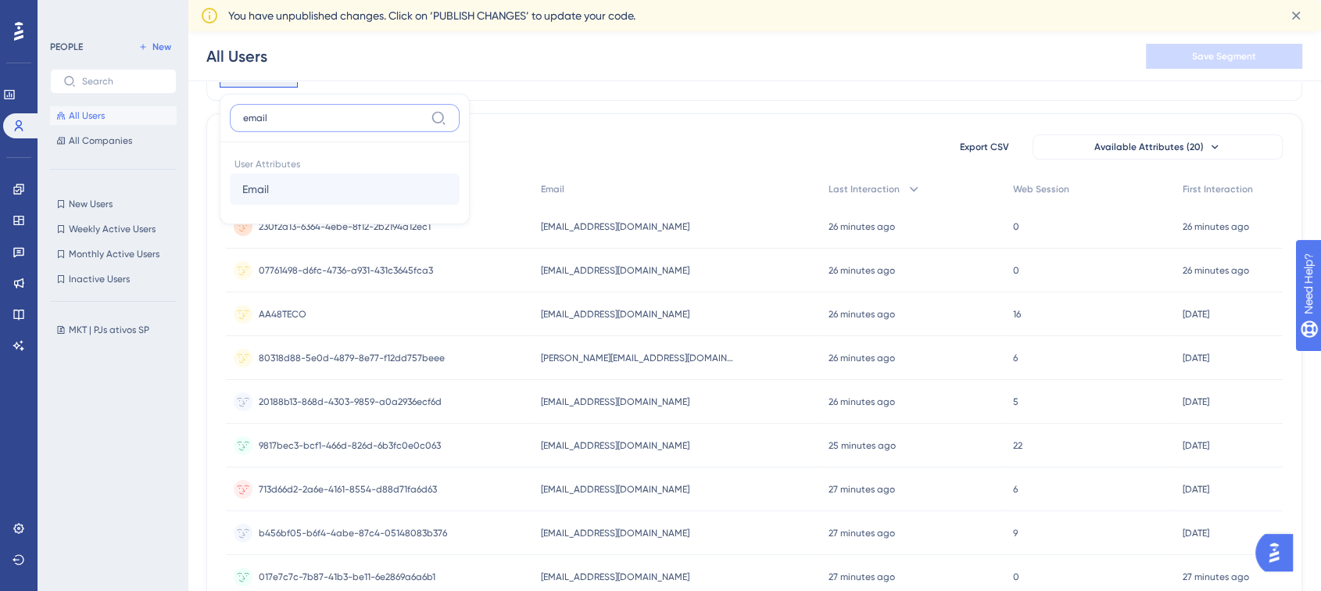
type input "email"
click at [309, 184] on button "Email Email" at bounding box center [345, 189] width 230 height 31
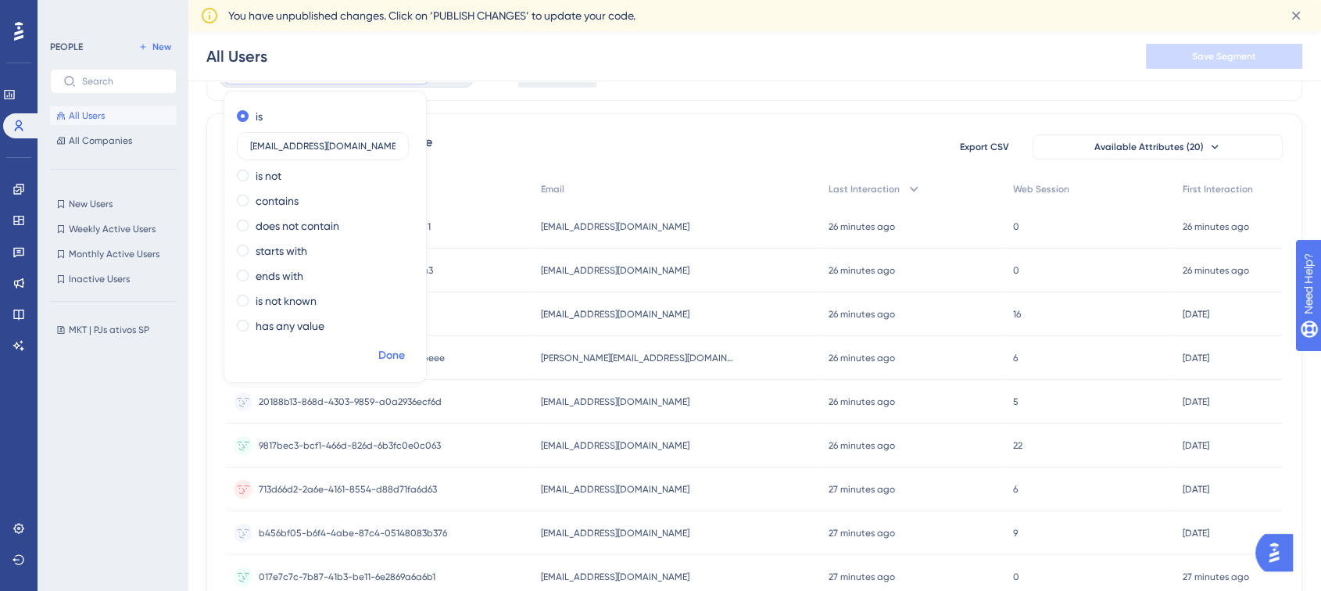
type input "contato@julioabreu.com.br"
click at [388, 346] on span "Done" at bounding box center [391, 355] width 27 height 19
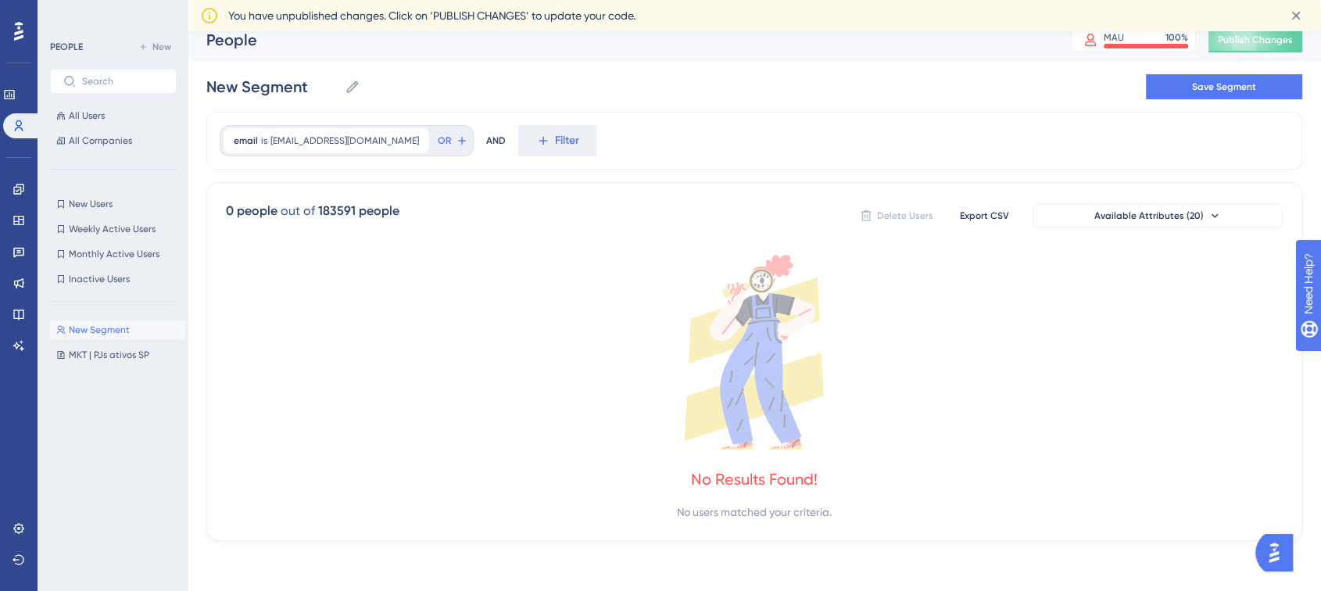
scroll to position [13, 0]
click at [91, 127] on div "All Users All Companies" at bounding box center [113, 128] width 127 height 44
click at [92, 120] on span "All Users" at bounding box center [87, 115] width 36 height 13
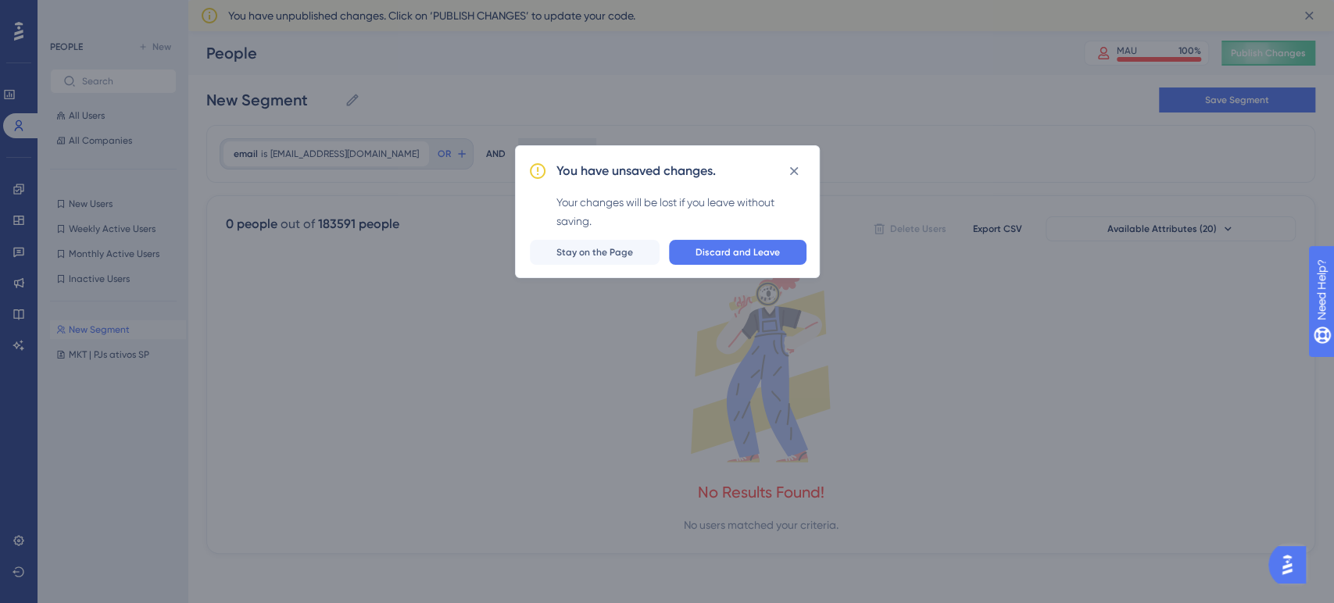
click at [791, 186] on div "You have unsaved changes. Your changes will be lost if you leave without saving…" at bounding box center [667, 211] width 305 height 133
drag, startPoint x: 795, startPoint y: 177, endPoint x: 779, endPoint y: 179, distance: 16.6
click at [794, 176] on icon at bounding box center [794, 171] width 16 height 16
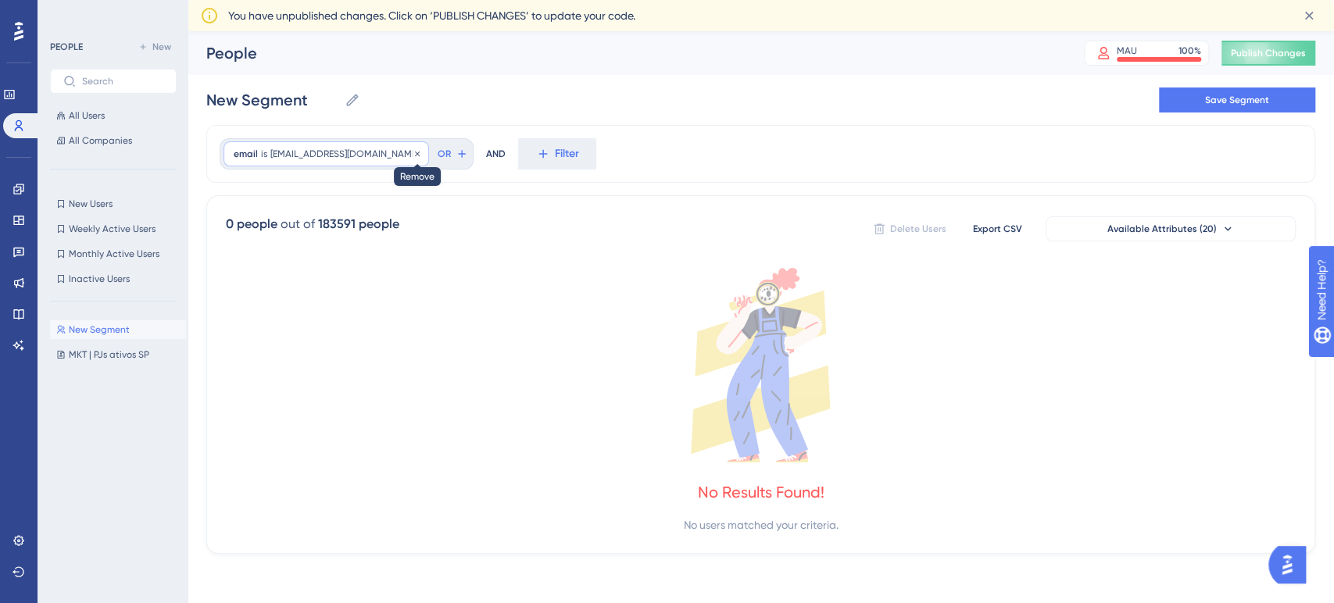
click at [370, 155] on span "contato@julioabreu.com.br" at bounding box center [344, 154] width 149 height 13
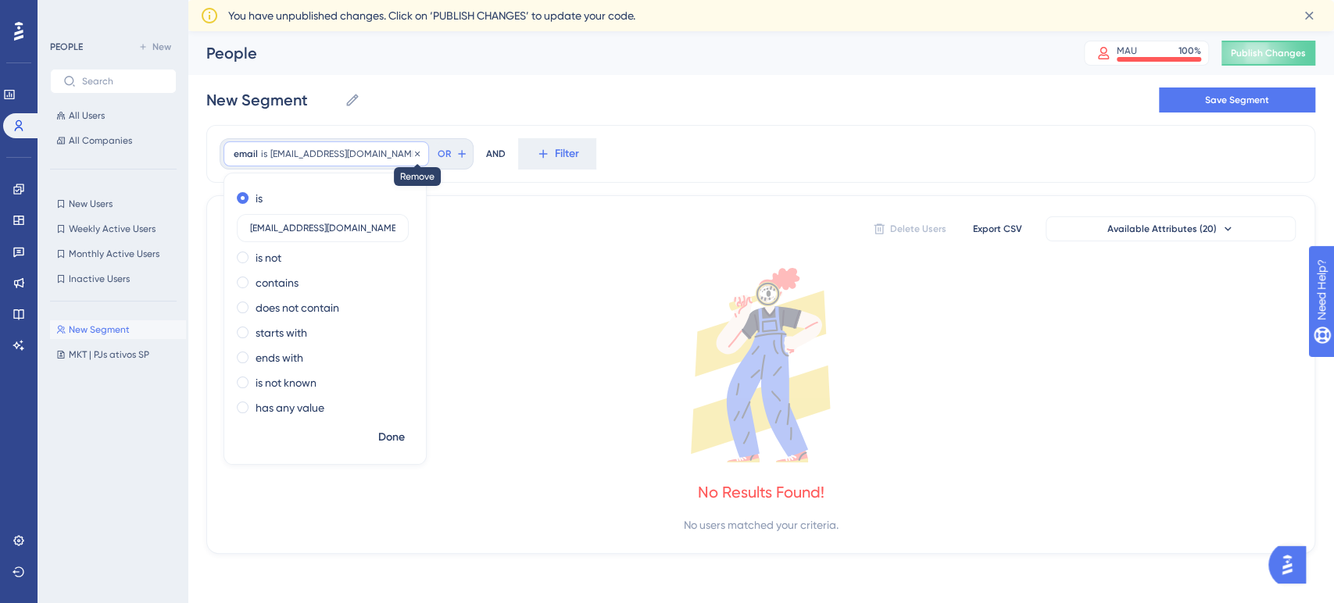
click at [413, 152] on icon at bounding box center [417, 153] width 9 height 9
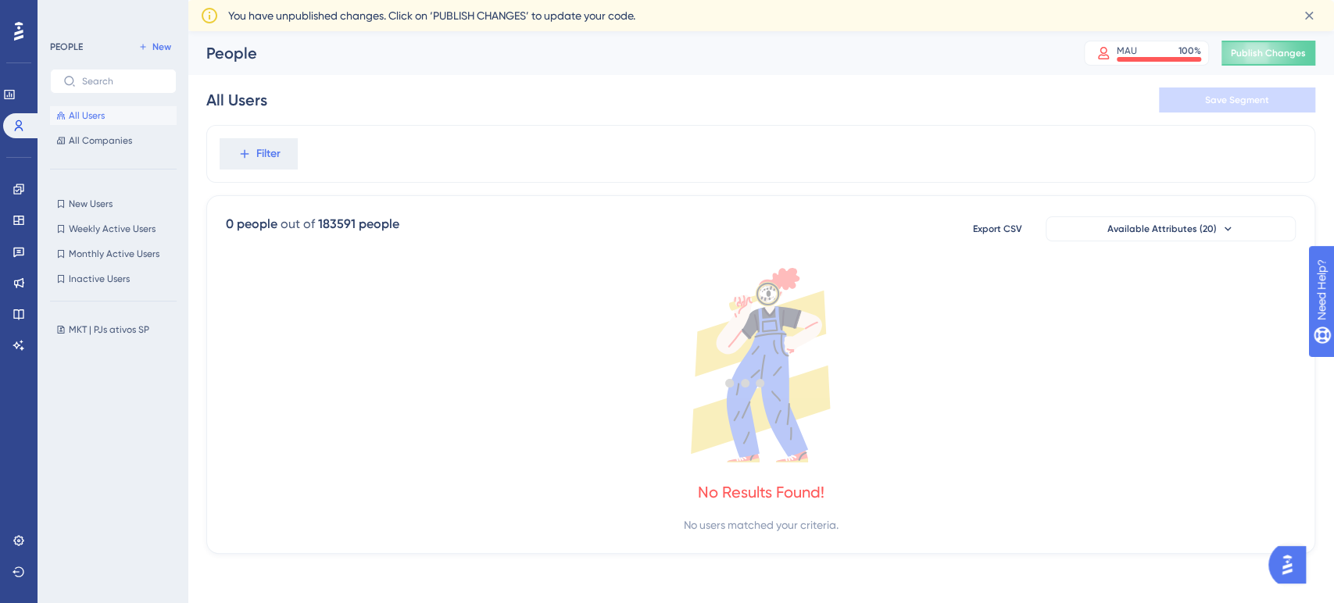
click at [511, 352] on div at bounding box center [745, 383] width 1178 height 491
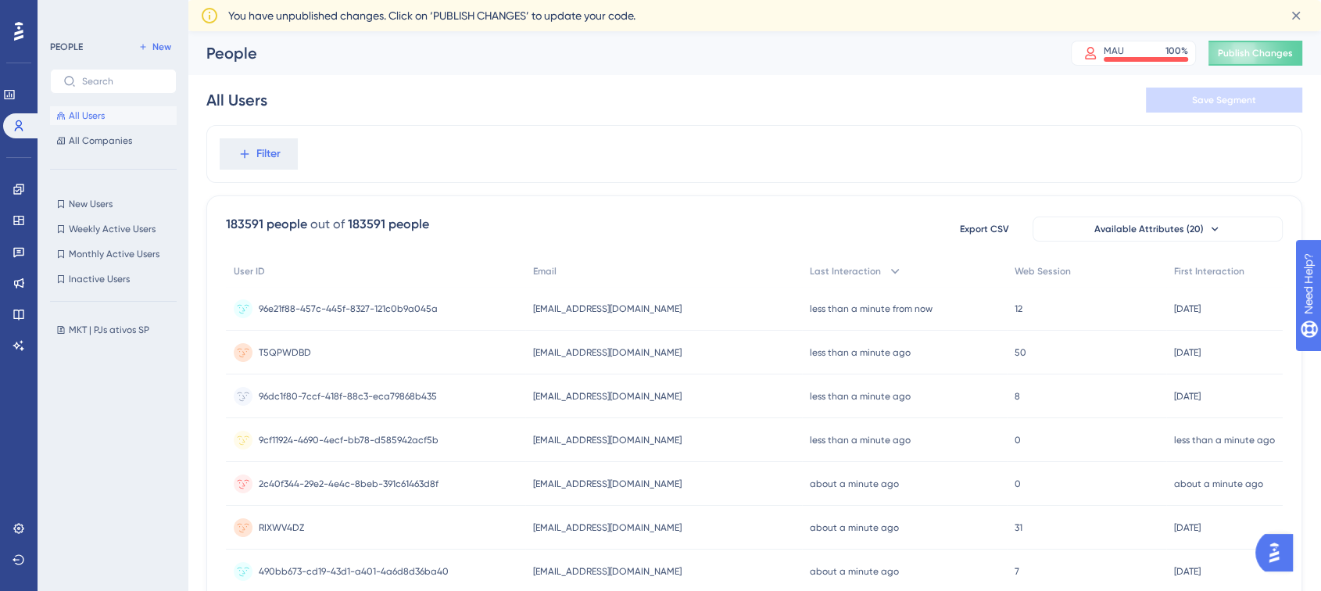
click at [96, 120] on span "All Users" at bounding box center [87, 115] width 36 height 13
click at [286, 156] on button "Filter" at bounding box center [259, 153] width 78 height 31
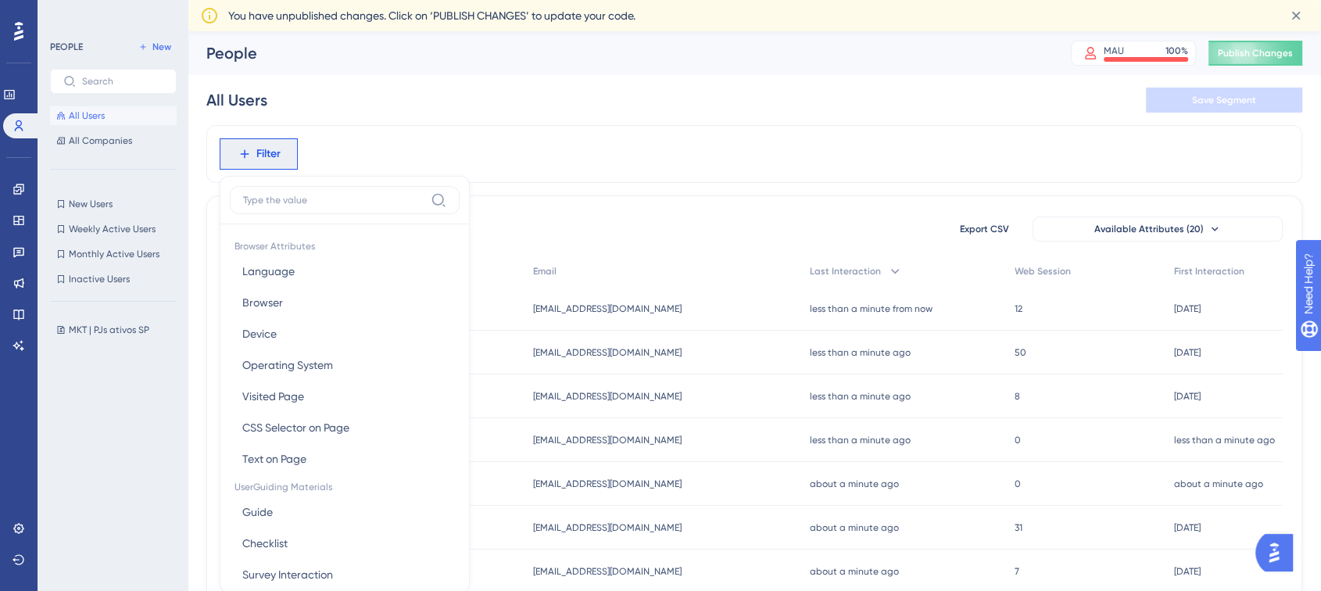
scroll to position [88, 0]
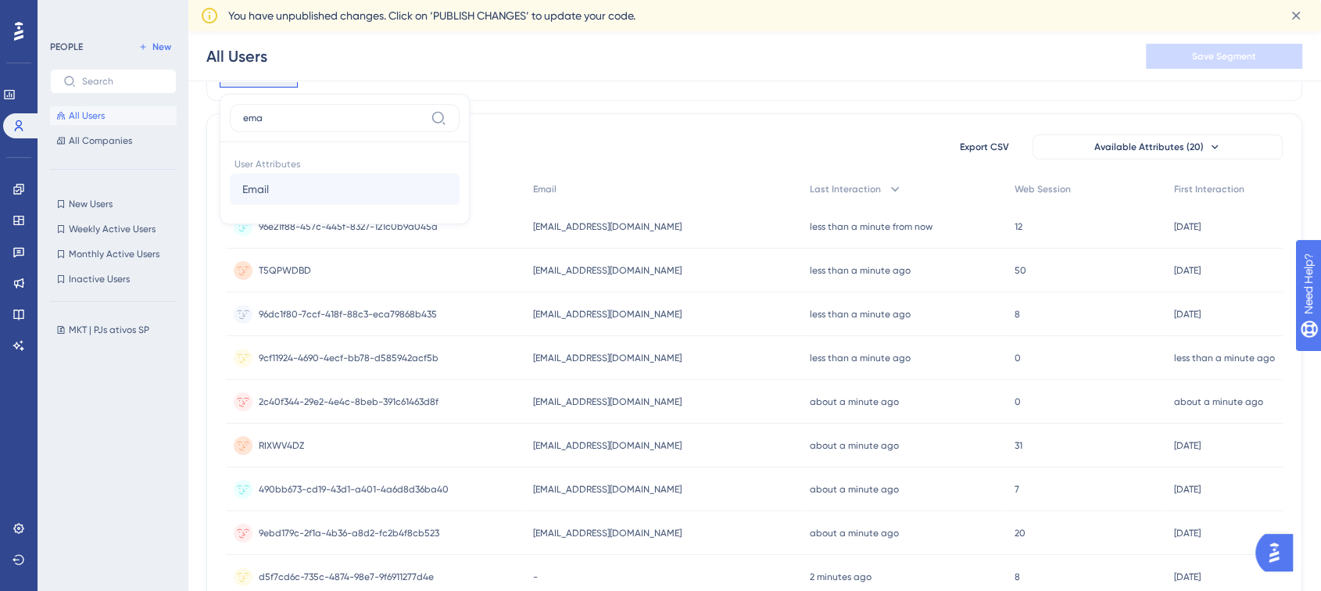
type input "ema"
click at [252, 193] on span "Email" at bounding box center [255, 189] width 27 height 19
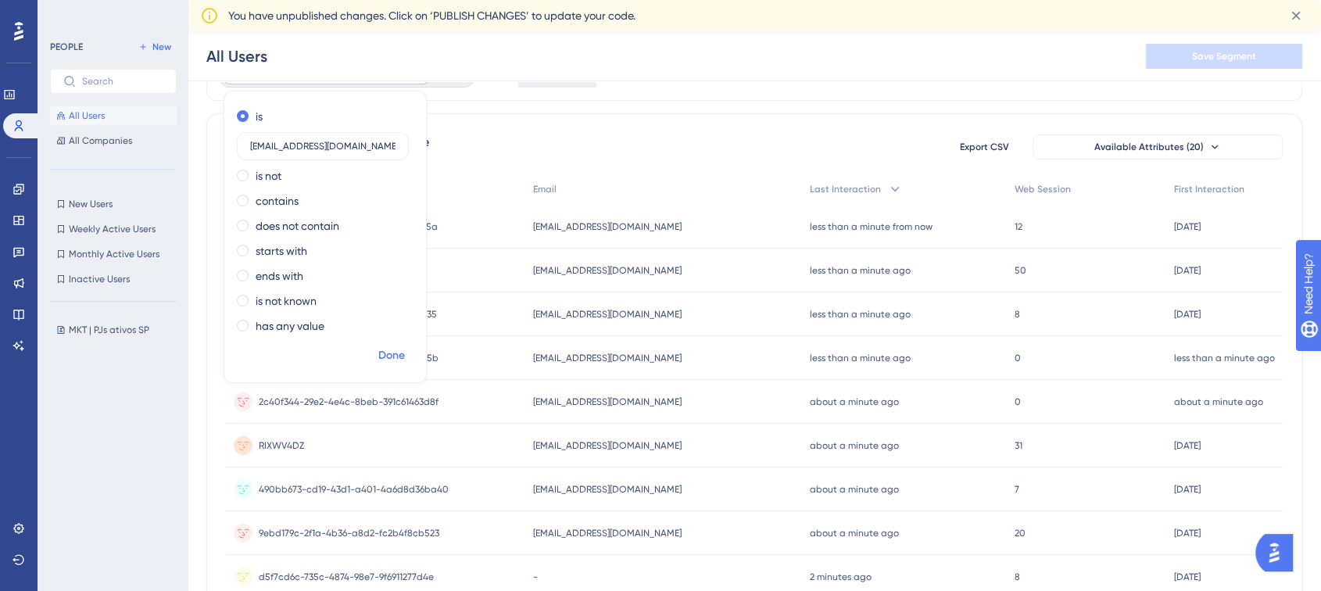
type input "contato@julioabreu.com.br"
click at [376, 362] on button "Done" at bounding box center [392, 356] width 44 height 28
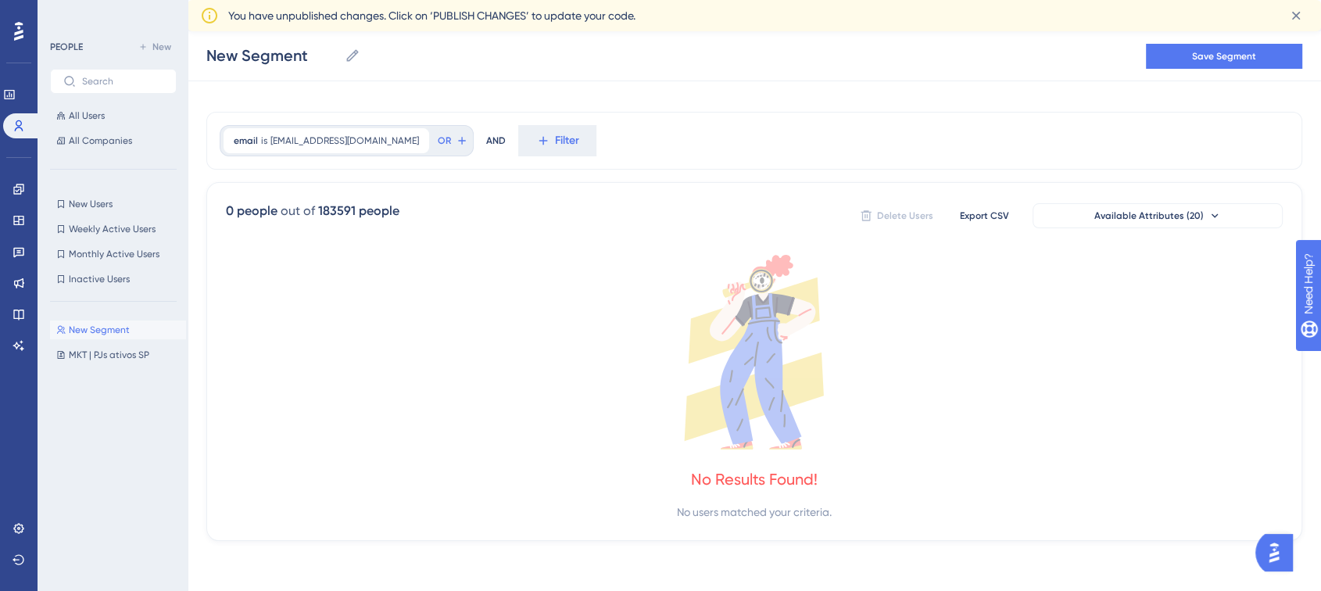
scroll to position [13, 0]
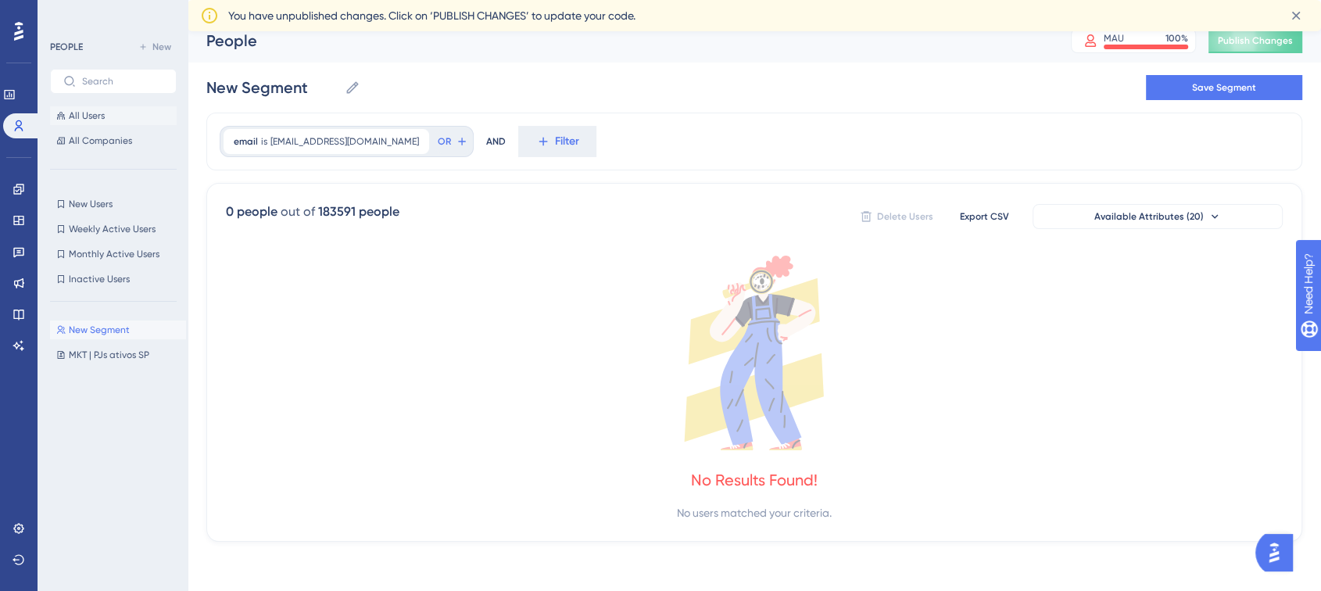
click at [88, 121] on span "All Users" at bounding box center [87, 115] width 36 height 13
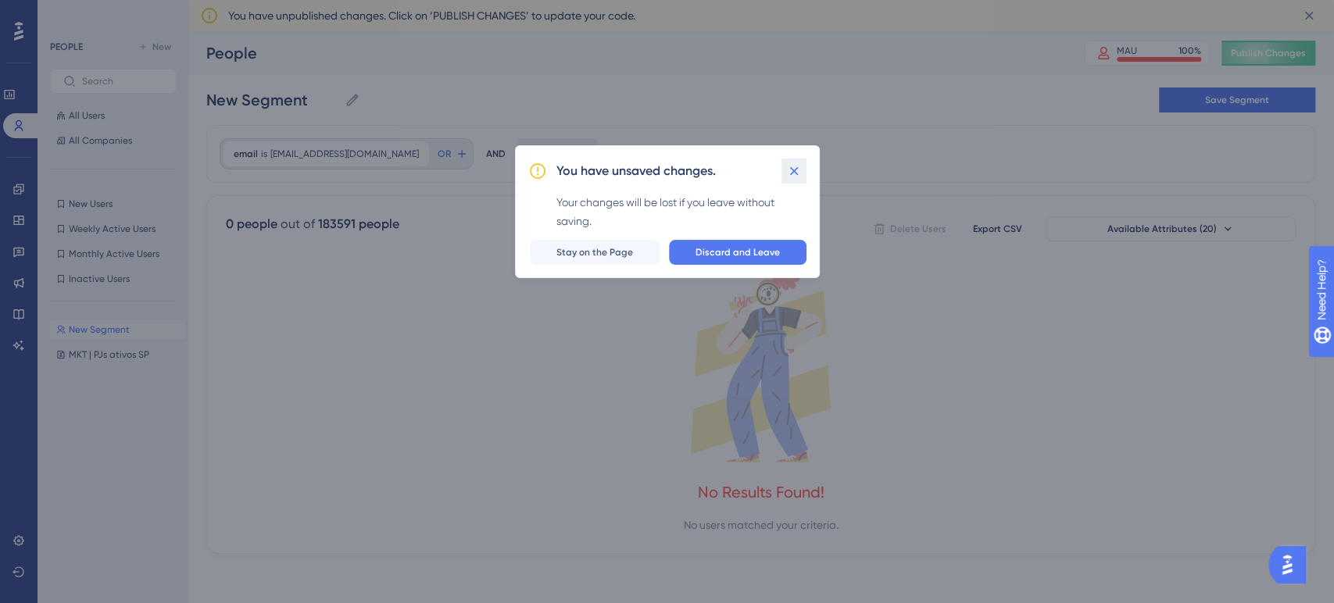
click at [790, 180] on button at bounding box center [794, 171] width 25 height 25
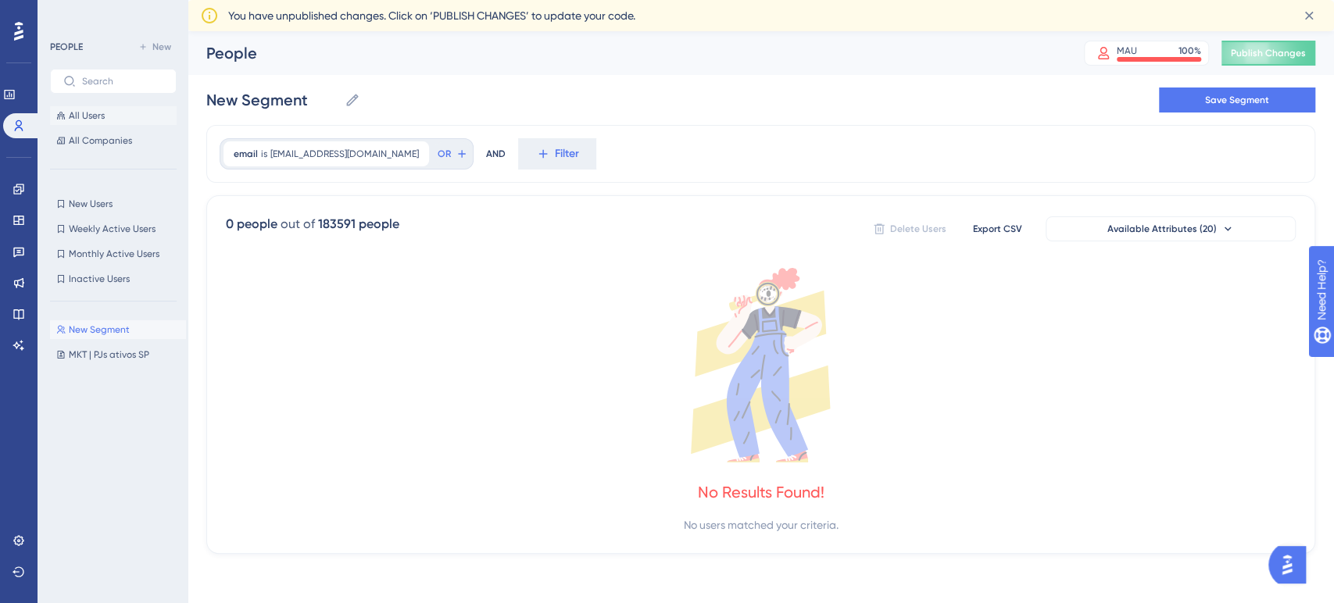
click at [96, 117] on span "All Users" at bounding box center [87, 115] width 36 height 13
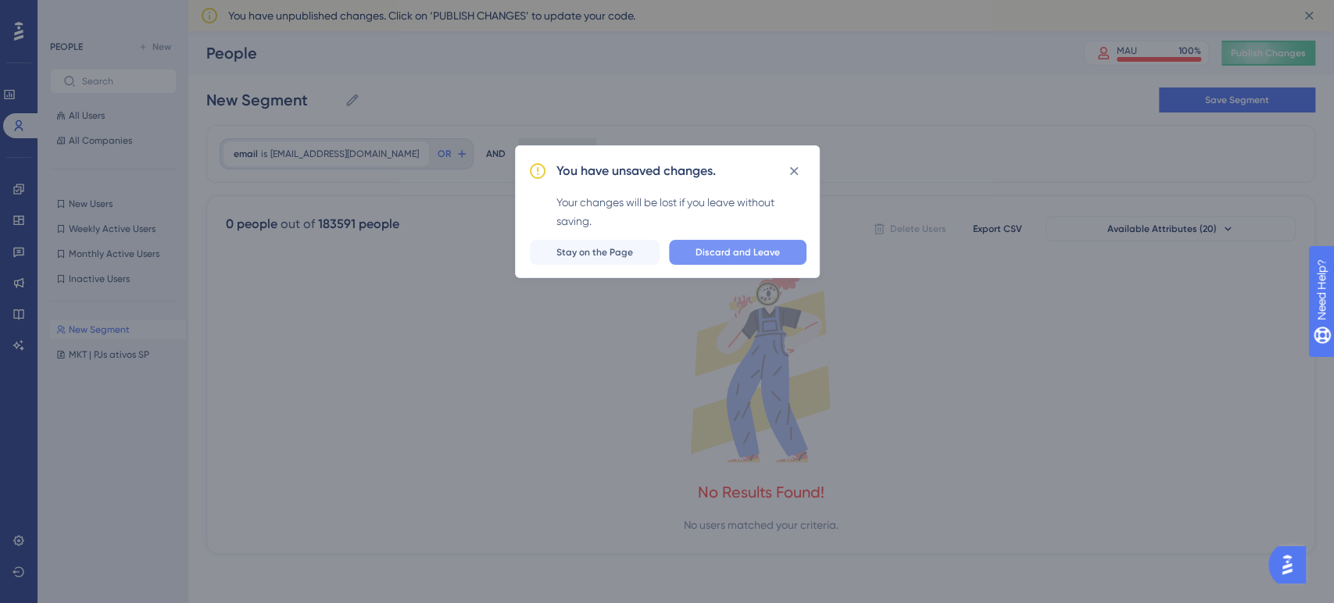
click at [742, 249] on span "Discard and Leave" at bounding box center [738, 252] width 84 height 13
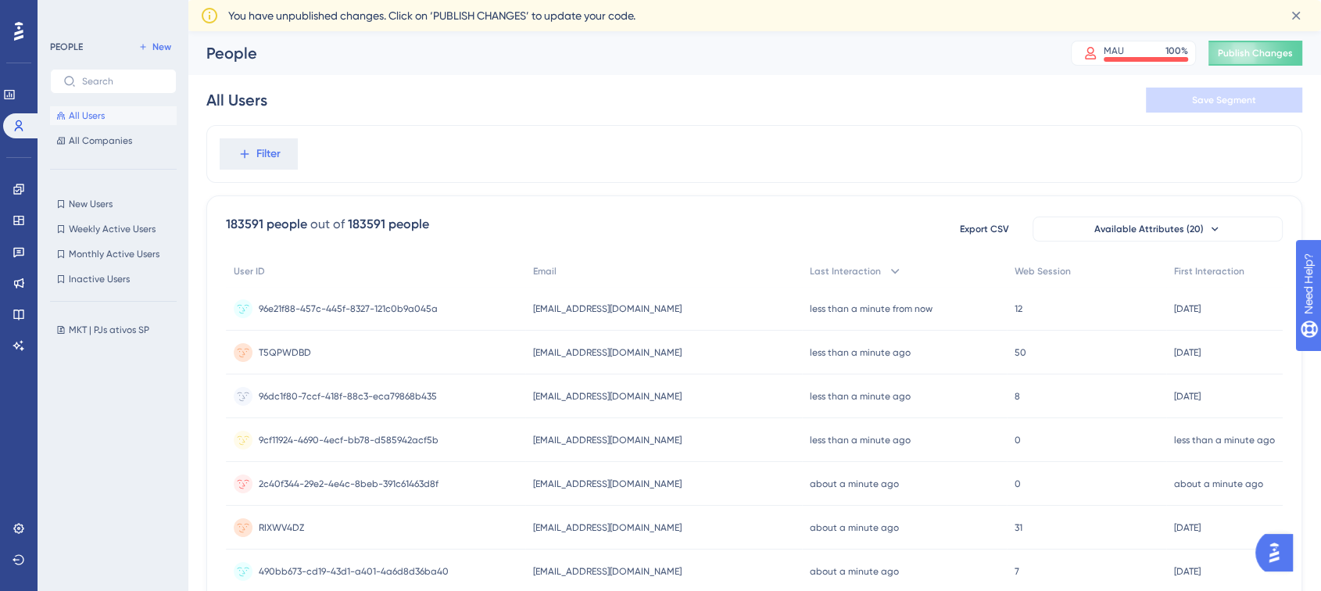
click at [106, 120] on button "All Users" at bounding box center [113, 115] width 127 height 19
click at [250, 168] on button "Filter" at bounding box center [259, 153] width 78 height 31
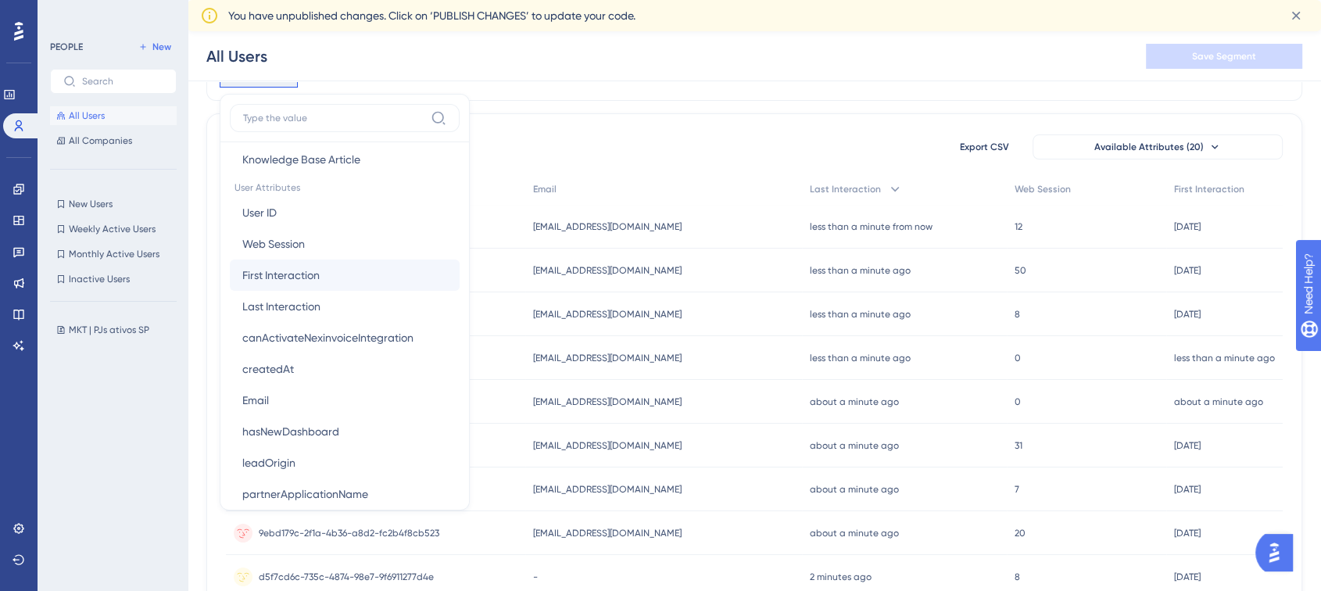
scroll to position [694, 0]
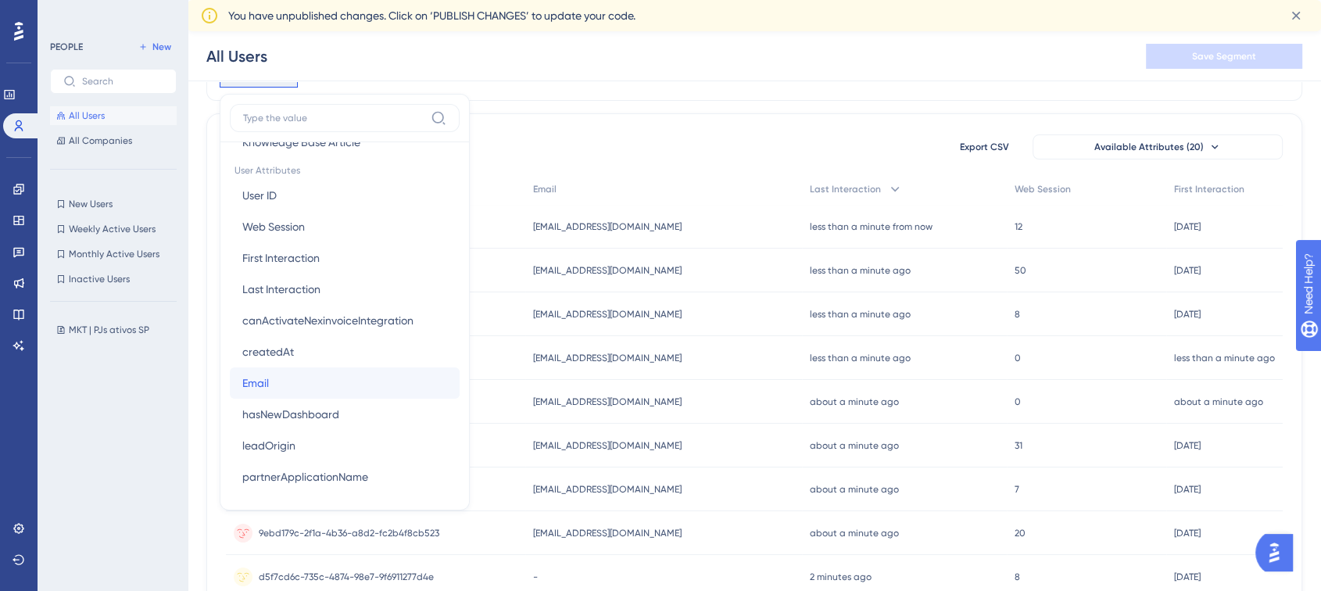
click at [308, 381] on button "Email Email" at bounding box center [345, 382] width 230 height 31
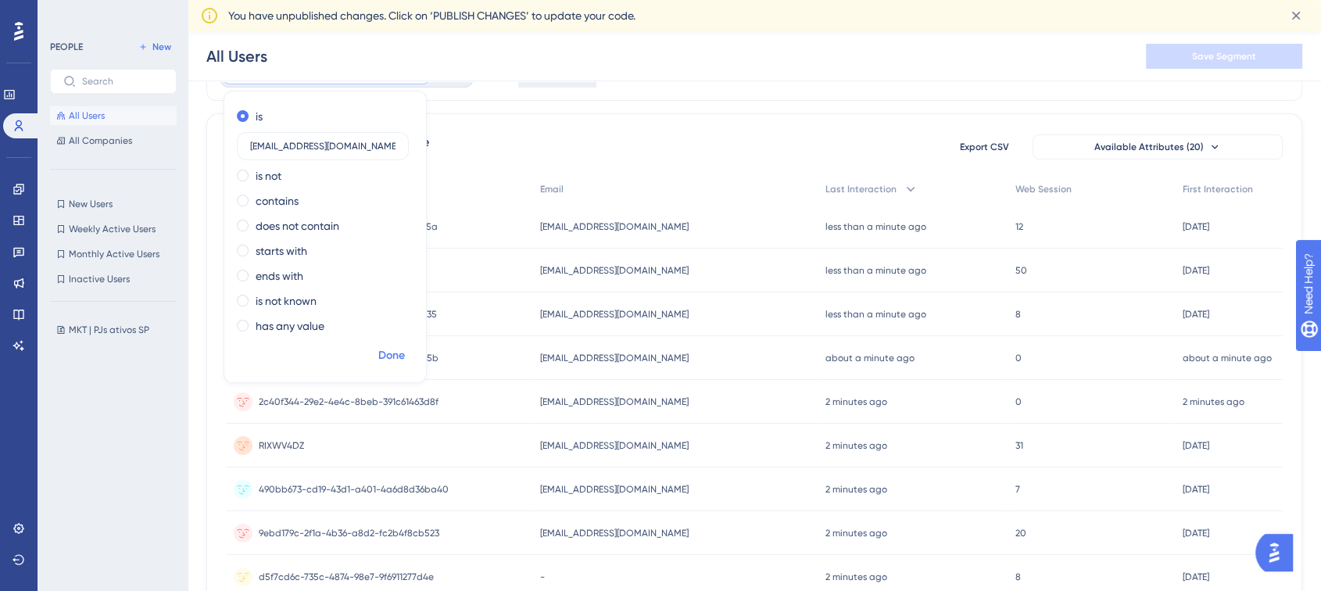
type input "contato@julioabreu.com.br"
click at [390, 347] on span "Done" at bounding box center [391, 355] width 27 height 19
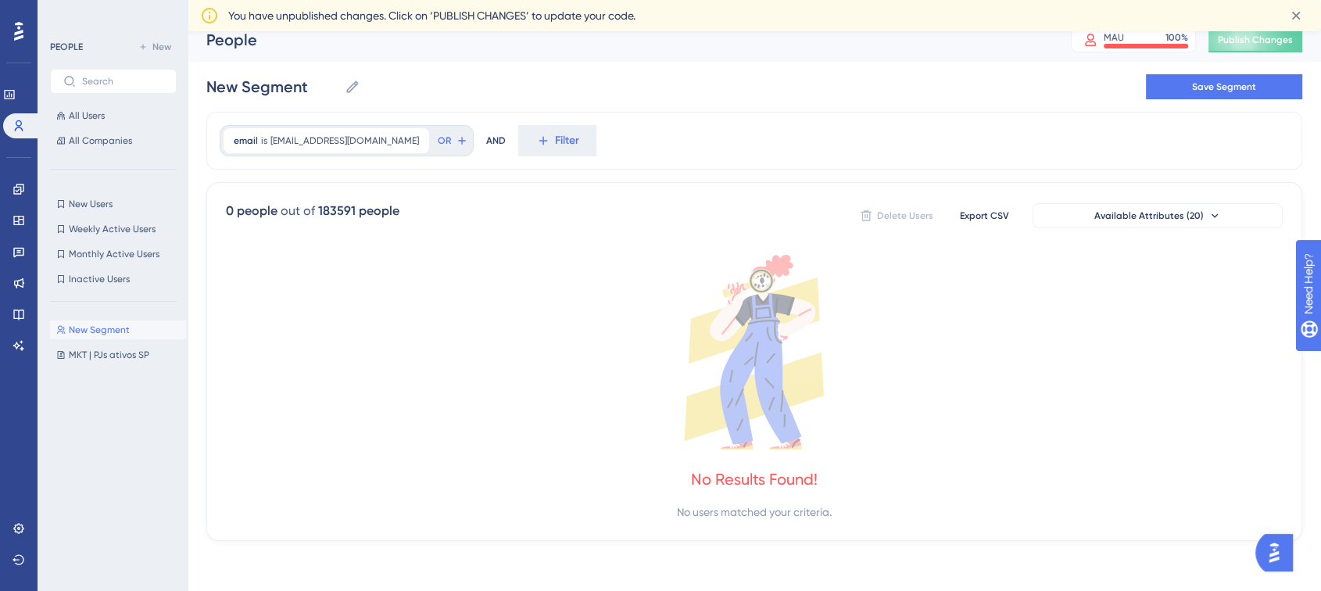
scroll to position [13, 0]
click at [413, 138] on icon at bounding box center [417, 141] width 9 height 9
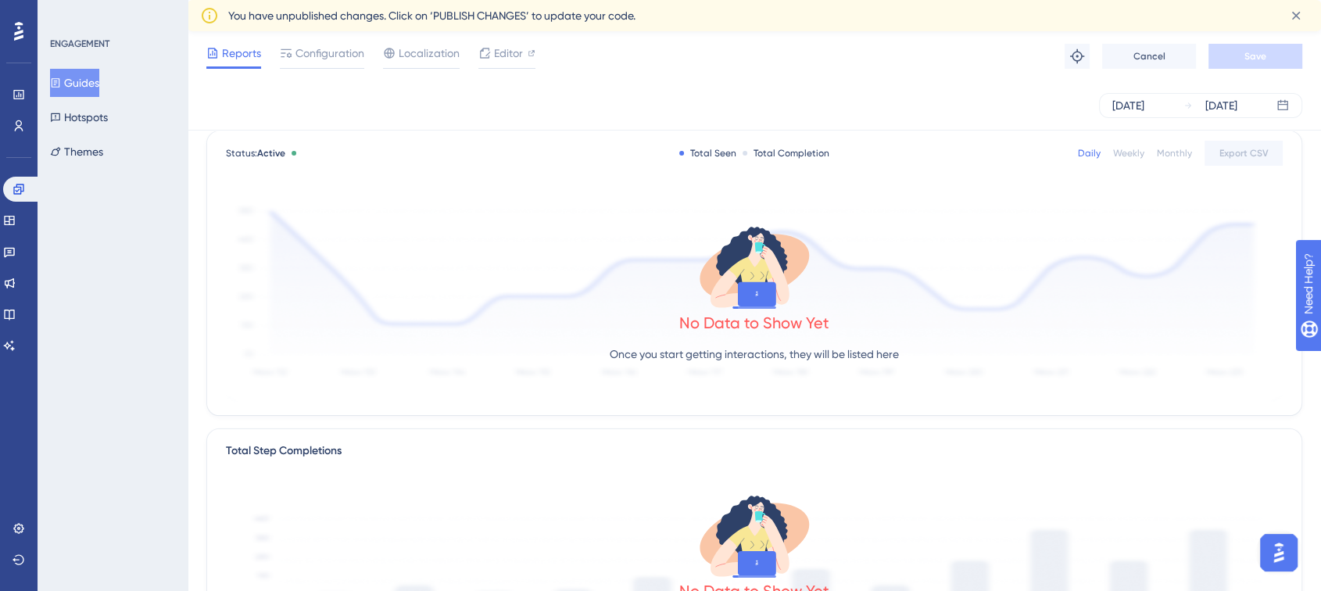
scroll to position [87, 0]
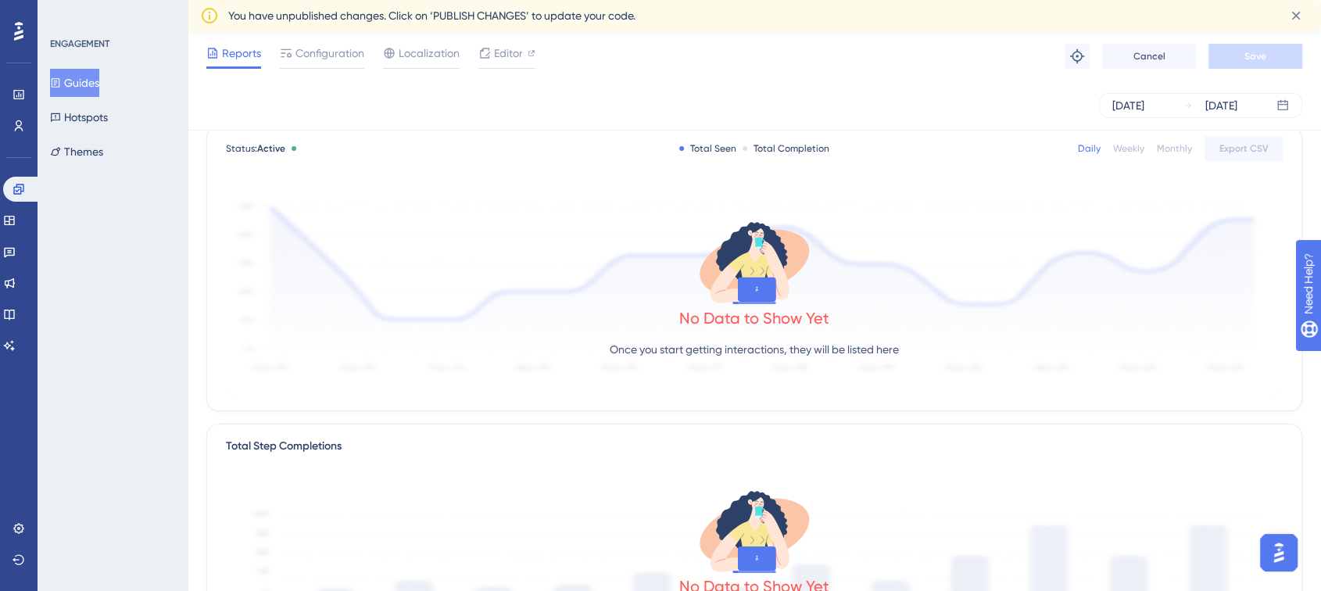
click at [1128, 154] on div "Weekly" at bounding box center [1128, 148] width 31 height 13
click at [1181, 152] on div "Monthly" at bounding box center [1174, 148] width 35 height 13
click at [1107, 138] on div "Daily Weekly Monthly Export CSV" at bounding box center [1180, 148] width 205 height 25
click at [1094, 147] on div "Daily" at bounding box center [1089, 148] width 23 height 13
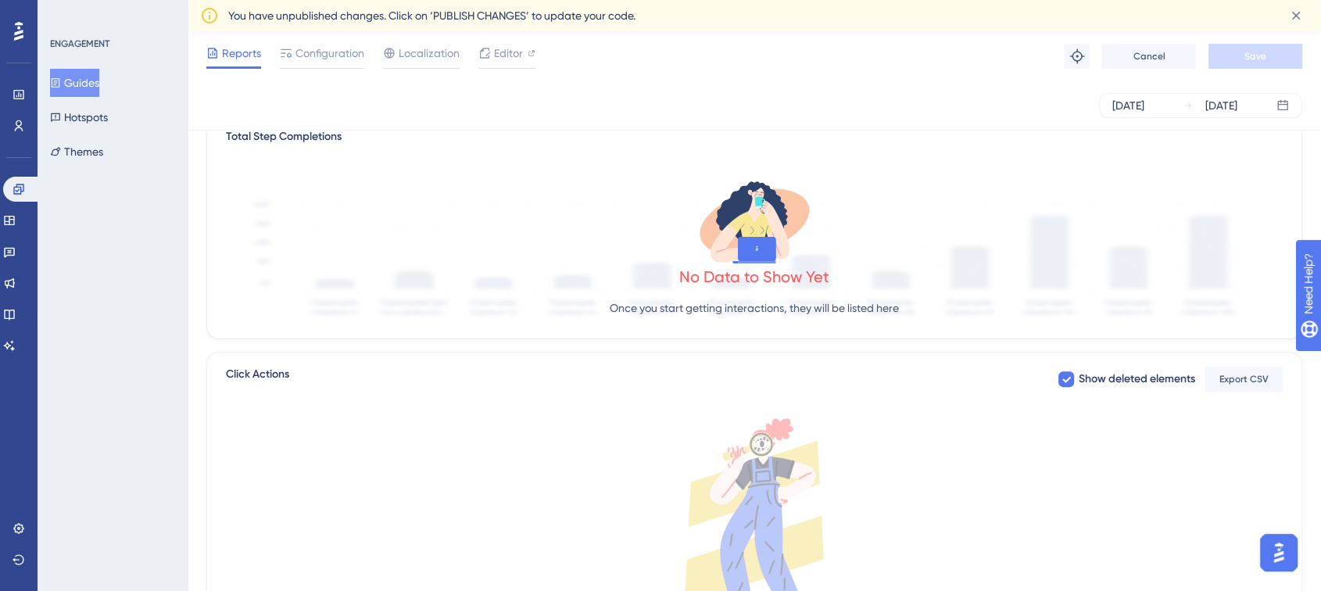
scroll to position [434, 0]
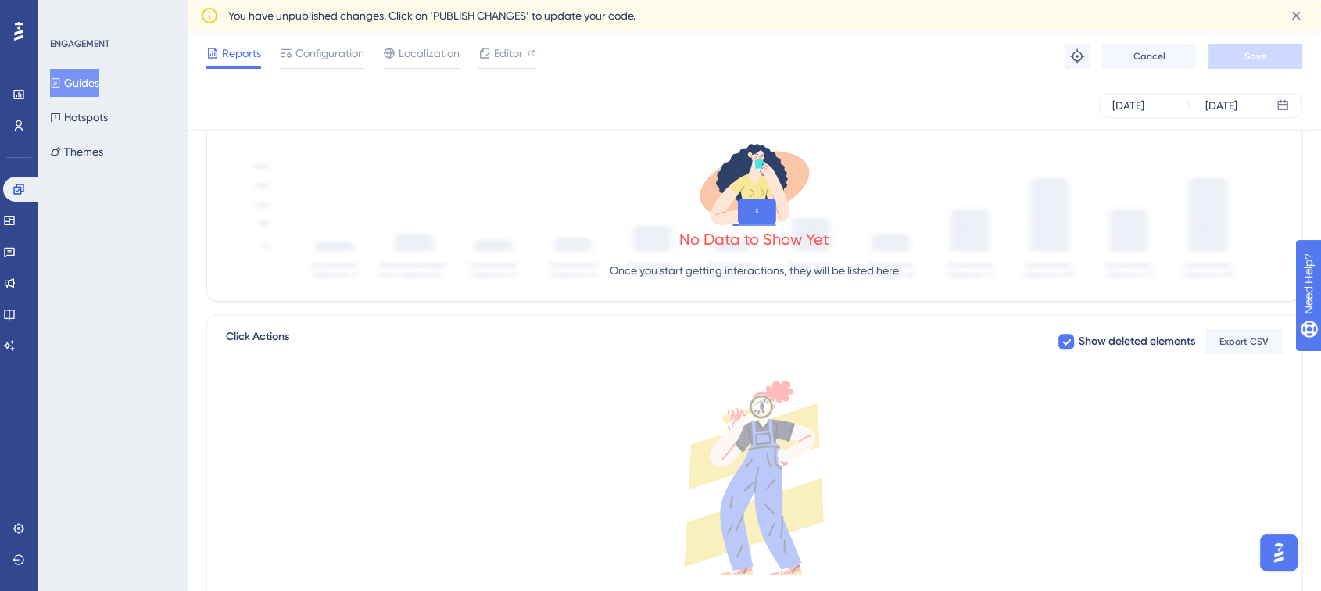
click at [1290, 556] on img "Open AI Assistant Launcher" at bounding box center [1279, 553] width 28 height 28
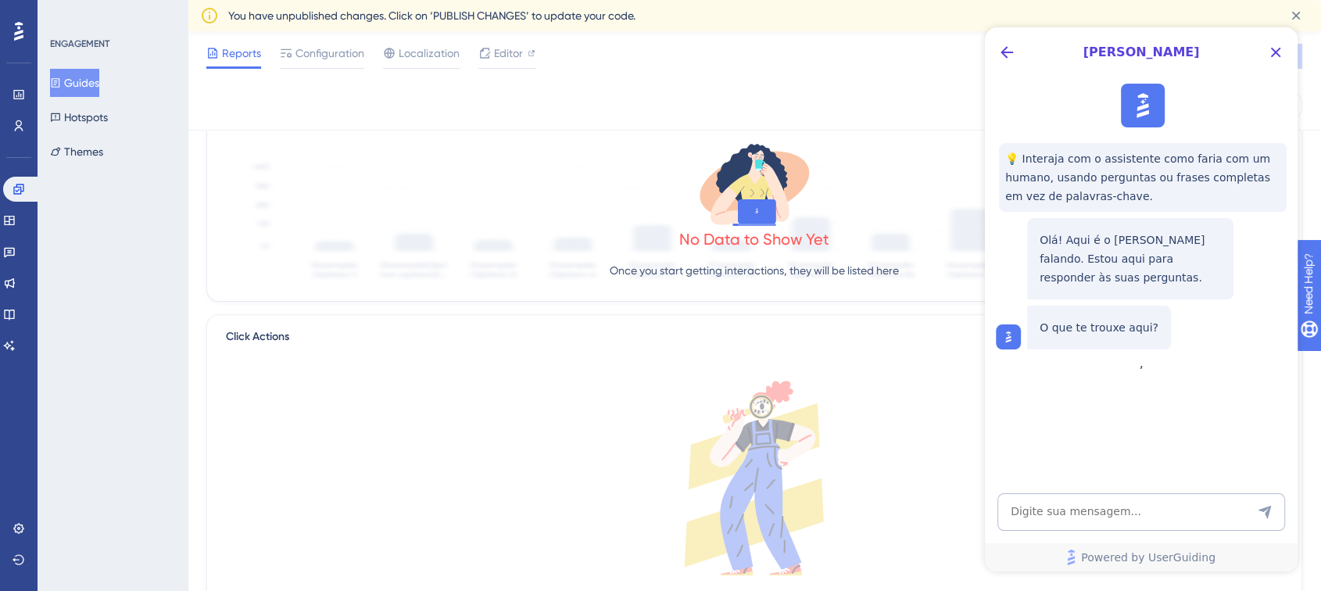
scroll to position [0, 0]
click at [993, 53] on div "[PERSON_NAME]" at bounding box center [1141, 52] width 313 height 50
click at [1002, 54] on icon "Back Button" at bounding box center [1006, 52] width 19 height 19
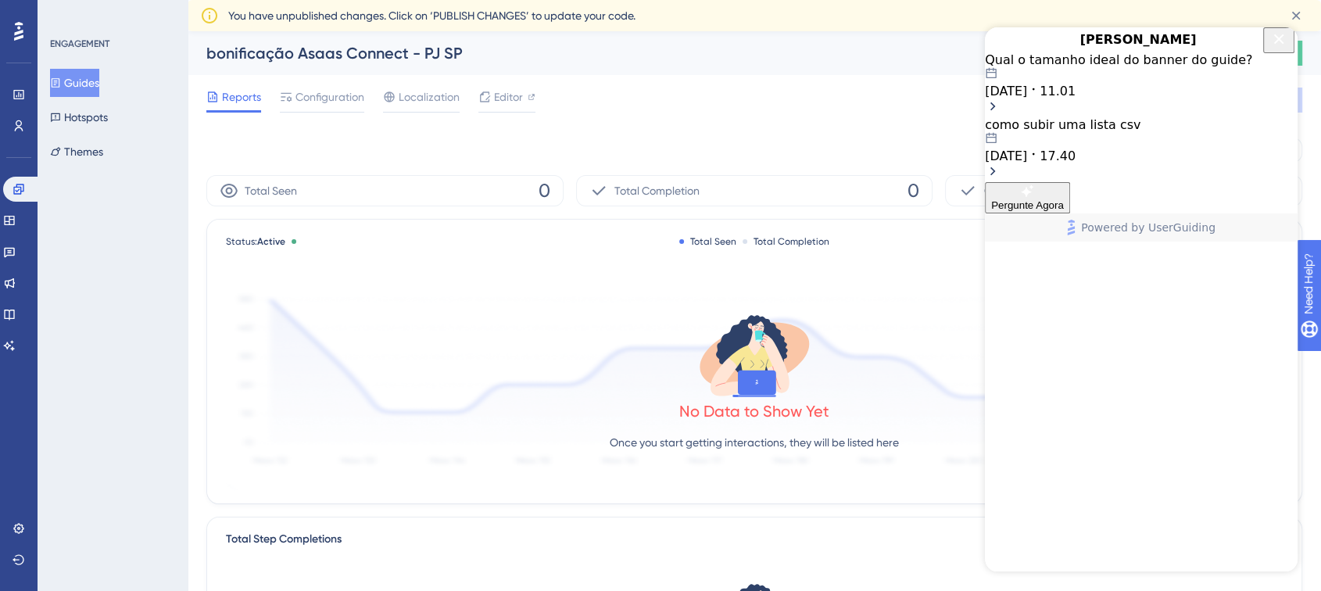
click at [1271, 48] on icon "Close Button" at bounding box center [1279, 39] width 19 height 19
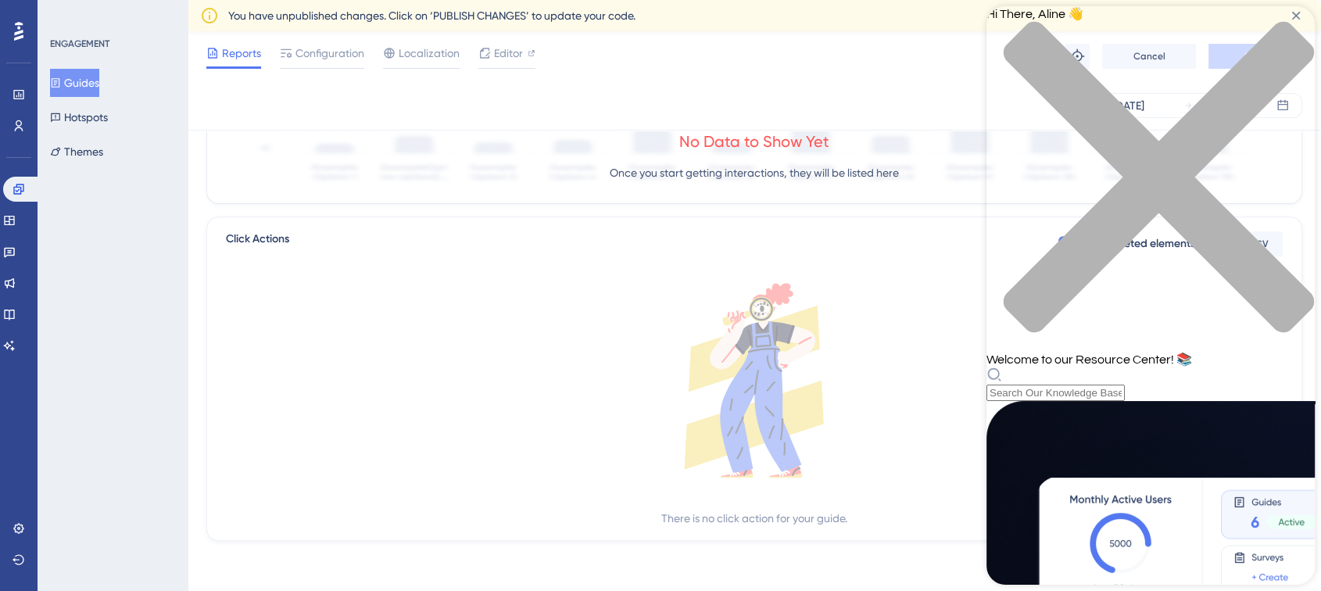
click at [1297, 27] on div "close resource center" at bounding box center [1151, 186] width 328 height 331
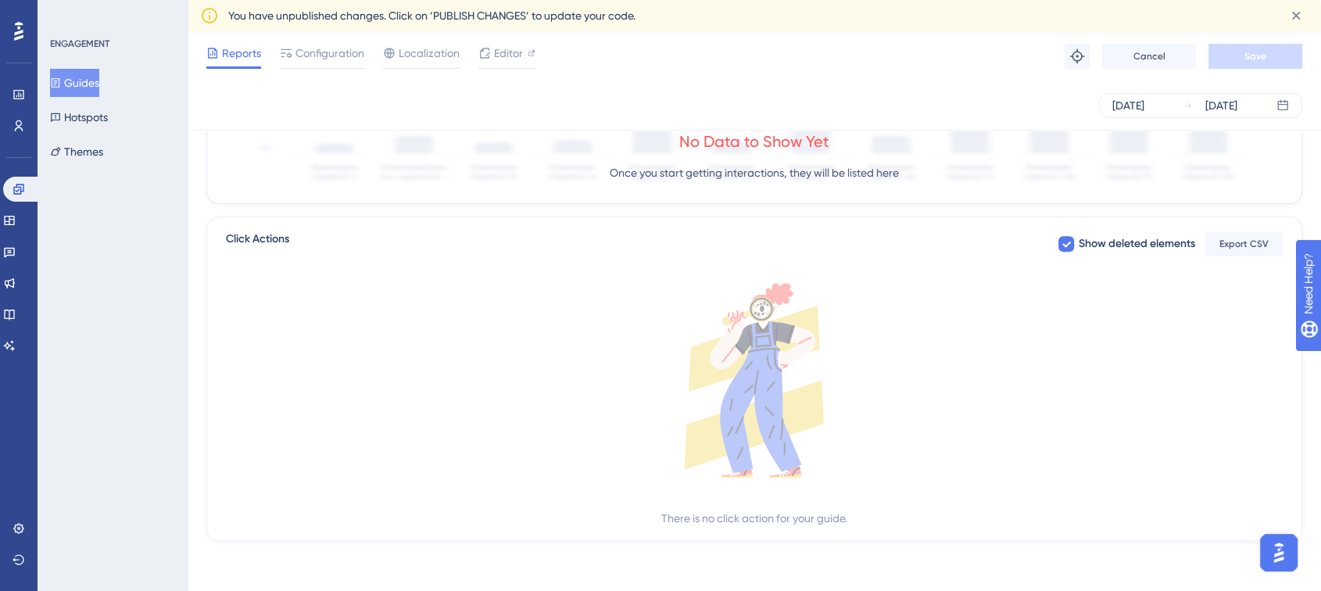
click at [1275, 554] on img "Open AI Assistant Launcher" at bounding box center [1279, 553] width 28 height 28
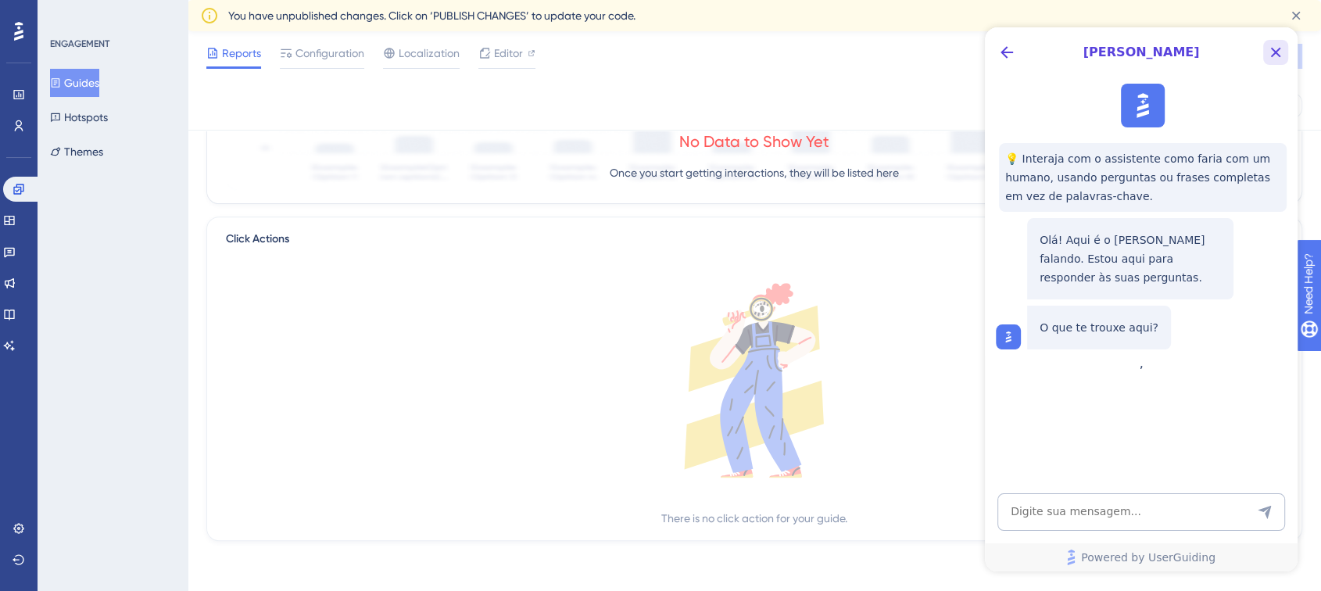
click at [1281, 61] on icon "Close Button" at bounding box center [1275, 52] width 19 height 19
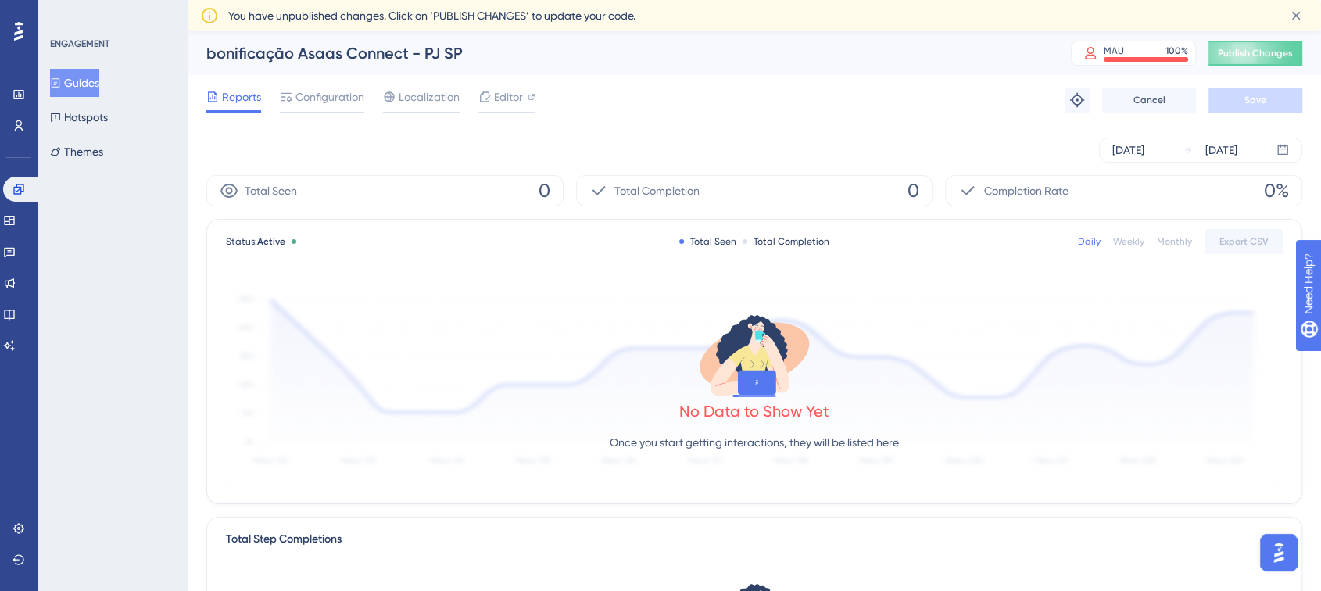
click at [362, 180] on div "Total Seen 0" at bounding box center [384, 190] width 357 height 31
drag, startPoint x: 528, startPoint y: 187, endPoint x: 549, endPoint y: 187, distance: 20.3
click at [549, 187] on div "Total Seen 0" at bounding box center [384, 190] width 357 height 31
click at [526, 191] on div "Total Seen 0" at bounding box center [384, 190] width 357 height 31
drag, startPoint x: 293, startPoint y: 190, endPoint x: 329, endPoint y: 190, distance: 36.0
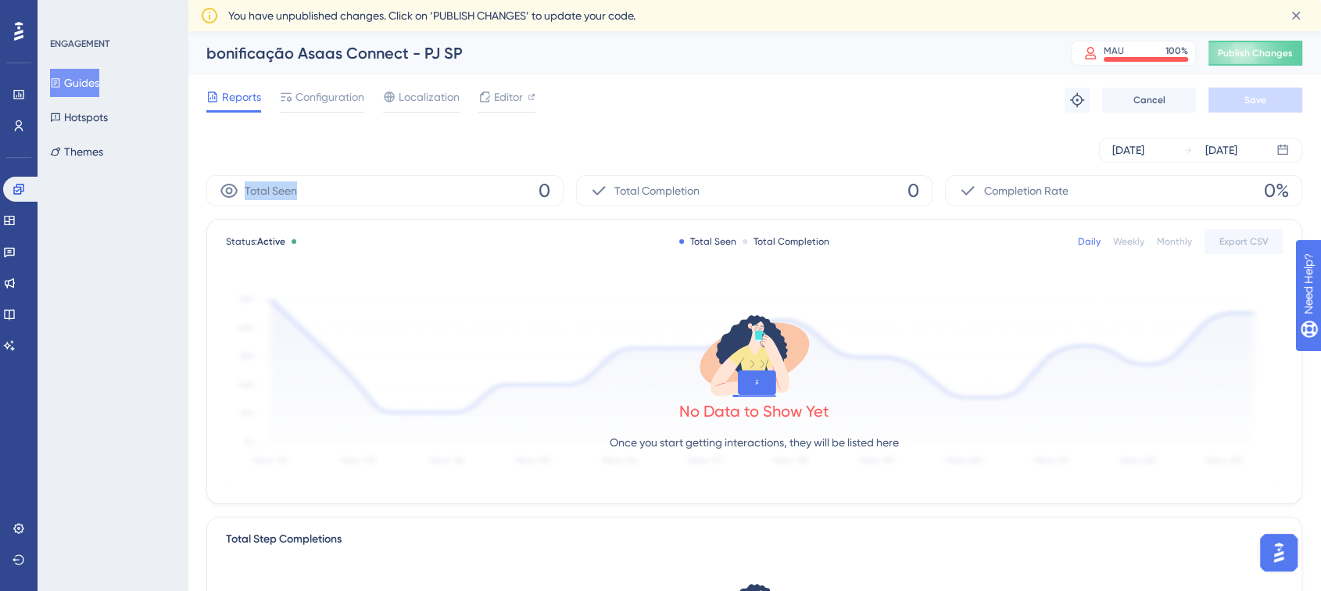
click at [329, 190] on div "Total Seen 0" at bounding box center [384, 190] width 357 height 31
click at [330, 190] on div "Total Seen 0" at bounding box center [384, 190] width 357 height 31
click at [20, 88] on icon at bounding box center [19, 94] width 13 height 13
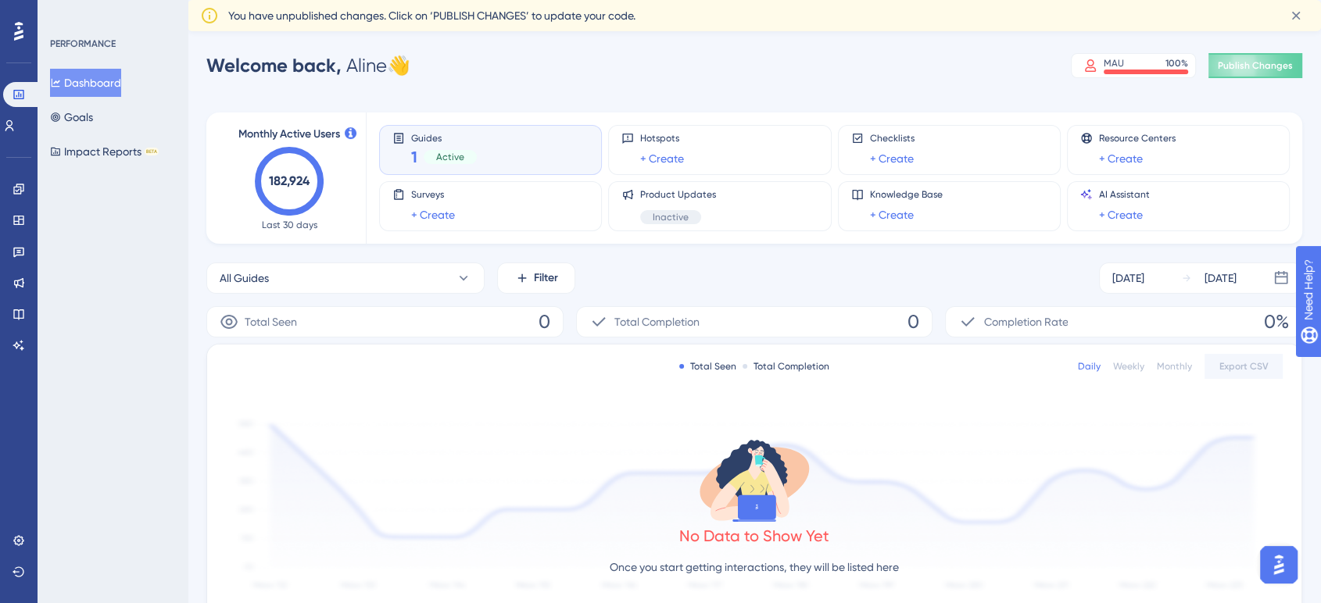
click at [449, 153] on span "Active" at bounding box center [450, 157] width 28 height 13
click at [500, 136] on div "Guides 1 Active" at bounding box center [490, 150] width 196 height 36
click at [16, 127] on icon at bounding box center [9, 126] width 13 height 13
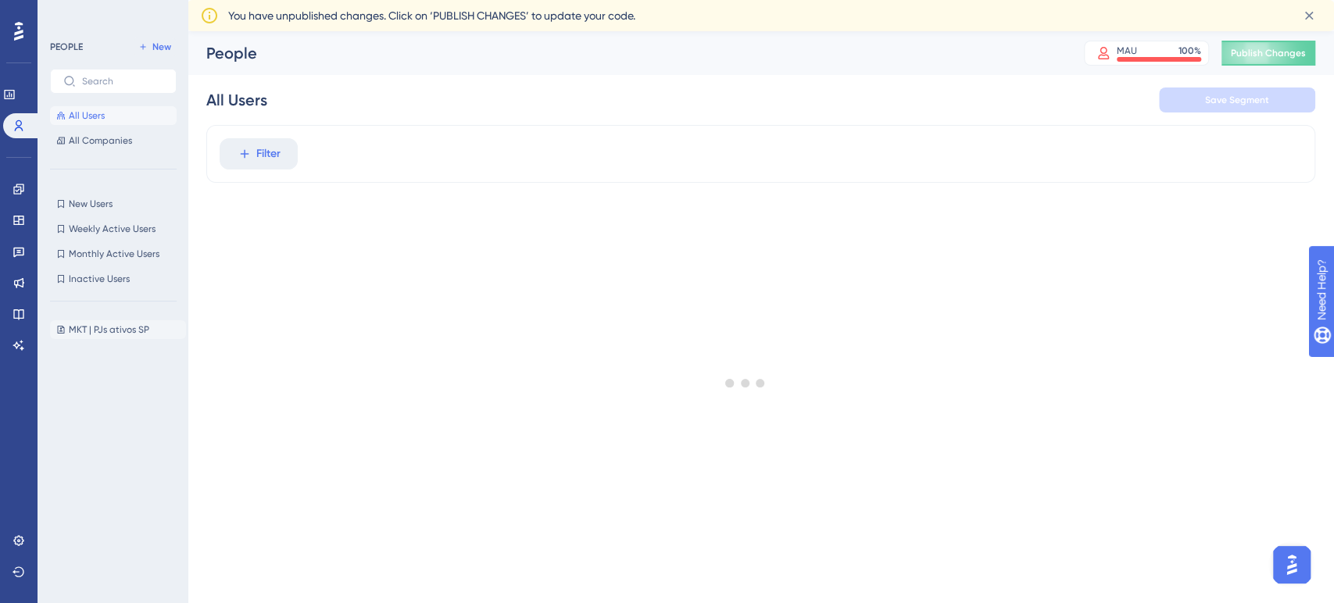
click at [111, 333] on span "MKT | PJs ativos SP" at bounding box center [109, 330] width 81 height 13
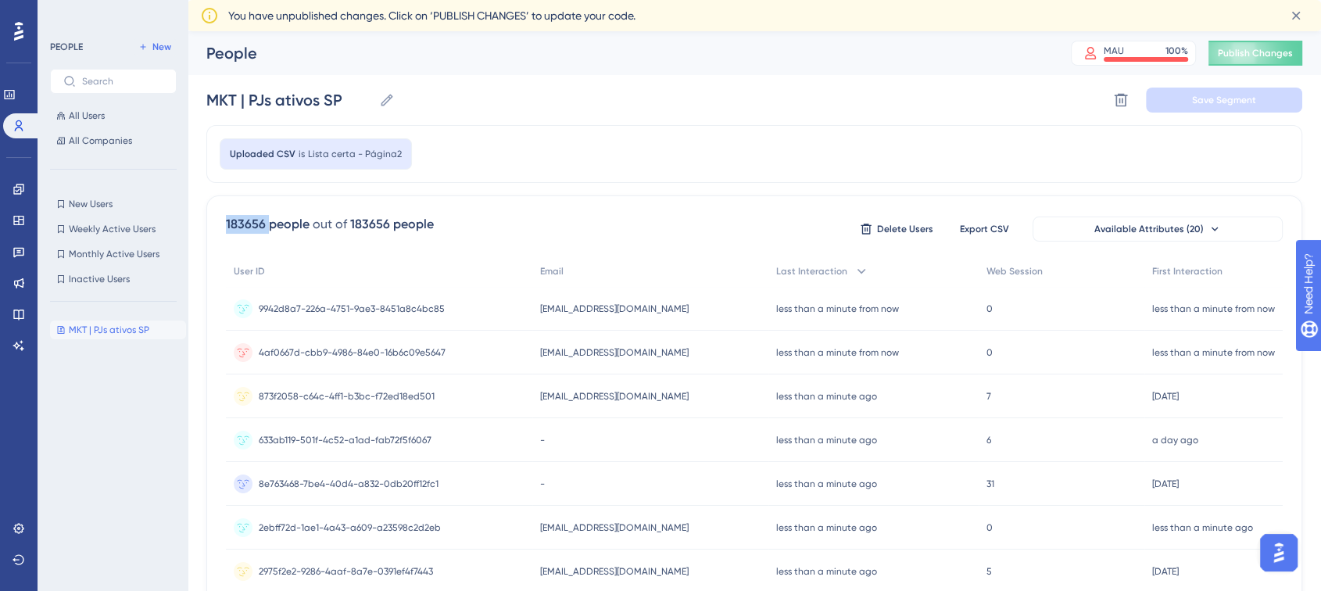
drag, startPoint x: 227, startPoint y: 225, endPoint x: 266, endPoint y: 224, distance: 38.3
click at [266, 224] on div "183656 people" at bounding box center [268, 224] width 84 height 19
click at [357, 220] on div "183656 people" at bounding box center [392, 224] width 84 height 19
click at [100, 333] on span "MKT | PJs ativos SP" at bounding box center [109, 330] width 81 height 13
click at [91, 449] on div "MKT | PJs ativos SP MKT | PJs ativos SP" at bounding box center [118, 438] width 136 height 249
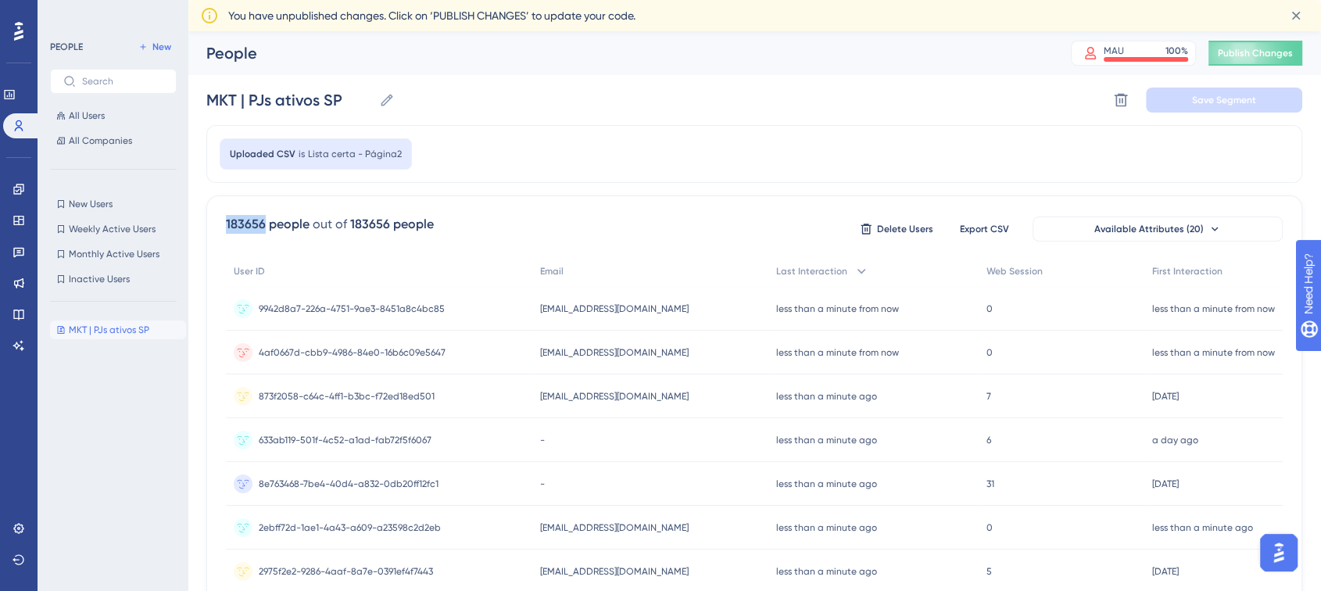
drag, startPoint x: 226, startPoint y: 224, endPoint x: 263, endPoint y: 222, distance: 37.6
click at [263, 222] on div "183656 people" at bounding box center [268, 224] width 84 height 19
click at [328, 226] on div "out of" at bounding box center [330, 224] width 34 height 19
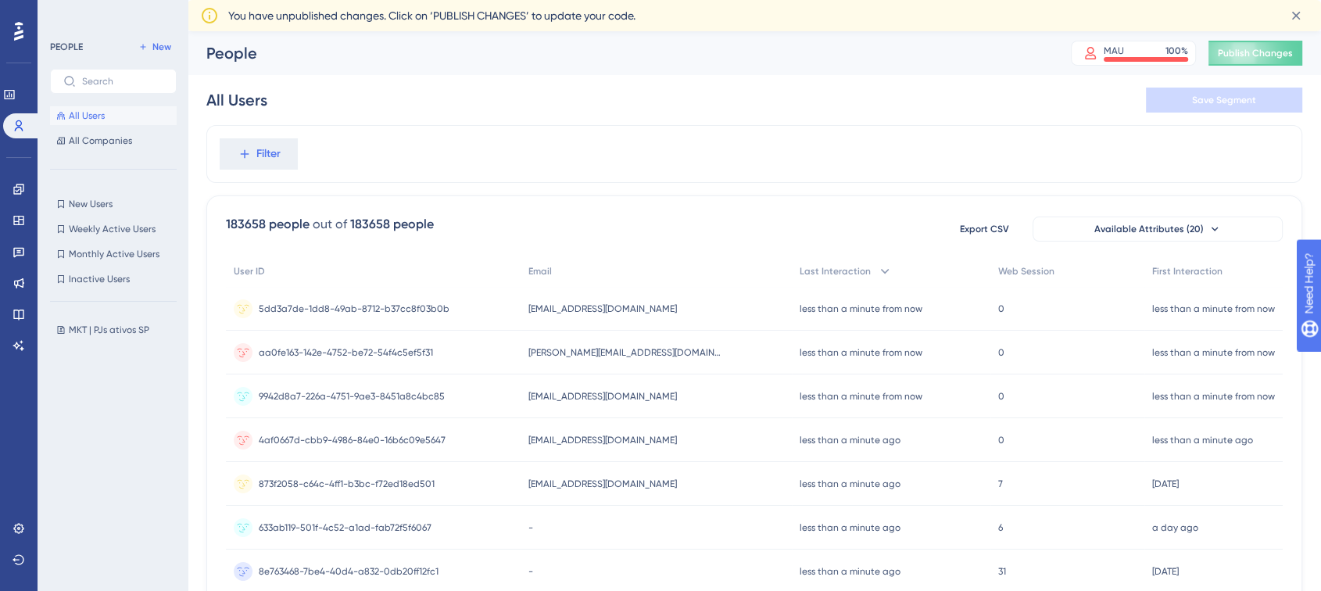
click at [103, 324] on span "MKT | PJs ativos SP" at bounding box center [109, 330] width 81 height 13
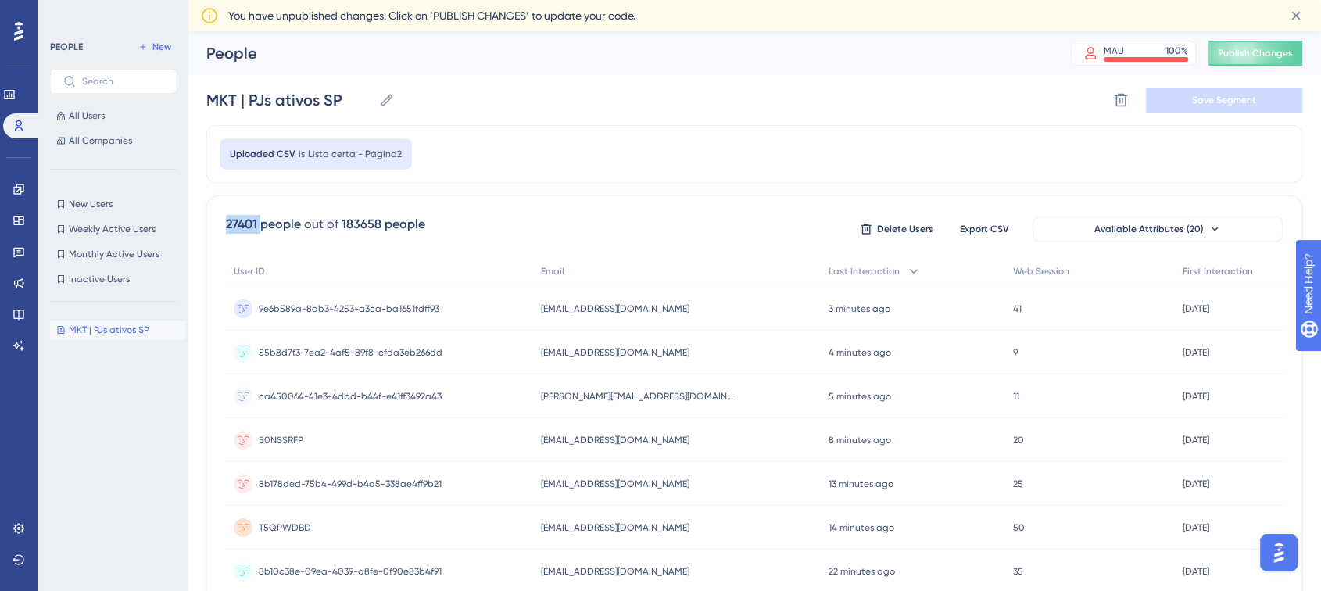
drag, startPoint x: 223, startPoint y: 223, endPoint x: 259, endPoint y: 224, distance: 36.0
click at [17, 190] on icon at bounding box center [19, 189] width 13 height 13
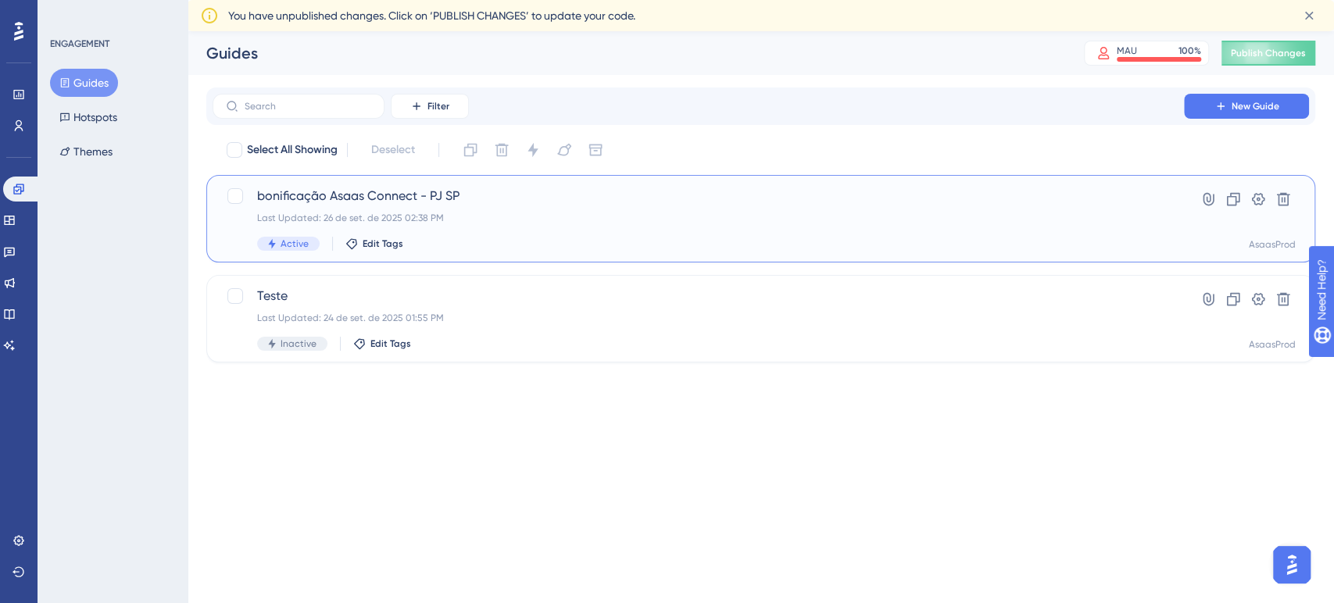
click at [556, 208] on div "bonificação Asaas Connect - PJ SP Last Updated: 26 de set. de 2025 02:38 PM Act…" at bounding box center [698, 219] width 883 height 64
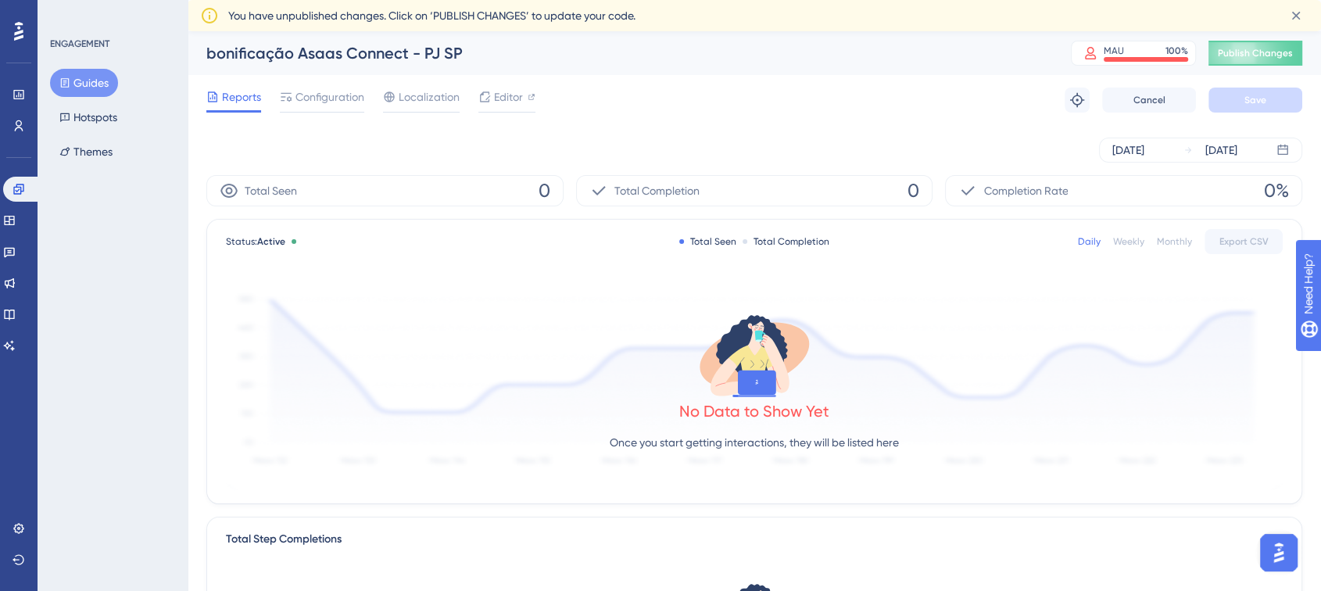
click at [478, 18] on span "You have unpublished changes. Click on ‘PUBLISH CHANGES’ to update your code." at bounding box center [431, 15] width 407 height 19
click at [328, 16] on span "You have unpublished changes. Click on ‘PUBLISH CHANGES’ to update your code." at bounding box center [431, 15] width 407 height 19
click at [275, 15] on span "You have unpublished changes. Click on ‘PUBLISH CHANGES’ to update your code." at bounding box center [431, 15] width 407 height 19
click at [210, 14] on icon at bounding box center [209, 15] width 19 height 19
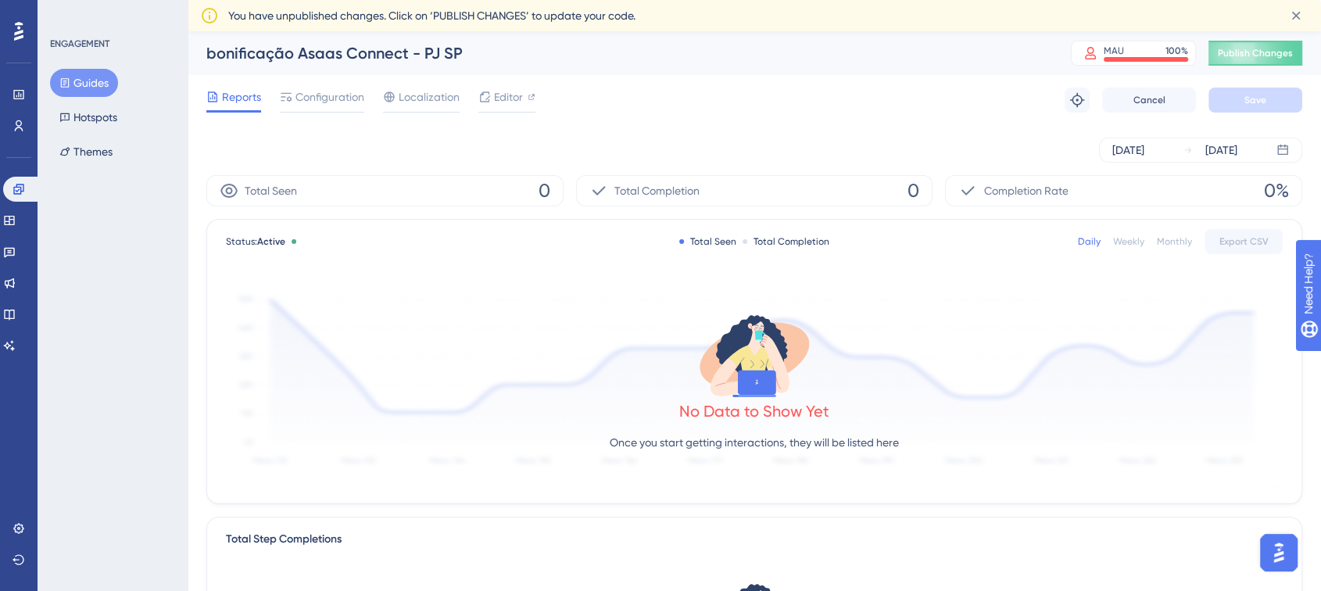
click at [210, 14] on icon at bounding box center [209, 15] width 19 height 19
click at [350, 13] on span "You have unpublished changes. Click on ‘PUBLISH CHANGES’ to update your code." at bounding box center [431, 15] width 407 height 19
click at [1270, 51] on span "Publish Changes" at bounding box center [1255, 53] width 75 height 13
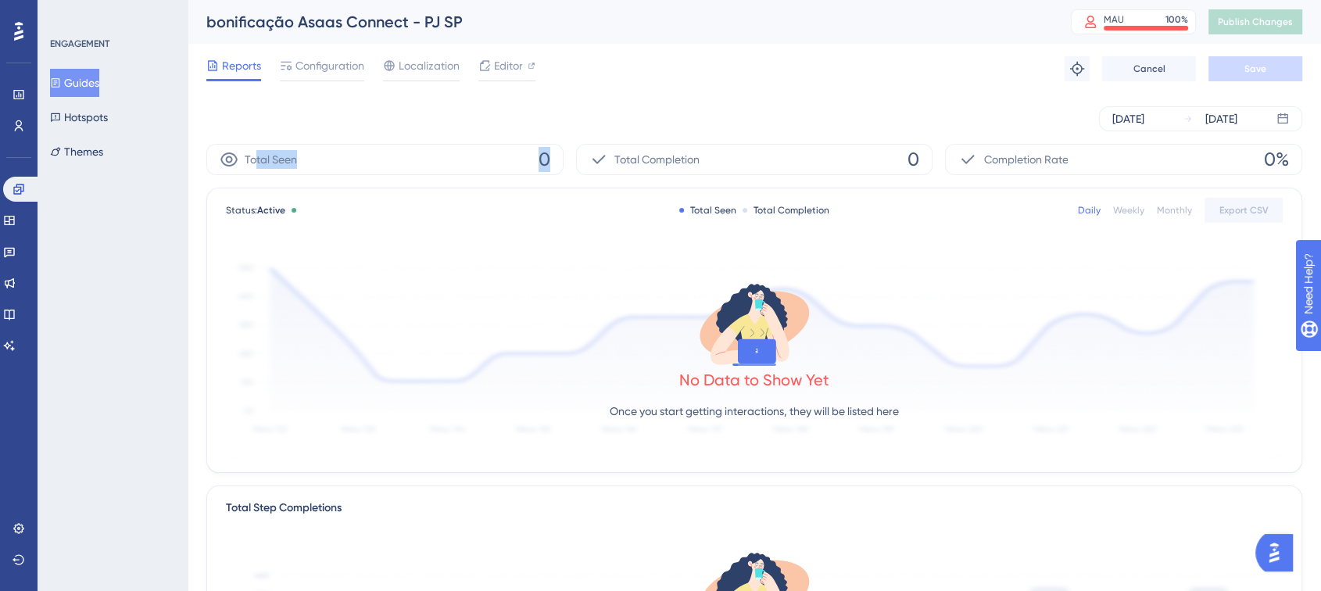
drag, startPoint x: 252, startPoint y: 160, endPoint x: 447, endPoint y: 156, distance: 194.7
click at [553, 157] on div "Total Seen 0" at bounding box center [384, 159] width 357 height 31
click at [361, 59] on span "Configuration" at bounding box center [329, 65] width 69 height 19
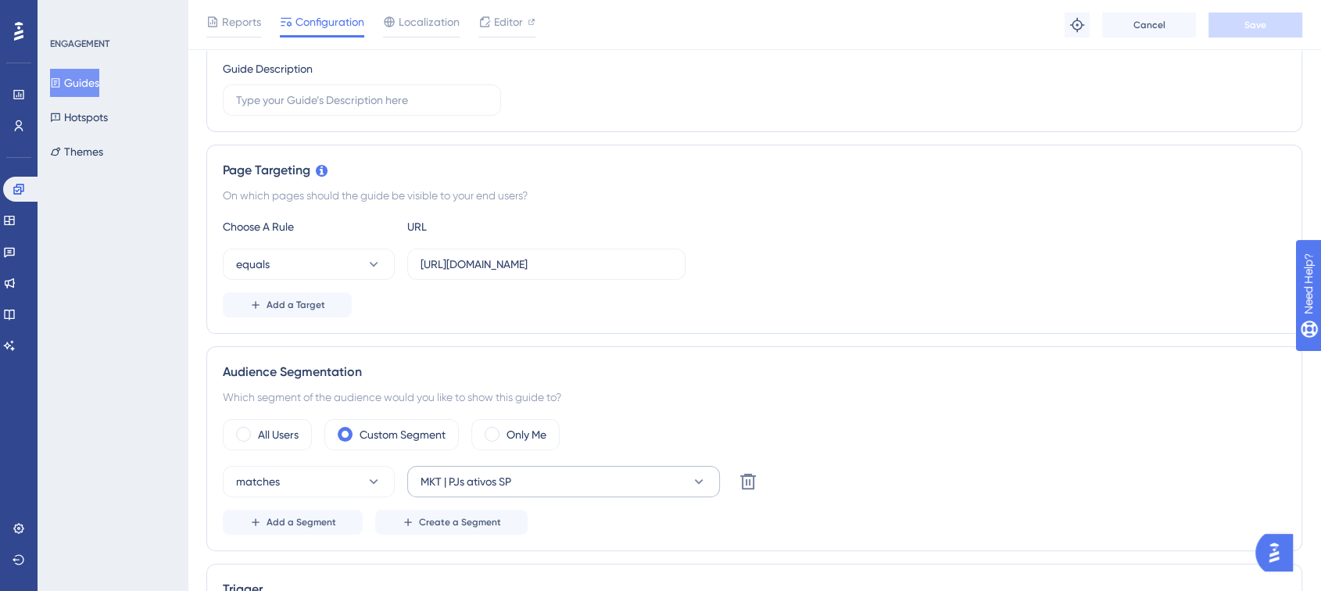
scroll to position [434, 0]
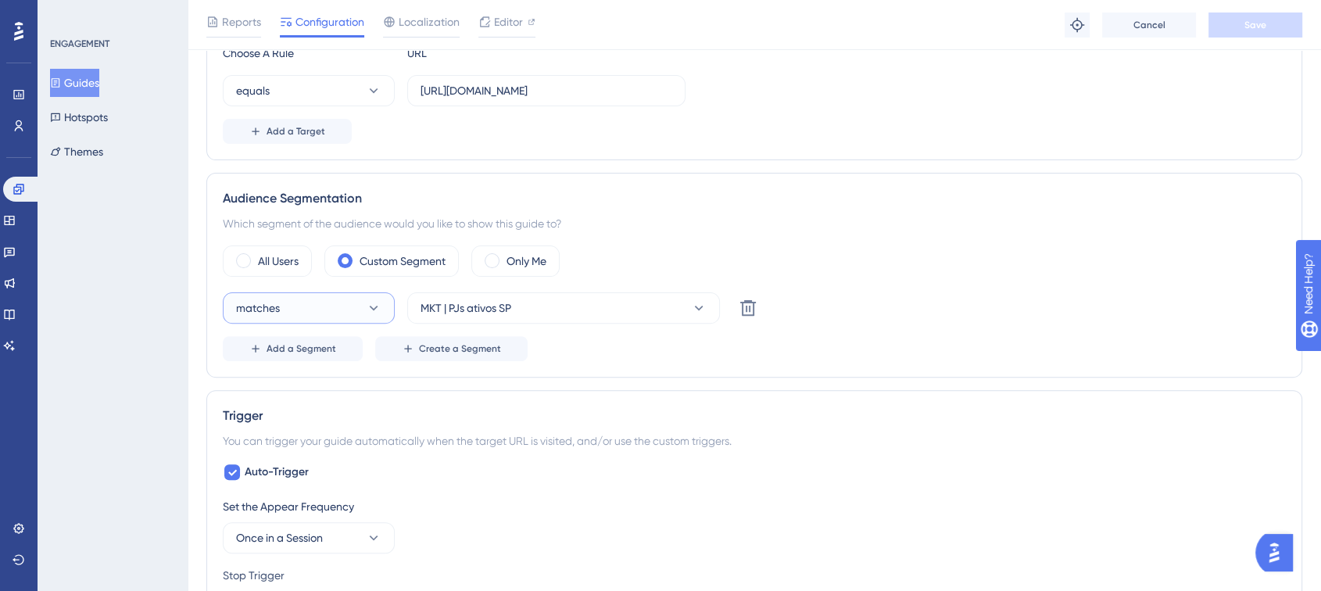
click at [283, 310] on button "matches" at bounding box center [309, 307] width 172 height 31
click at [940, 306] on div "matches matches matches doesn't match doesn't match MKT | PJs ativos SP Delete" at bounding box center [754, 307] width 1063 height 31
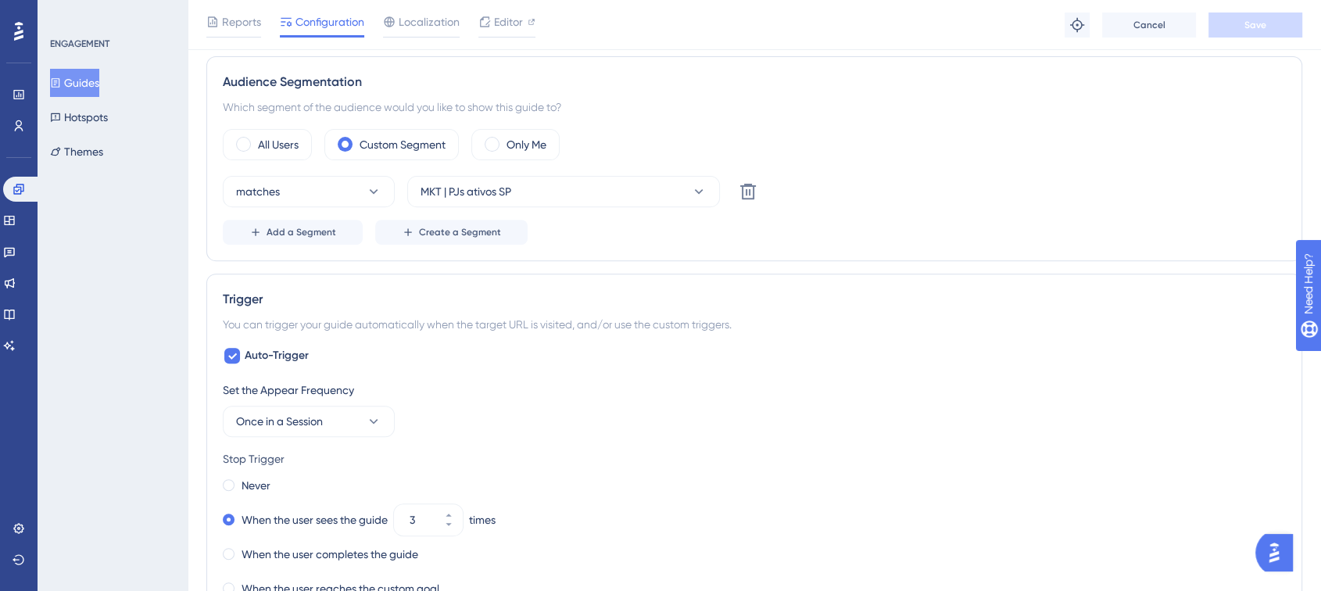
scroll to position [607, 0]
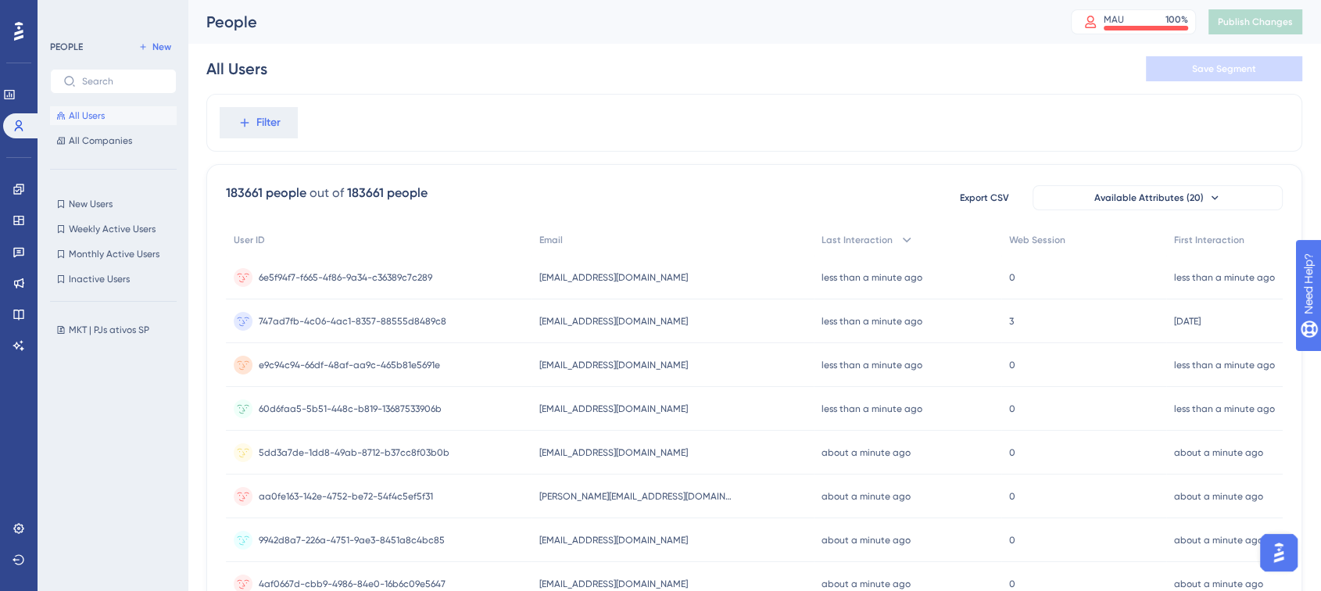
click at [1284, 553] on img "Open AI Assistant Launcher" at bounding box center [1279, 553] width 28 height 28
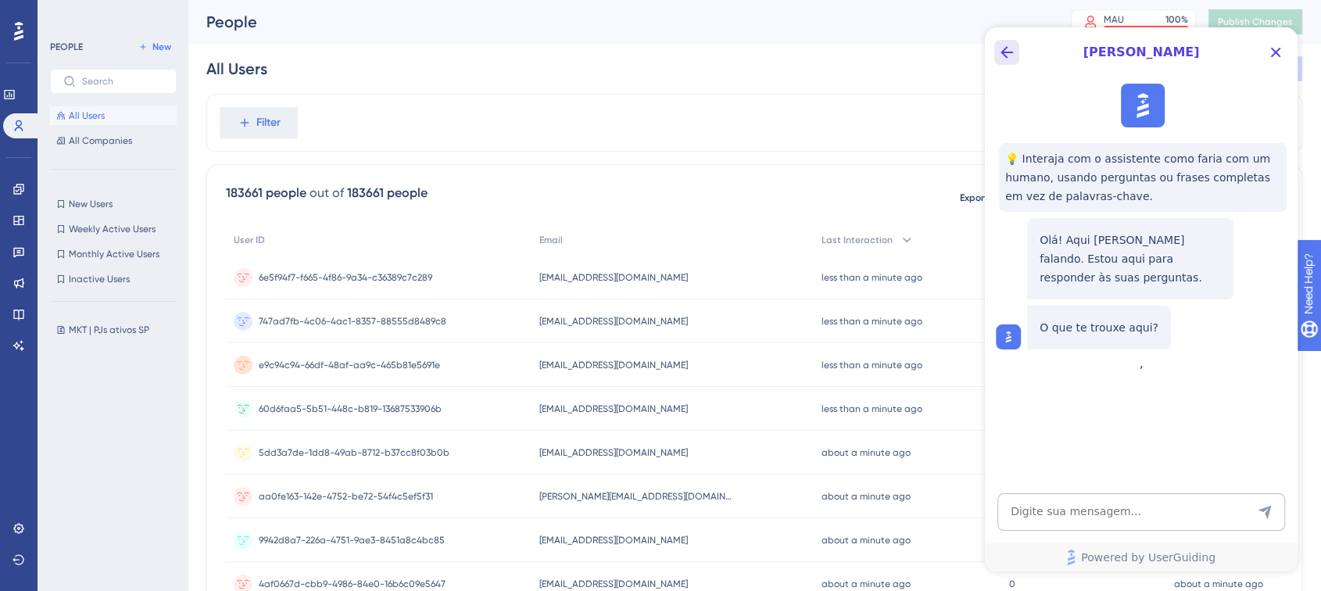
click at [1001, 45] on icon "Back Button" at bounding box center [1006, 52] width 19 height 19
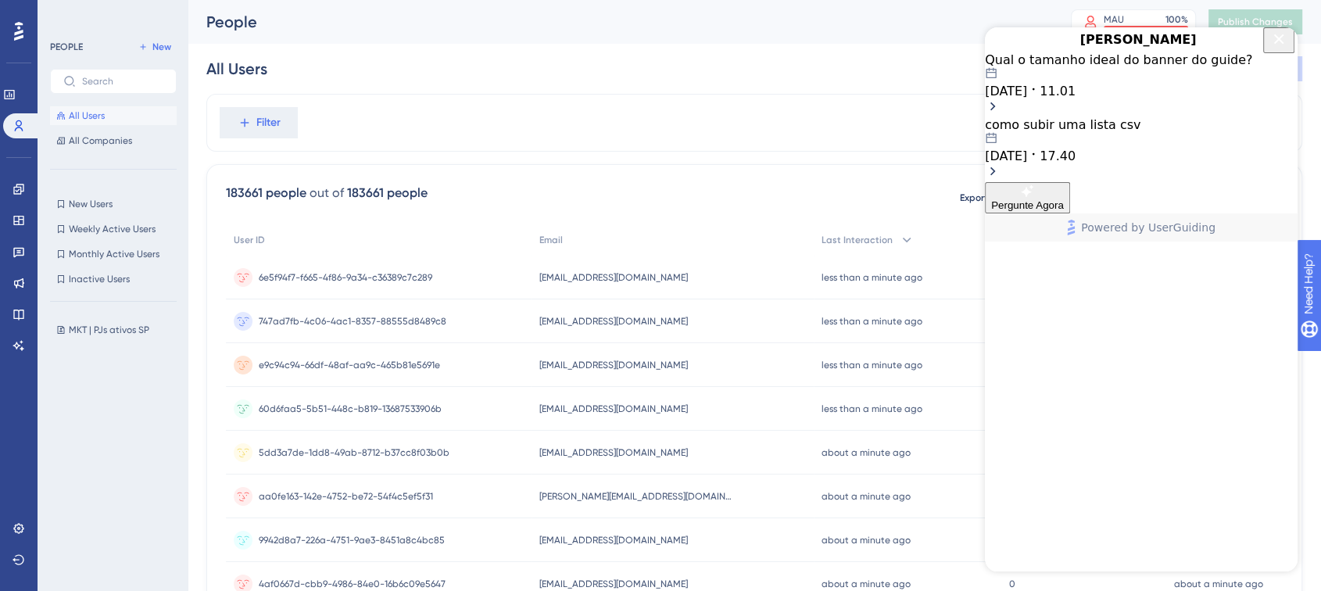
click at [1274, 44] on icon "Close Button" at bounding box center [1279, 39] width 10 height 10
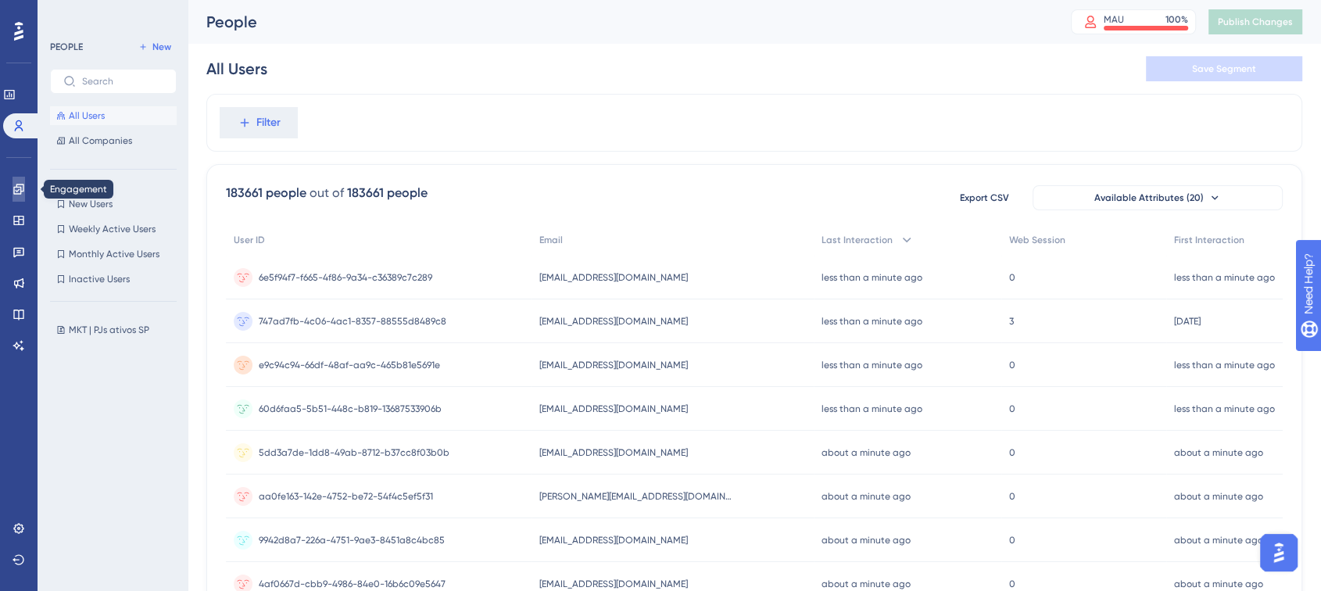
click at [13, 188] on icon at bounding box center [19, 189] width 13 height 13
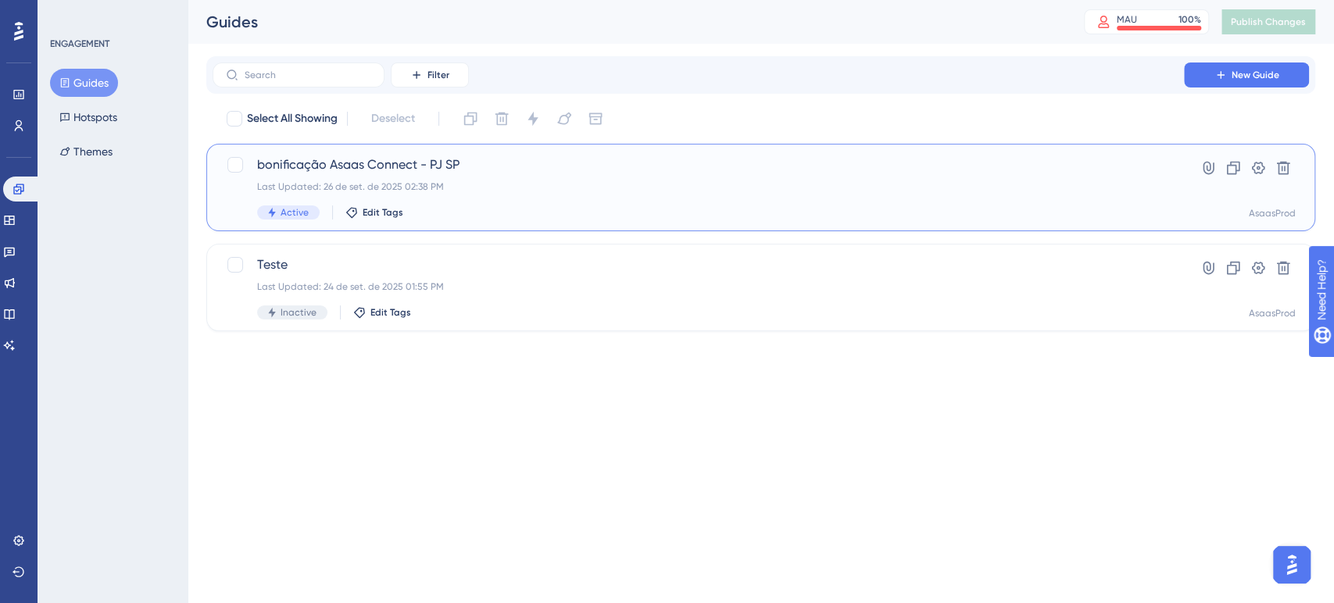
click at [533, 195] on div "bonificação Asaas Connect - PJ SP Last Updated: 26 de set. de 2025 02:38 PM Act…" at bounding box center [698, 188] width 883 height 64
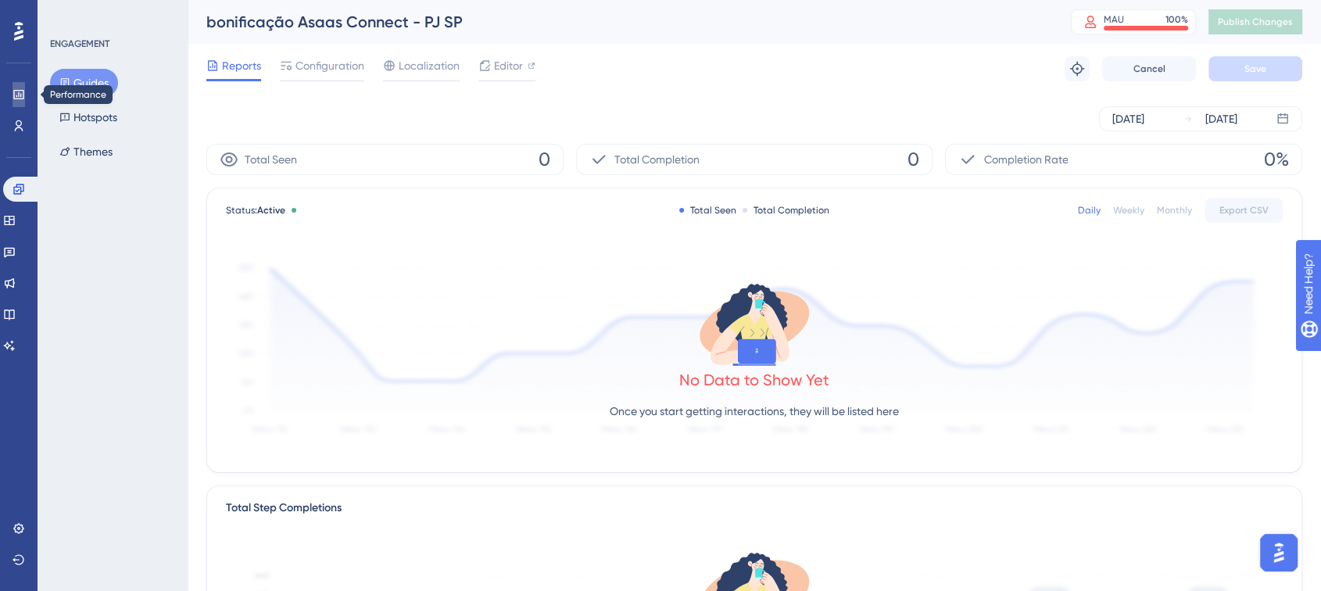
click at [19, 92] on icon at bounding box center [19, 94] width 13 height 13
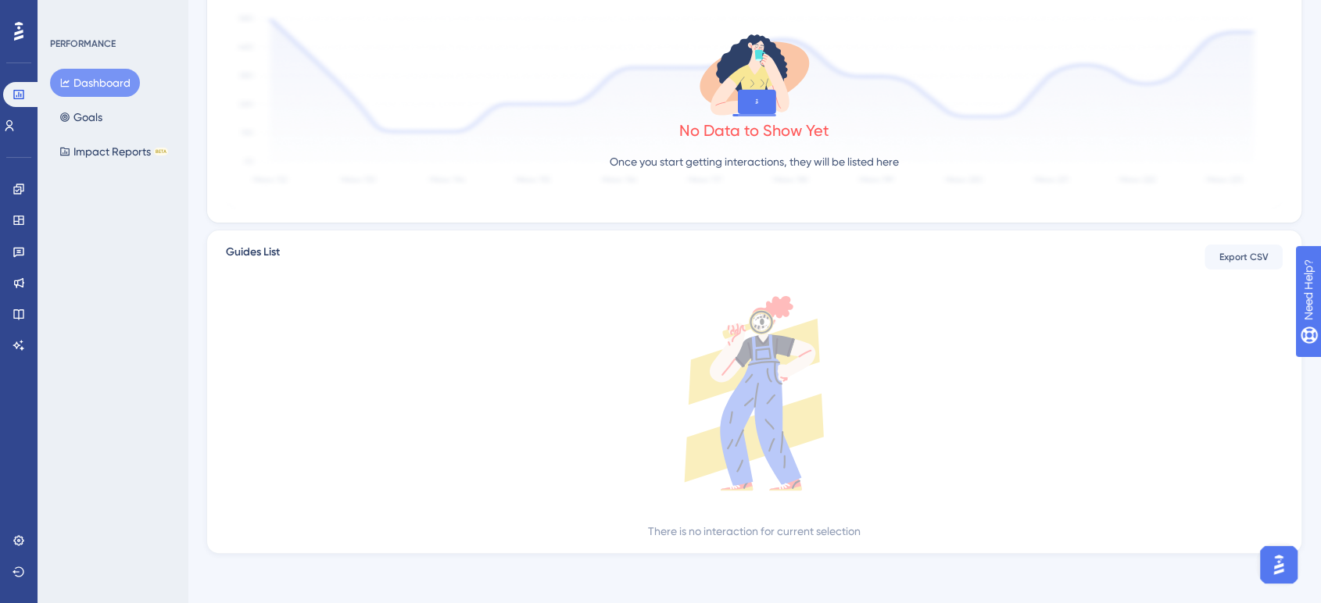
scroll to position [120, 0]
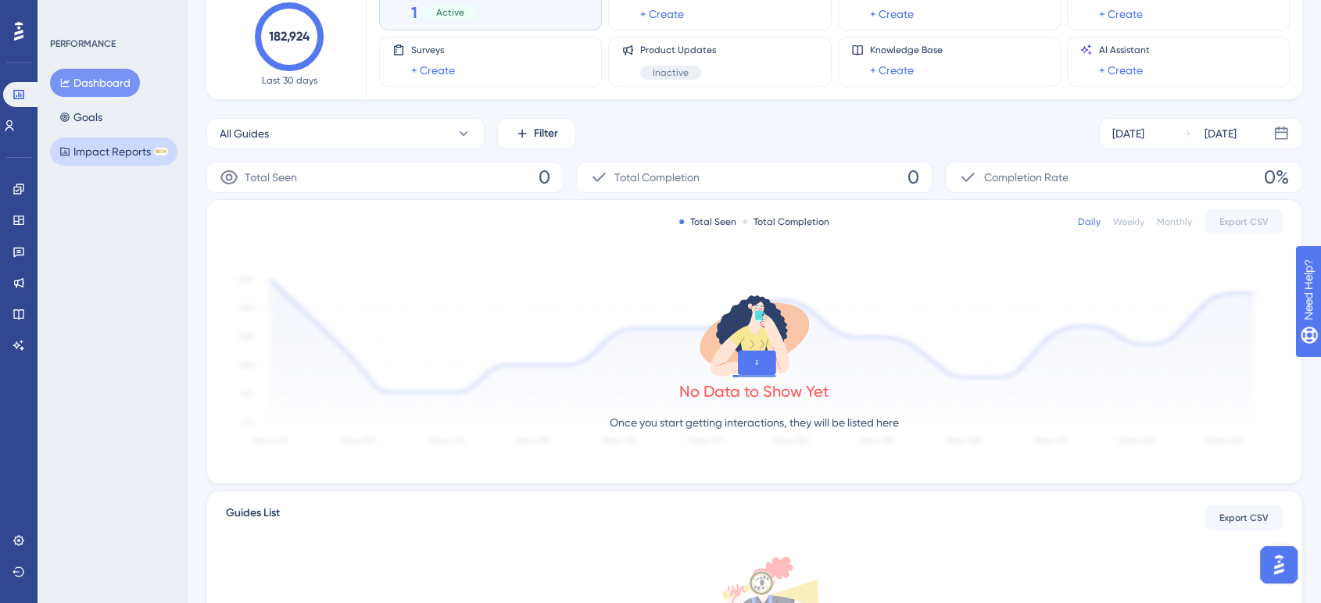
click at [107, 149] on button "Impact Reports BETA" at bounding box center [113, 152] width 127 height 28
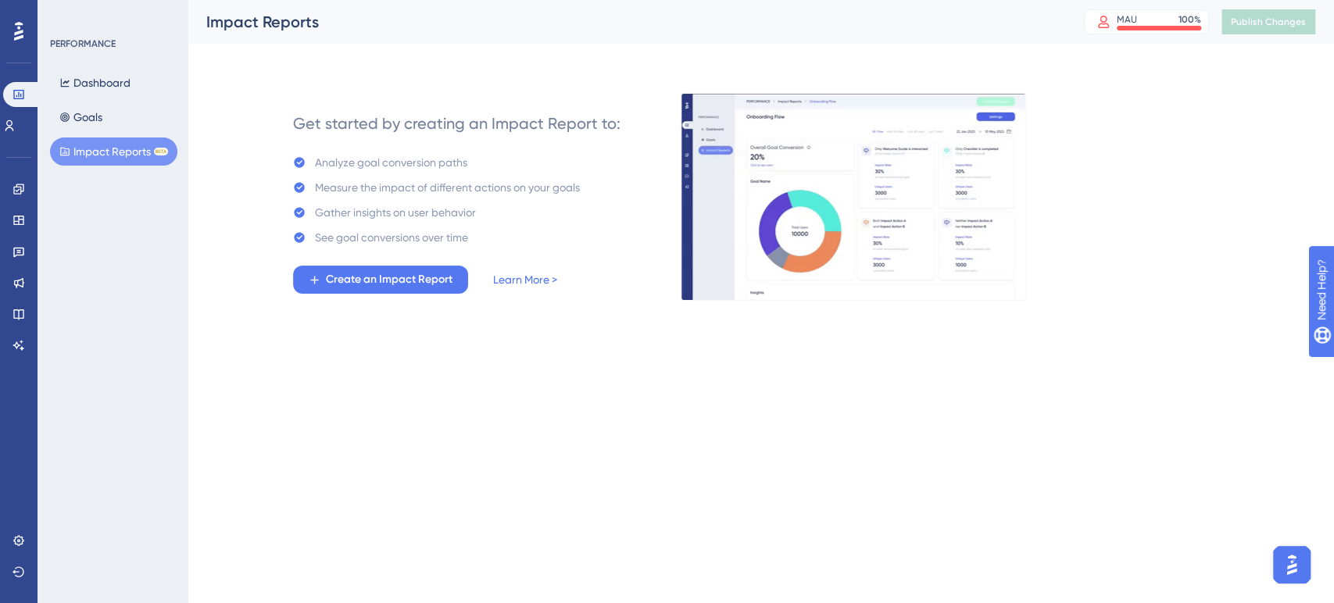
click at [124, 125] on div "Dashboard Goals Impact Reports BETA" at bounding box center [113, 117] width 127 height 97
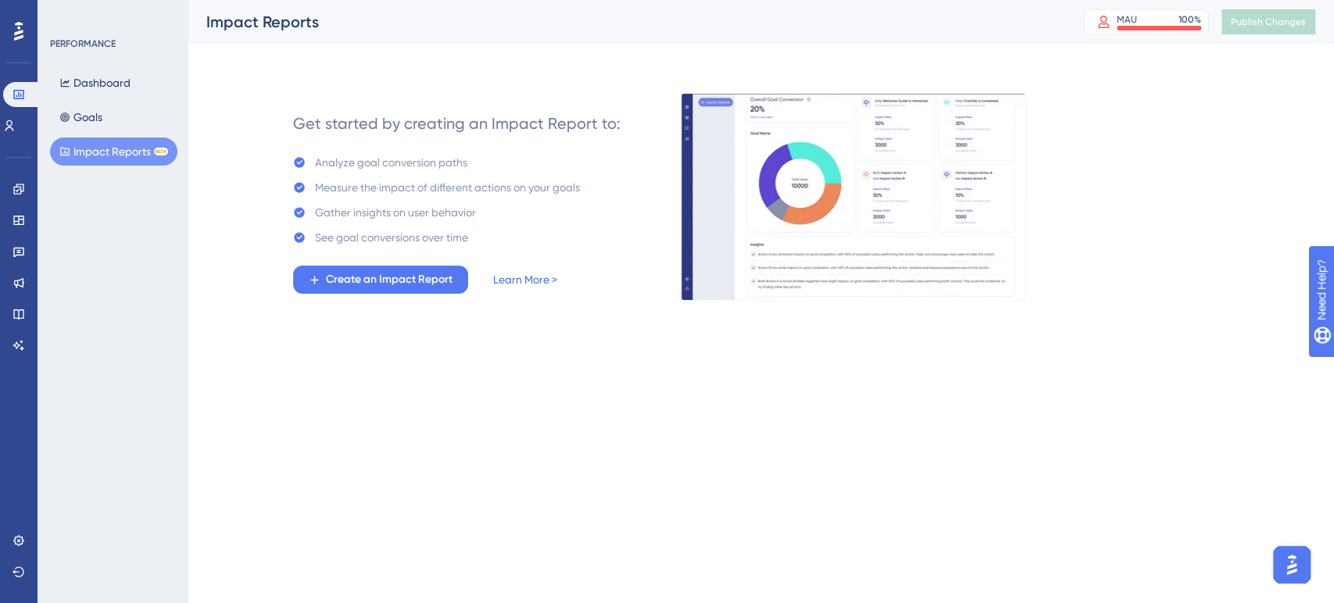
click at [49, 117] on div "PERFORMANCE Dashboard Goals Impact Reports BETA" at bounding box center [113, 301] width 150 height 603
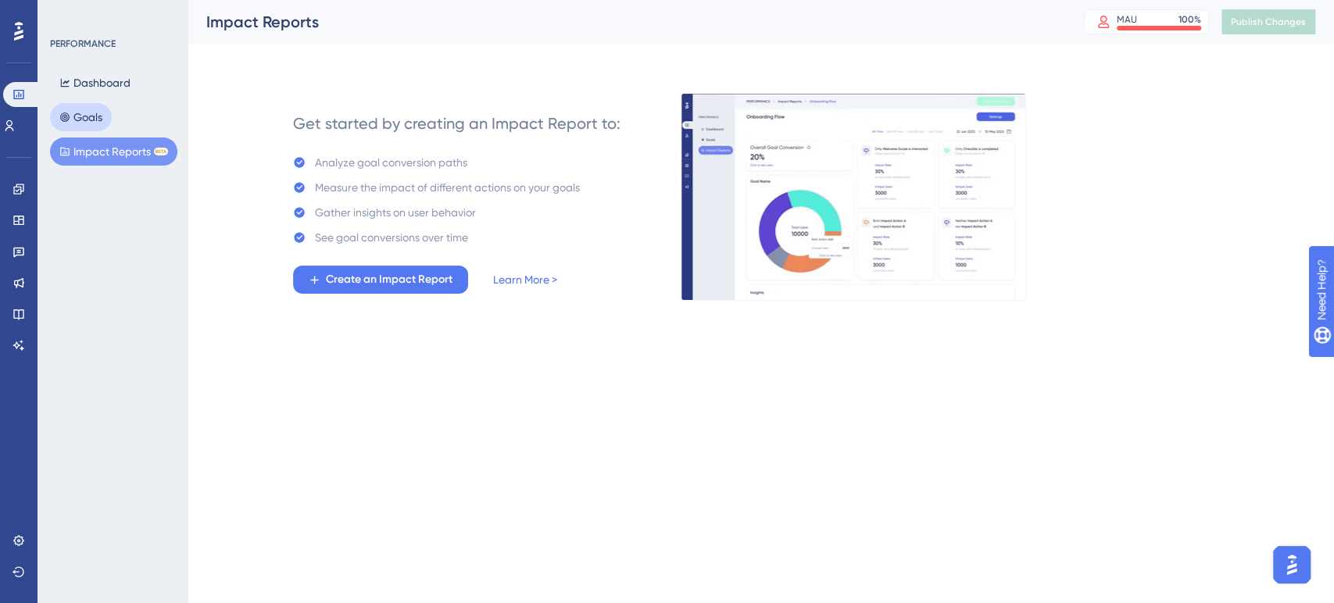
click at [77, 115] on button "Goals" at bounding box center [81, 117] width 62 height 28
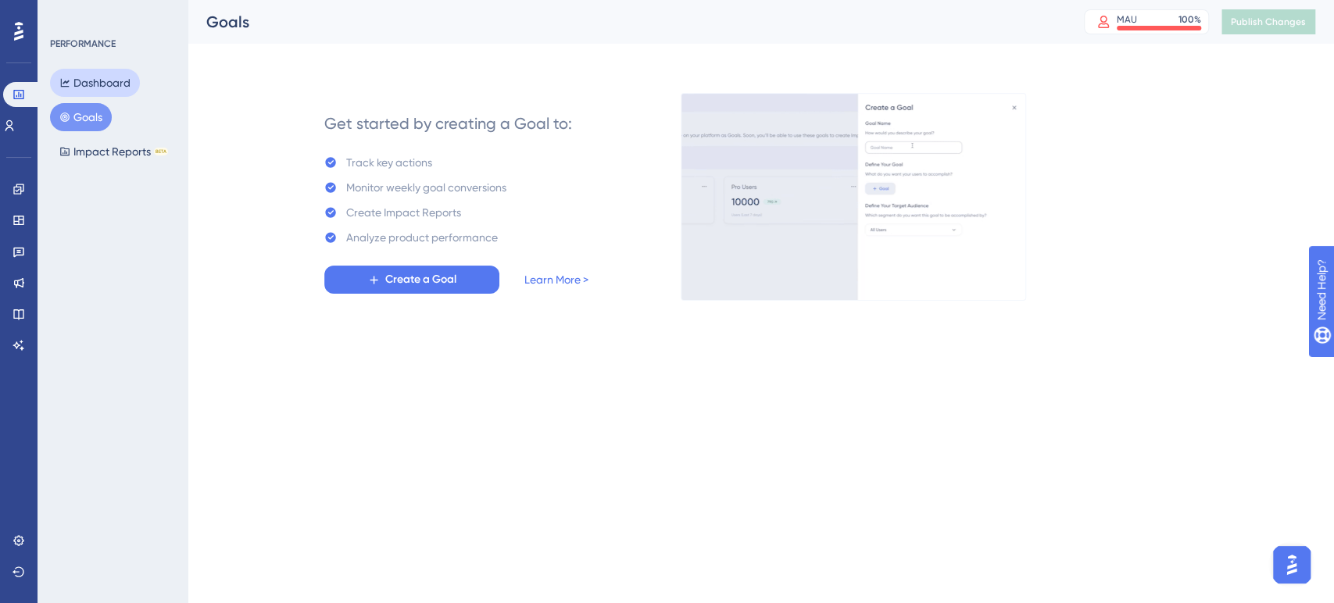
click at [94, 82] on button "Dashboard" at bounding box center [95, 83] width 90 height 28
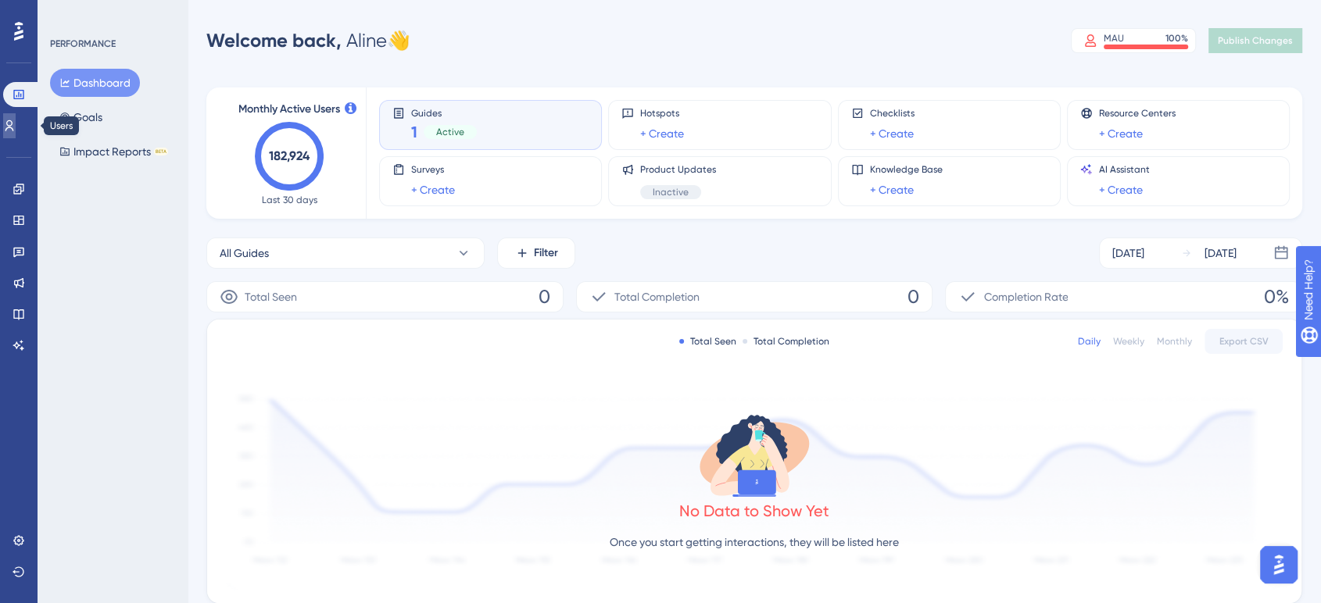
click at [16, 134] on link at bounding box center [9, 125] width 13 height 25
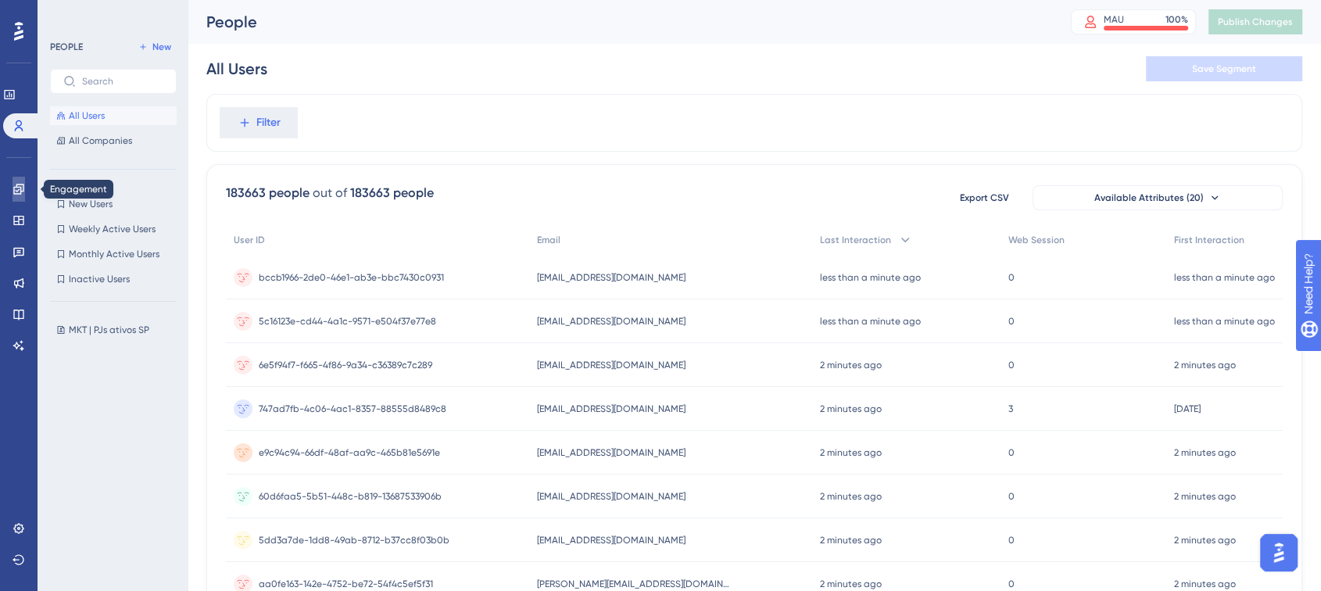
click at [17, 188] on icon at bounding box center [19, 189] width 13 height 13
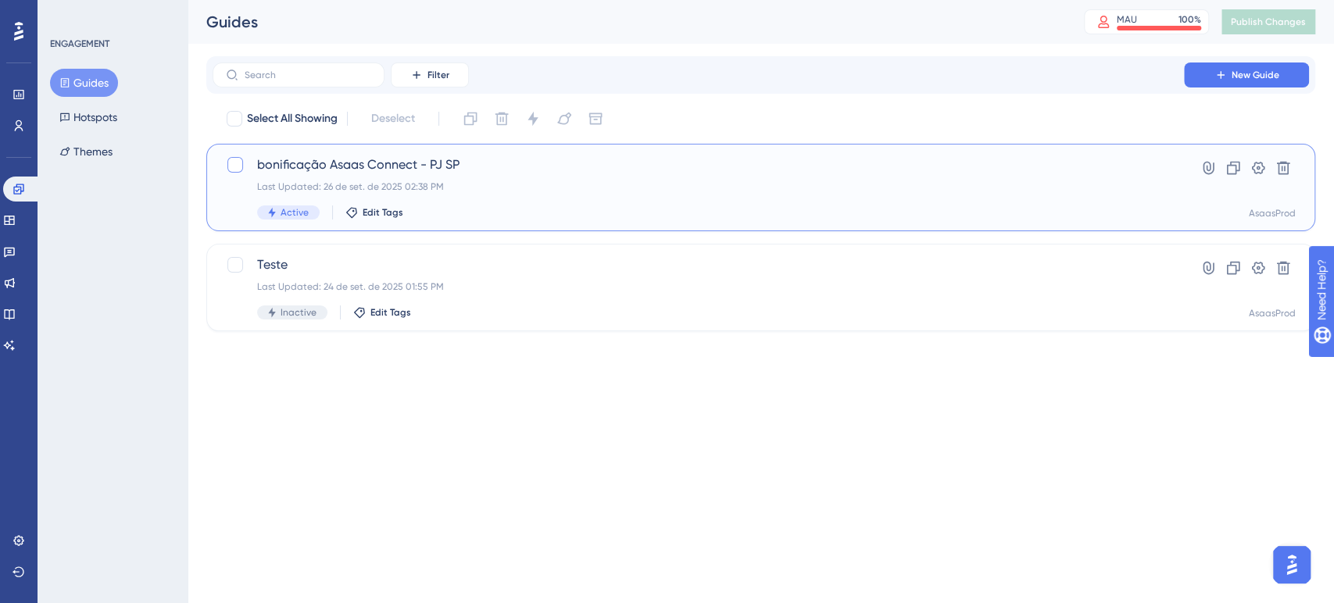
click at [231, 170] on div at bounding box center [235, 165] width 16 height 16
click at [234, 167] on icon at bounding box center [235, 166] width 9 height 6
checkbox input "false"
click at [423, 162] on span "bonificação Asaas Connect - PJ SP" at bounding box center [698, 165] width 883 height 19
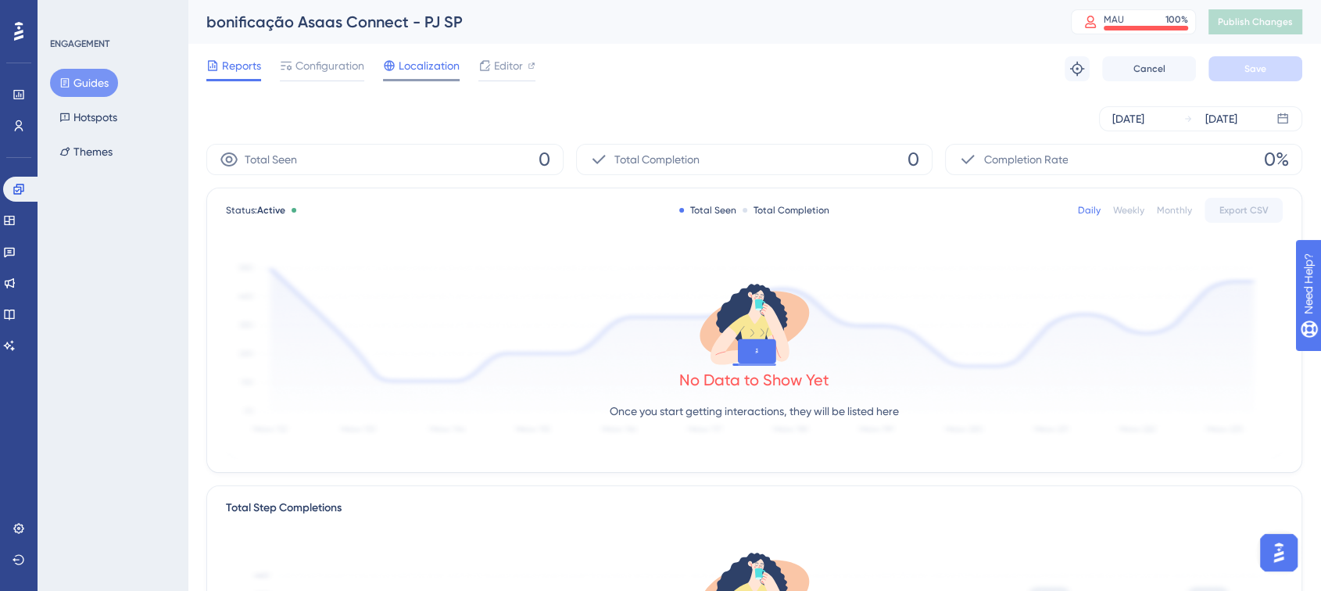
click at [449, 77] on div "Localization" at bounding box center [421, 68] width 77 height 25
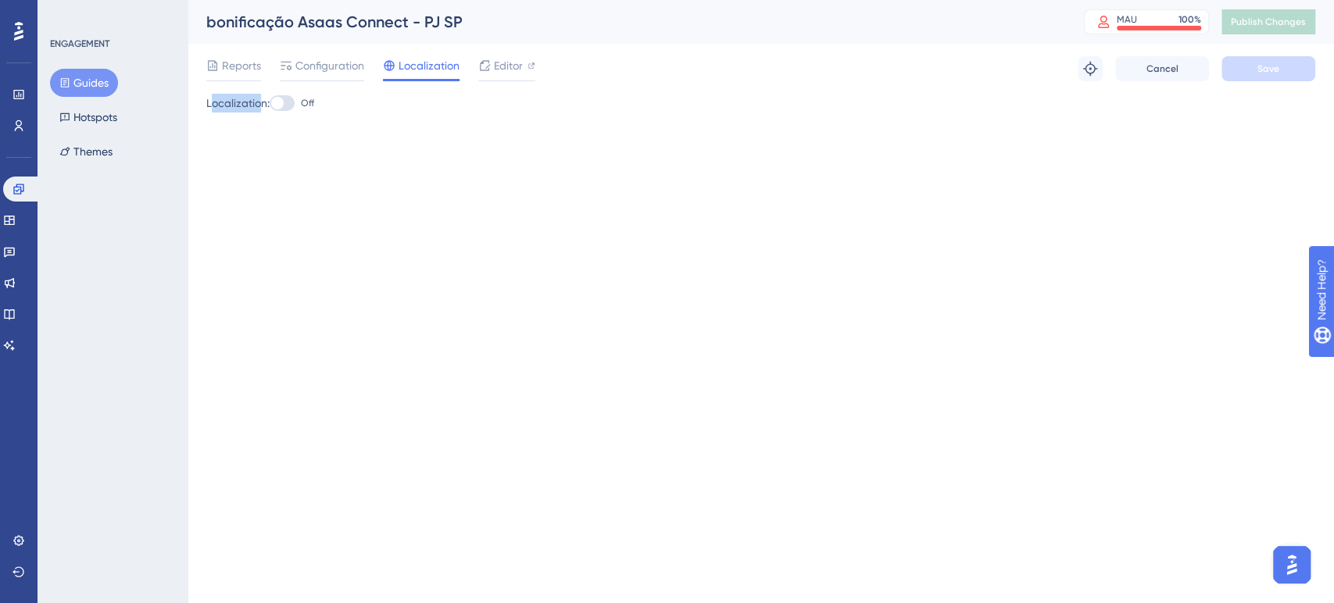
drag, startPoint x: 211, startPoint y: 107, endPoint x: 262, endPoint y: 107, distance: 50.8
click at [262, 107] on div "Localization: Off" at bounding box center [760, 103] width 1109 height 19
click at [232, 106] on div "Localization: Off" at bounding box center [760, 103] width 1109 height 19
click at [233, 105] on div "Localization: Off" at bounding box center [760, 103] width 1109 height 19
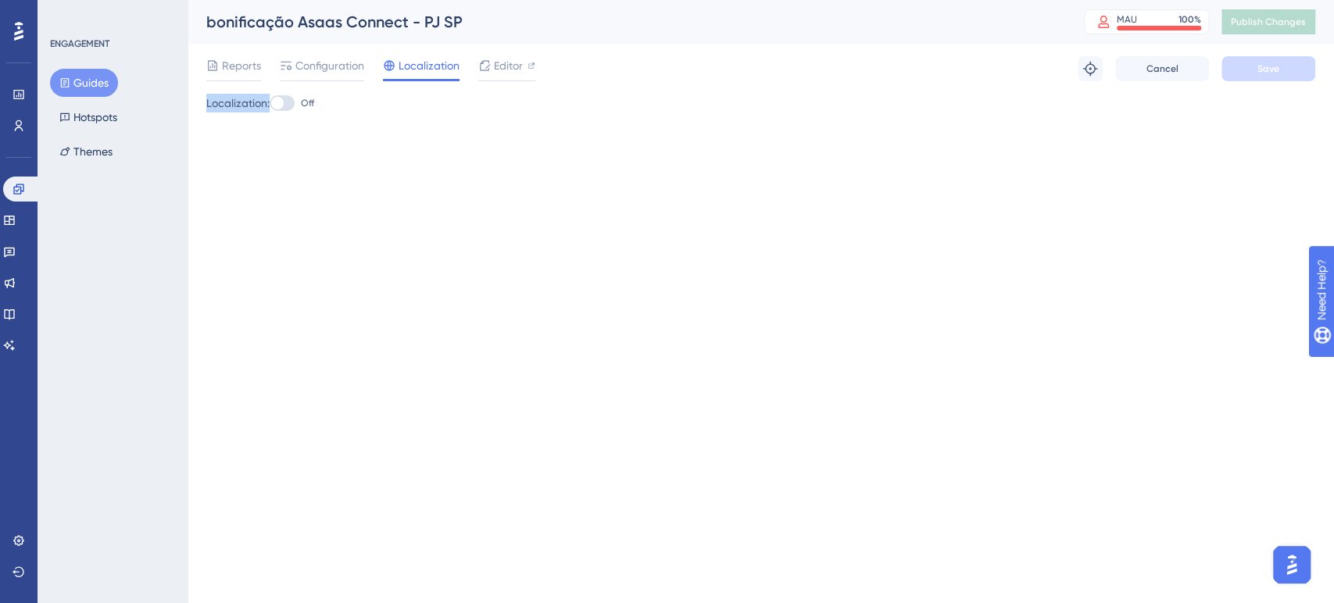
click at [233, 105] on div "Localization: Off" at bounding box center [760, 103] width 1109 height 19
click at [484, 67] on icon at bounding box center [484, 65] width 13 height 13
click at [109, 114] on button "Hotspots" at bounding box center [88, 117] width 77 height 28
click at [15, 188] on icon at bounding box center [19, 189] width 13 height 13
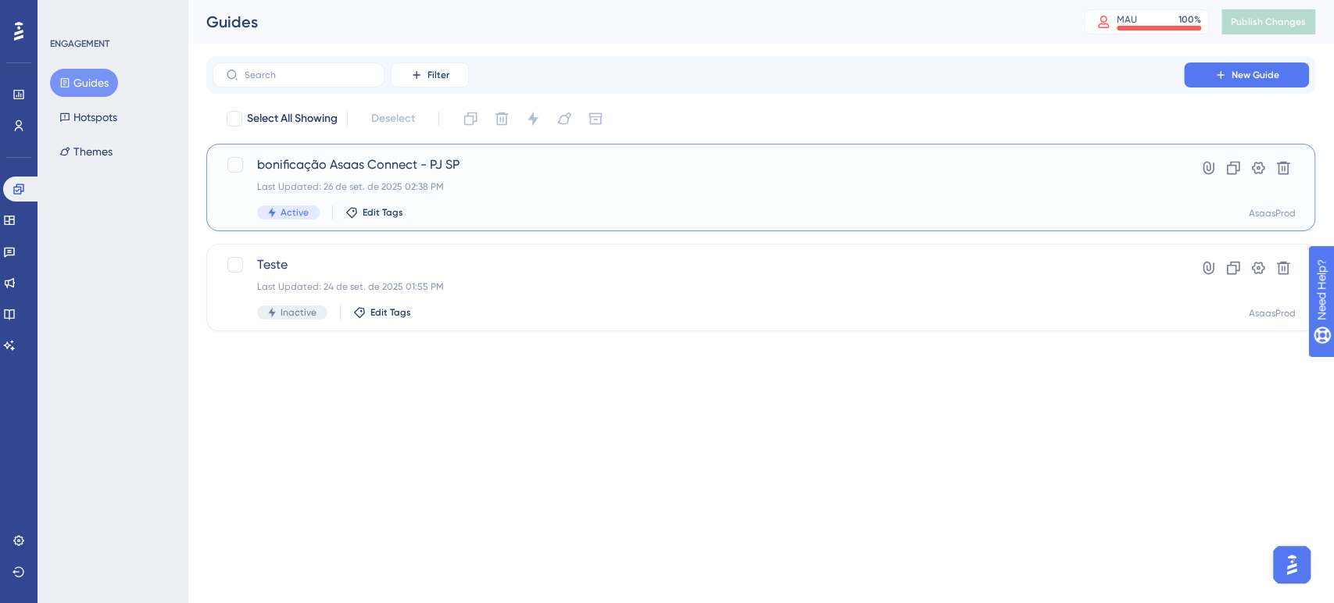
click at [804, 184] on div "Last Updated: 26 de set. de 2025 02:38 PM" at bounding box center [698, 187] width 883 height 13
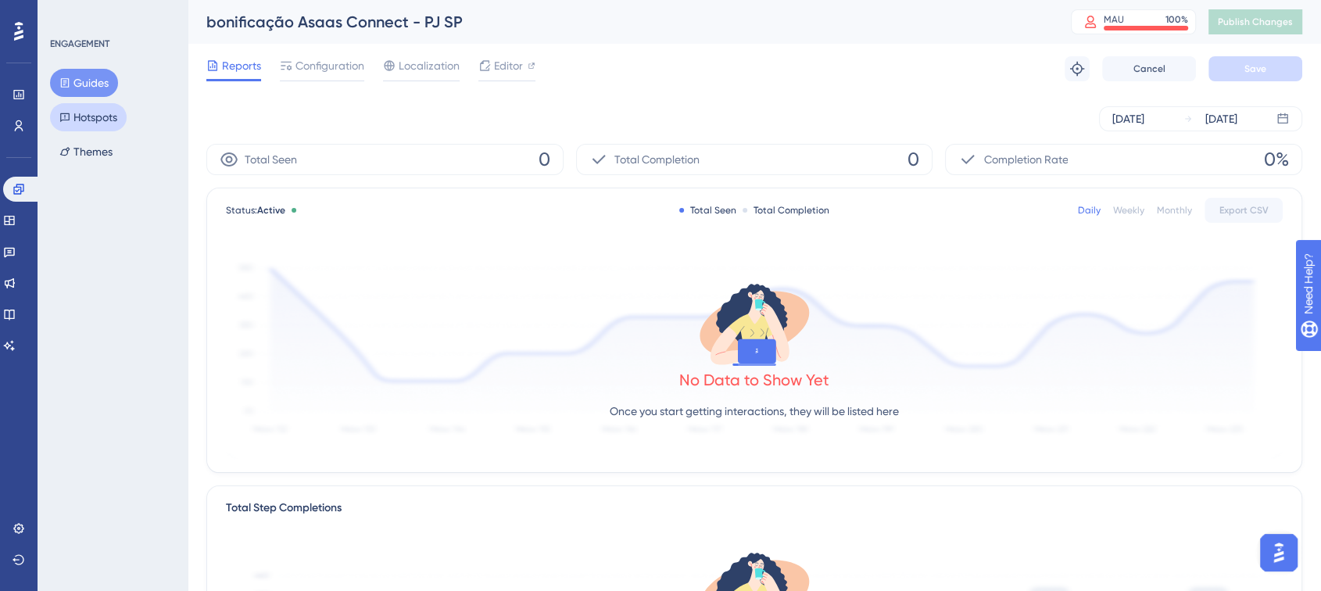
click at [93, 120] on button "Hotspots" at bounding box center [88, 117] width 77 height 28
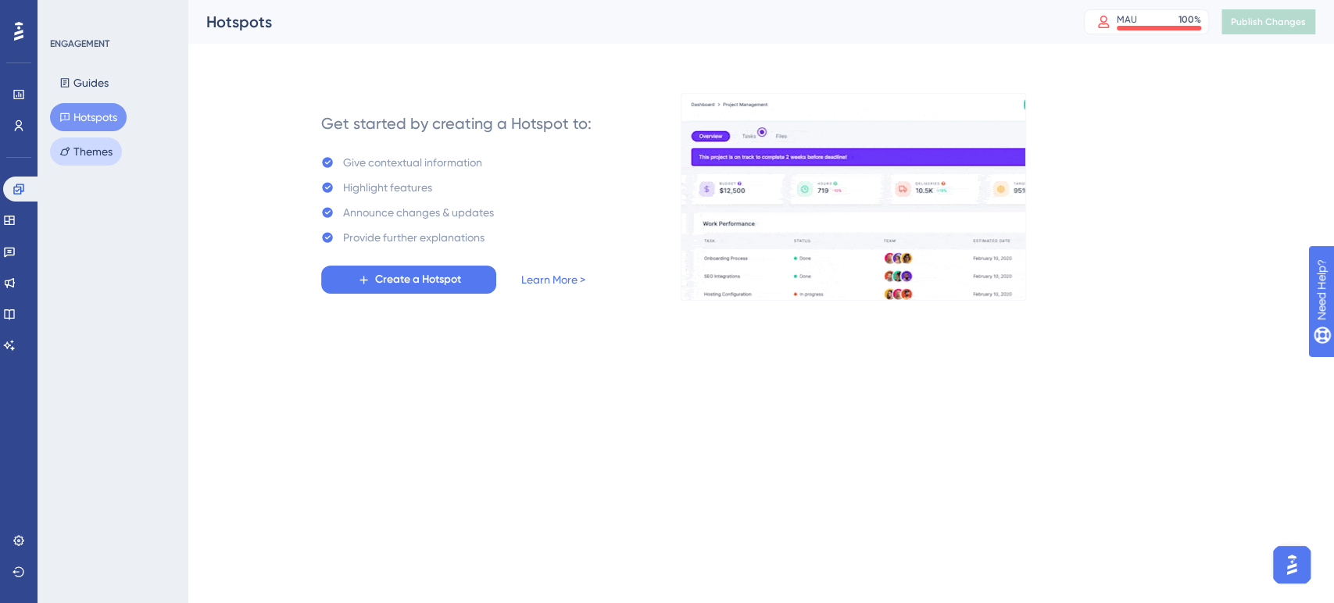
click at [85, 155] on button "Themes" at bounding box center [86, 152] width 72 height 28
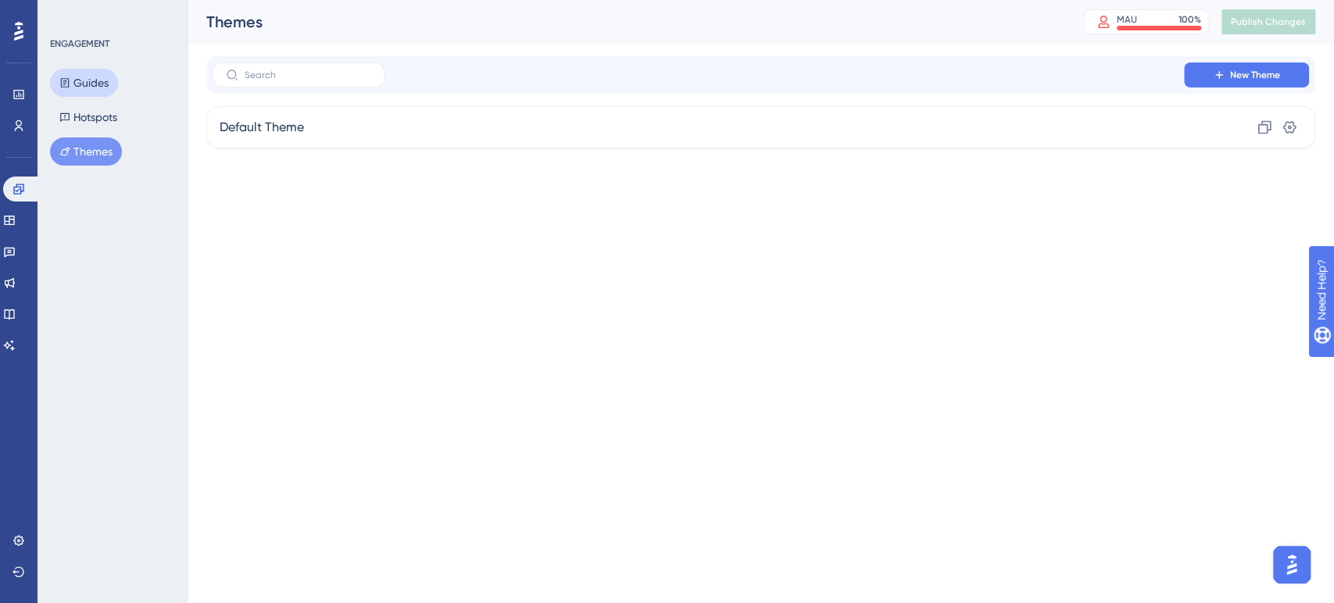
click at [91, 95] on button "Guides" at bounding box center [84, 83] width 68 height 28
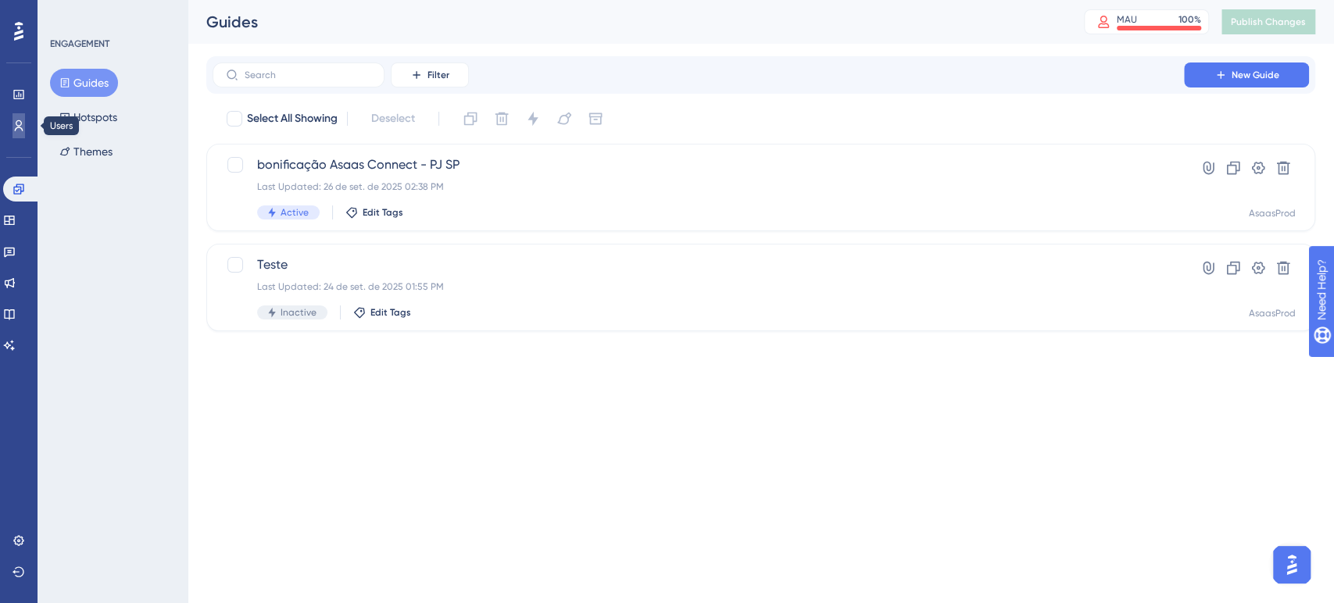
click at [13, 125] on link at bounding box center [19, 125] width 13 height 25
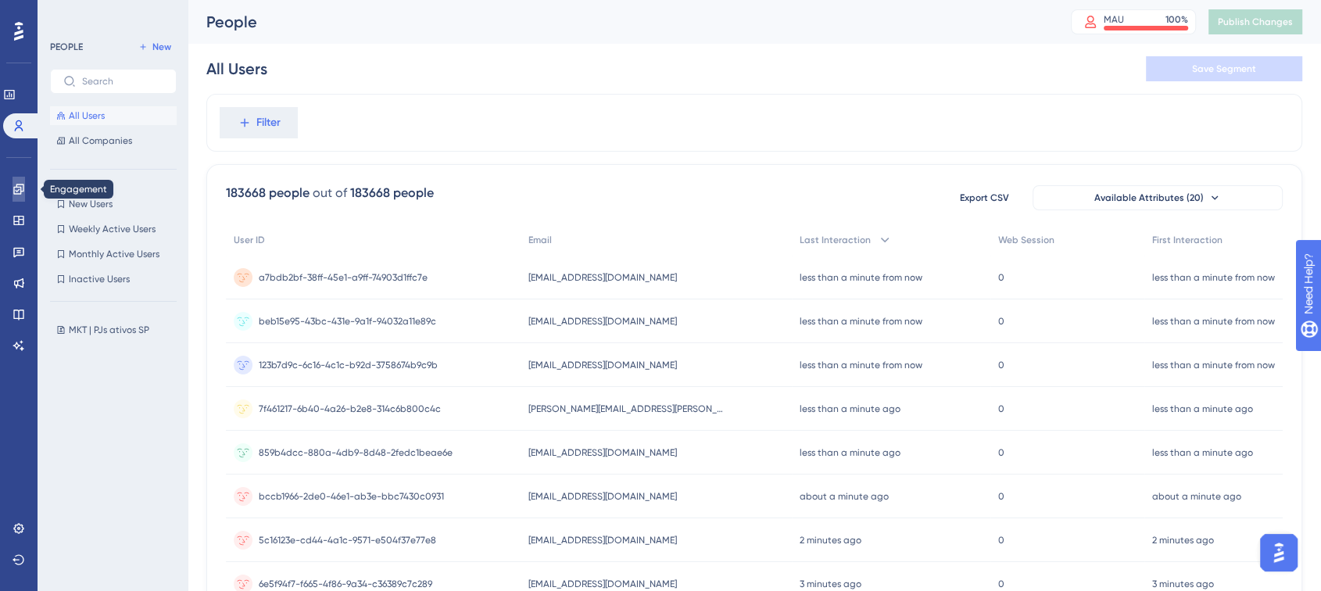
click at [13, 188] on link at bounding box center [19, 189] width 13 height 25
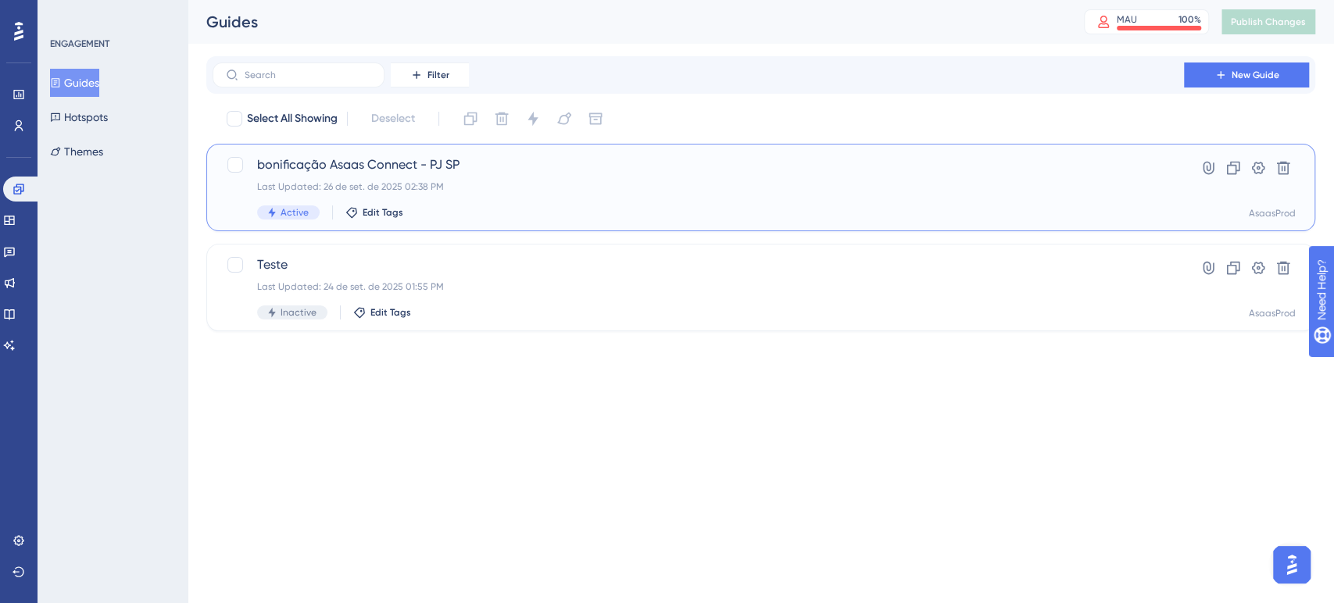
click at [684, 175] on div "bonificação Asaas Connect - PJ SP Last Updated: 26 de set. de 2025 02:38 PM Act…" at bounding box center [698, 188] width 883 height 64
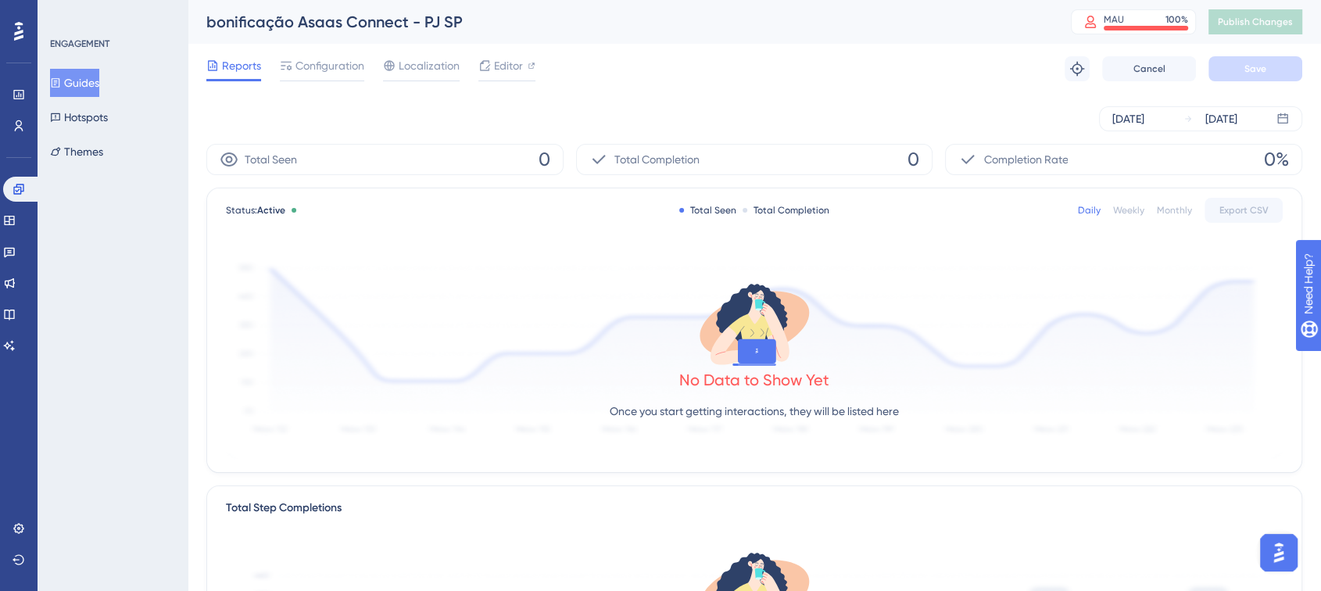
click at [1273, 557] on img "Open AI Assistant Launcher" at bounding box center [1279, 553] width 28 height 28
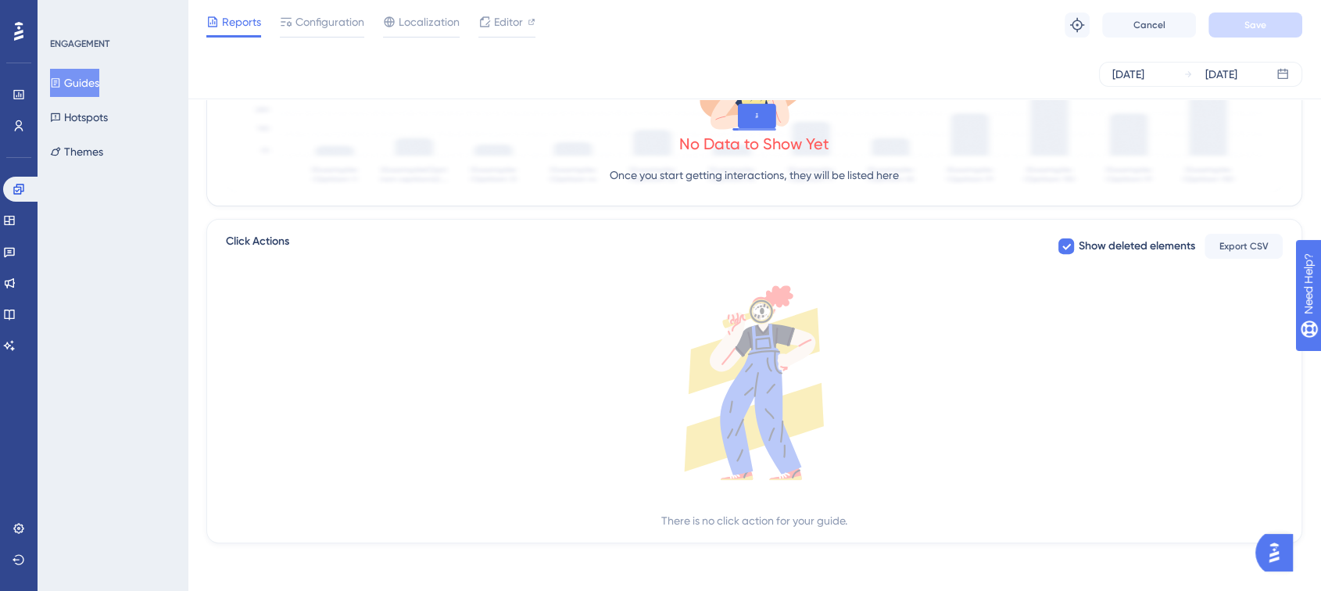
scroll to position [500, 0]
drag, startPoint x: 665, startPoint y: 519, endPoint x: 904, endPoint y: 525, distance: 238.5
click at [904, 525] on div "There is no click action for your guide." at bounding box center [754, 405] width 1057 height 245
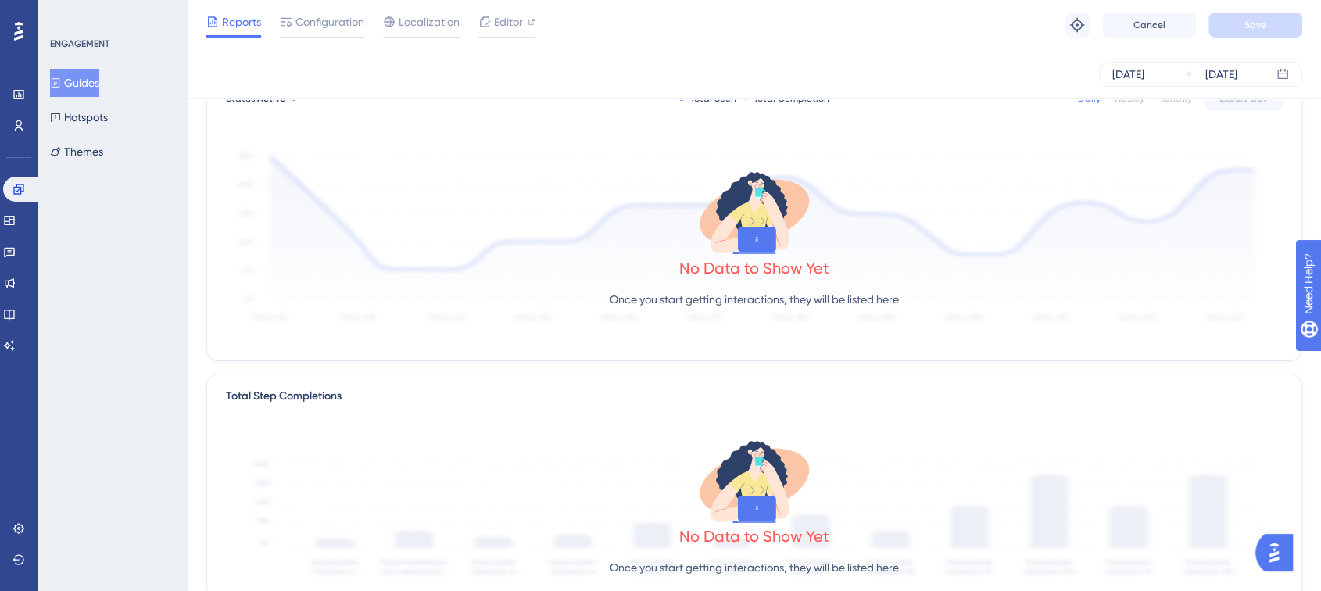
scroll to position [0, 0]
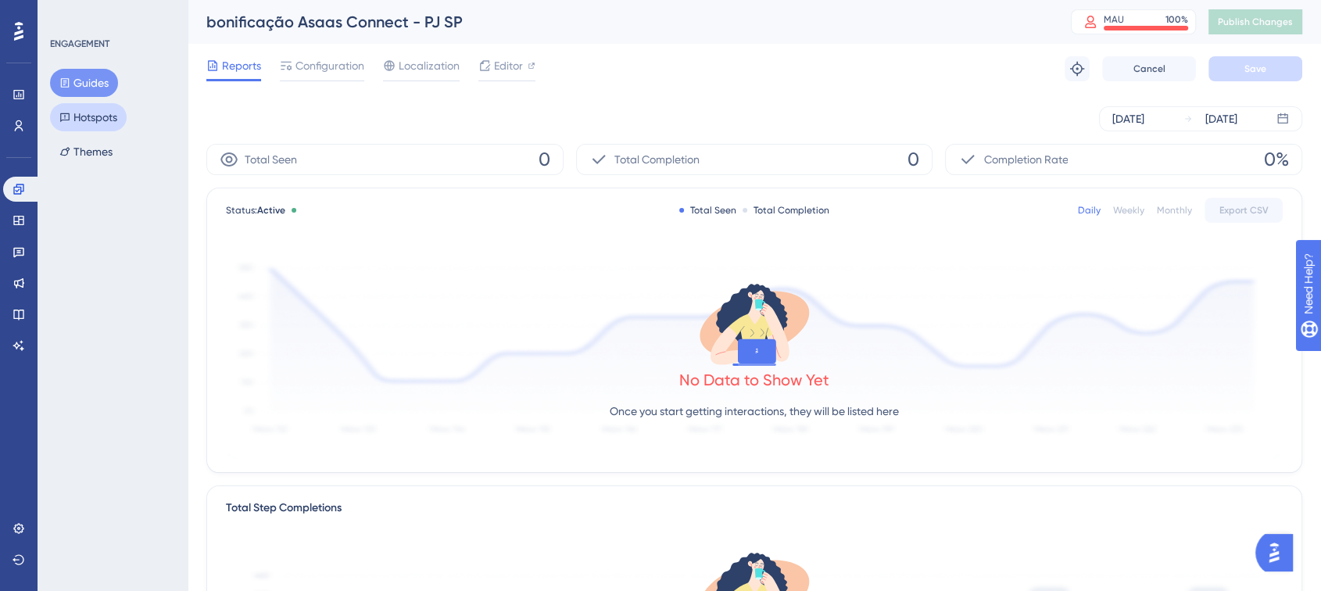
click at [90, 115] on button "Hotspots" at bounding box center [88, 117] width 77 height 28
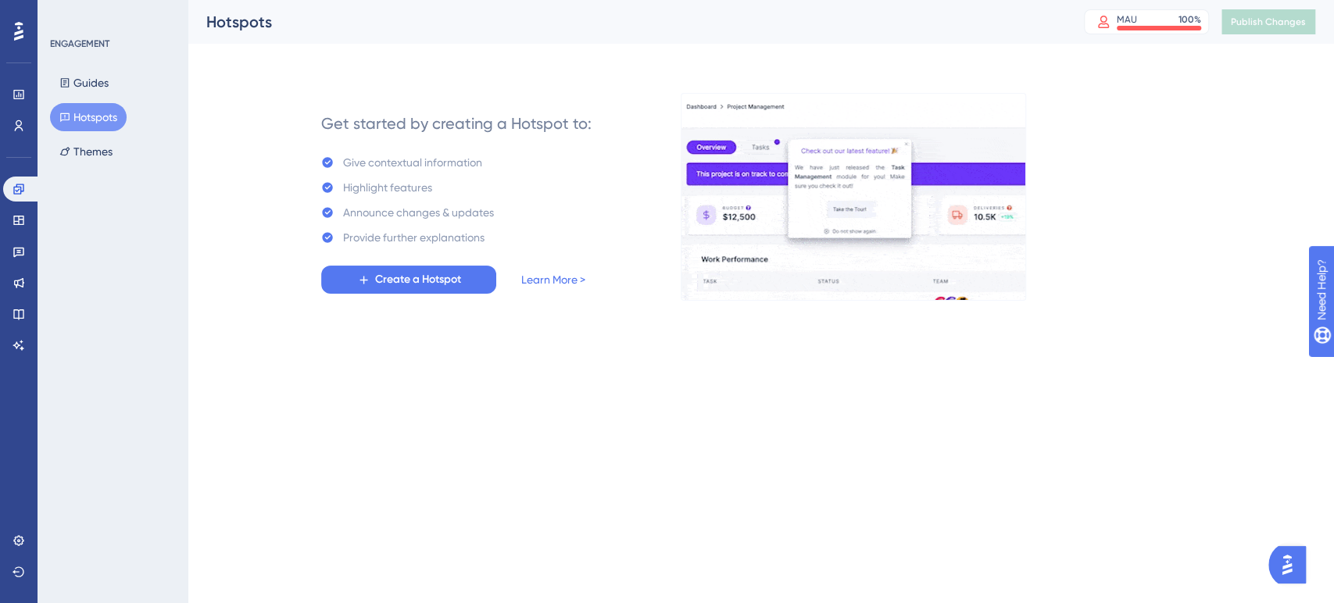
click at [1280, 557] on button "Open AI Assistant Launcher" at bounding box center [1288, 565] width 38 height 38
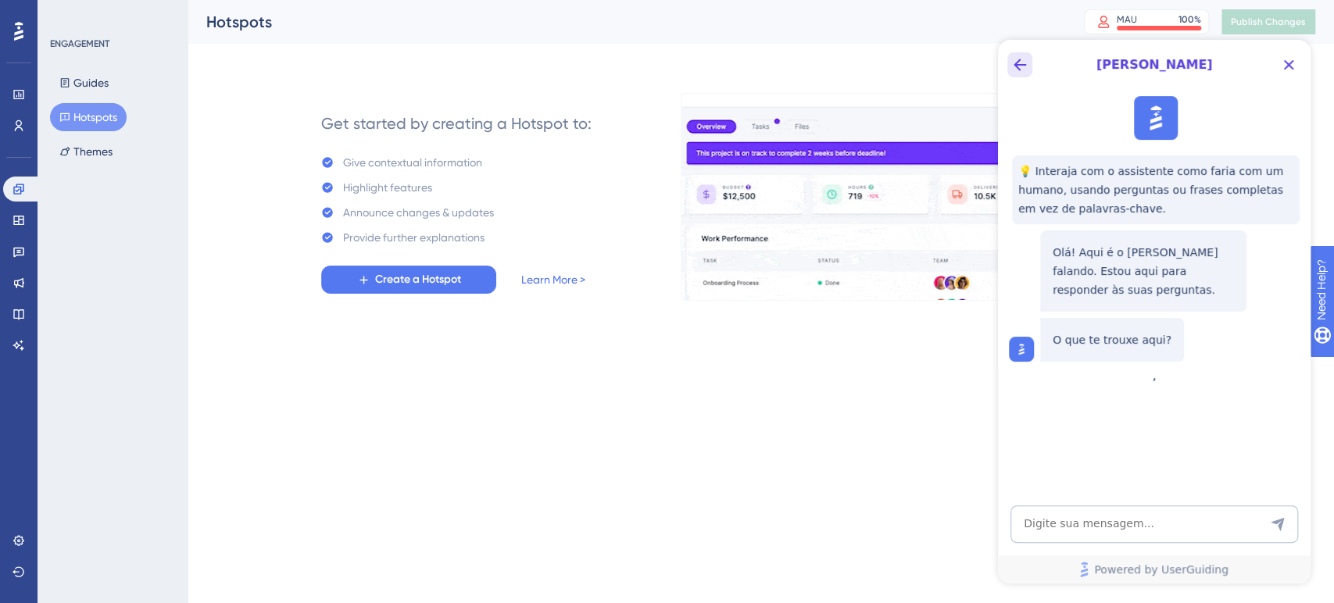
click at [1018, 59] on icon "Back Button" at bounding box center [1020, 65] width 19 height 19
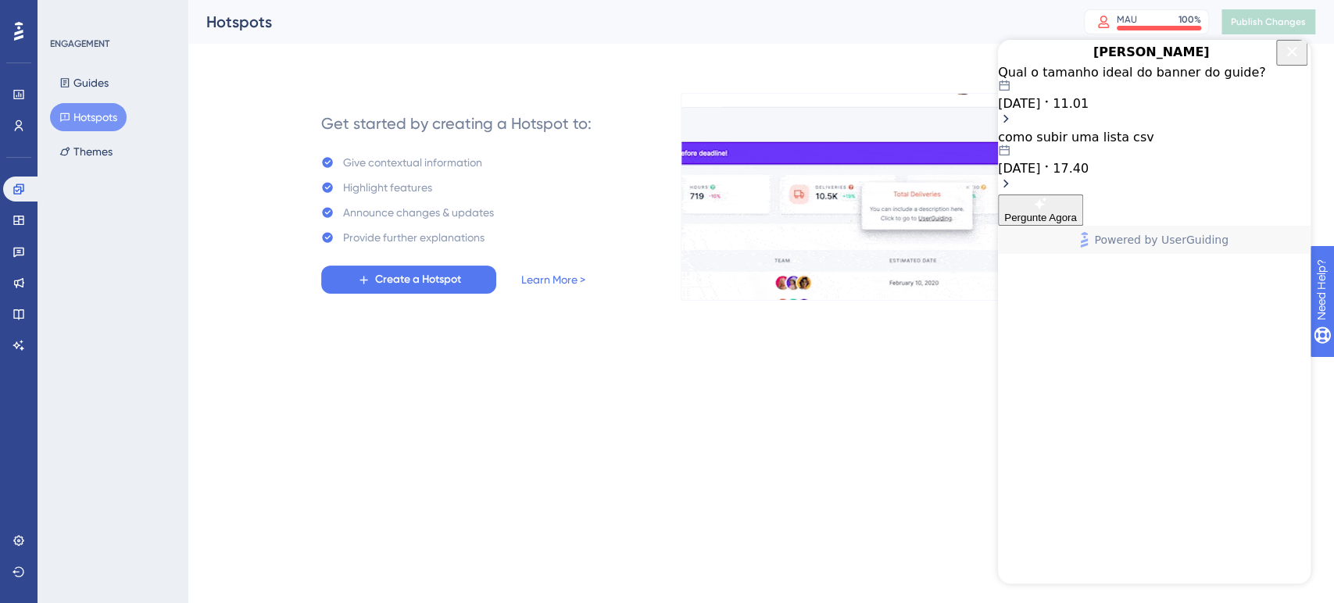
click at [1296, 61] on icon "Close Button" at bounding box center [1292, 51] width 19 height 19
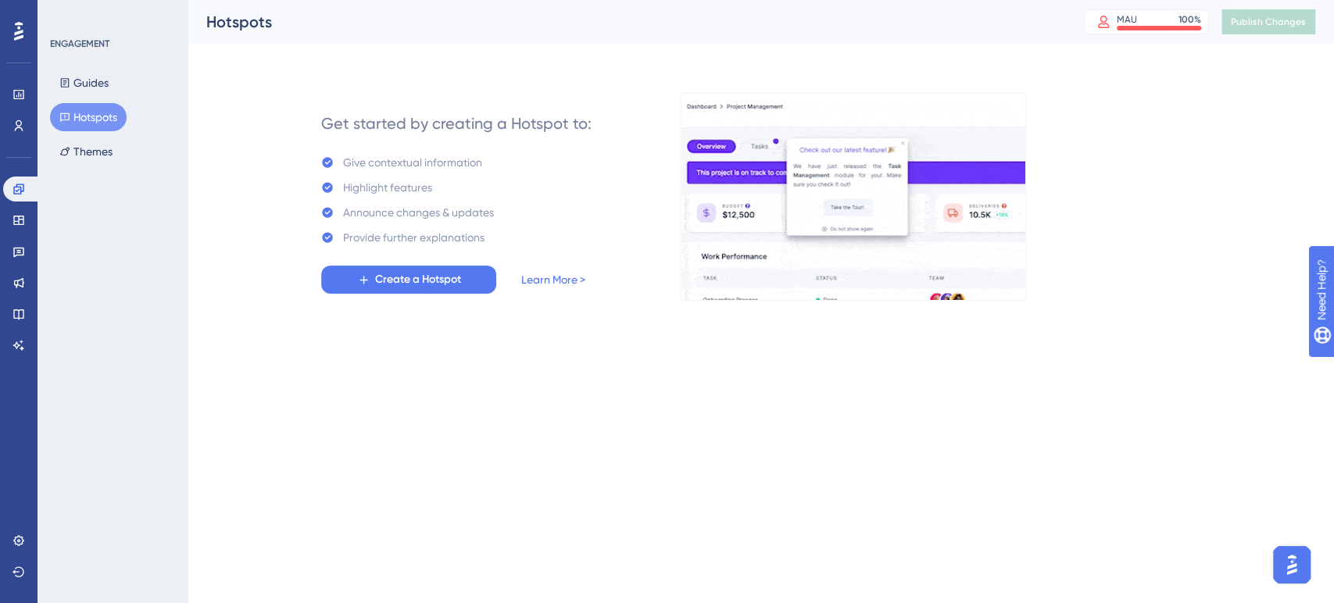
click at [246, 0] on html "Performance Users Engagement Widgets Feedback Product Updates Knowledge Base AI…" at bounding box center [667, 0] width 1334 height 0
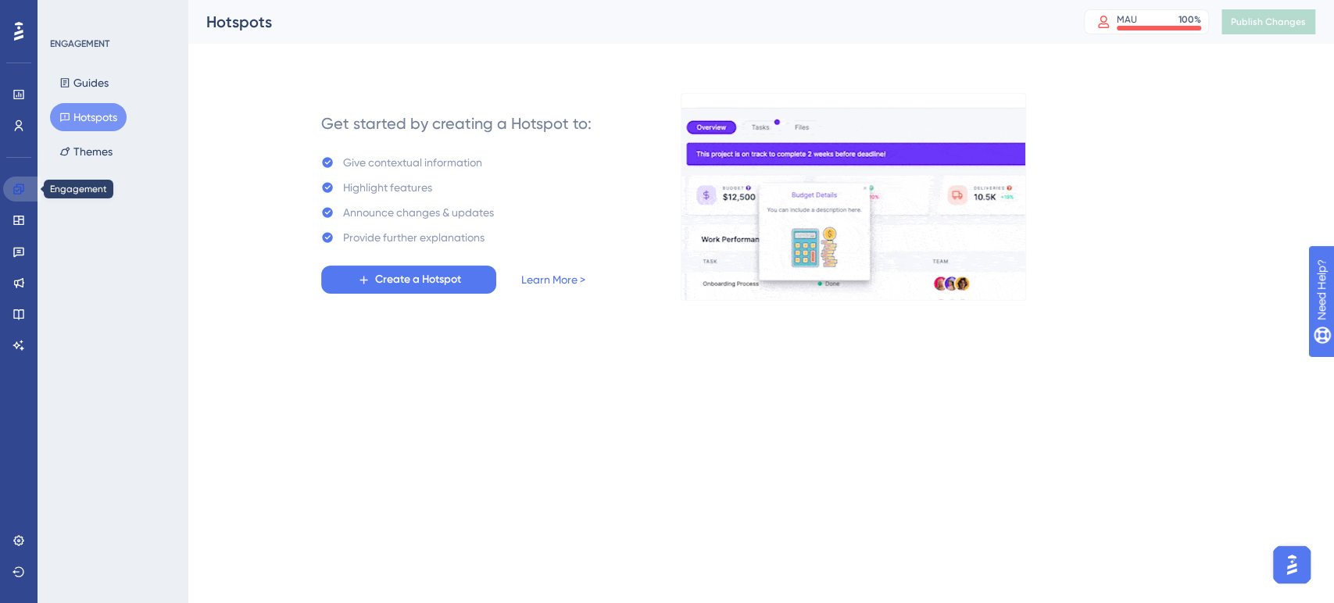
click at [12, 189] on link at bounding box center [22, 189] width 38 height 25
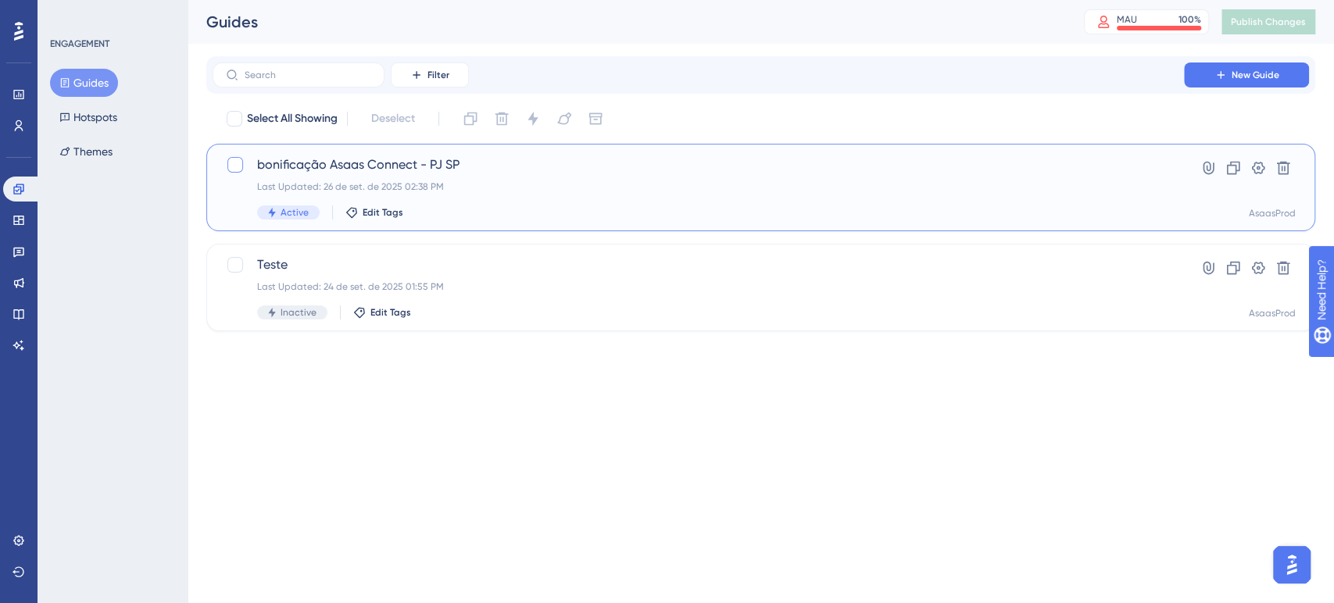
click at [231, 163] on div at bounding box center [235, 165] width 16 height 16
click at [231, 163] on icon at bounding box center [235, 165] width 9 height 13
checkbox input "false"
click at [1255, 167] on icon at bounding box center [1259, 168] width 16 height 16
